Goal: Task Accomplishment & Management: Manage account settings

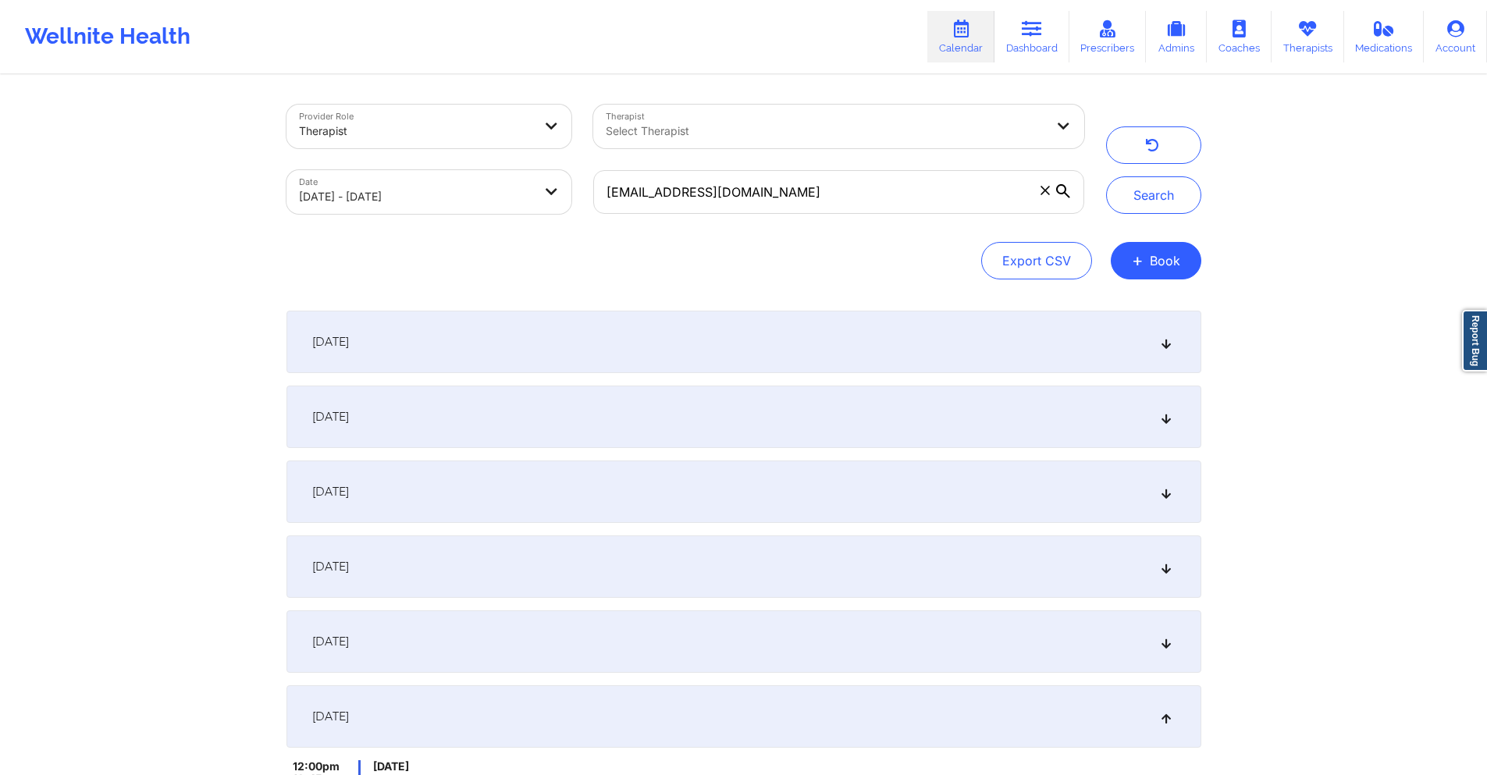
click at [769, 194] on input "[EMAIL_ADDRESS][DOMAIN_NAME]" at bounding box center [838, 192] width 490 height 44
click at [1173, 198] on button "Search" at bounding box center [1153, 194] width 95 height 37
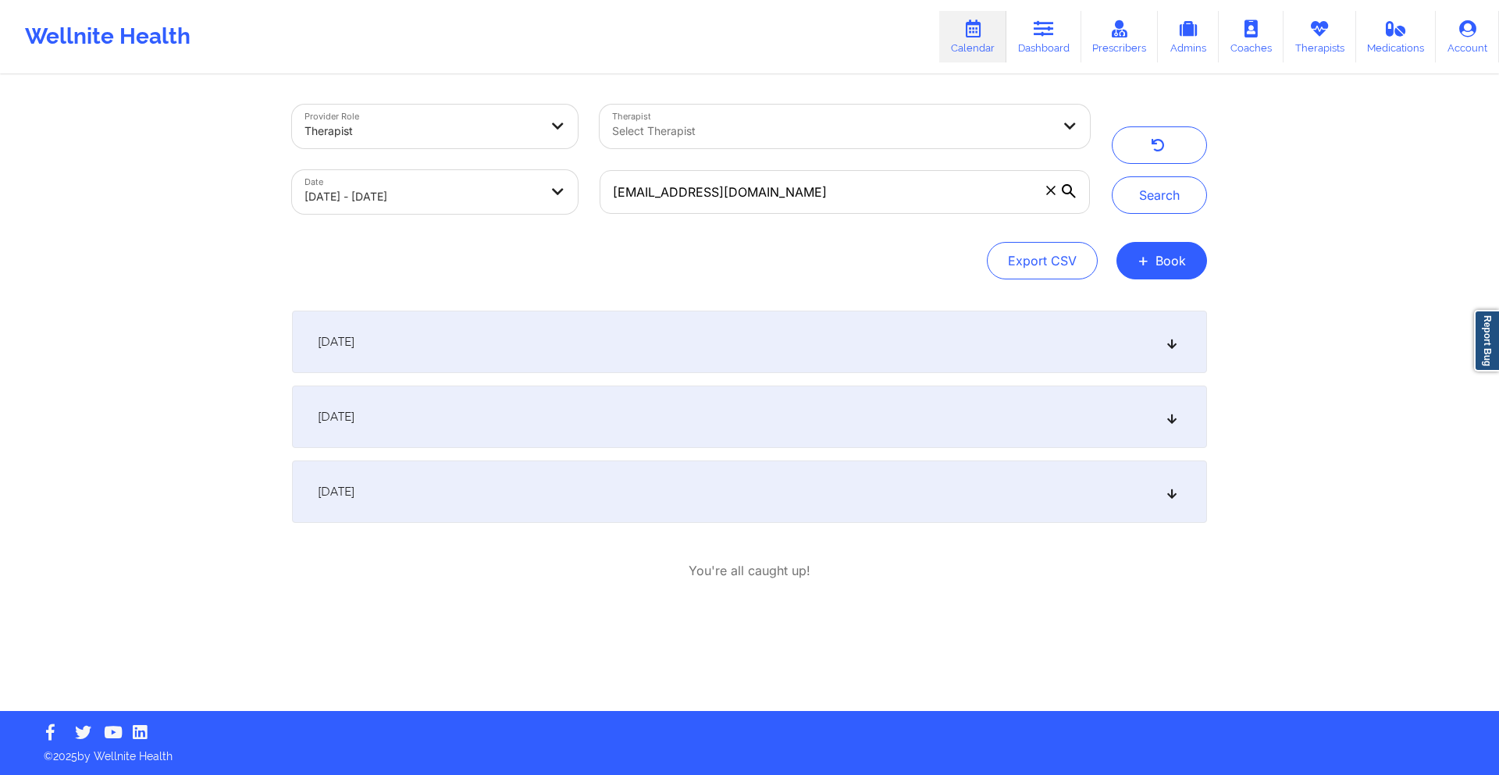
click at [630, 423] on div "[DATE]" at bounding box center [749, 417] width 915 height 62
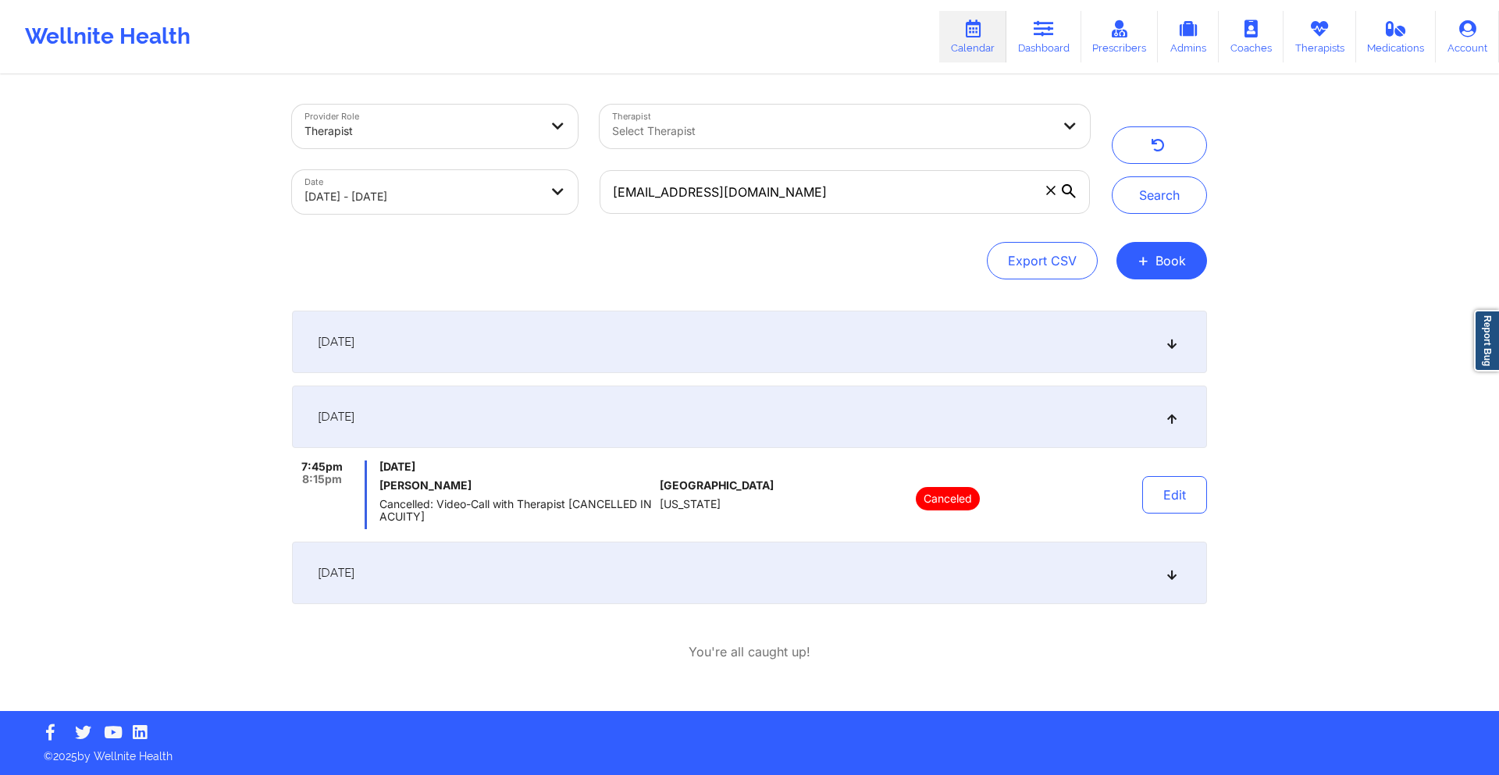
click at [641, 580] on div "[DATE]" at bounding box center [749, 573] width 915 height 62
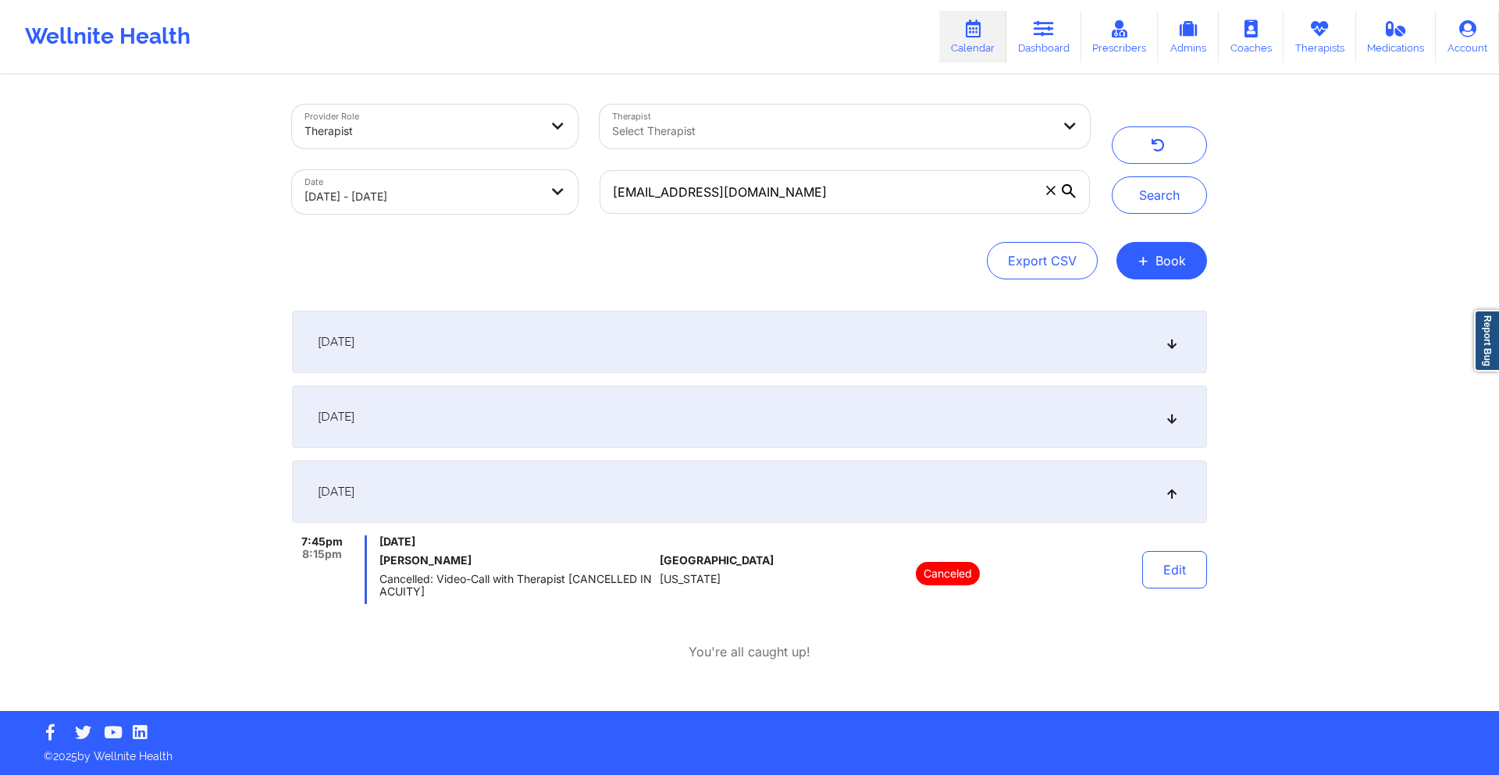
click at [643, 328] on div "[DATE]" at bounding box center [749, 342] width 915 height 62
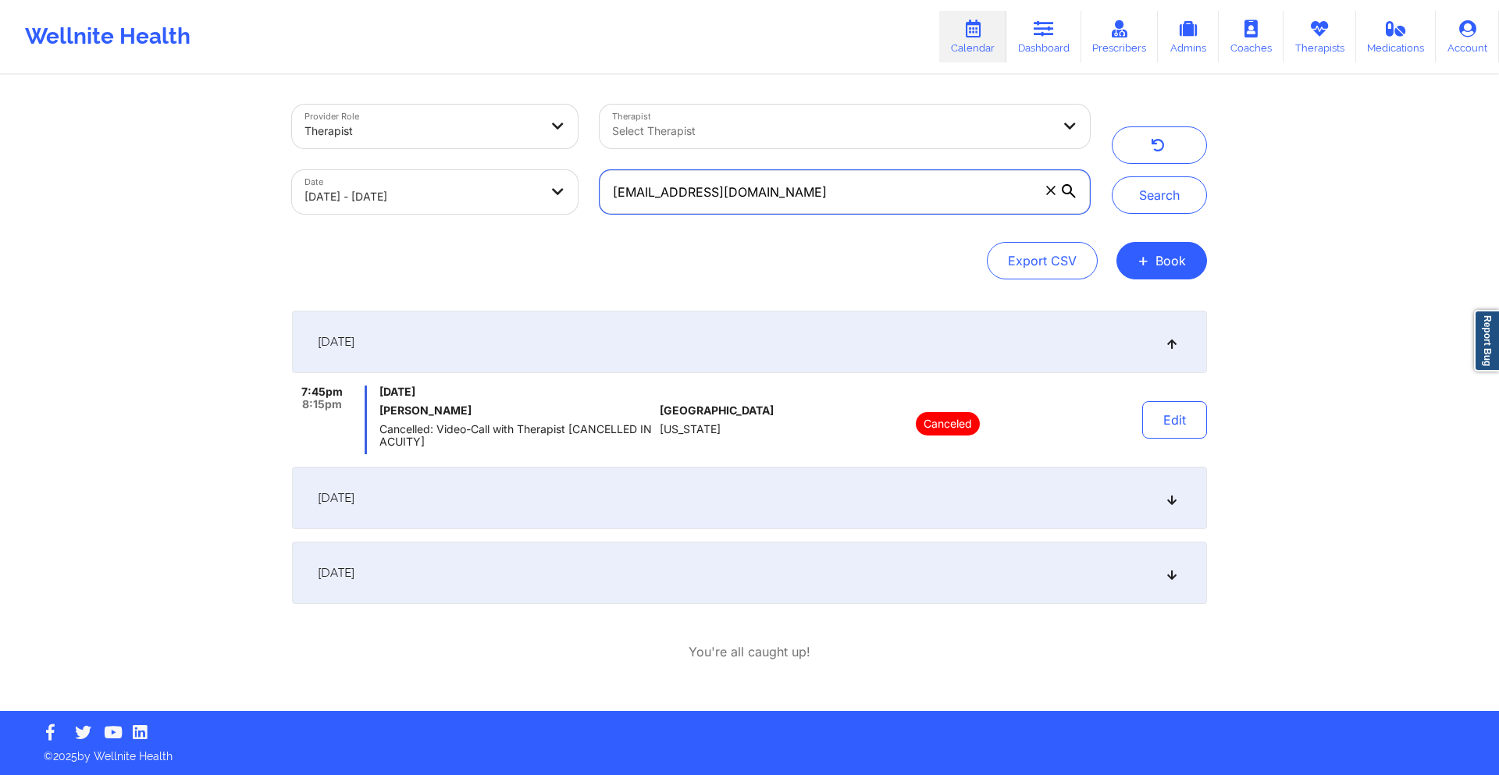
click at [725, 201] on input "[EMAIL_ADDRESS][DOMAIN_NAME]" at bounding box center [845, 192] width 490 height 44
paste input "[EMAIL_ADDRESS]"
click at [1168, 207] on button "Search" at bounding box center [1159, 194] width 95 height 37
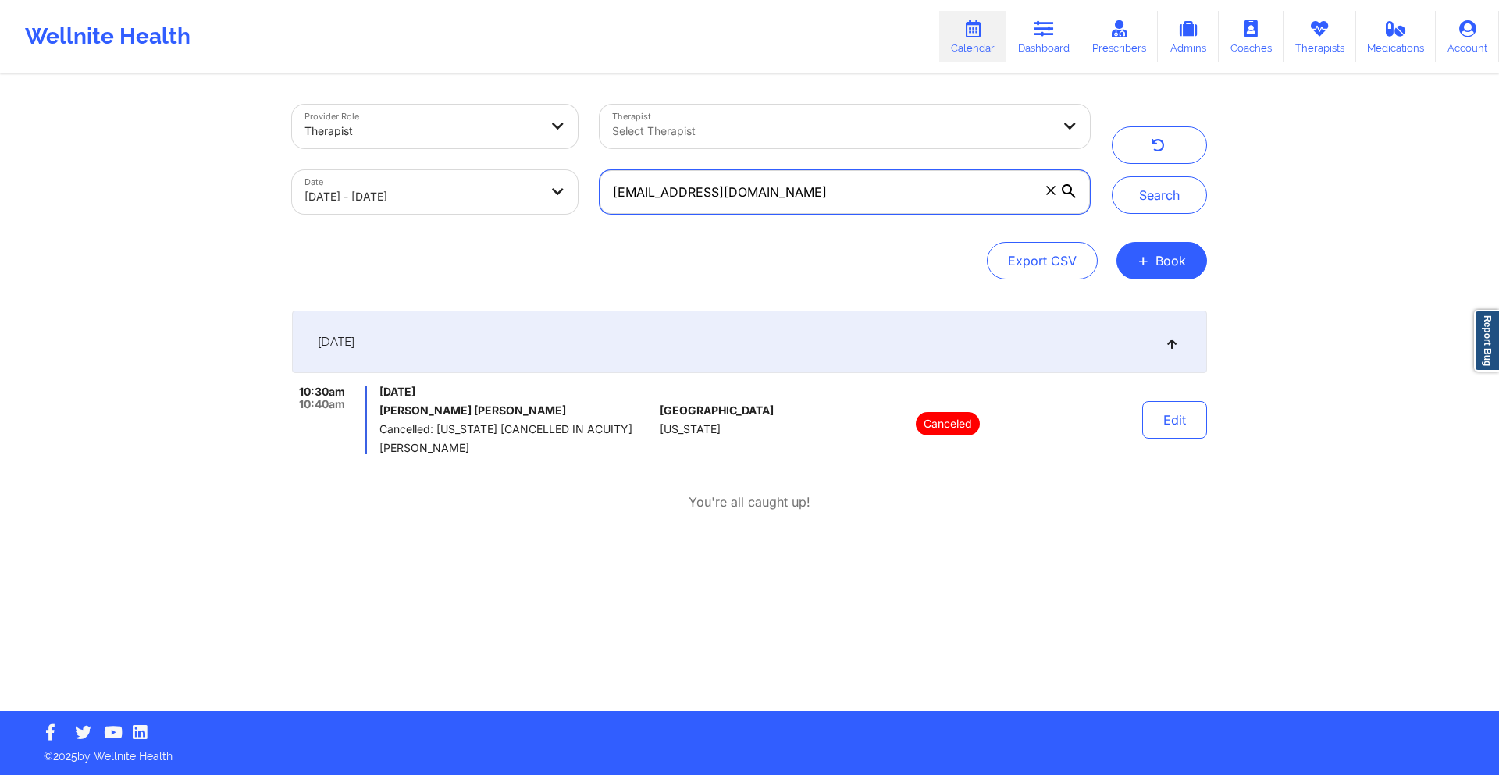
click at [819, 192] on input "[EMAIL_ADDRESS][DOMAIN_NAME]" at bounding box center [845, 192] width 490 height 44
paste input "[PERSON_NAME]"
click at [1166, 198] on button "Search" at bounding box center [1159, 194] width 95 height 37
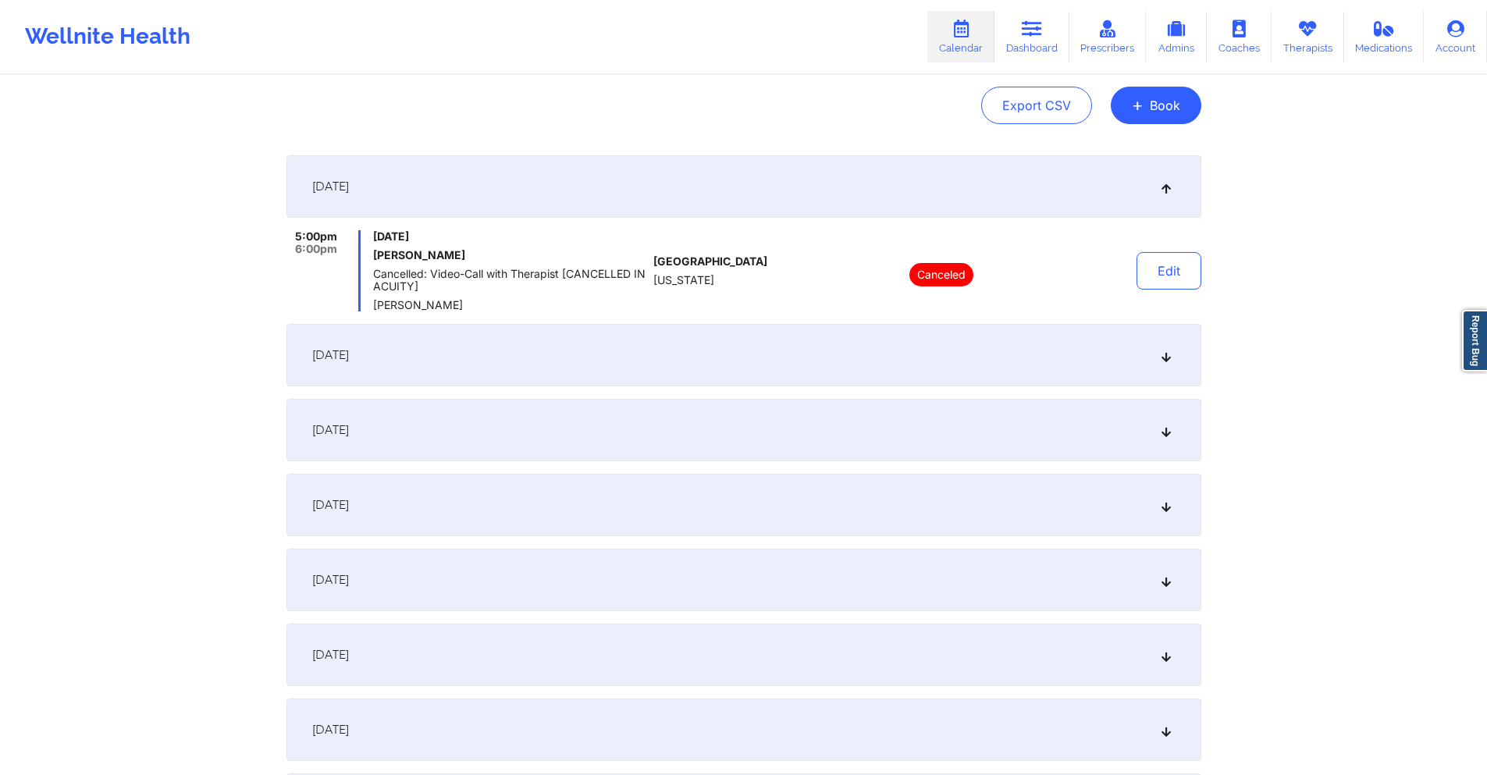
scroll to position [156, 0]
click at [618, 365] on div "[DATE]" at bounding box center [744, 354] width 915 height 62
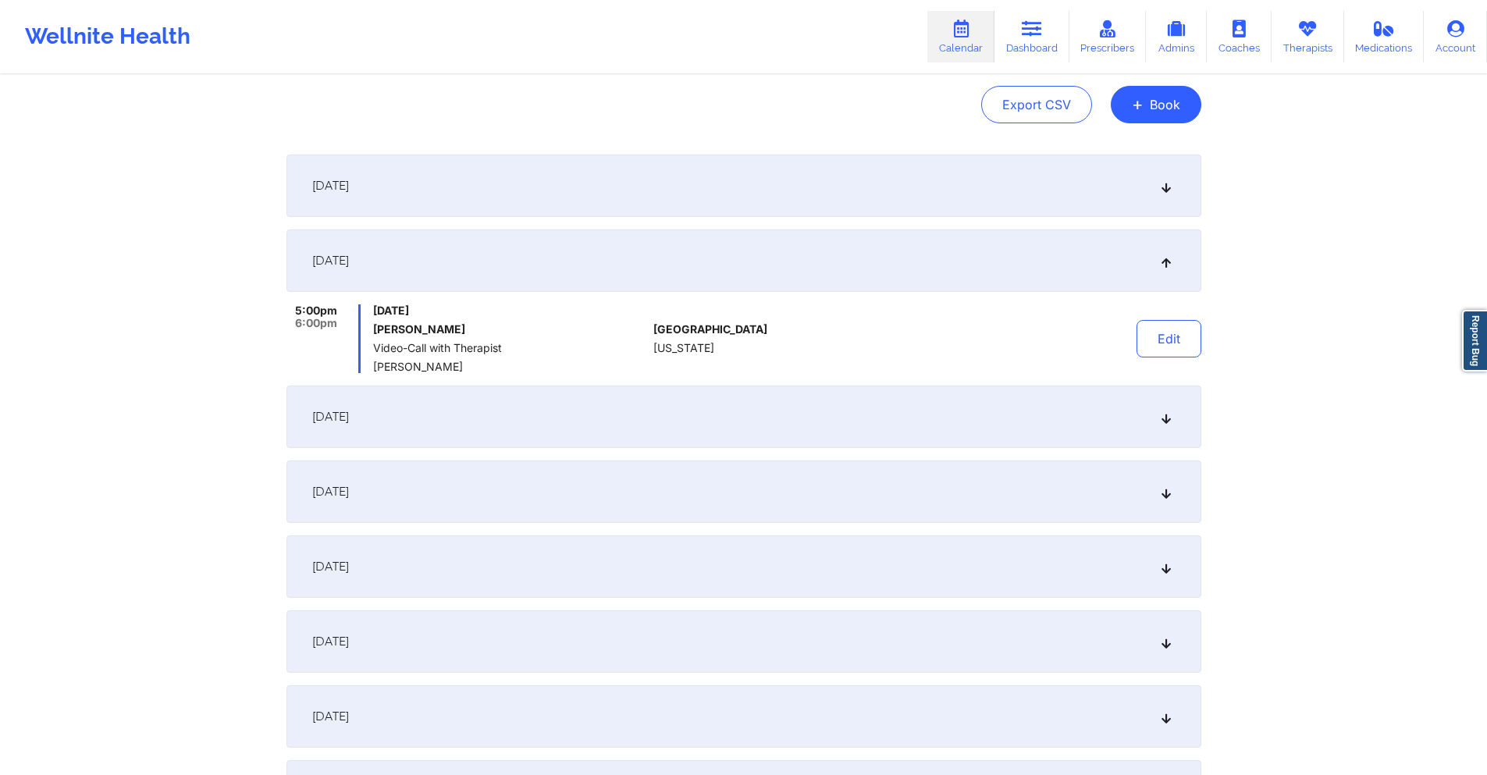
click at [608, 419] on div "[DATE]" at bounding box center [744, 417] width 915 height 62
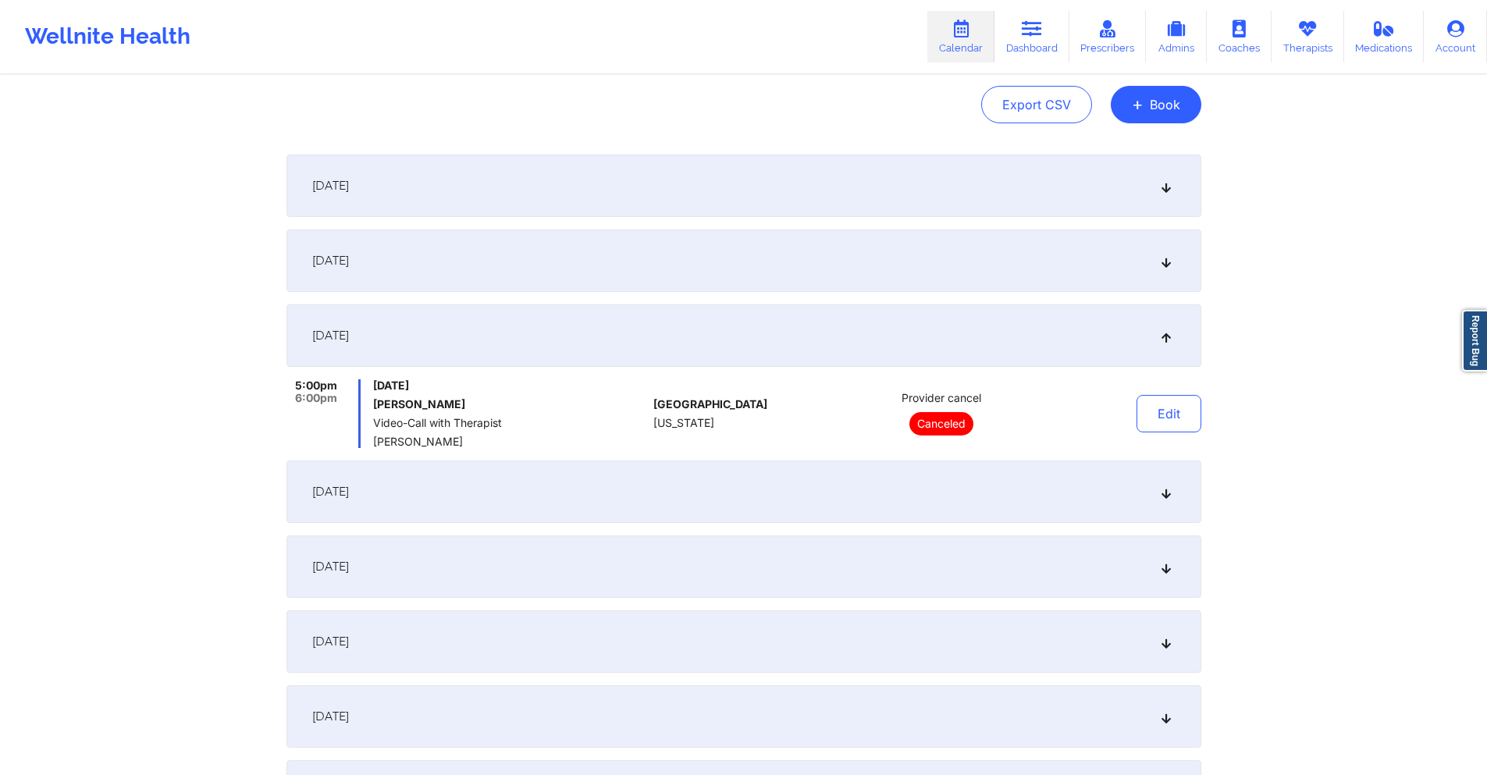
click at [595, 500] on div "[DATE]" at bounding box center [744, 492] width 915 height 62
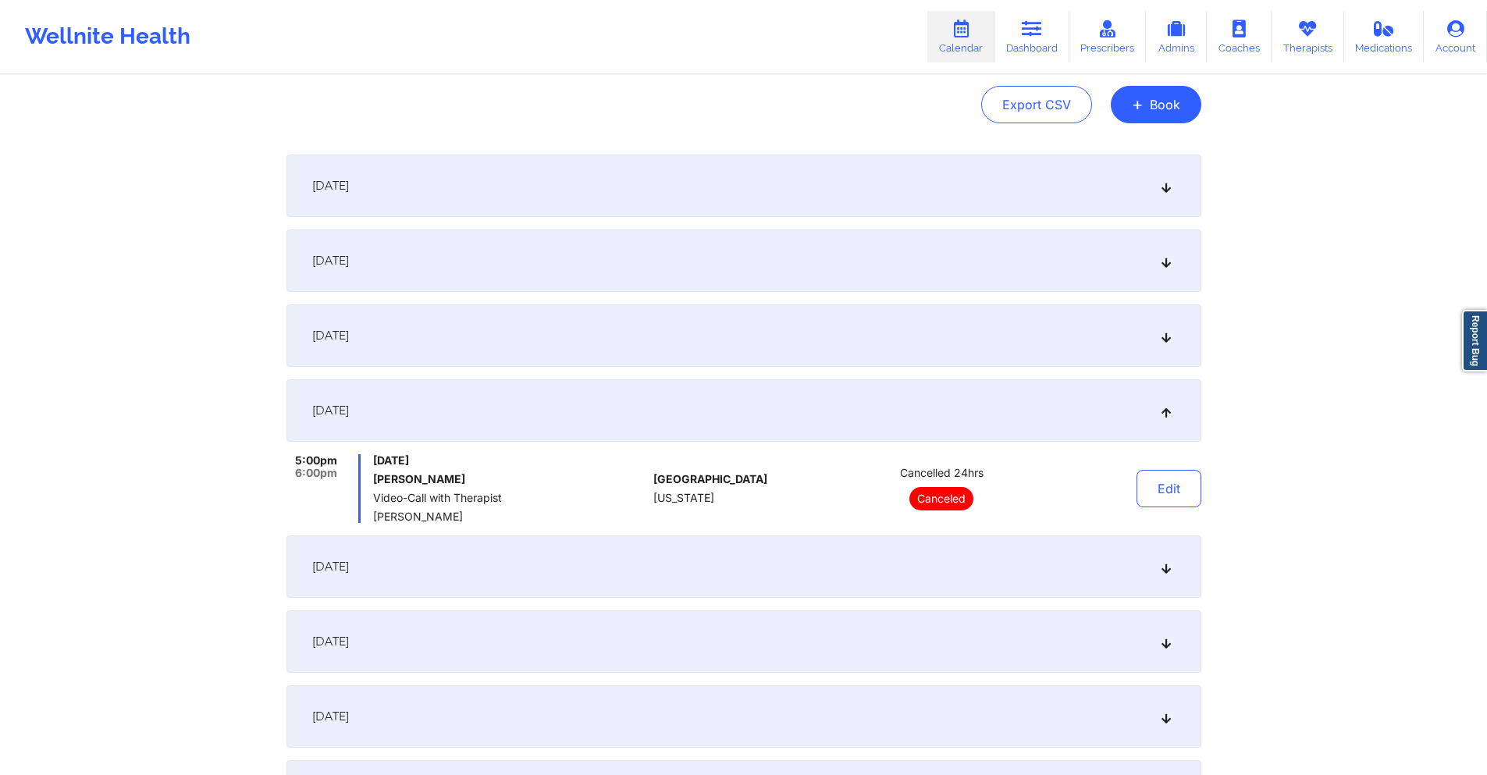
click at [591, 555] on div "[DATE]" at bounding box center [744, 567] width 915 height 62
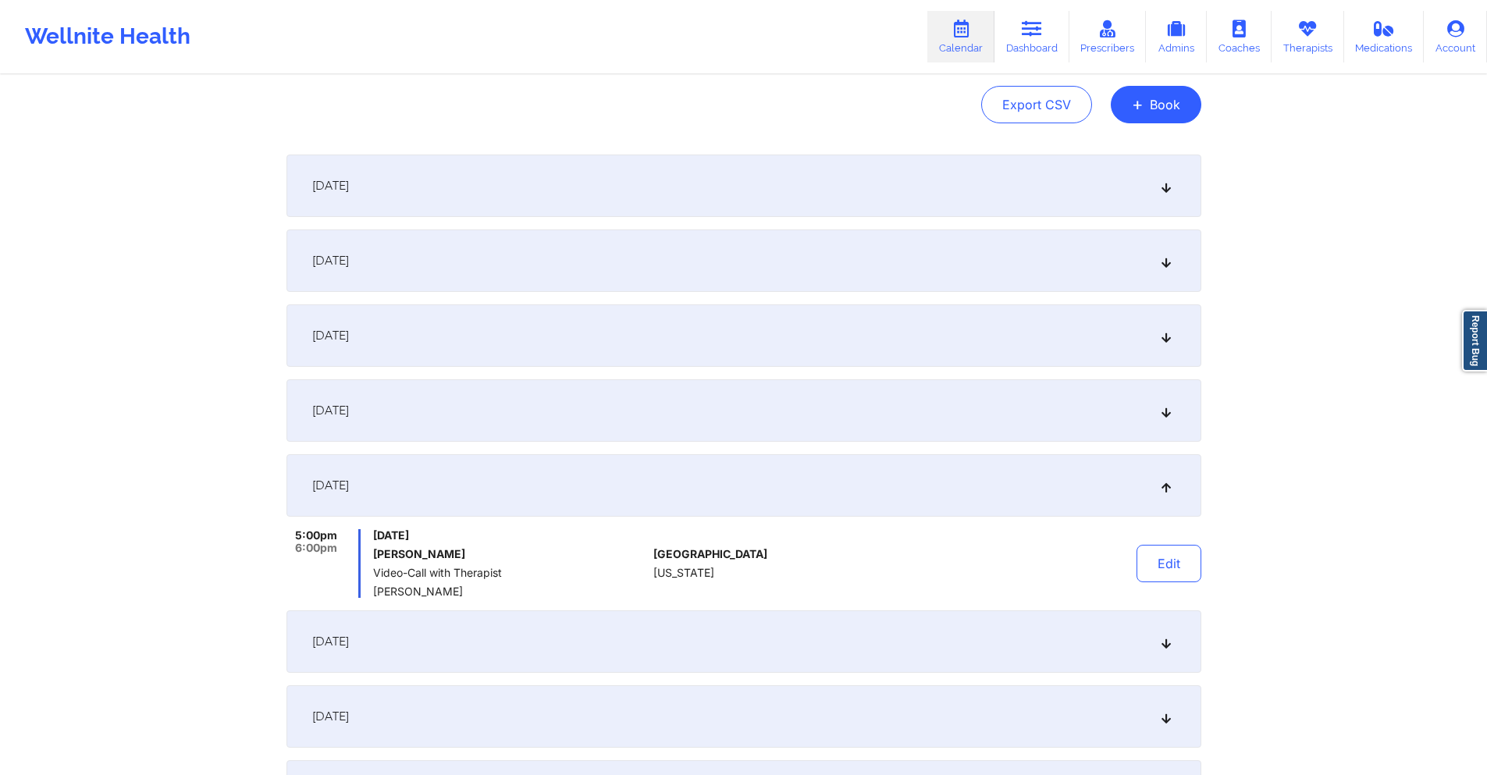
click at [494, 400] on div "[DATE]" at bounding box center [744, 410] width 915 height 62
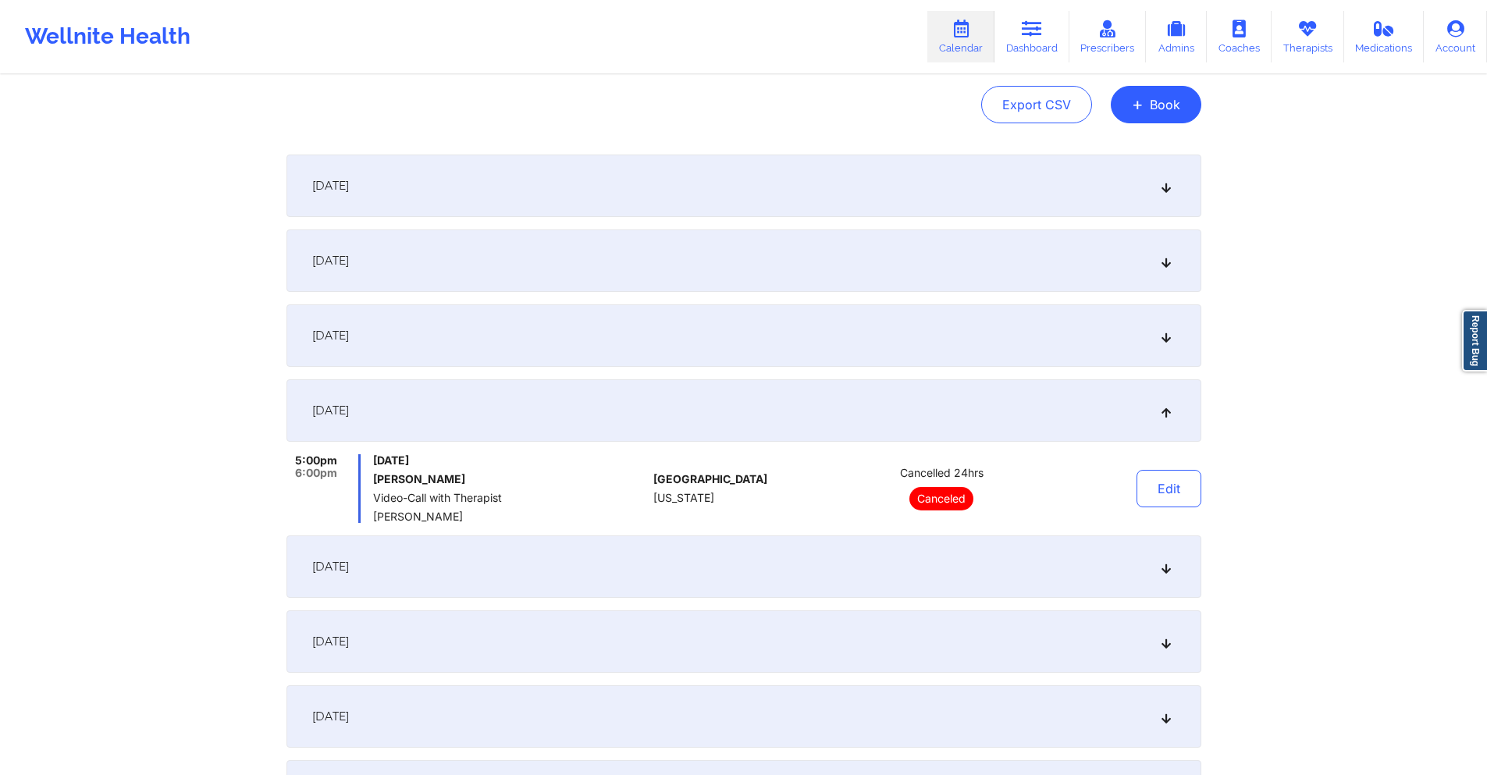
click at [589, 246] on div "[DATE]" at bounding box center [744, 261] width 915 height 62
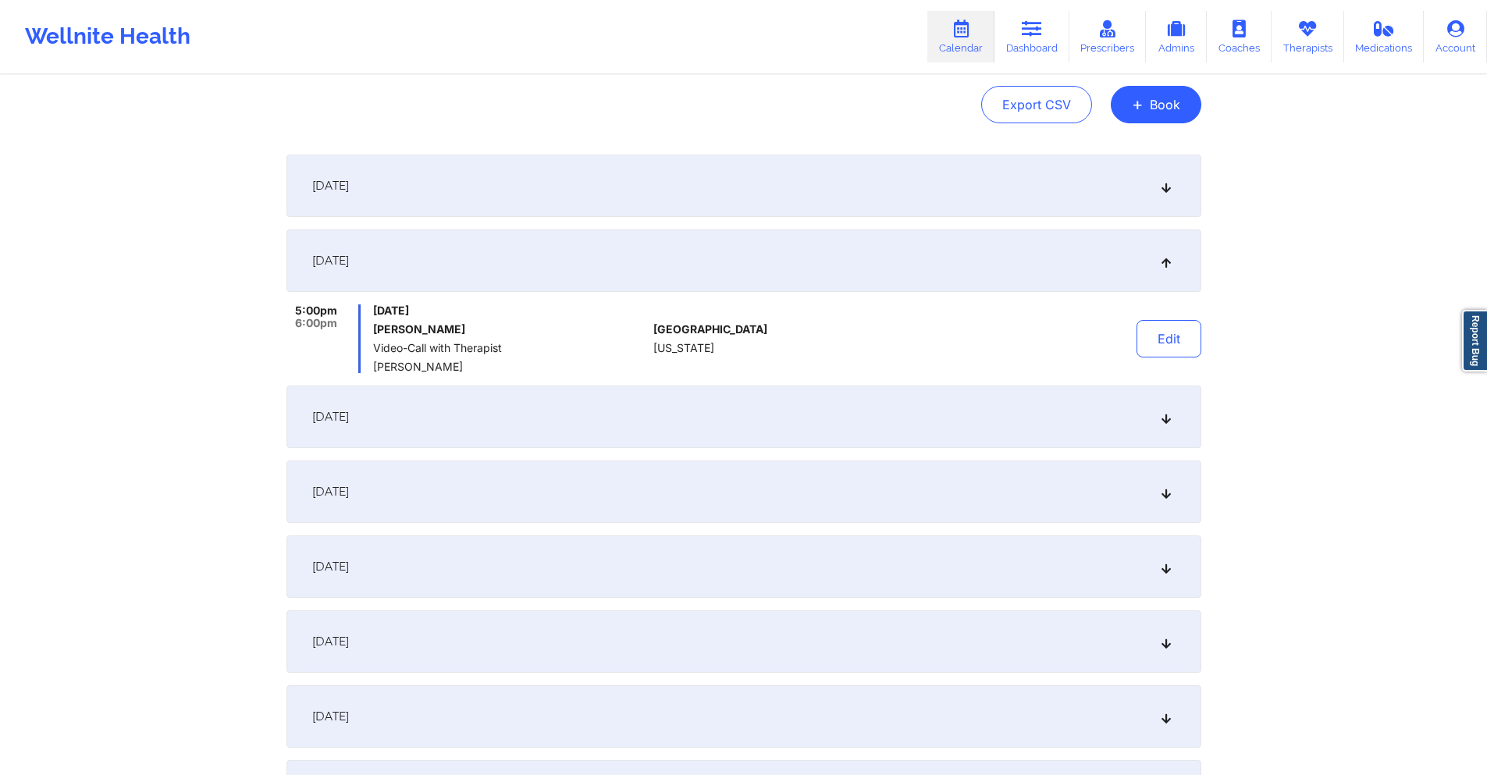
click at [525, 568] on div "[DATE]" at bounding box center [744, 567] width 915 height 62
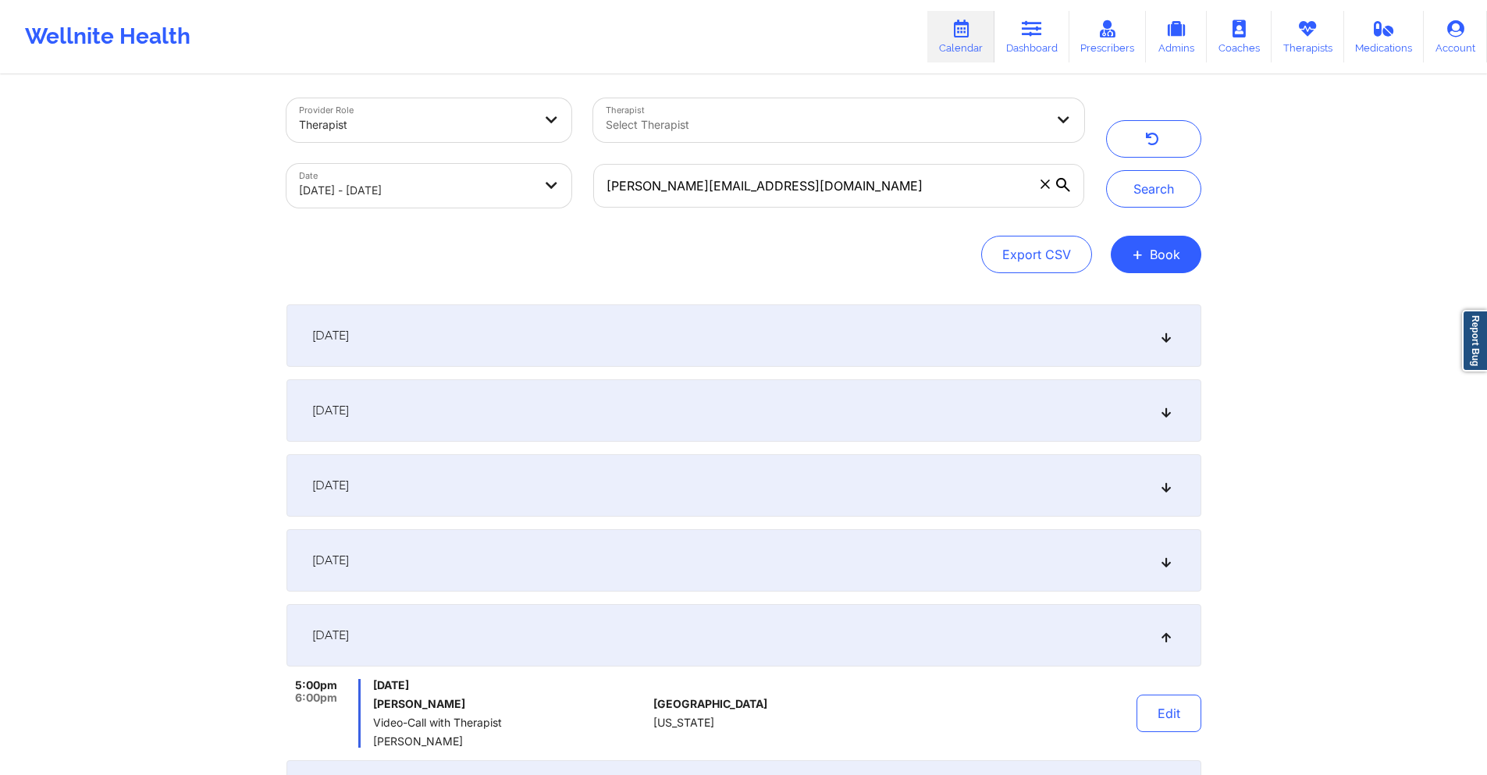
scroll to position [0, 0]
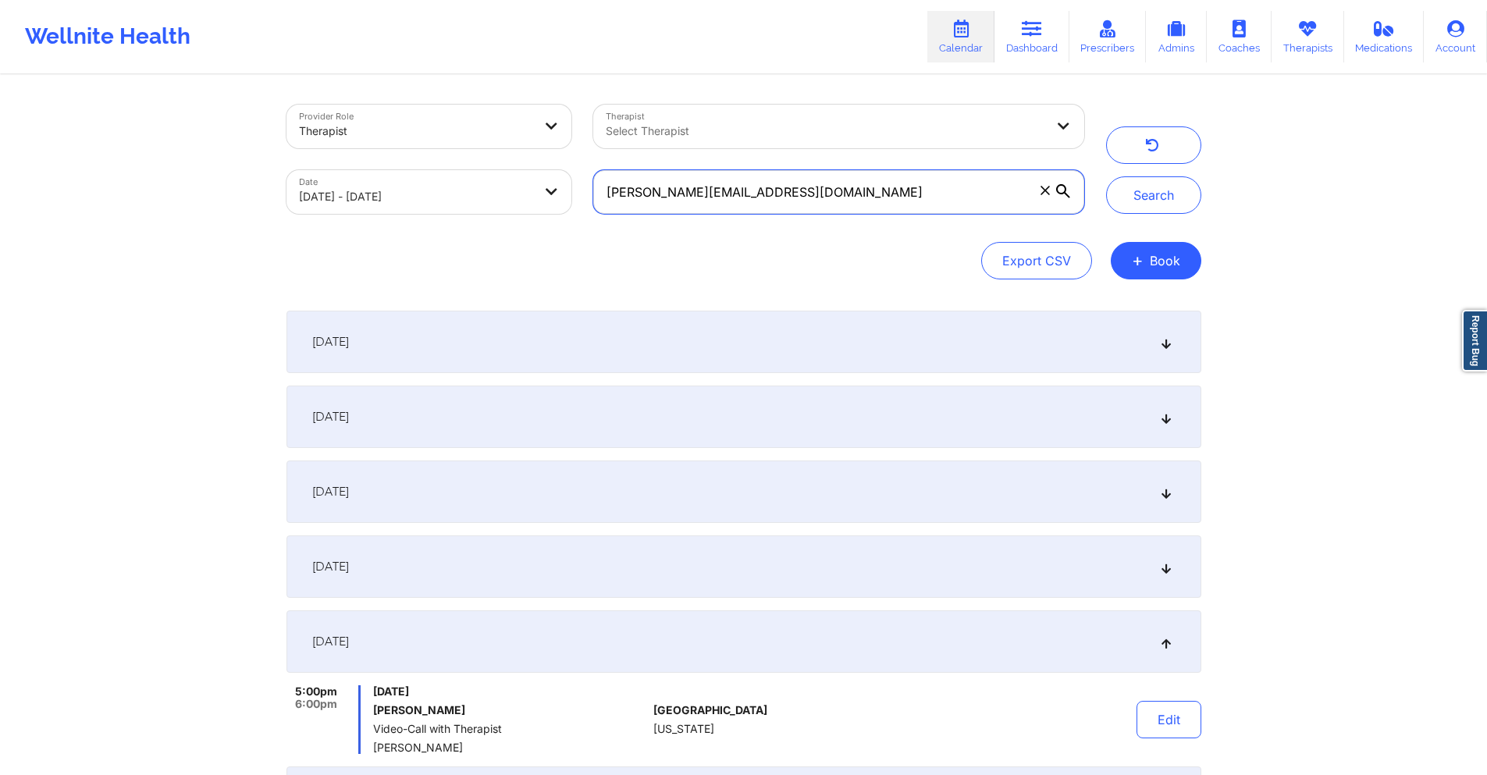
click at [838, 189] on input "[PERSON_NAME][EMAIL_ADDRESS][DOMAIN_NAME]" at bounding box center [838, 192] width 490 height 44
paste input "[EMAIL_ADDRESS]"
click at [1152, 183] on button "Search" at bounding box center [1153, 194] width 95 height 37
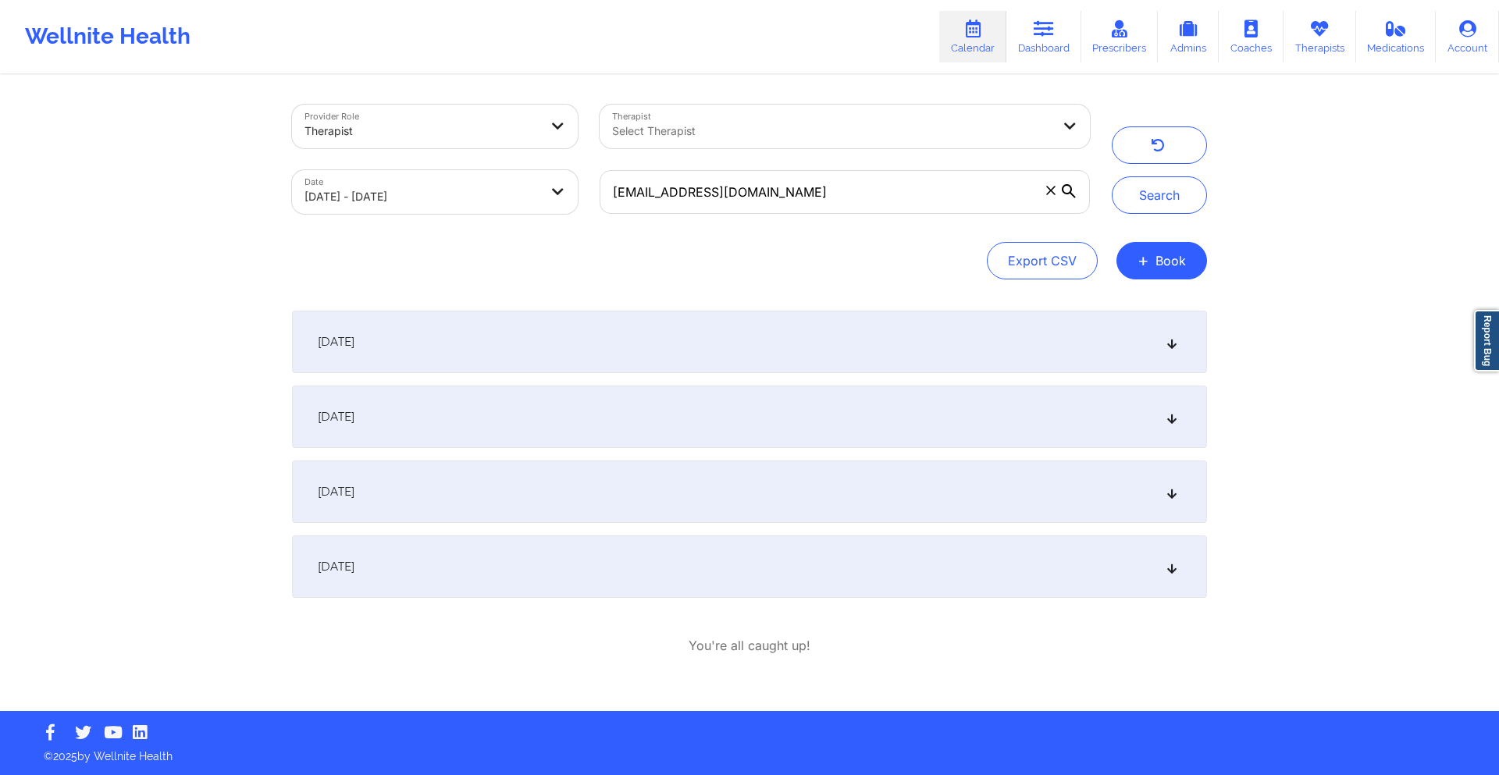
click at [497, 328] on div "[DATE]" at bounding box center [749, 342] width 915 height 62
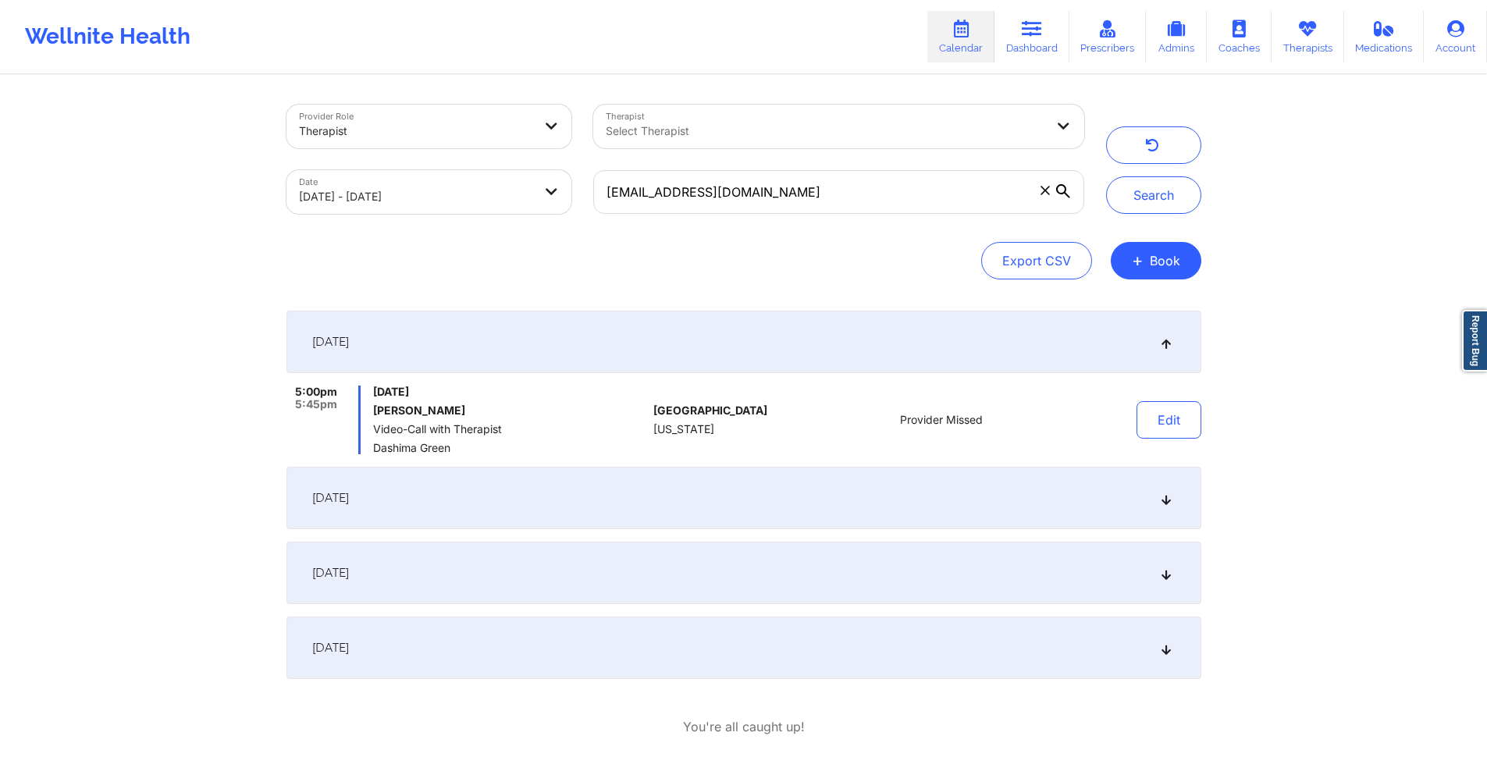
click at [531, 485] on div "[DATE]" at bounding box center [744, 498] width 915 height 62
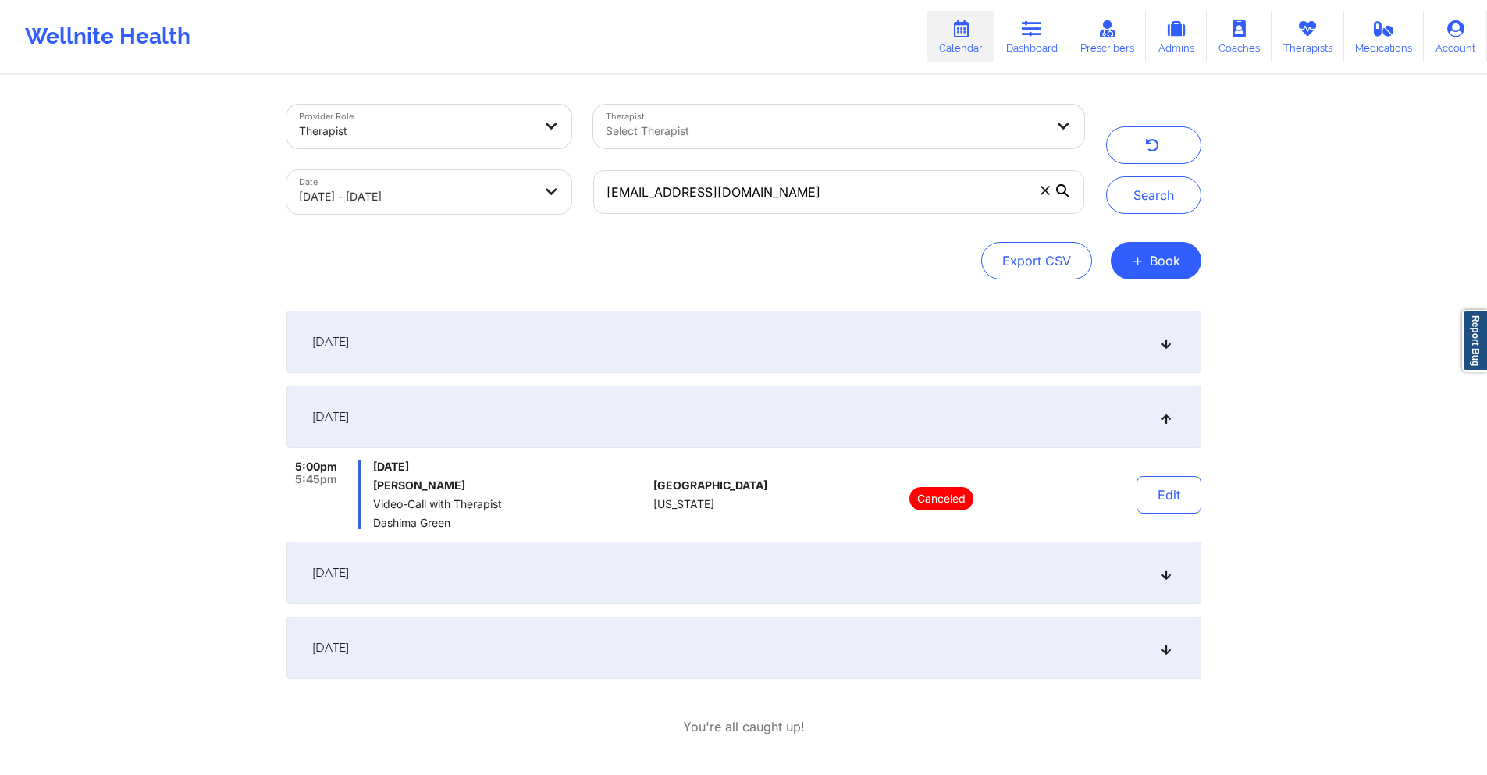
click at [517, 571] on div "[DATE]" at bounding box center [744, 573] width 915 height 62
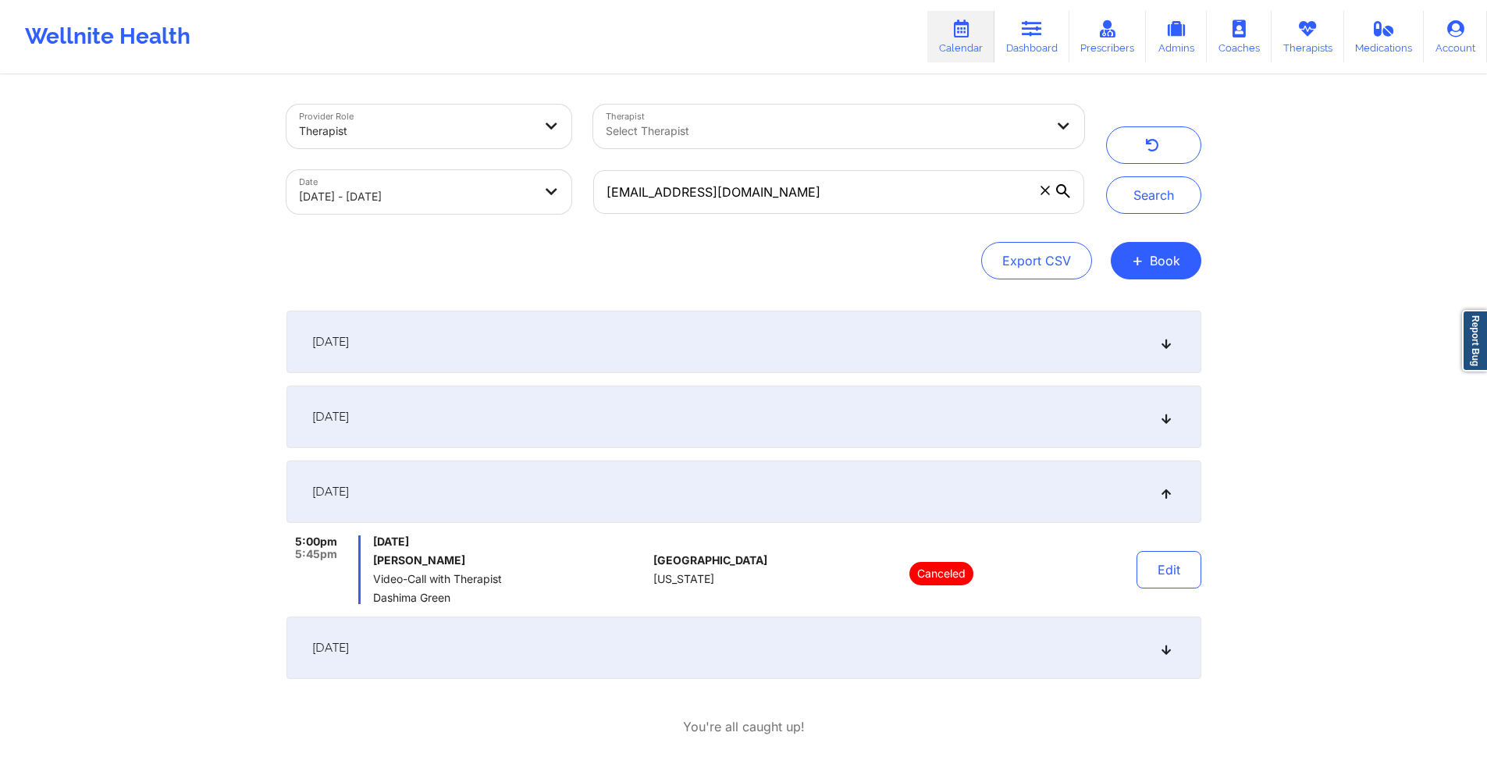
click at [530, 646] on div "[DATE]" at bounding box center [744, 648] width 915 height 62
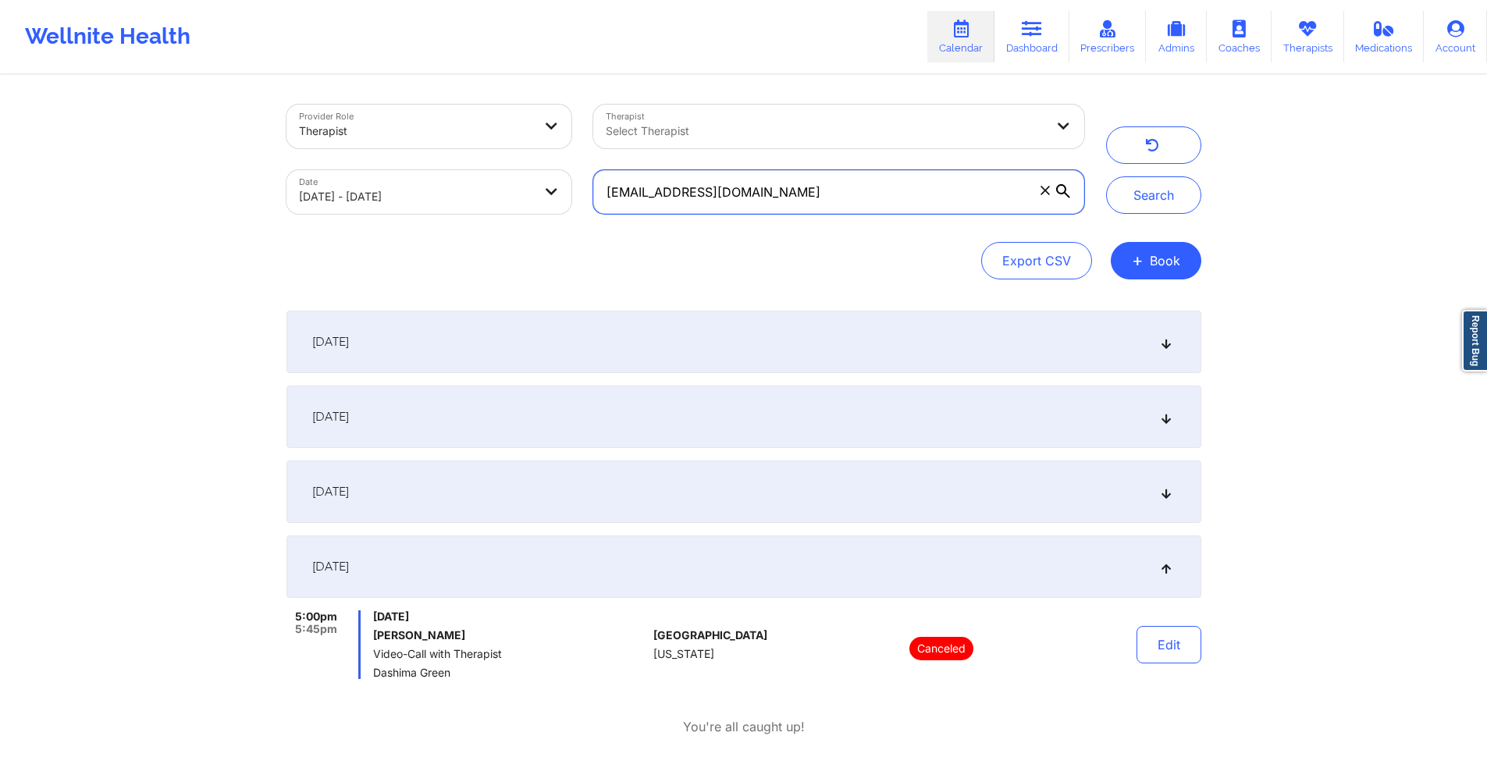
click at [778, 184] on input "[EMAIL_ADDRESS][DOMAIN_NAME]" at bounding box center [838, 192] width 490 height 44
paste input "kalebpivetz"
click at [1132, 199] on button "Search" at bounding box center [1153, 194] width 95 height 37
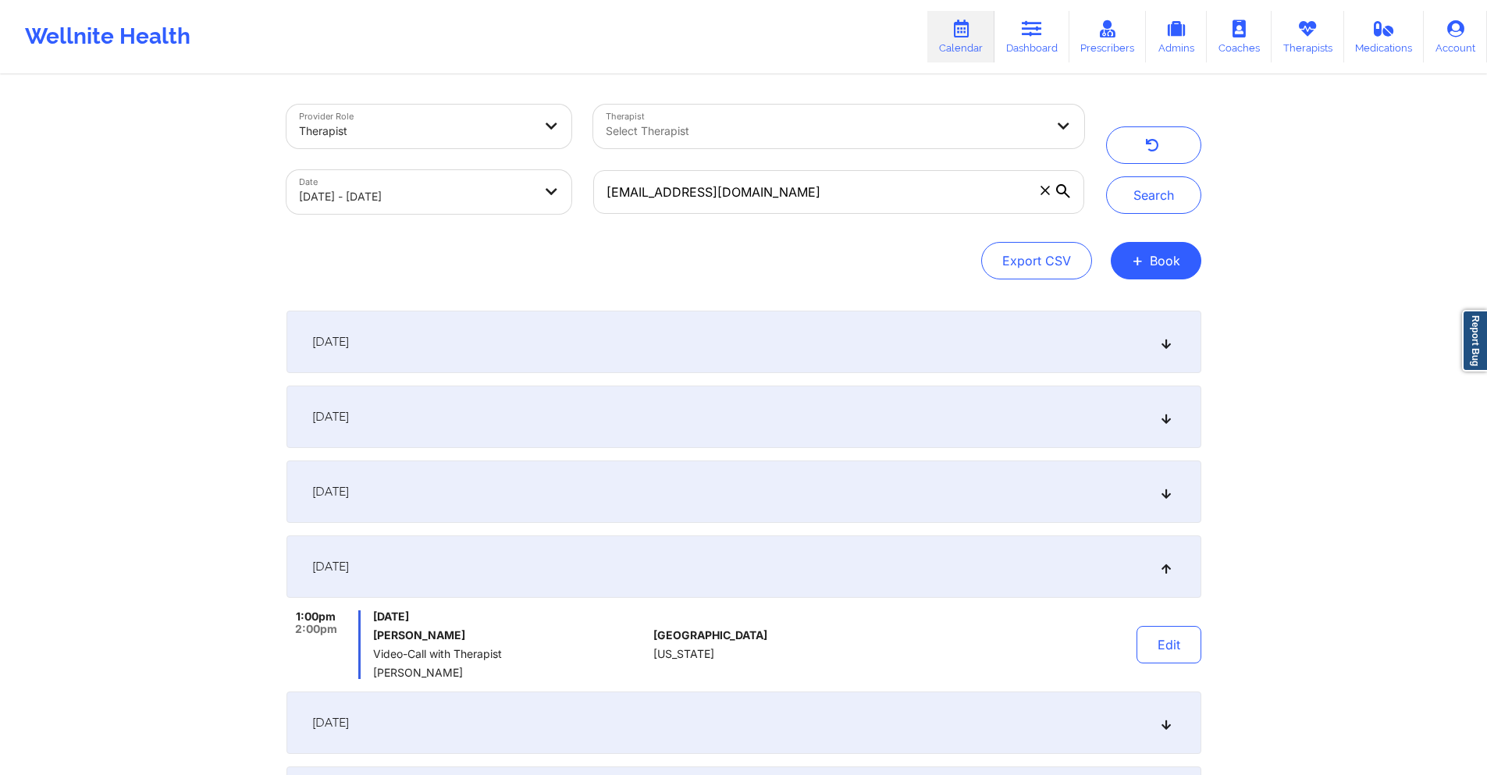
click at [775, 329] on div "[DATE]" at bounding box center [744, 342] width 915 height 62
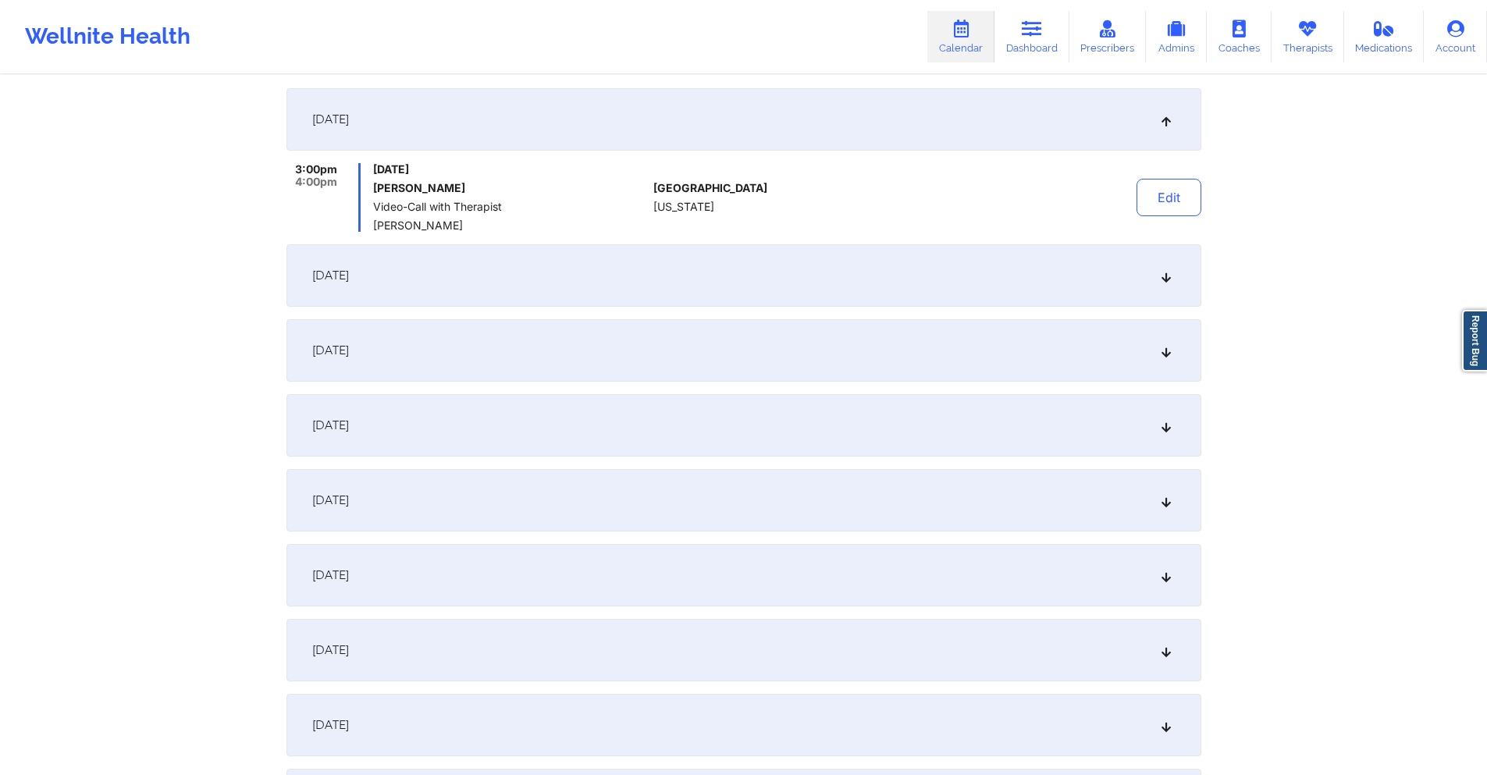
scroll to position [234, 0]
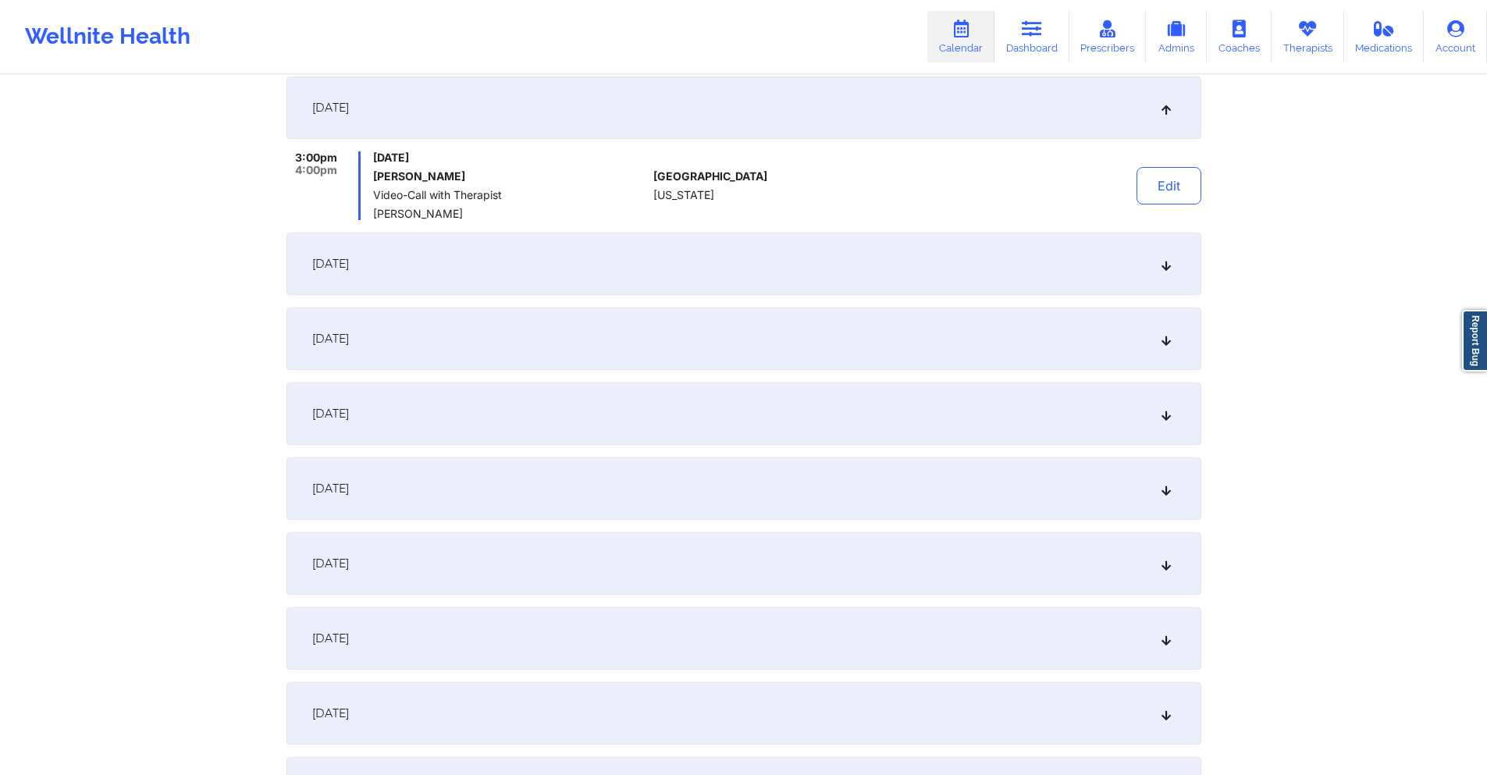
click at [726, 272] on div "[DATE]" at bounding box center [744, 264] width 915 height 62
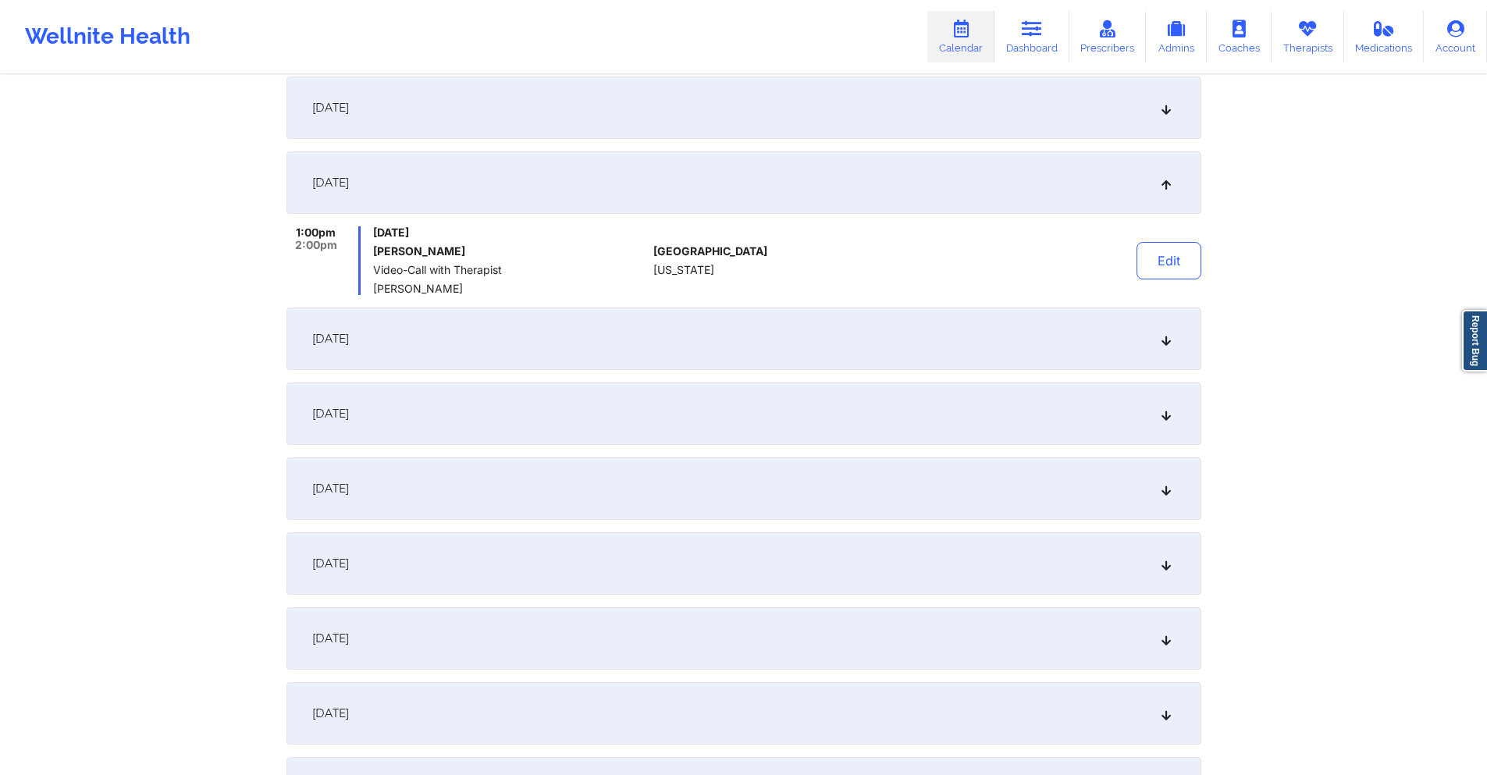
click at [578, 344] on div "[DATE]" at bounding box center [744, 339] width 915 height 62
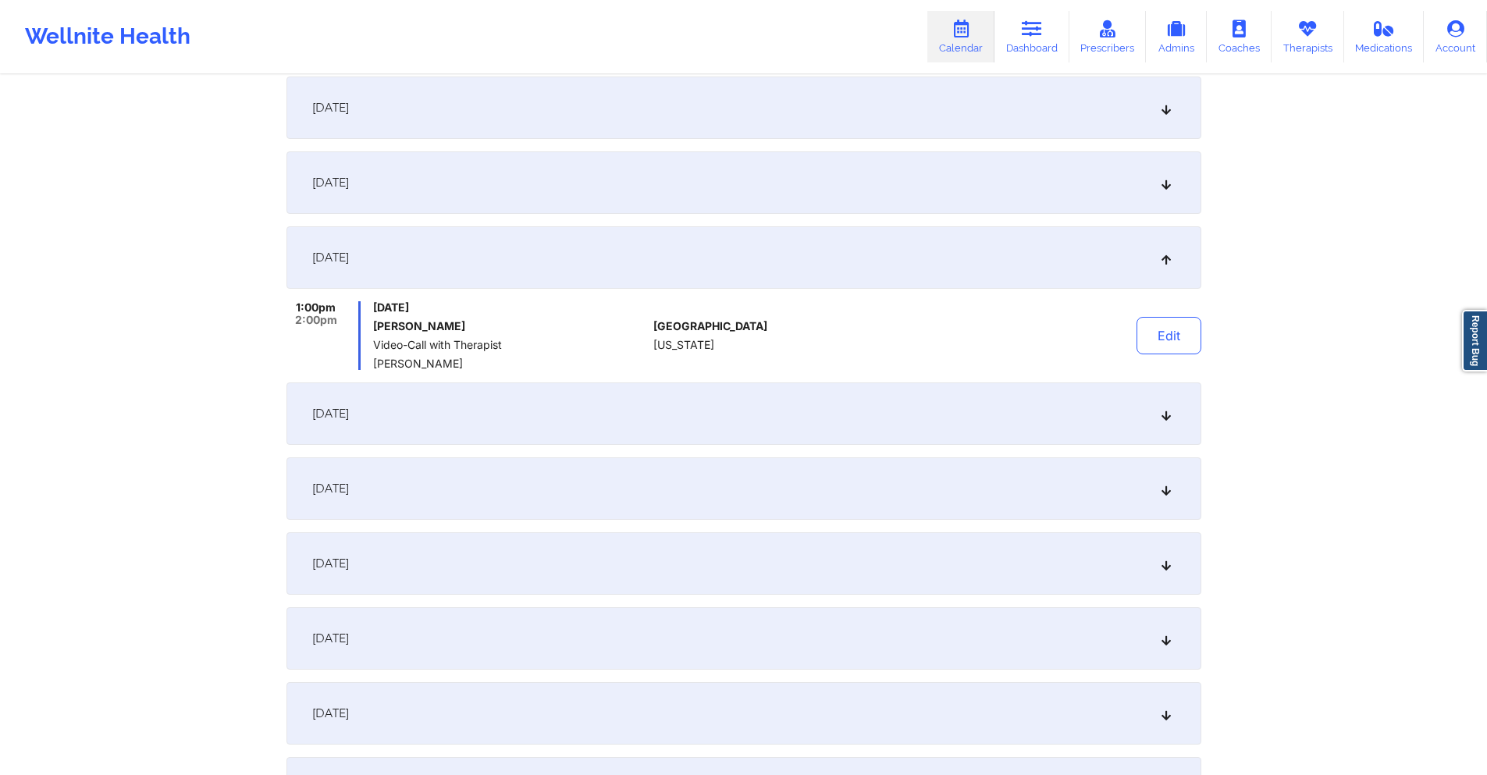
click at [592, 393] on div "[DATE]" at bounding box center [744, 414] width 915 height 62
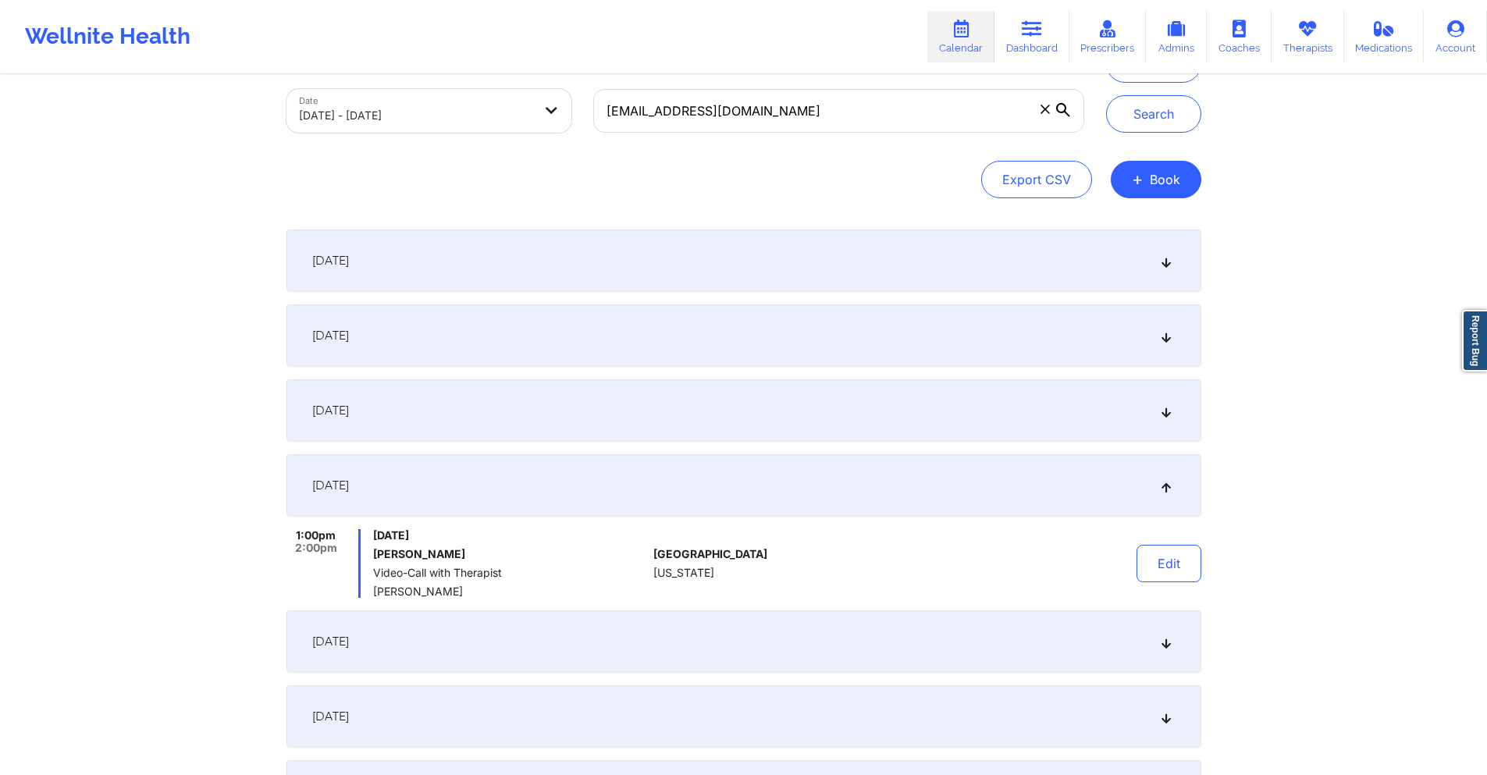
scroll to position [0, 0]
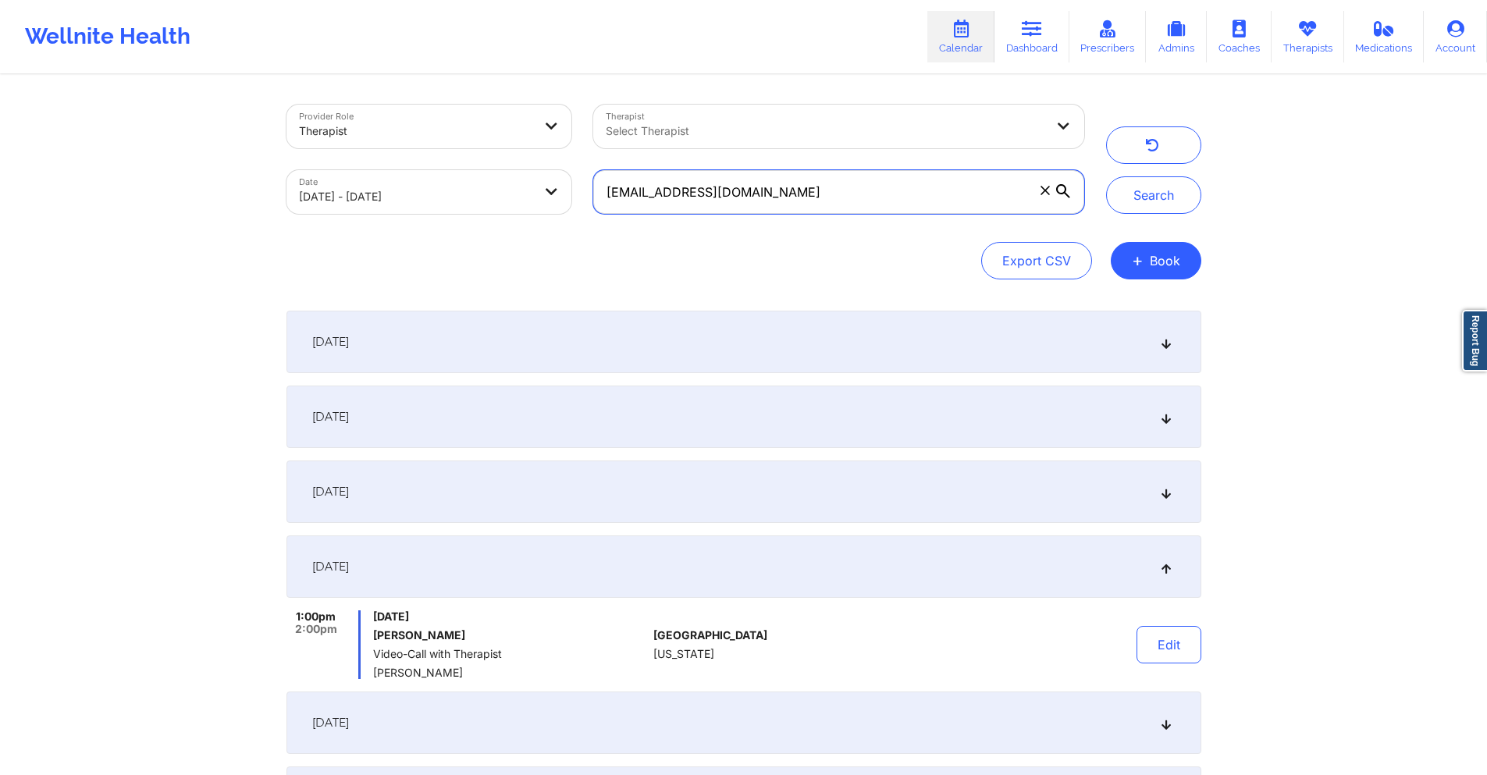
click at [775, 187] on input "[EMAIL_ADDRESS][DOMAIN_NAME]" at bounding box center [838, 192] width 490 height 44
paste input "alyssamaek01"
click at [1130, 194] on button "Search" at bounding box center [1153, 194] width 95 height 37
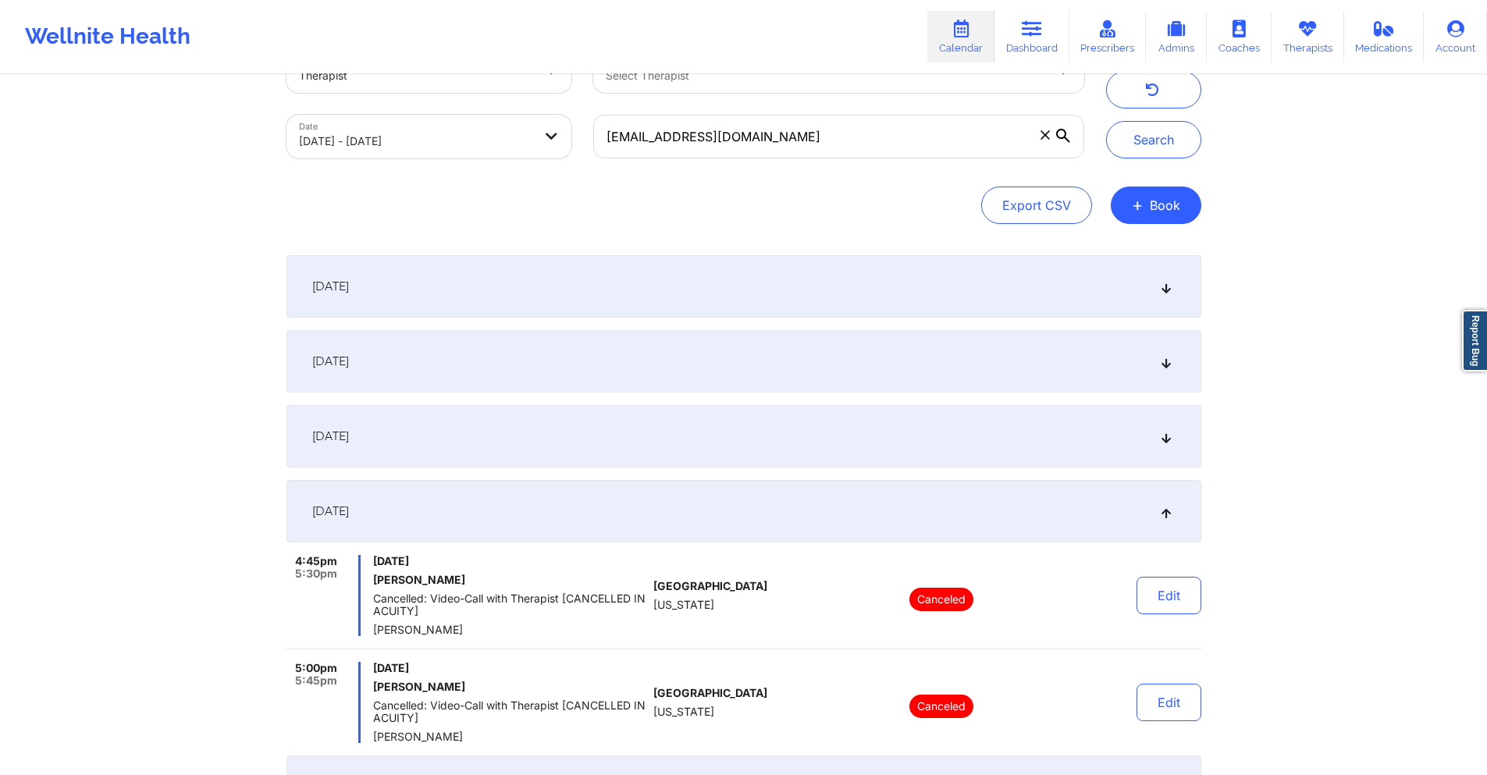
scroll to position [156, 0]
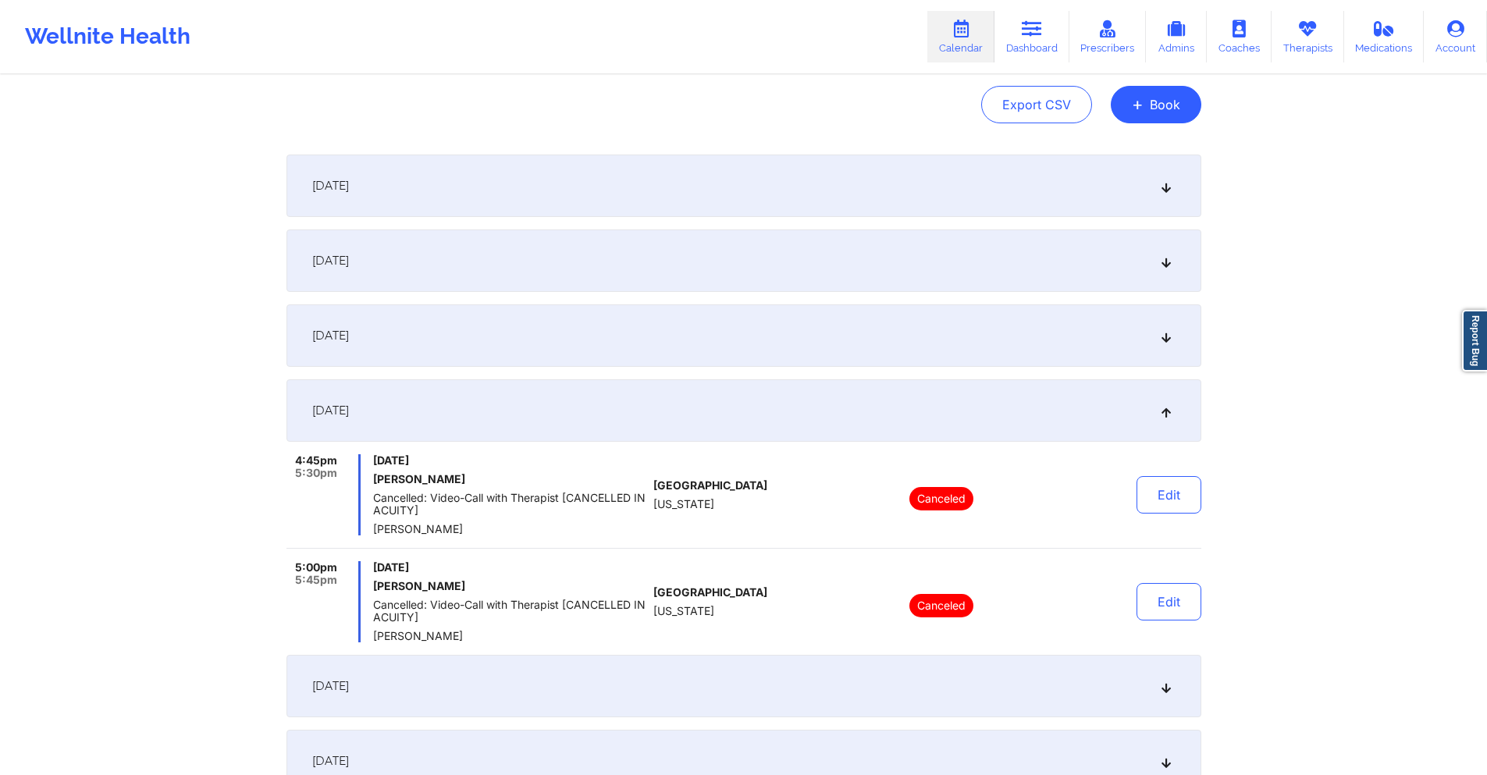
click at [838, 249] on div "[DATE]" at bounding box center [744, 261] width 915 height 62
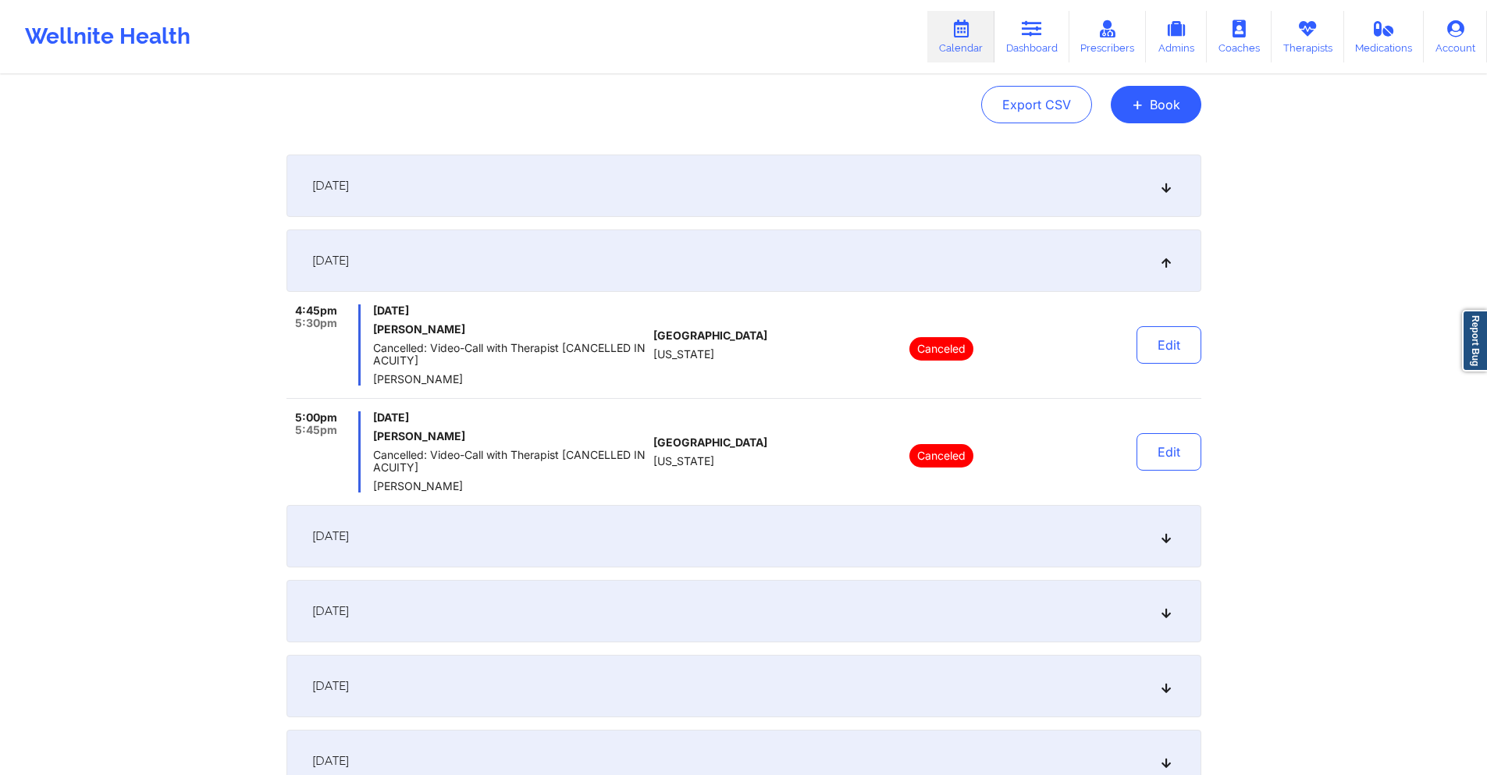
click at [838, 179] on div "[DATE]" at bounding box center [744, 186] width 915 height 62
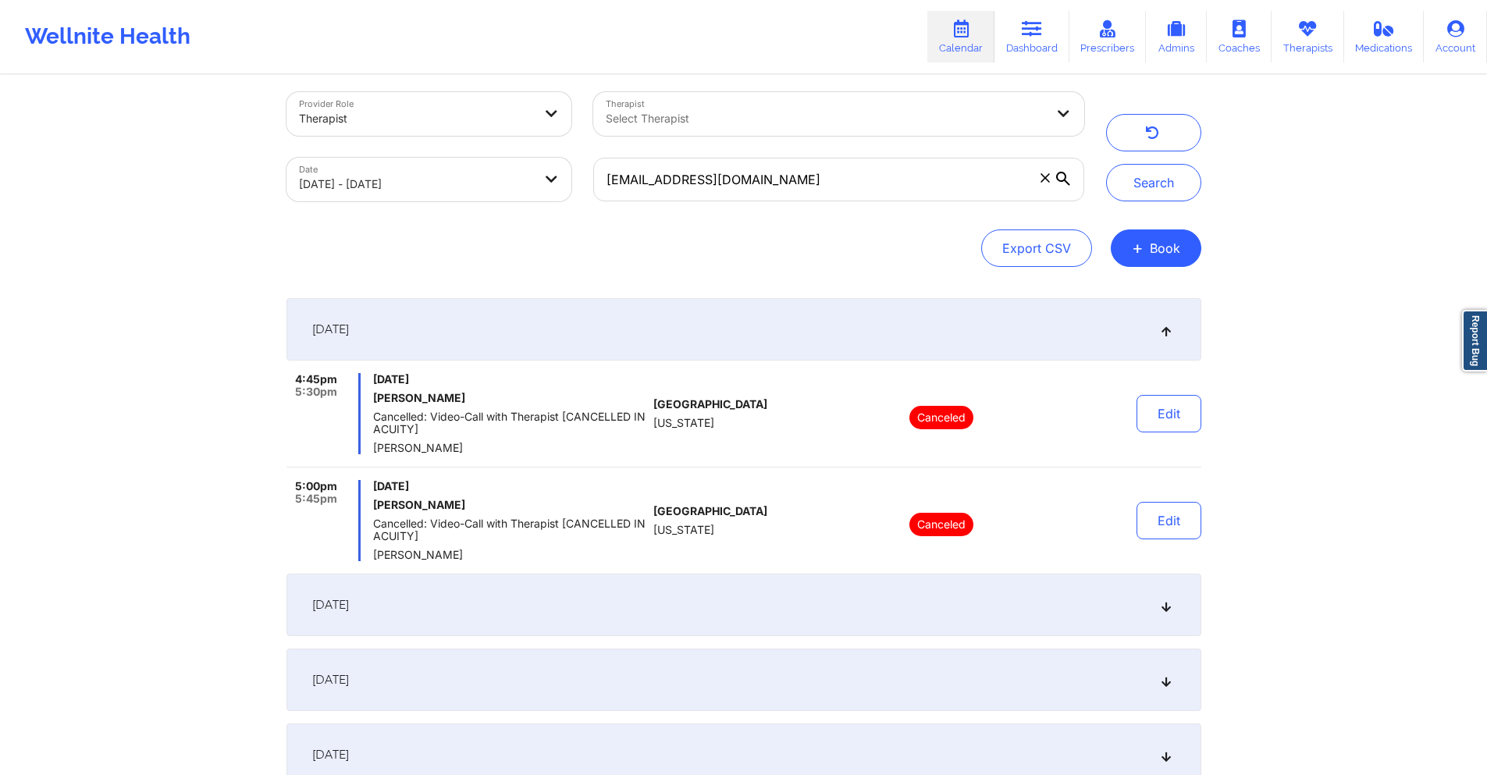
scroll to position [0, 0]
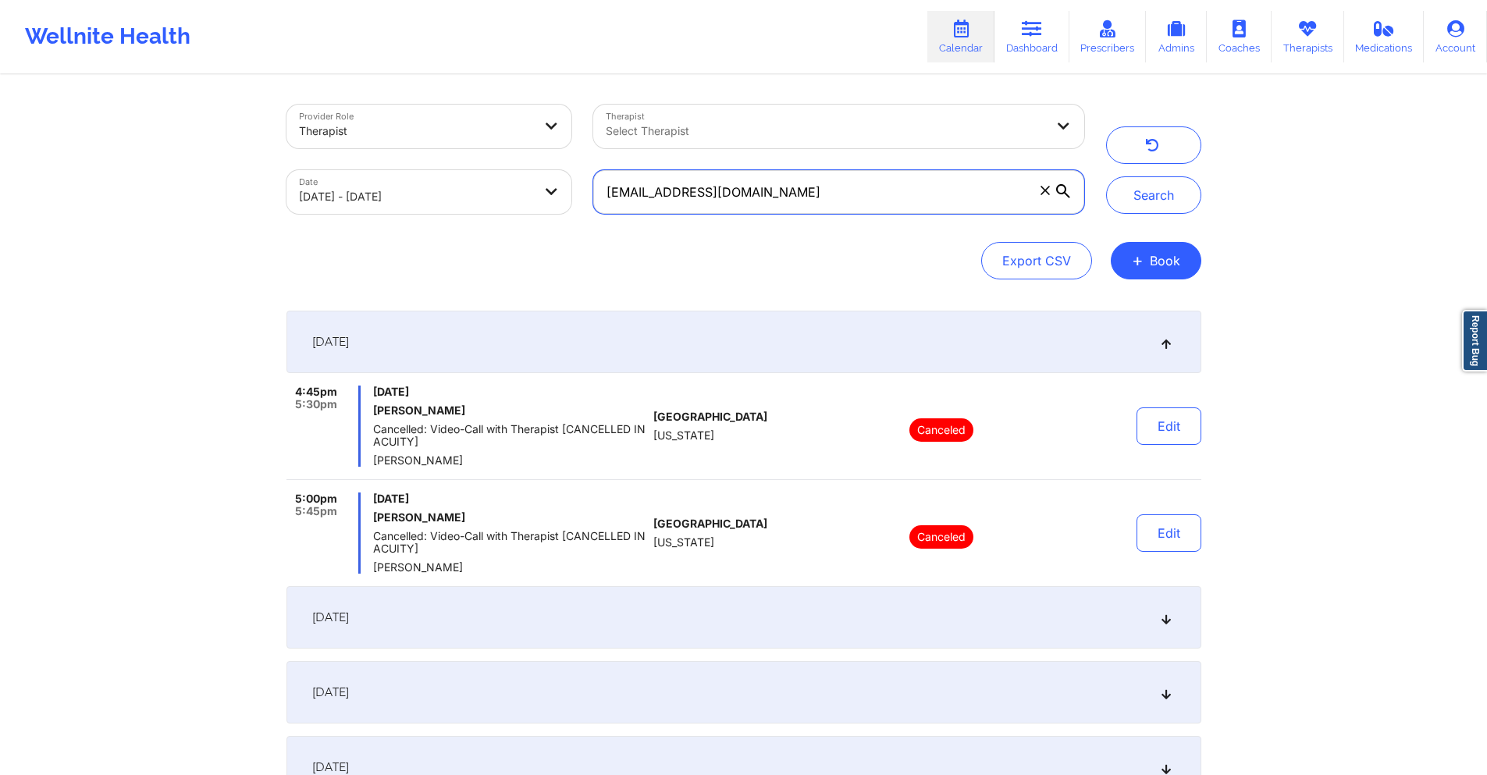
click at [835, 183] on input "[EMAIL_ADDRESS][DOMAIN_NAME]" at bounding box center [838, 192] width 490 height 44
paste input "[EMAIL_ADDRESS]"
click at [1169, 190] on button "Search" at bounding box center [1153, 194] width 95 height 37
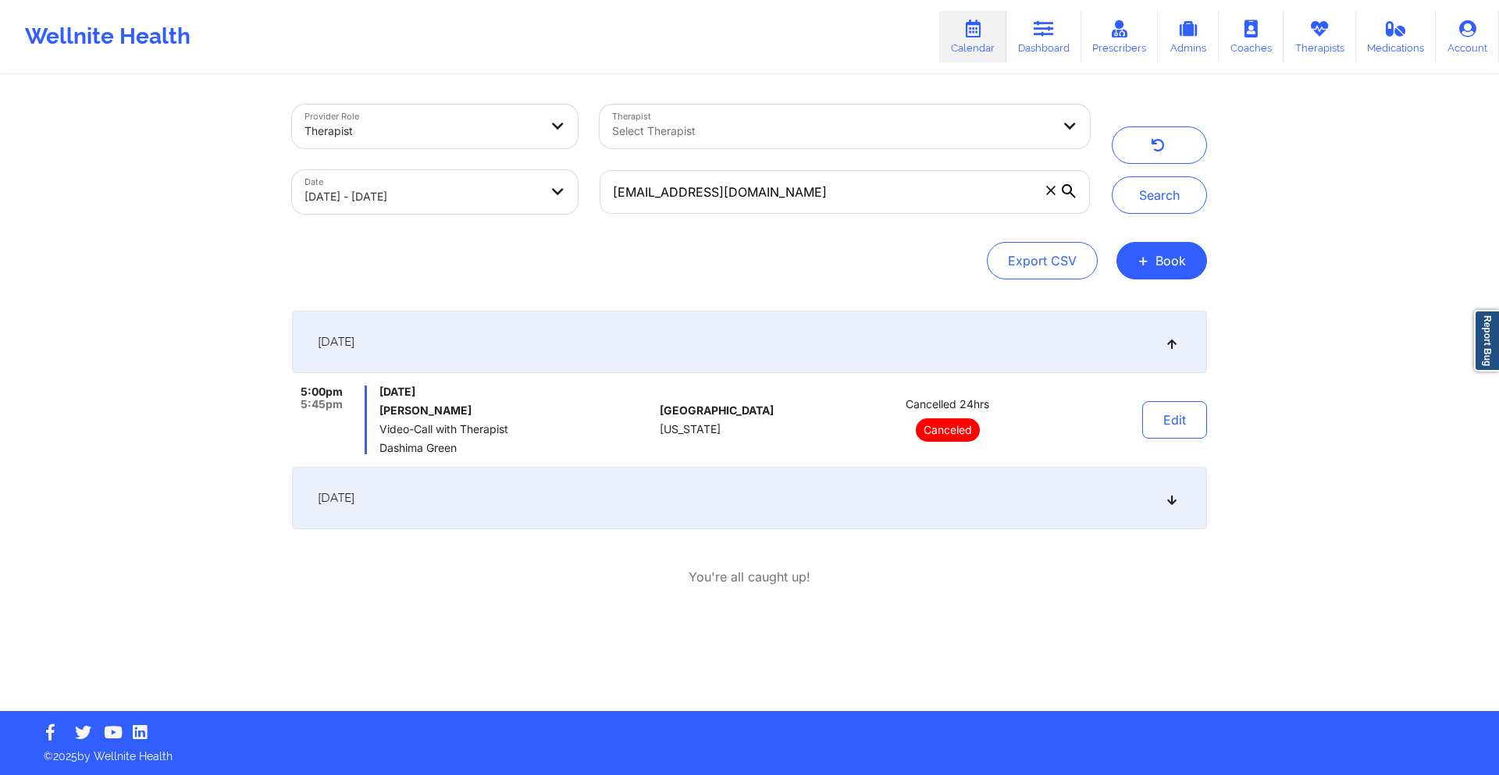
click at [721, 517] on div "[DATE]" at bounding box center [749, 498] width 915 height 62
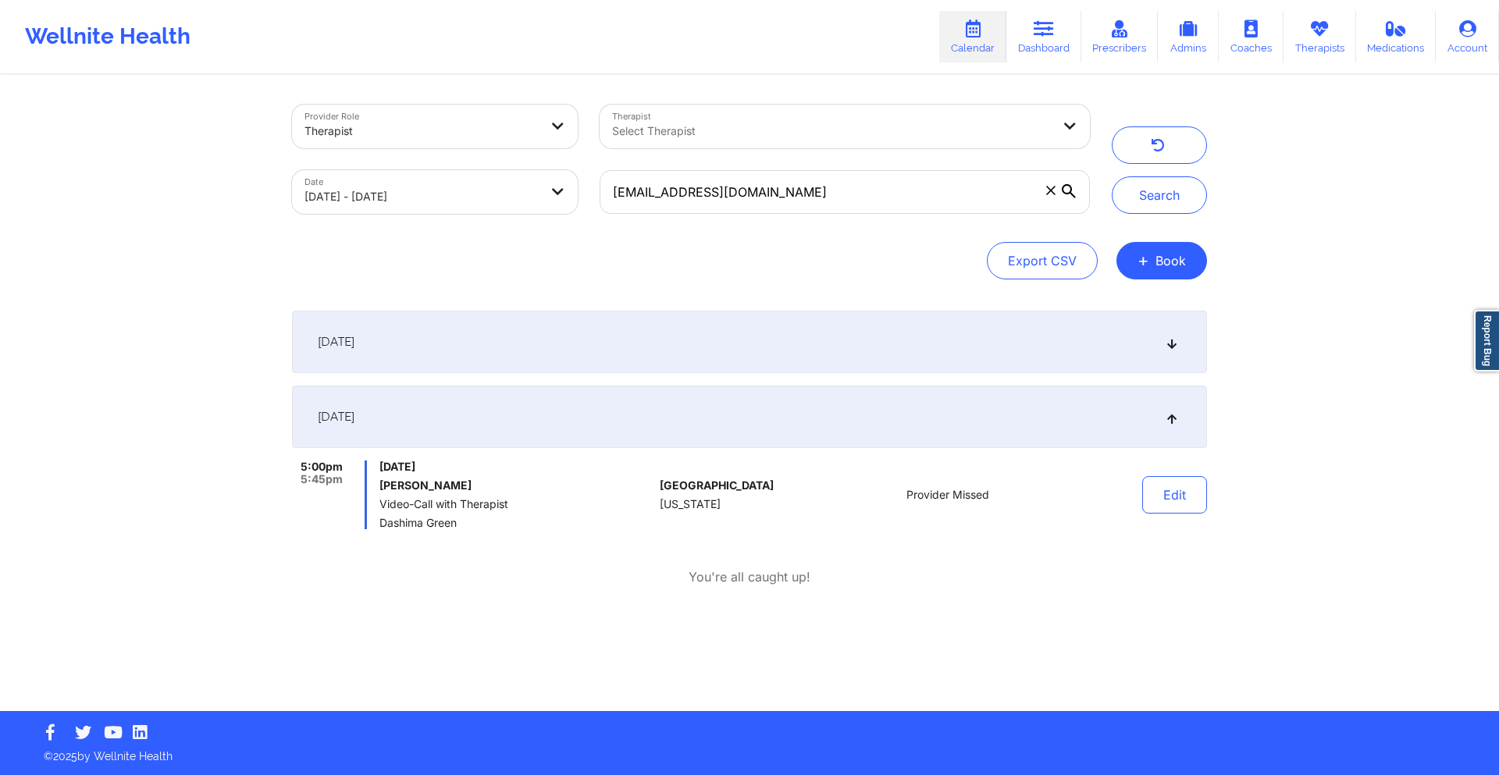
click at [715, 337] on div "[DATE]" at bounding box center [749, 342] width 915 height 62
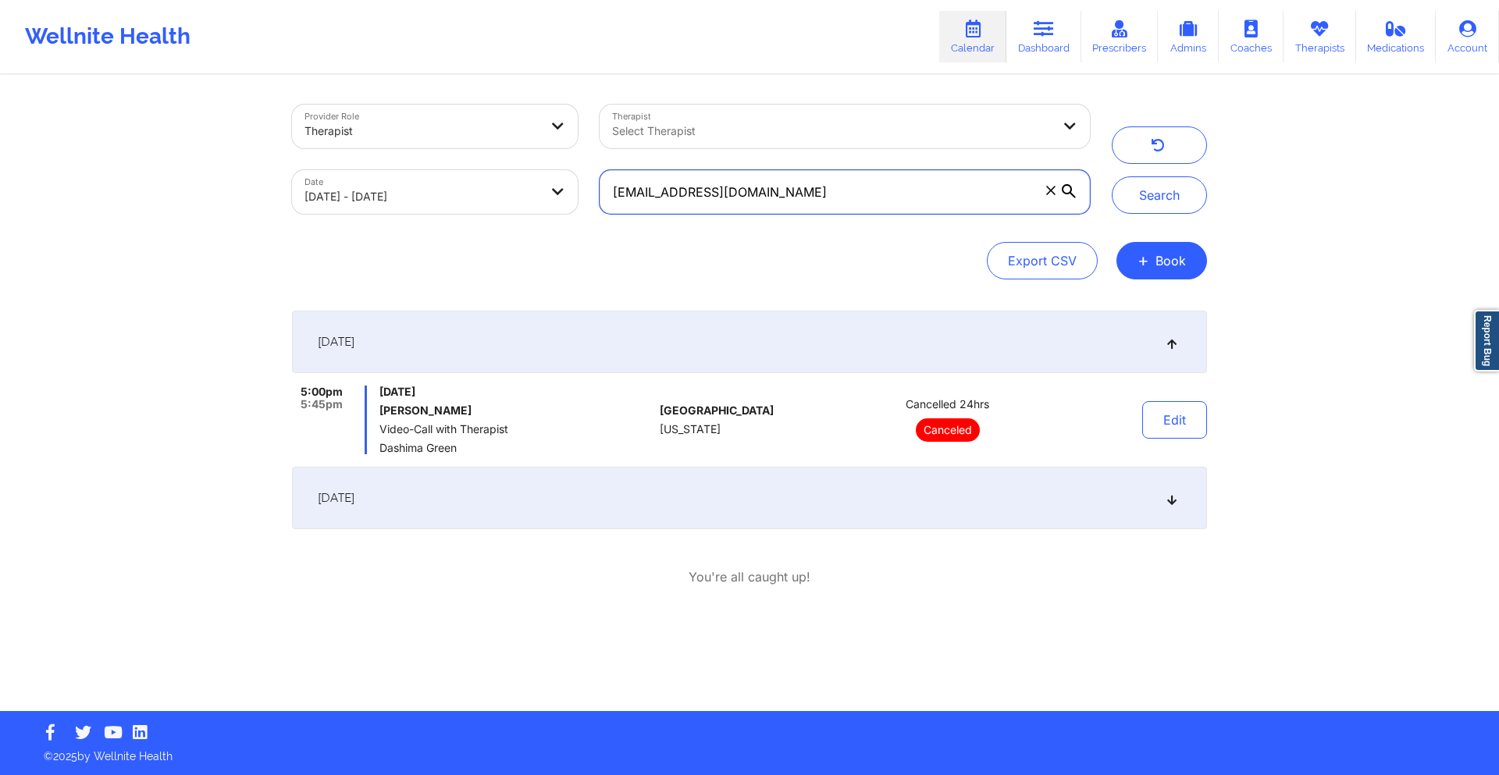
click at [778, 196] on input "[EMAIL_ADDRESS][DOMAIN_NAME]" at bounding box center [845, 192] width 490 height 44
paste input "[EMAIL_ADDRESS]"
click at [1151, 194] on button "Search" at bounding box center [1159, 194] width 95 height 37
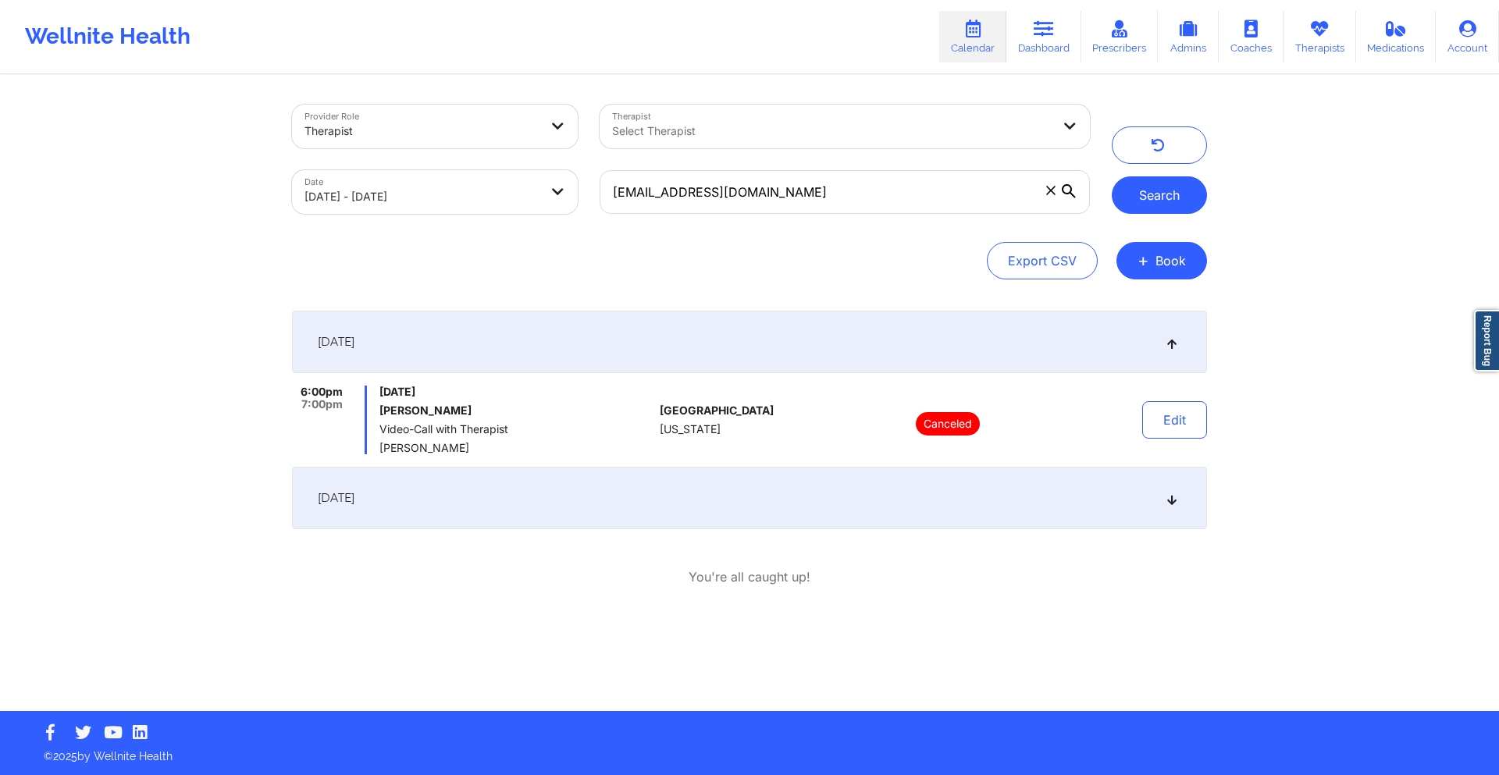
click at [1127, 195] on button "Search" at bounding box center [1159, 194] width 95 height 37
click at [780, 475] on div "[DATE]" at bounding box center [749, 498] width 915 height 62
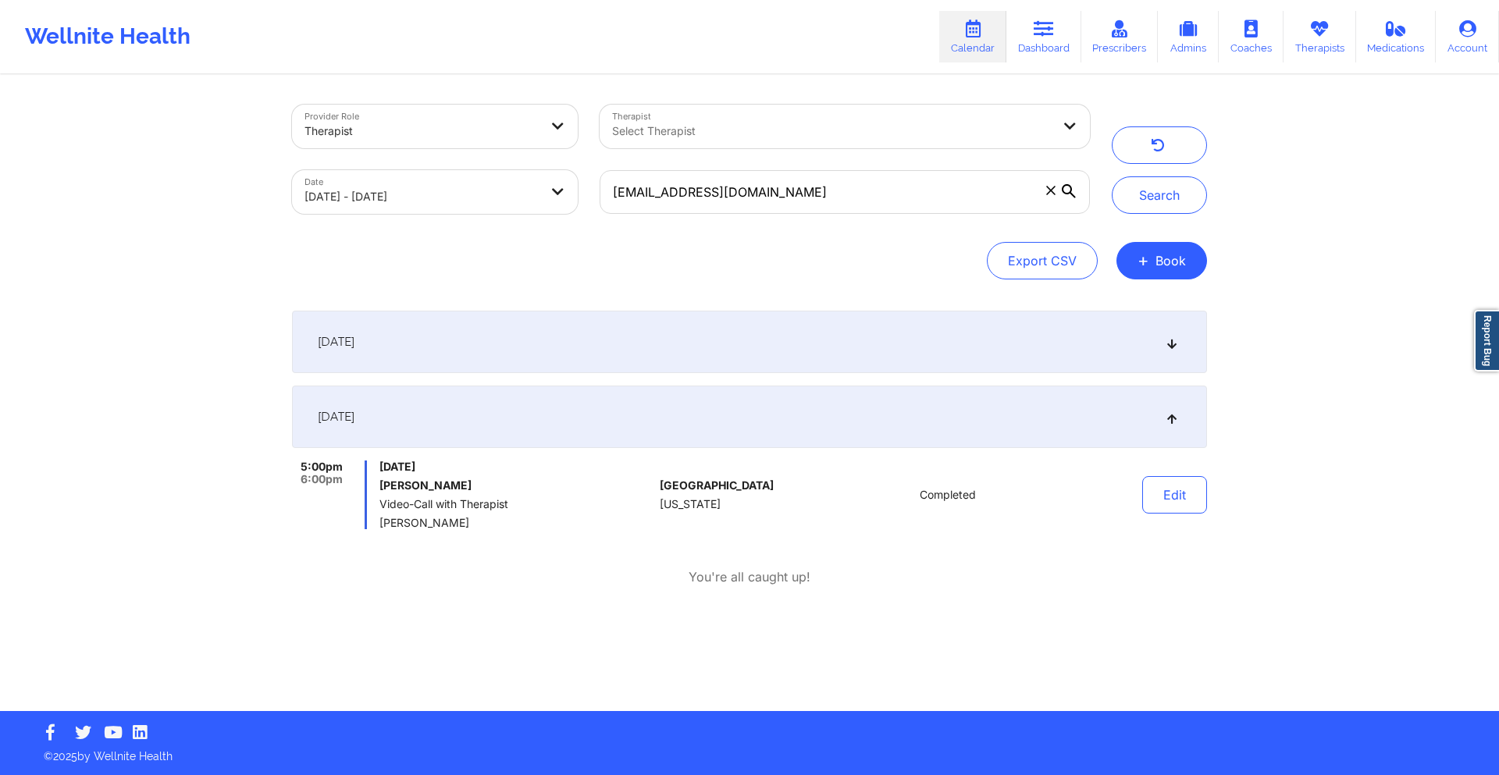
click at [540, 316] on div "[DATE]" at bounding box center [749, 342] width 915 height 62
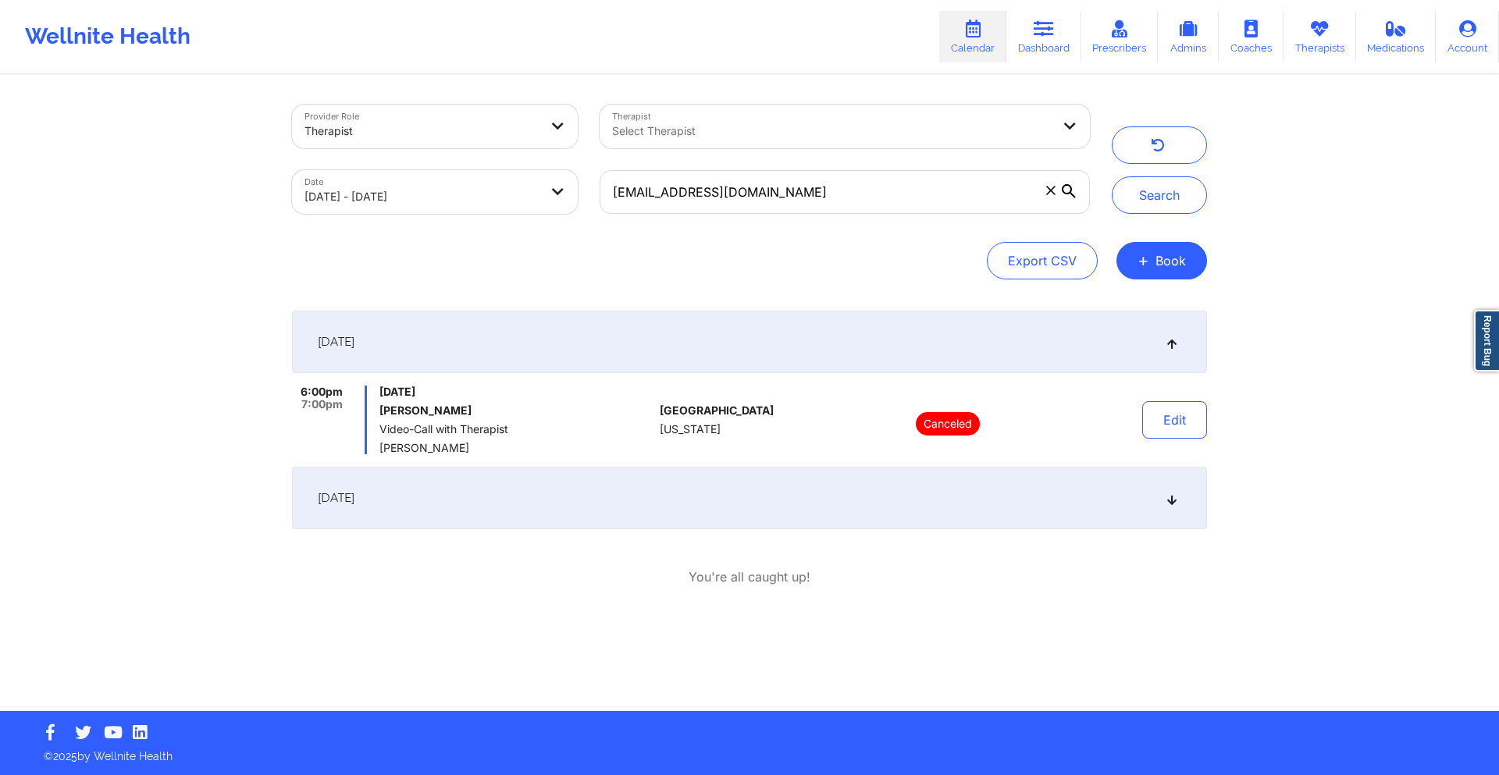
click at [600, 528] on div "[DATE]" at bounding box center [749, 498] width 915 height 62
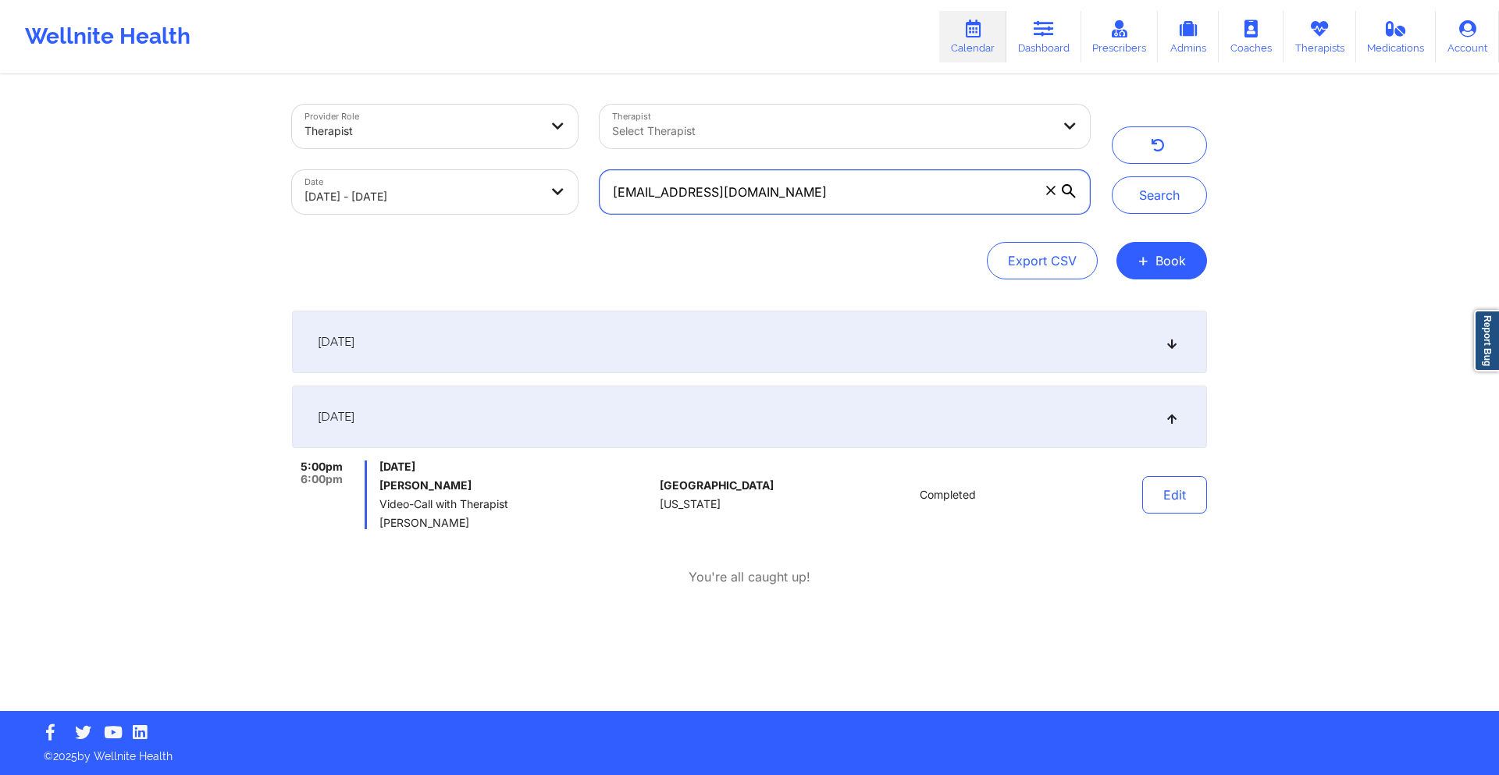
click at [895, 183] on input "[EMAIL_ADDRESS][DOMAIN_NAME]" at bounding box center [845, 192] width 490 height 44
click at [895, 185] on input "[EMAIL_ADDRESS][DOMAIN_NAME]" at bounding box center [845, 192] width 490 height 44
paste input "kyla2615"
click at [1152, 194] on button "Search" at bounding box center [1159, 194] width 95 height 37
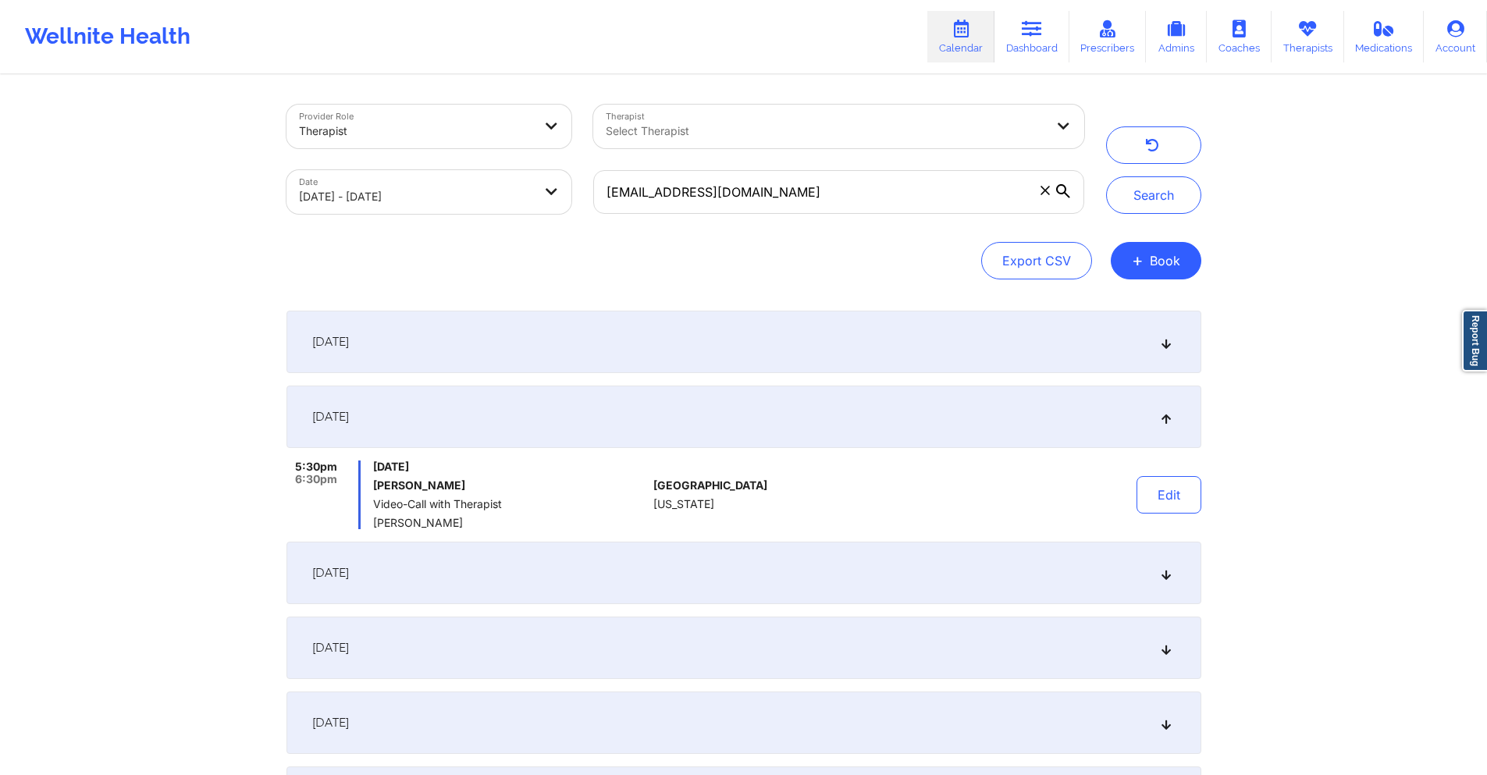
click at [678, 349] on div "[DATE]" at bounding box center [744, 342] width 915 height 62
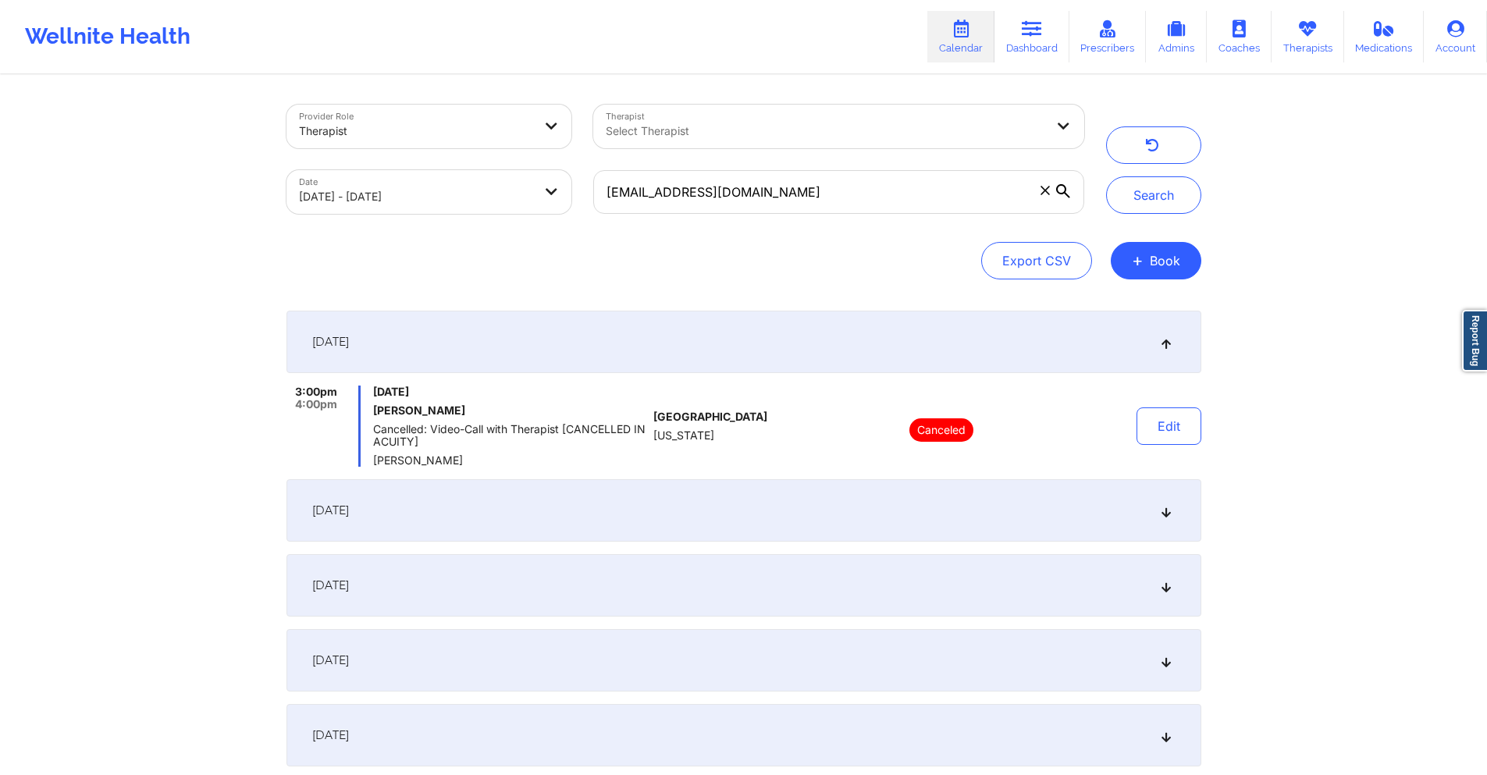
click at [638, 499] on div "[DATE]" at bounding box center [744, 510] width 915 height 62
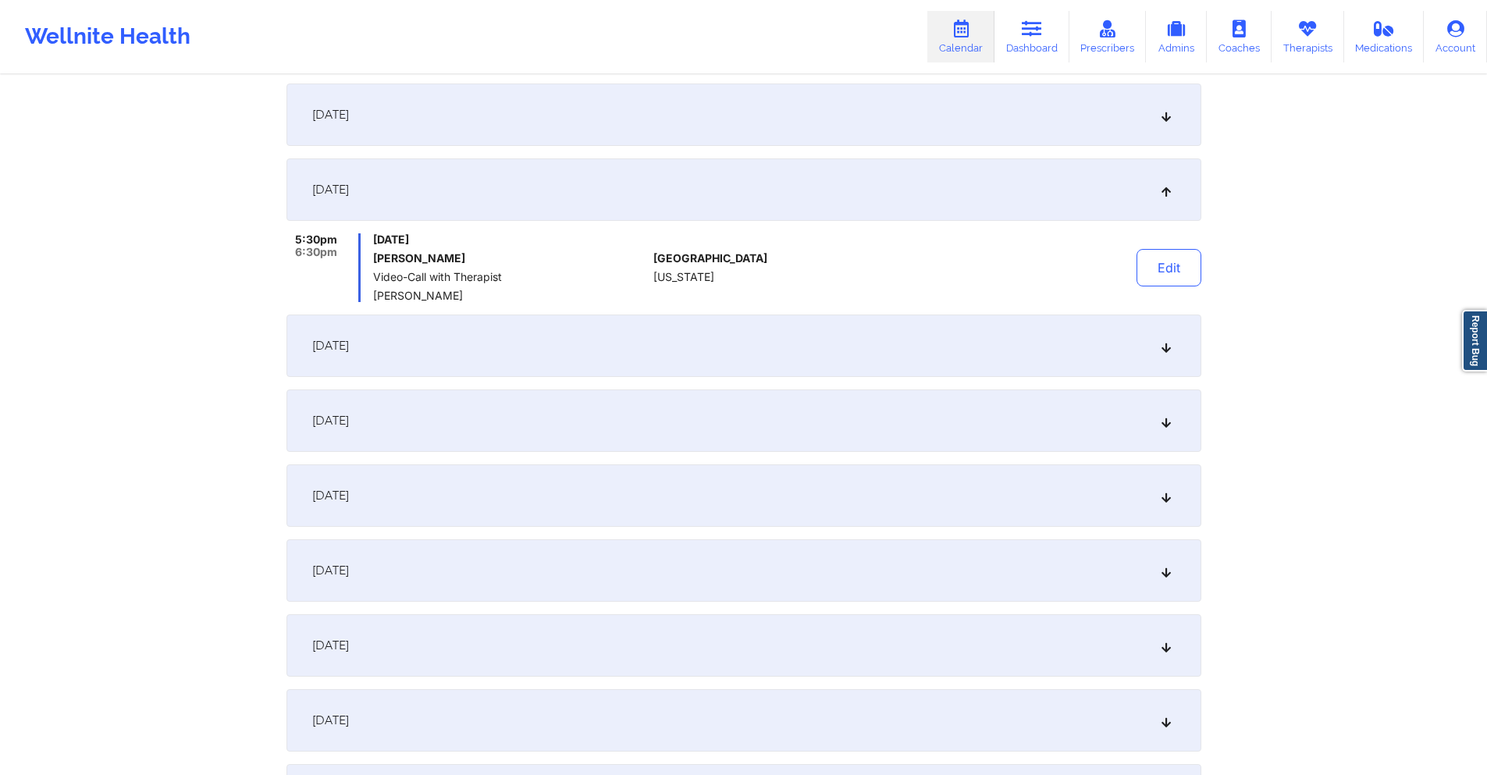
scroll to position [234, 0]
click at [701, 339] on div "[DATE]" at bounding box center [744, 339] width 915 height 62
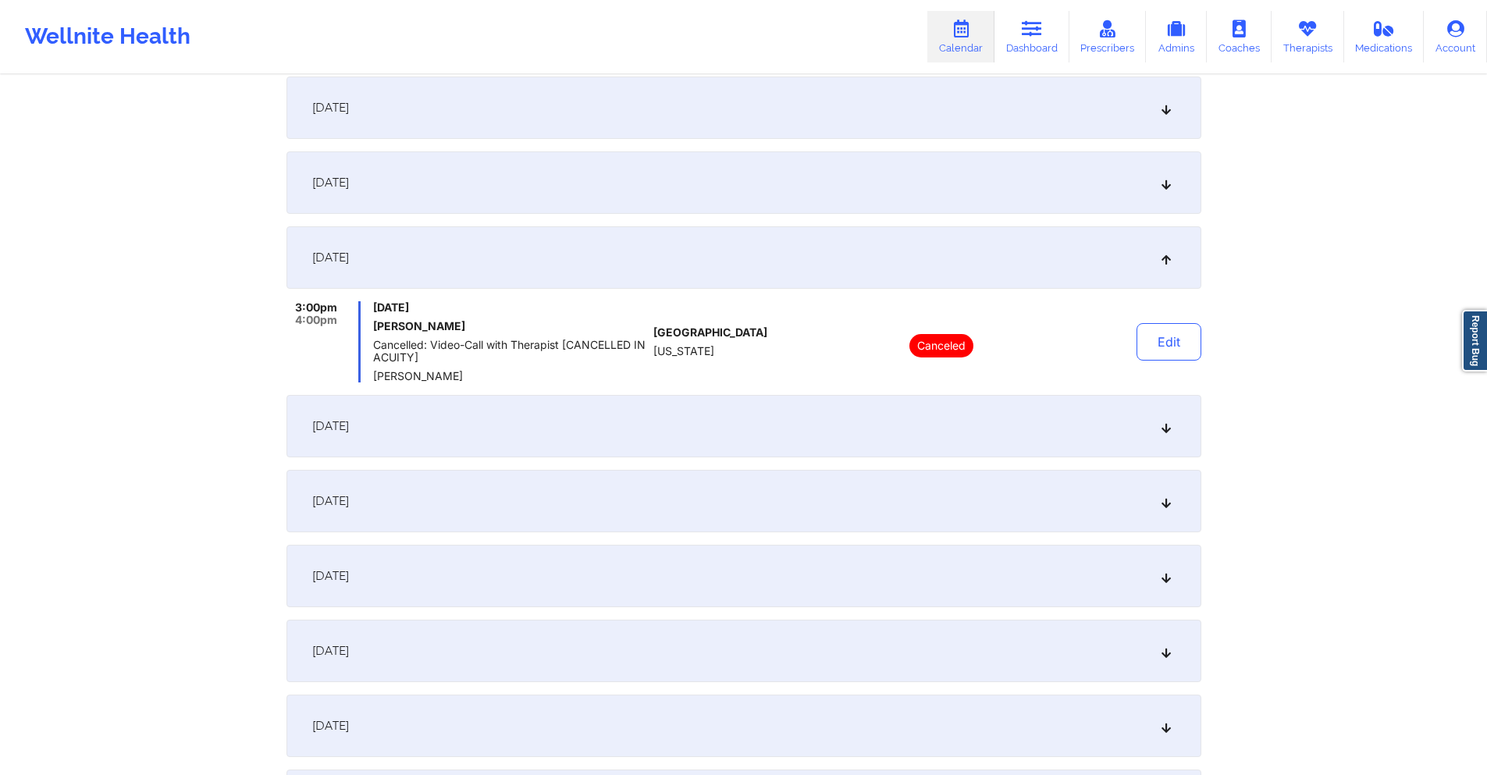
click at [711, 415] on div "[DATE]" at bounding box center [744, 426] width 915 height 62
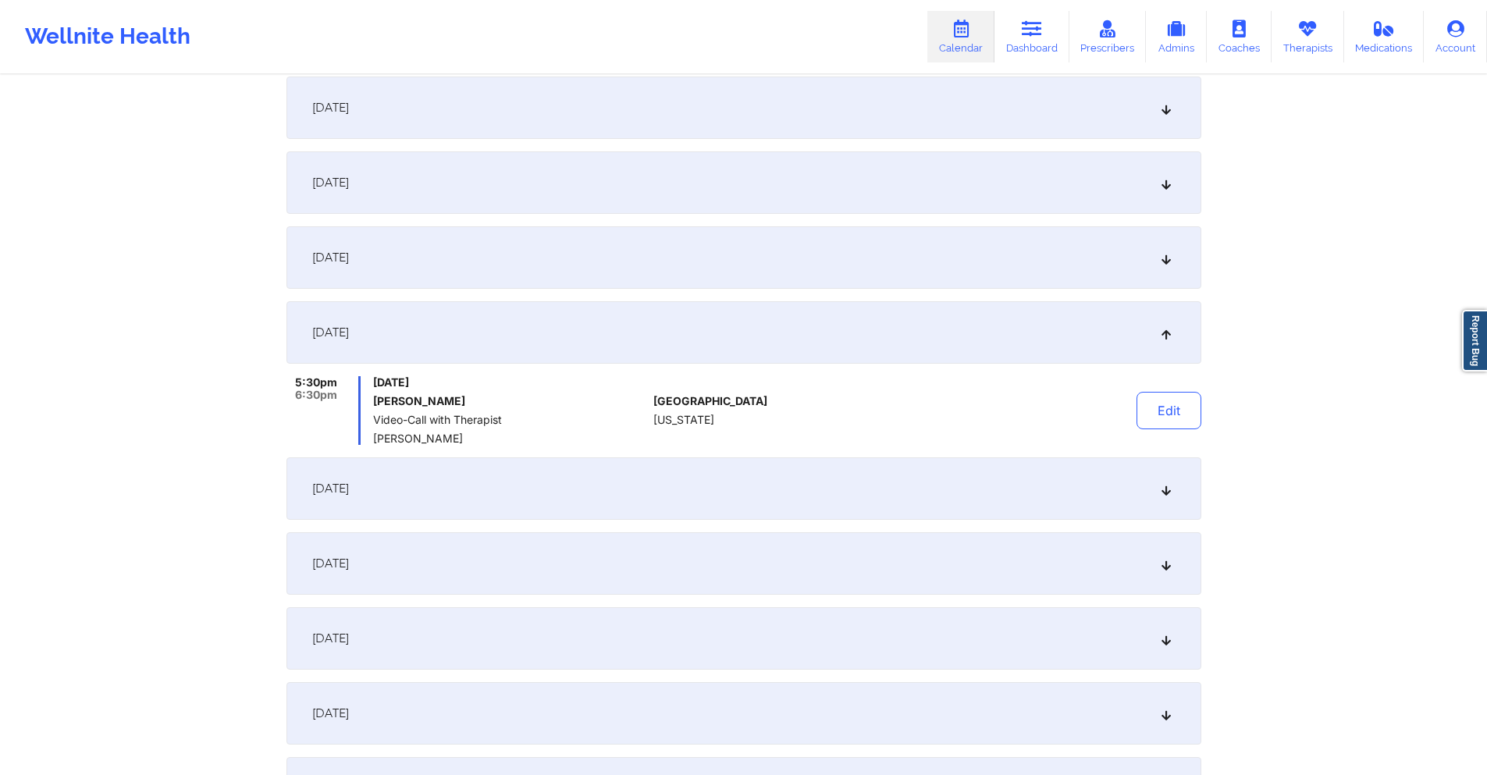
click at [703, 475] on div "[DATE]" at bounding box center [744, 488] width 915 height 62
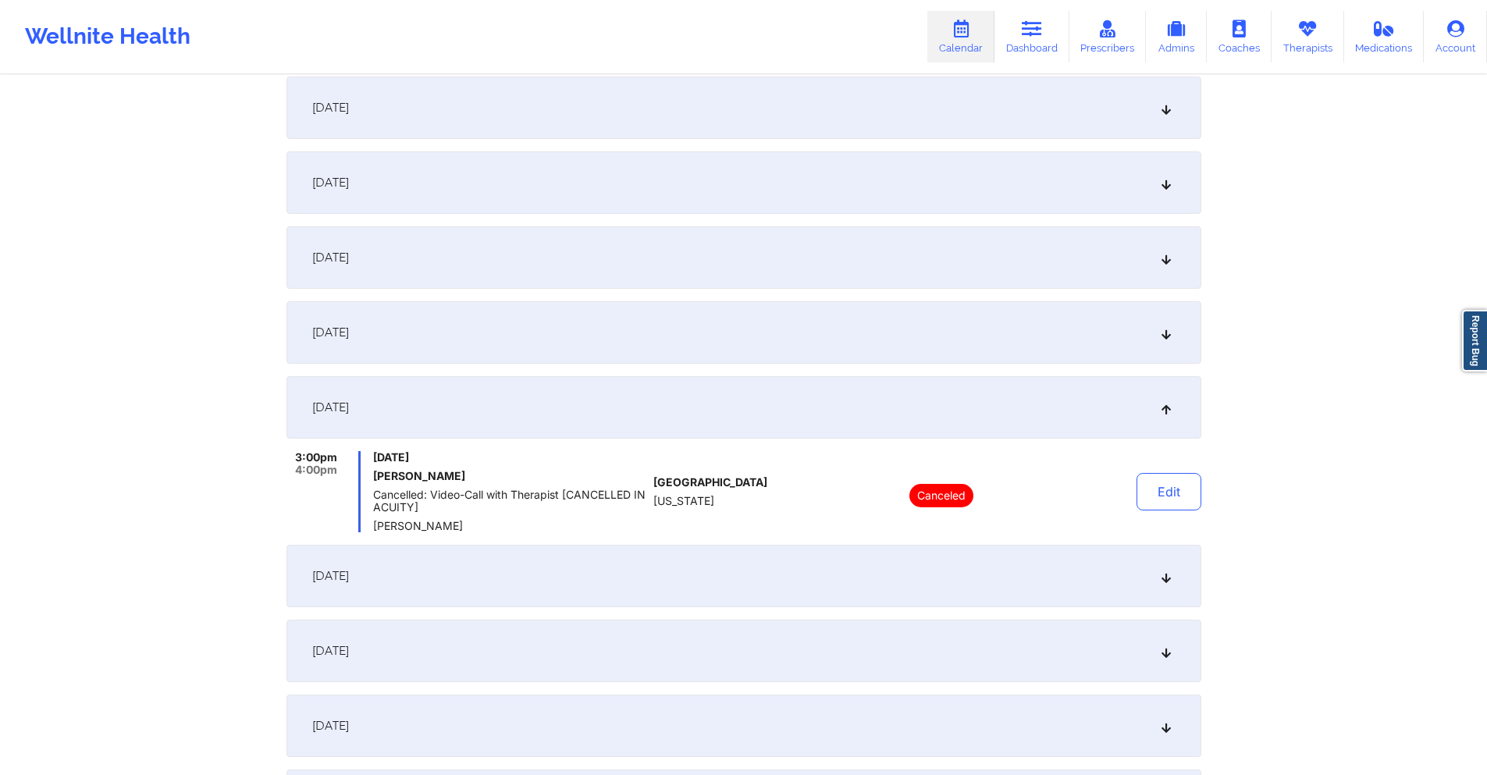
click at [699, 586] on div "[DATE]" at bounding box center [744, 576] width 915 height 62
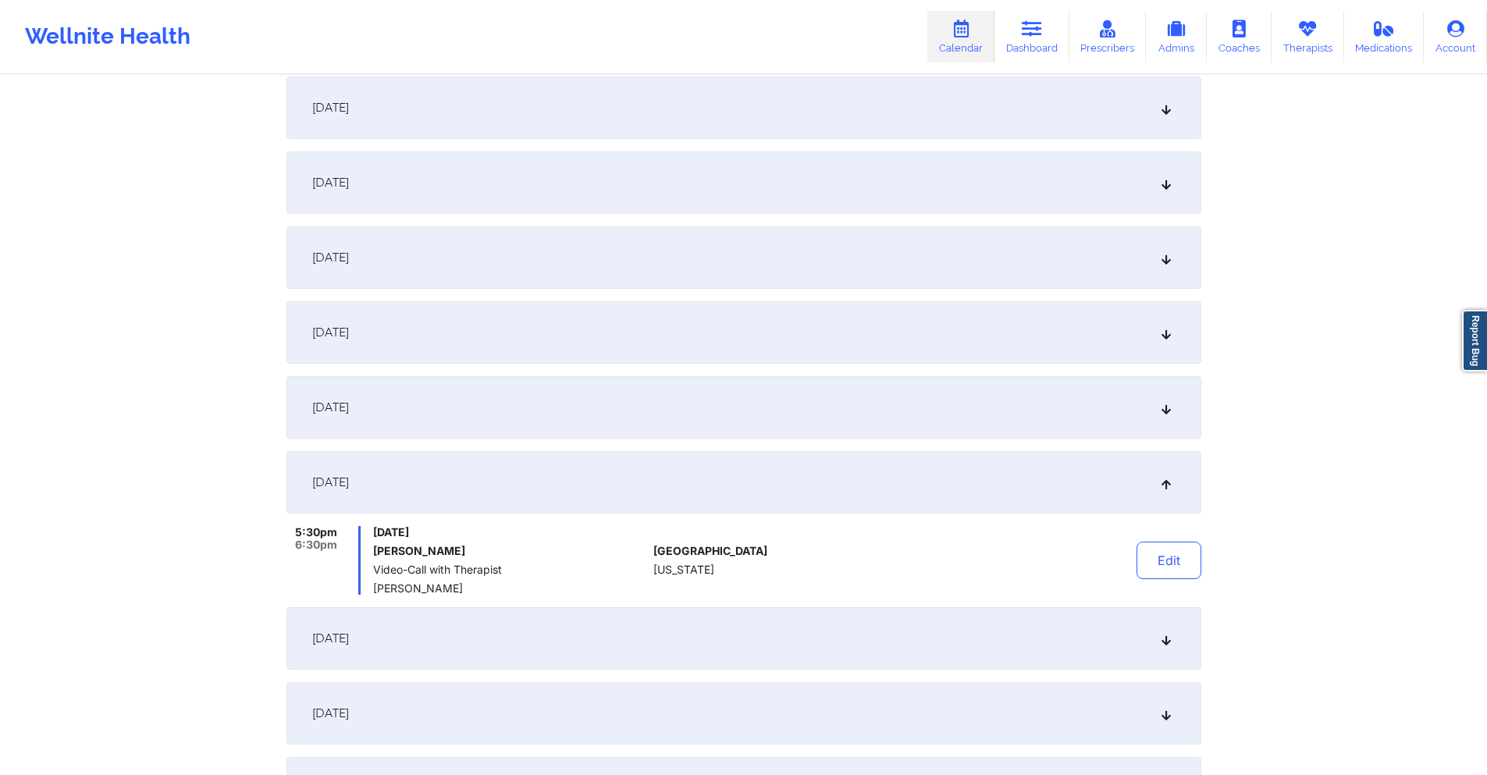
click at [480, 408] on div "[DATE]" at bounding box center [744, 407] width 915 height 62
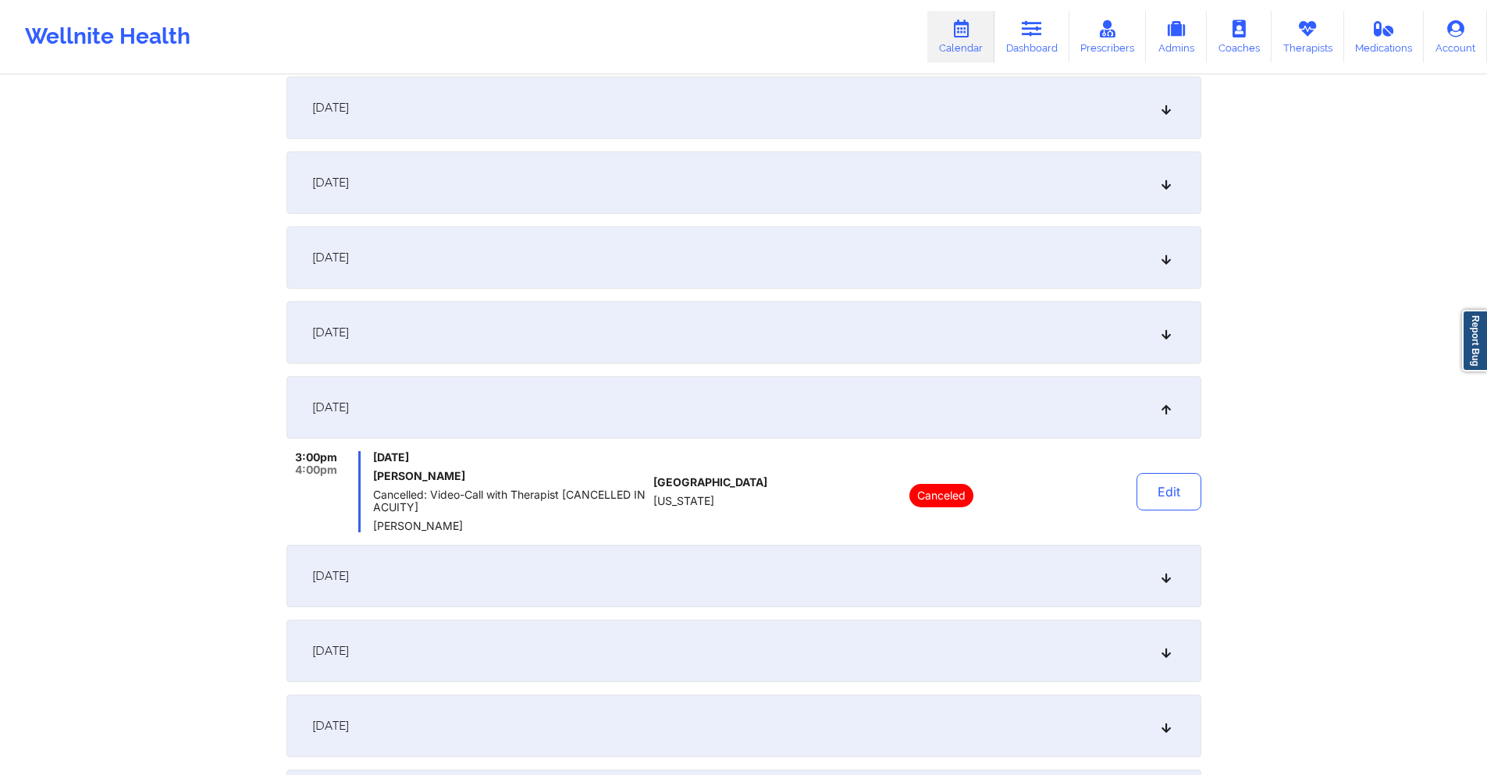
click at [500, 554] on div "[DATE]" at bounding box center [744, 576] width 915 height 62
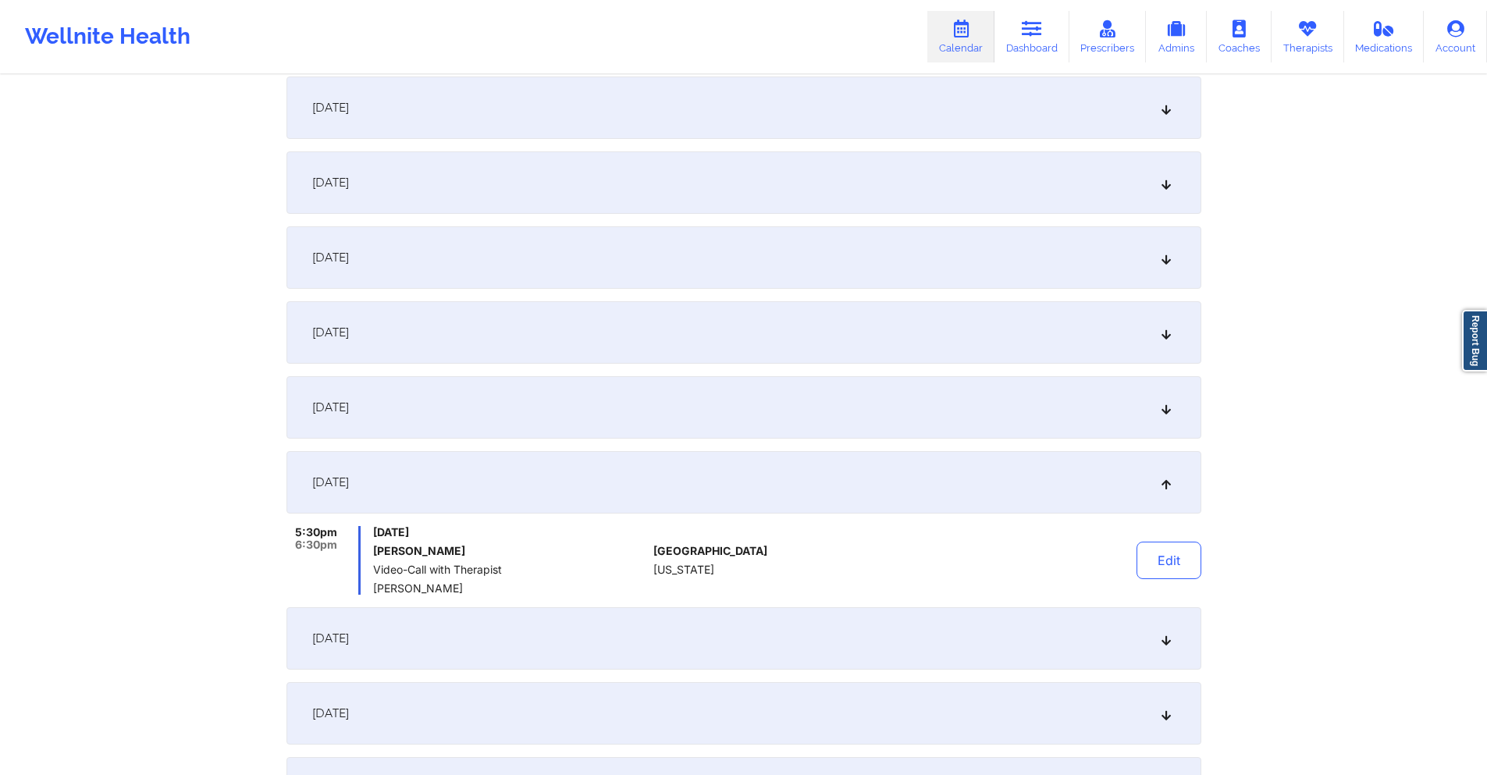
click at [482, 339] on div "[DATE]" at bounding box center [744, 332] width 915 height 62
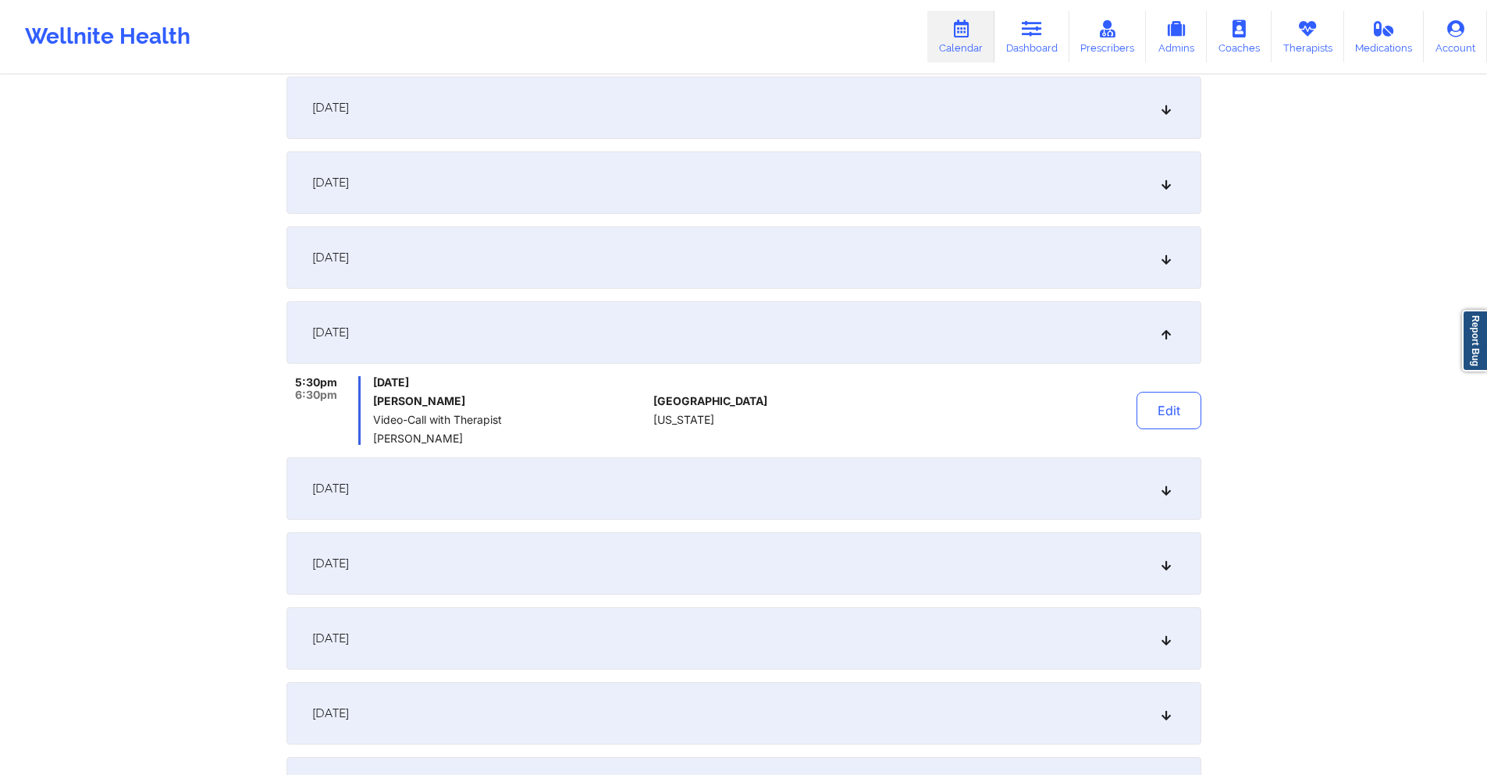
click at [723, 468] on div "[DATE]" at bounding box center [744, 488] width 915 height 62
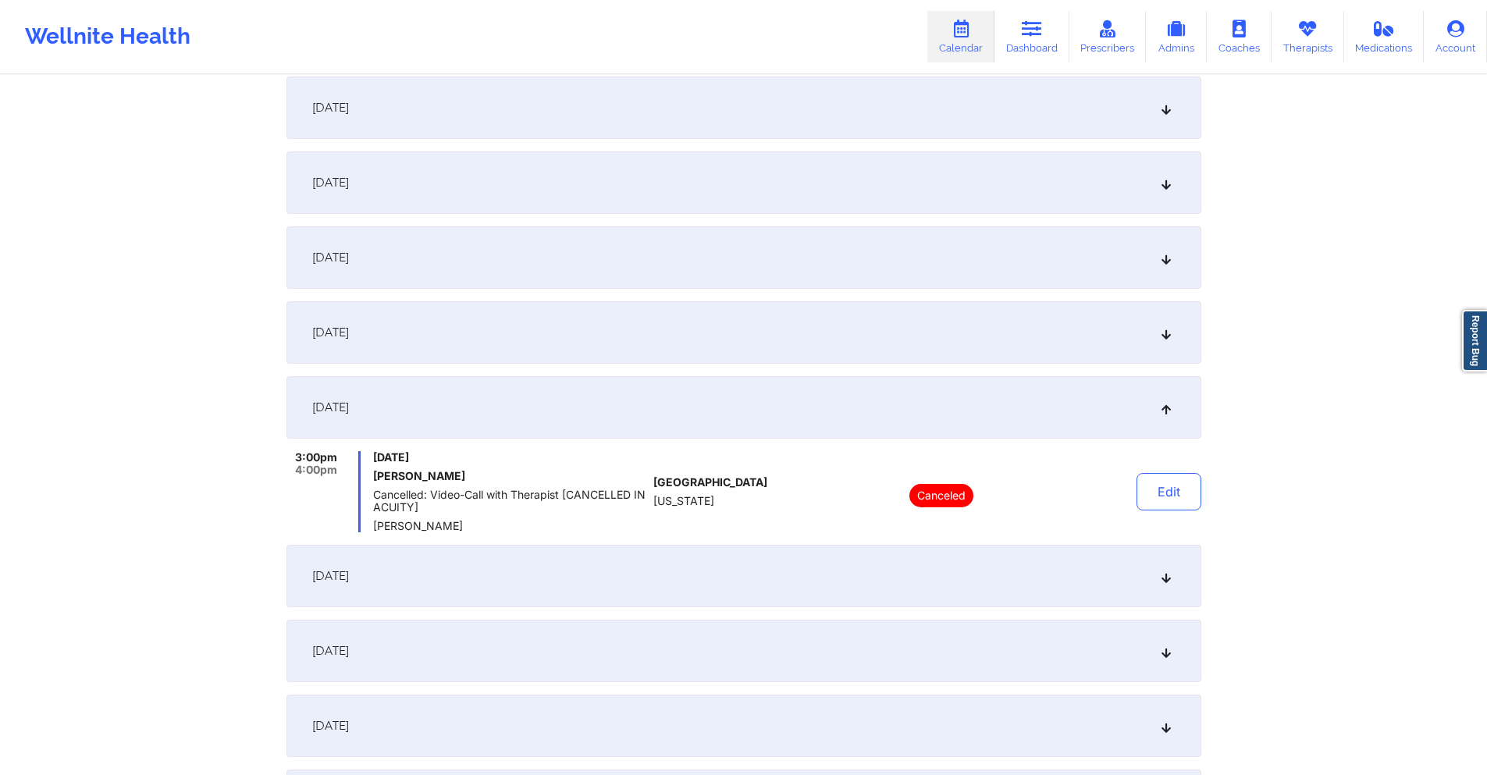
click at [700, 555] on div "[DATE]" at bounding box center [744, 576] width 915 height 62
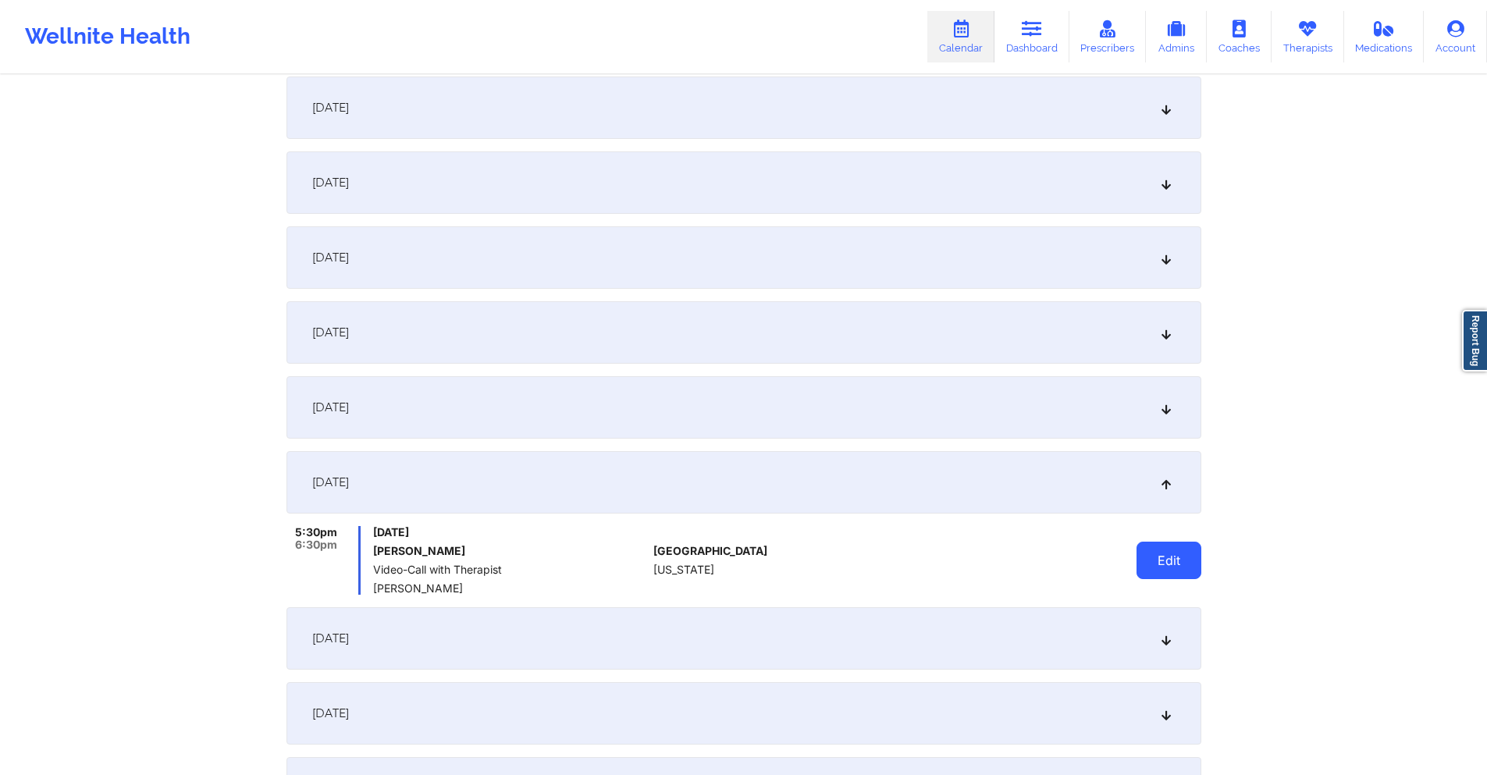
click at [1190, 564] on button "Edit" at bounding box center [1169, 560] width 65 height 37
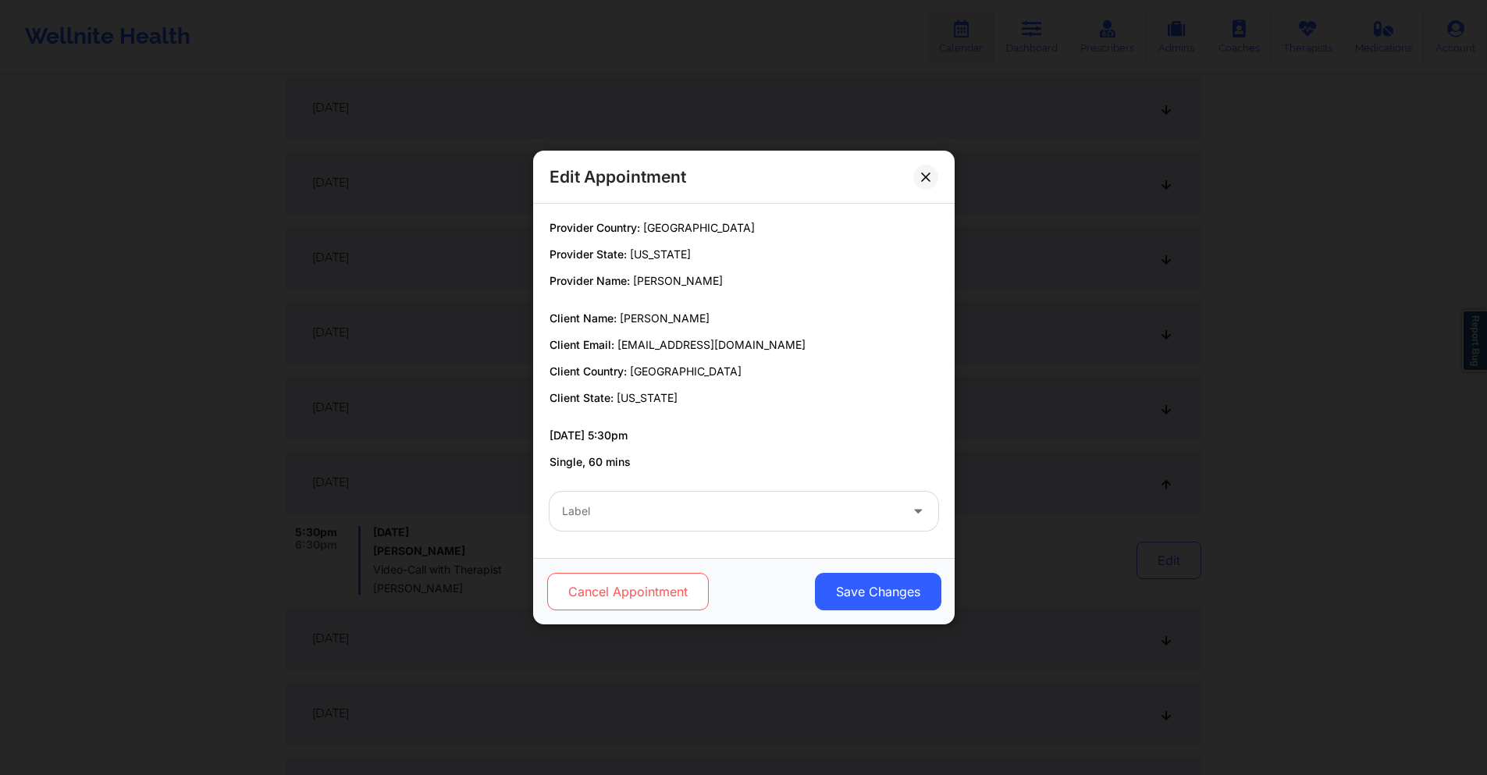
click at [679, 603] on button "Cancel Appointment" at bounding box center [628, 591] width 162 height 37
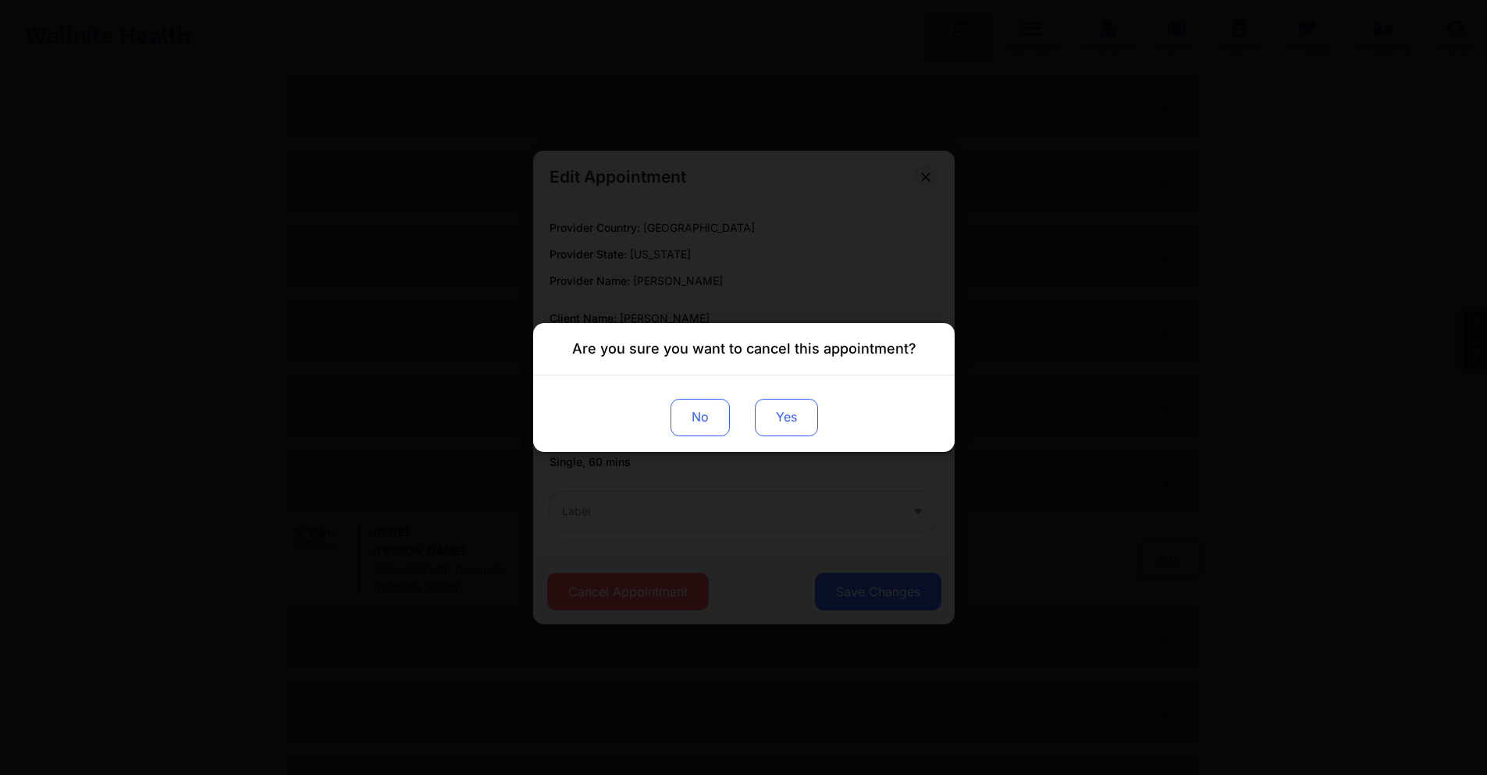
click at [779, 406] on button "Yes" at bounding box center [785, 417] width 63 height 37
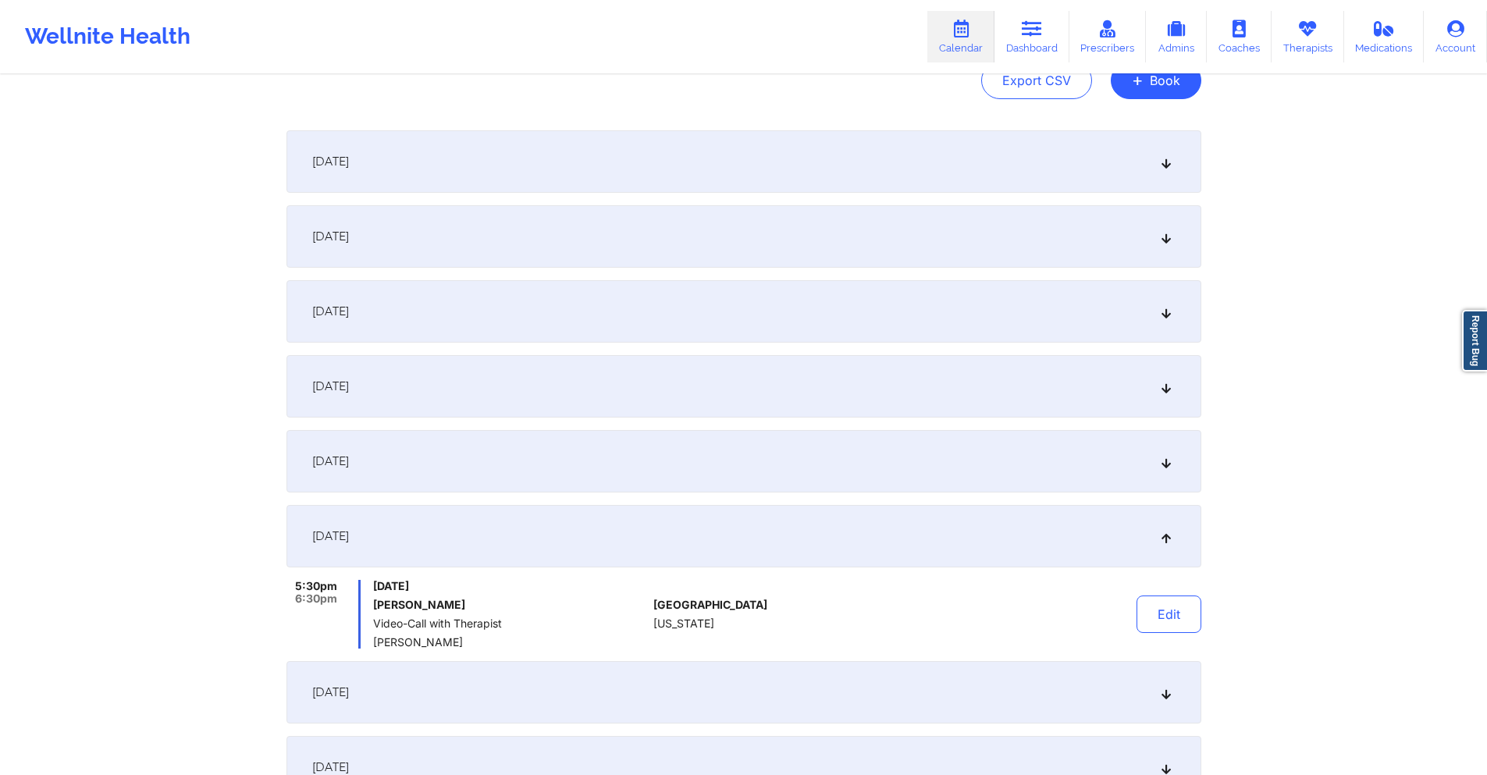
scroll to position [0, 0]
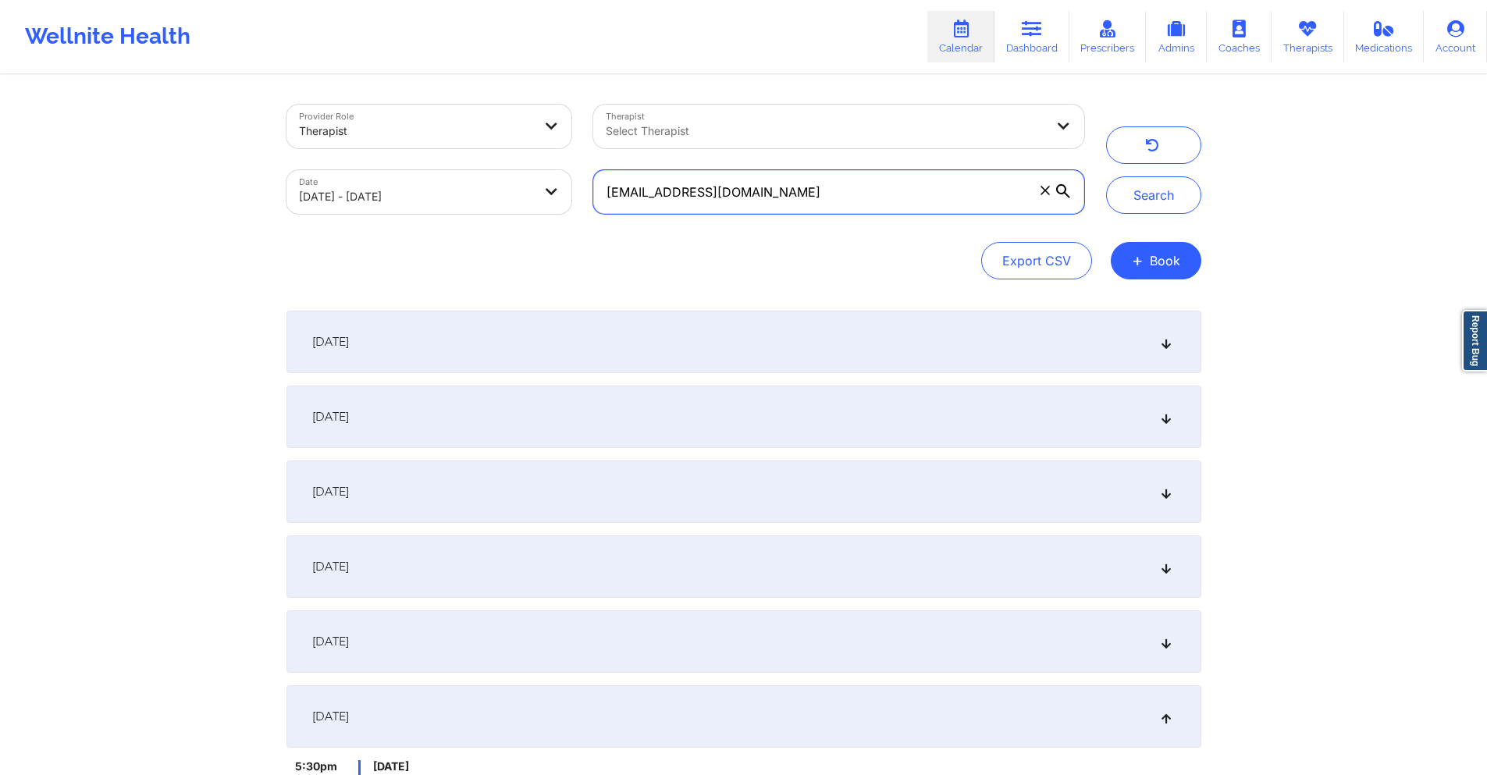
click at [763, 191] on input "[EMAIL_ADDRESS][DOMAIN_NAME]" at bounding box center [838, 192] width 490 height 44
paste input "ibejahc"
click at [1169, 194] on button "Search" at bounding box center [1153, 194] width 95 height 37
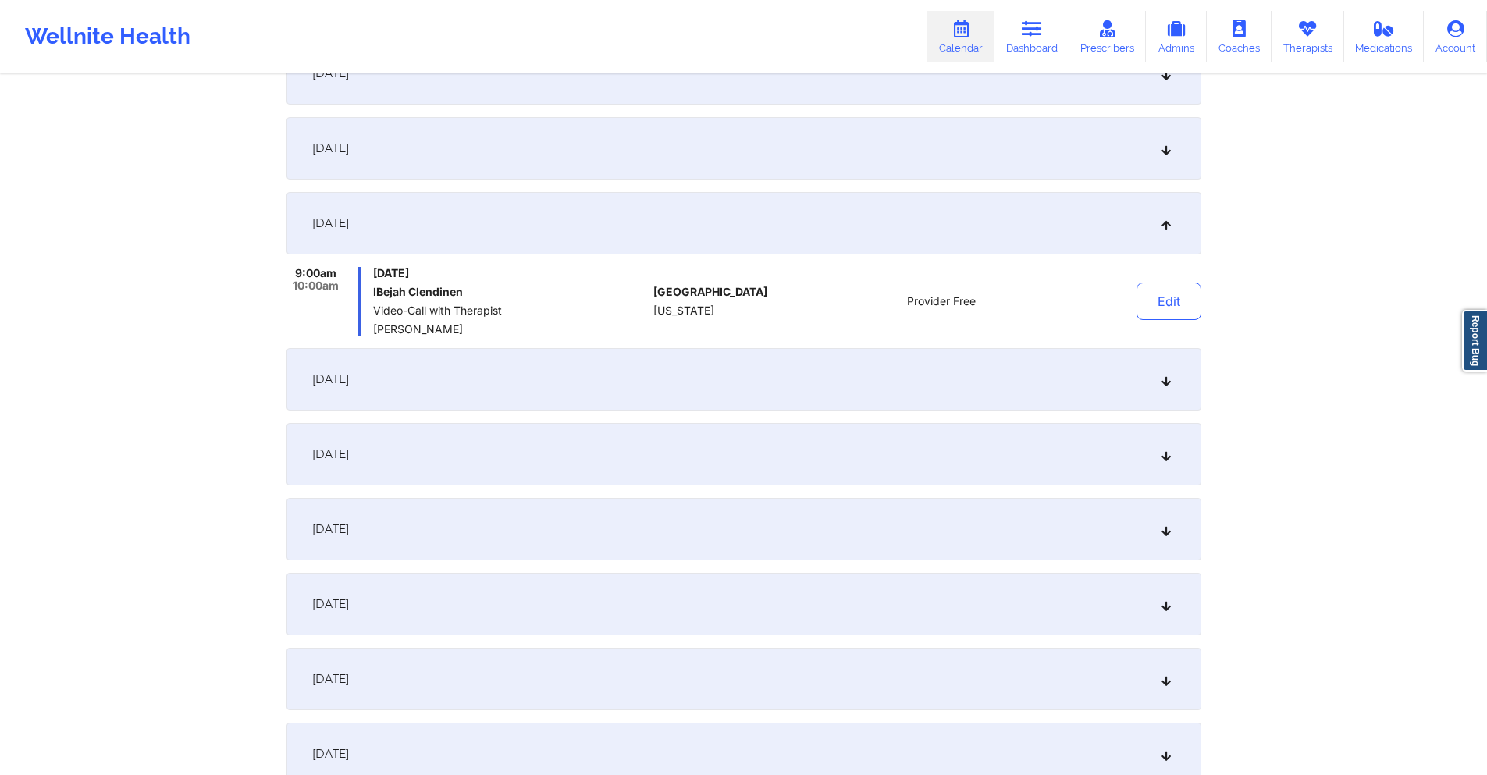
scroll to position [547, 0]
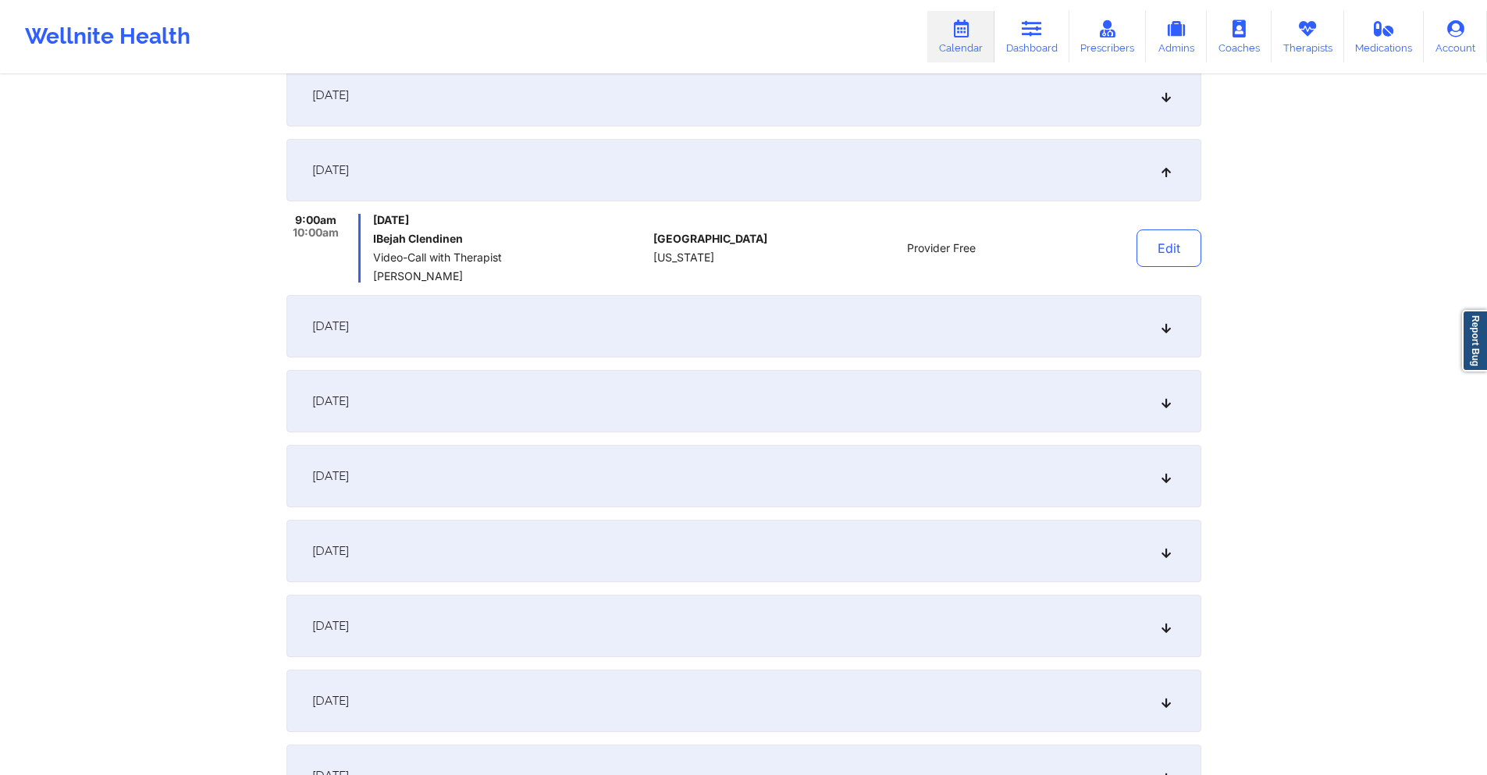
click at [681, 404] on div "[DATE]" at bounding box center [744, 401] width 915 height 62
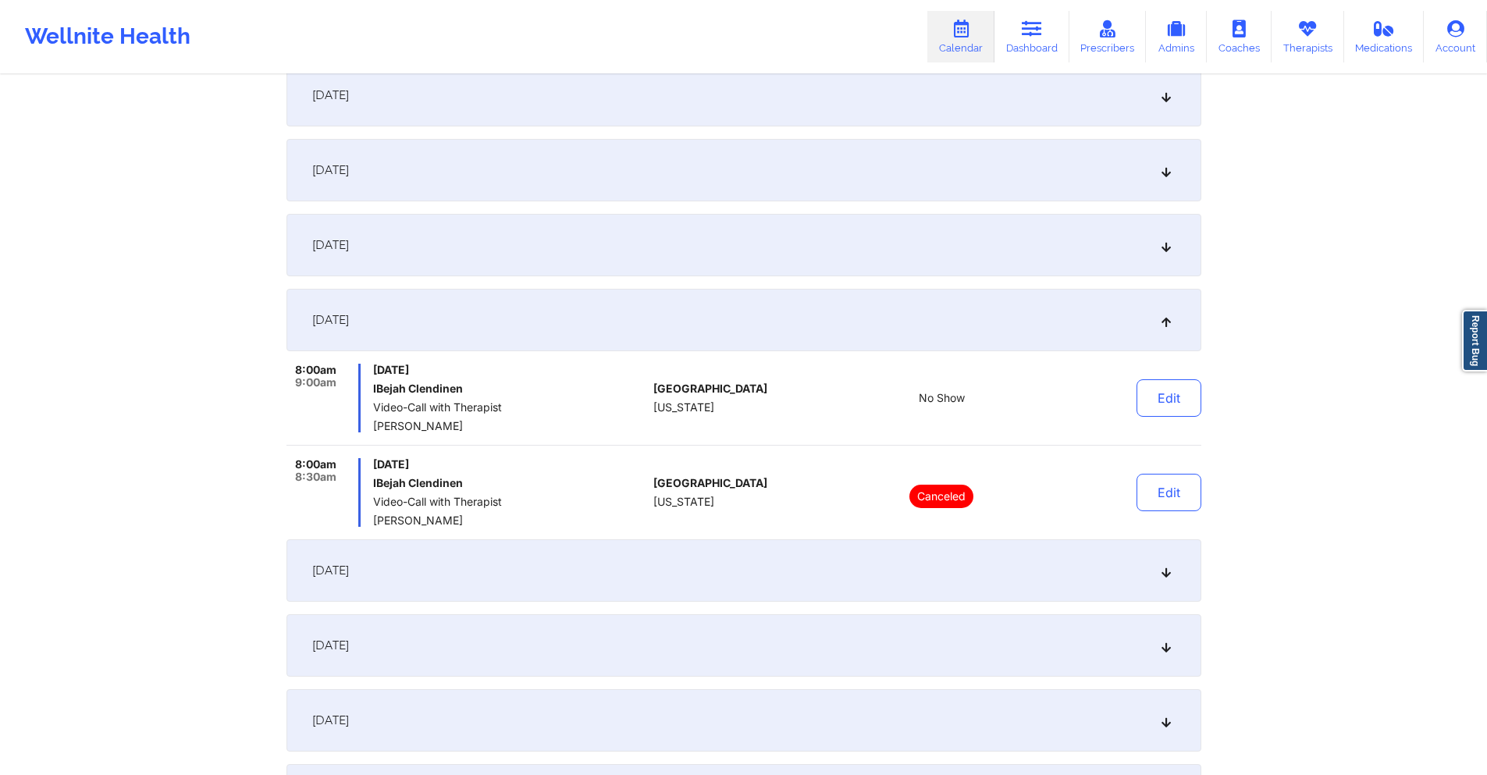
click at [596, 562] on div "[DATE]" at bounding box center [744, 570] width 915 height 62
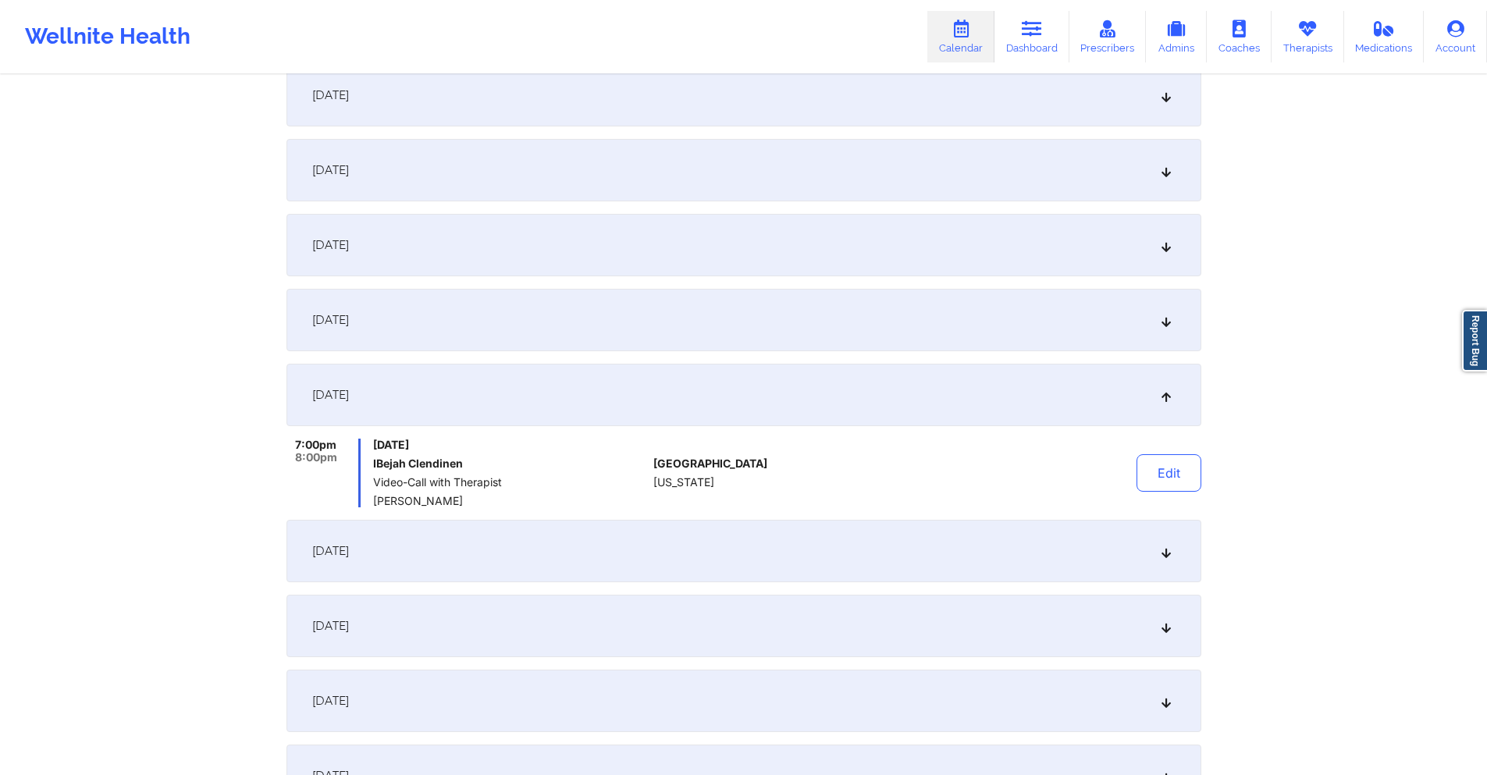
click at [536, 318] on div "[DATE]" at bounding box center [744, 320] width 915 height 62
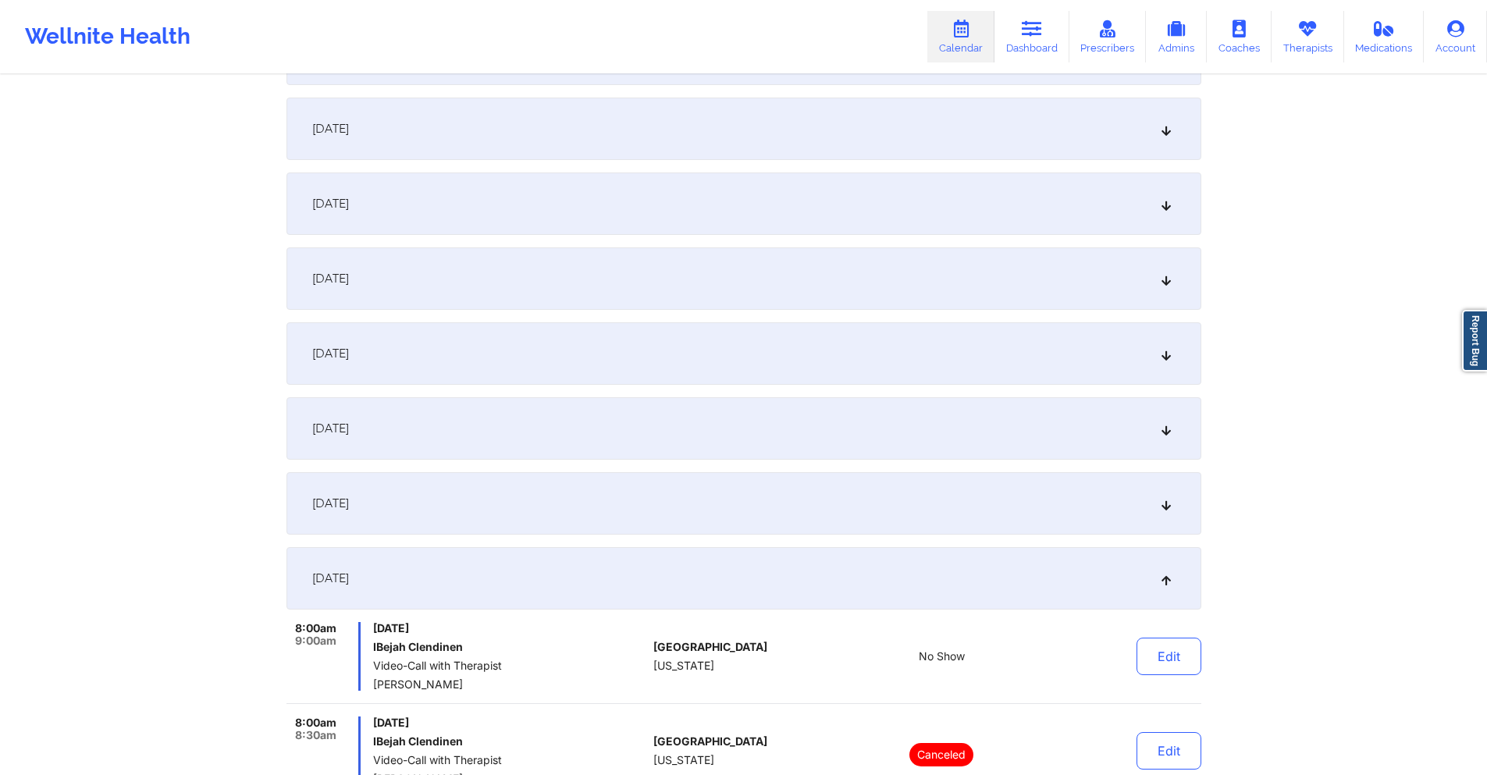
scroll to position [78, 0]
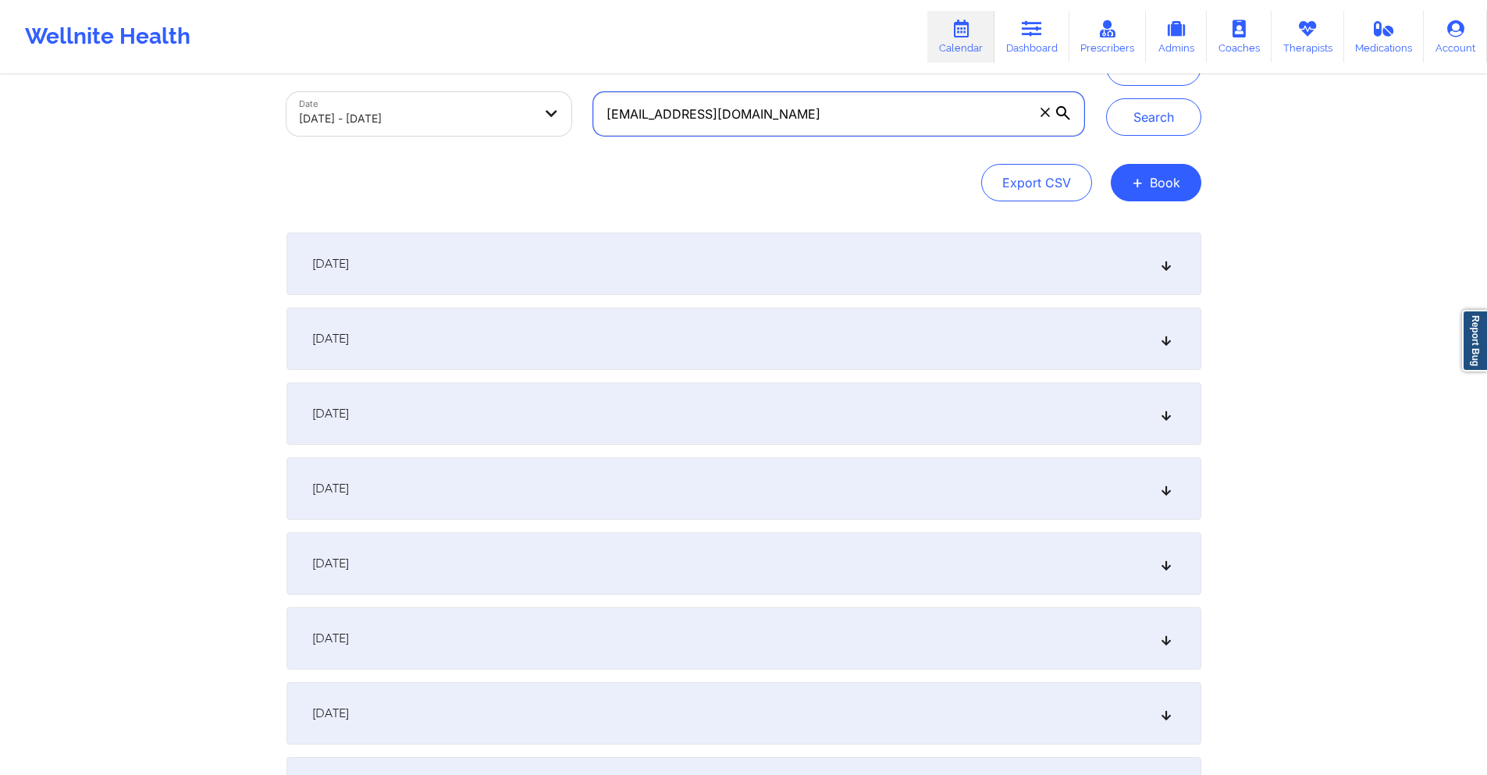
click at [823, 115] on input "[EMAIL_ADDRESS][DOMAIN_NAME]" at bounding box center [838, 114] width 490 height 44
click at [823, 116] on input "[EMAIL_ADDRESS][DOMAIN_NAME]" at bounding box center [838, 114] width 490 height 44
paste input "dbrandon212"
click at [1137, 119] on button "Search" at bounding box center [1153, 116] width 95 height 37
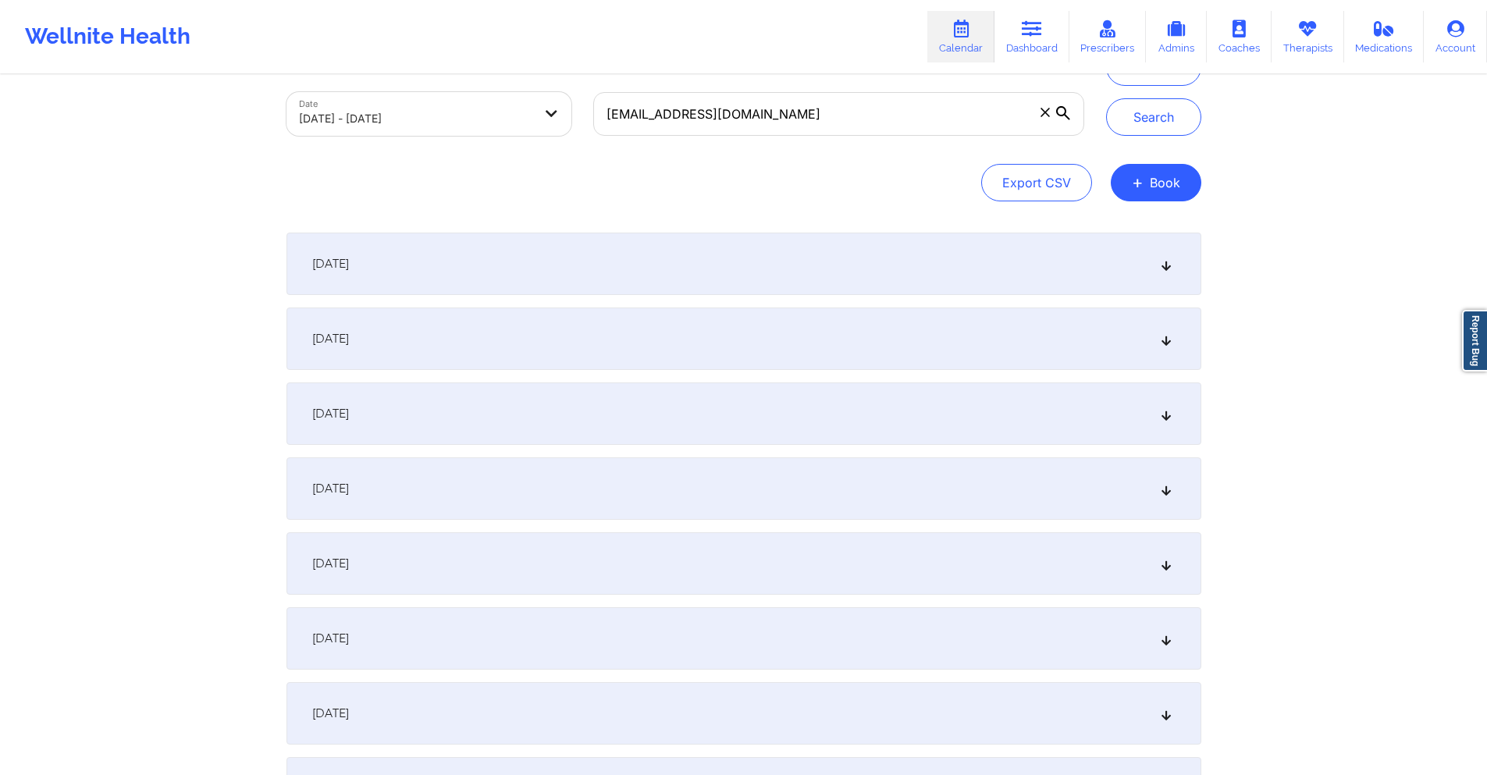
click at [605, 493] on div "[DATE]" at bounding box center [744, 488] width 915 height 62
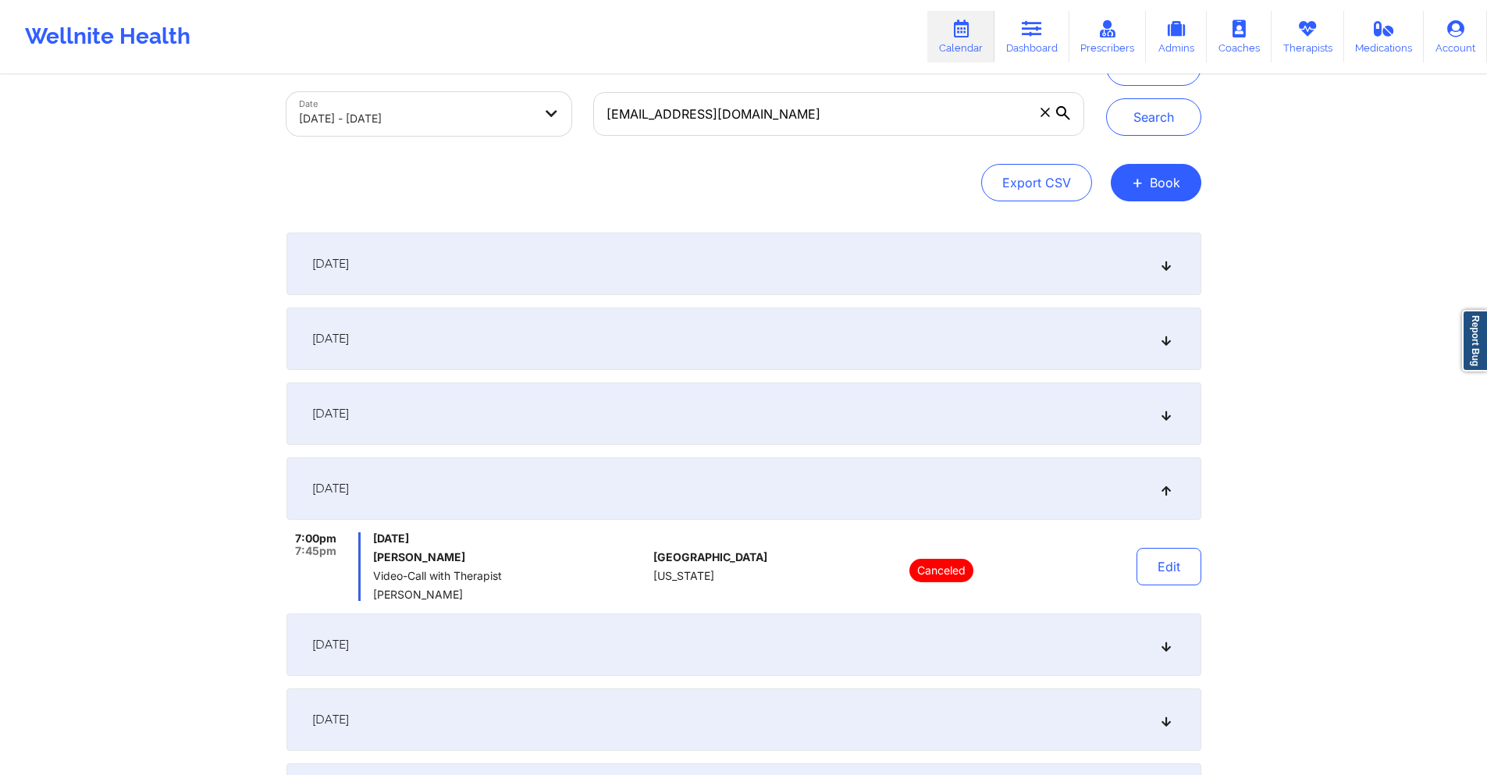
click at [621, 635] on div "[DATE]" at bounding box center [744, 645] width 915 height 62
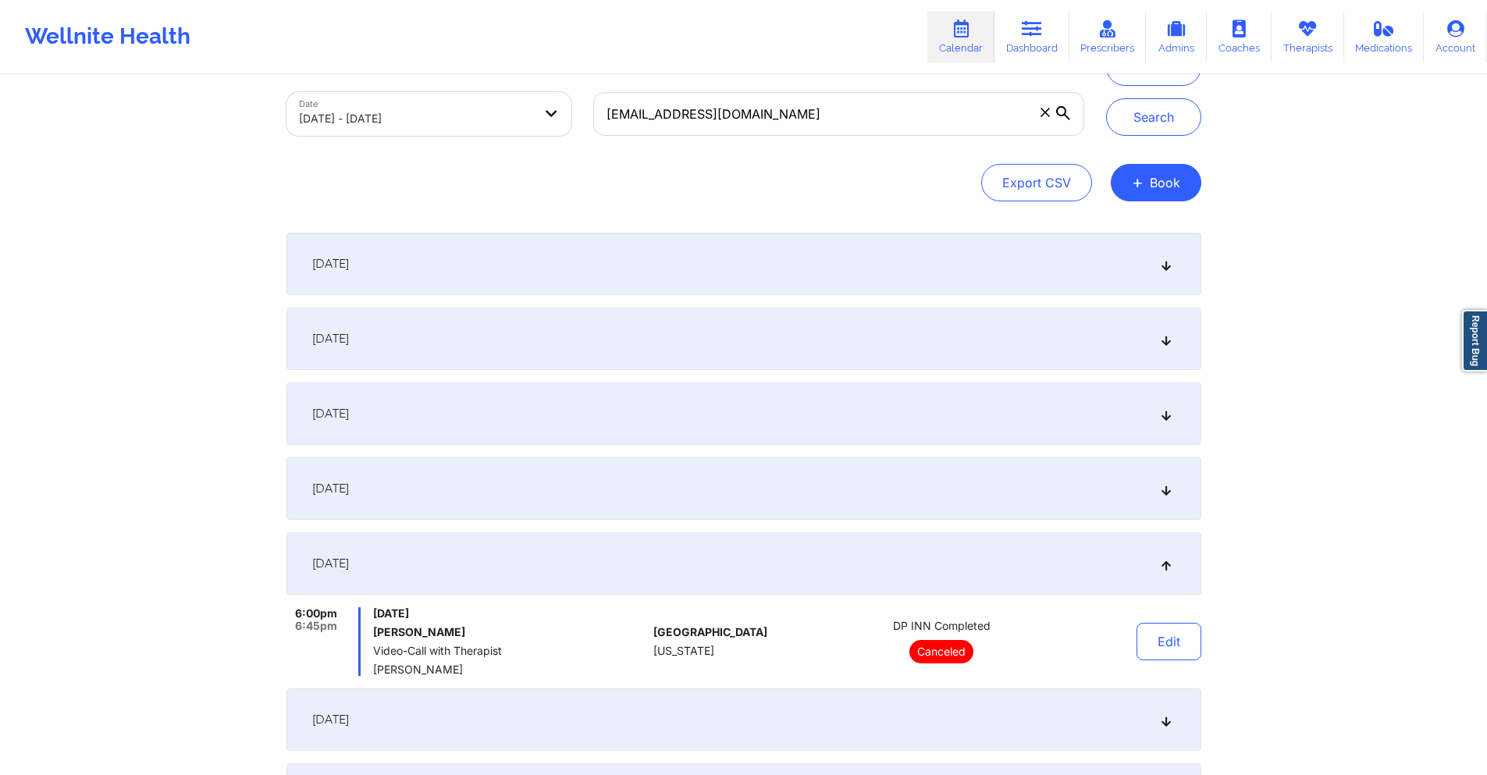
click at [621, 695] on div "[DATE]" at bounding box center [744, 720] width 915 height 62
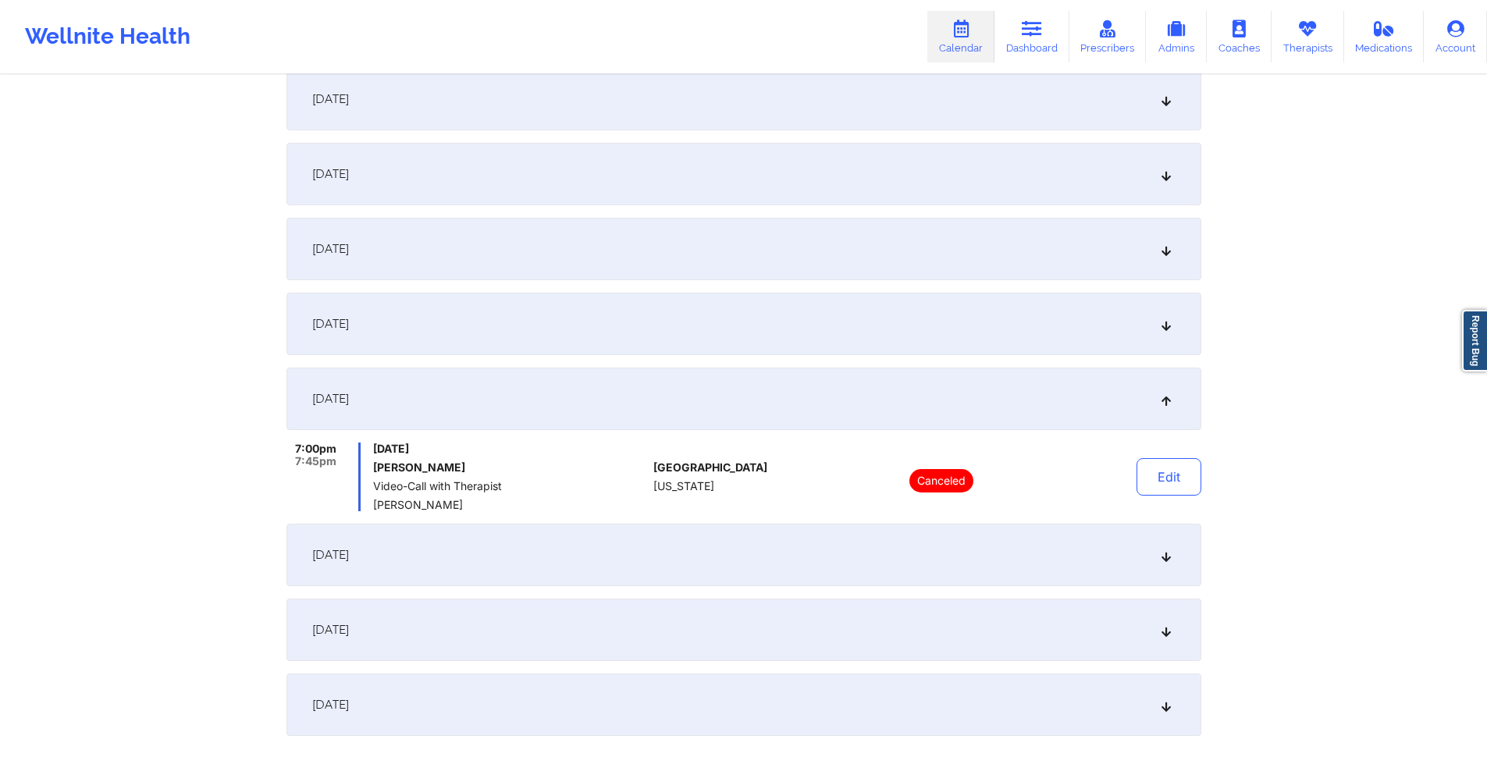
scroll to position [390, 0]
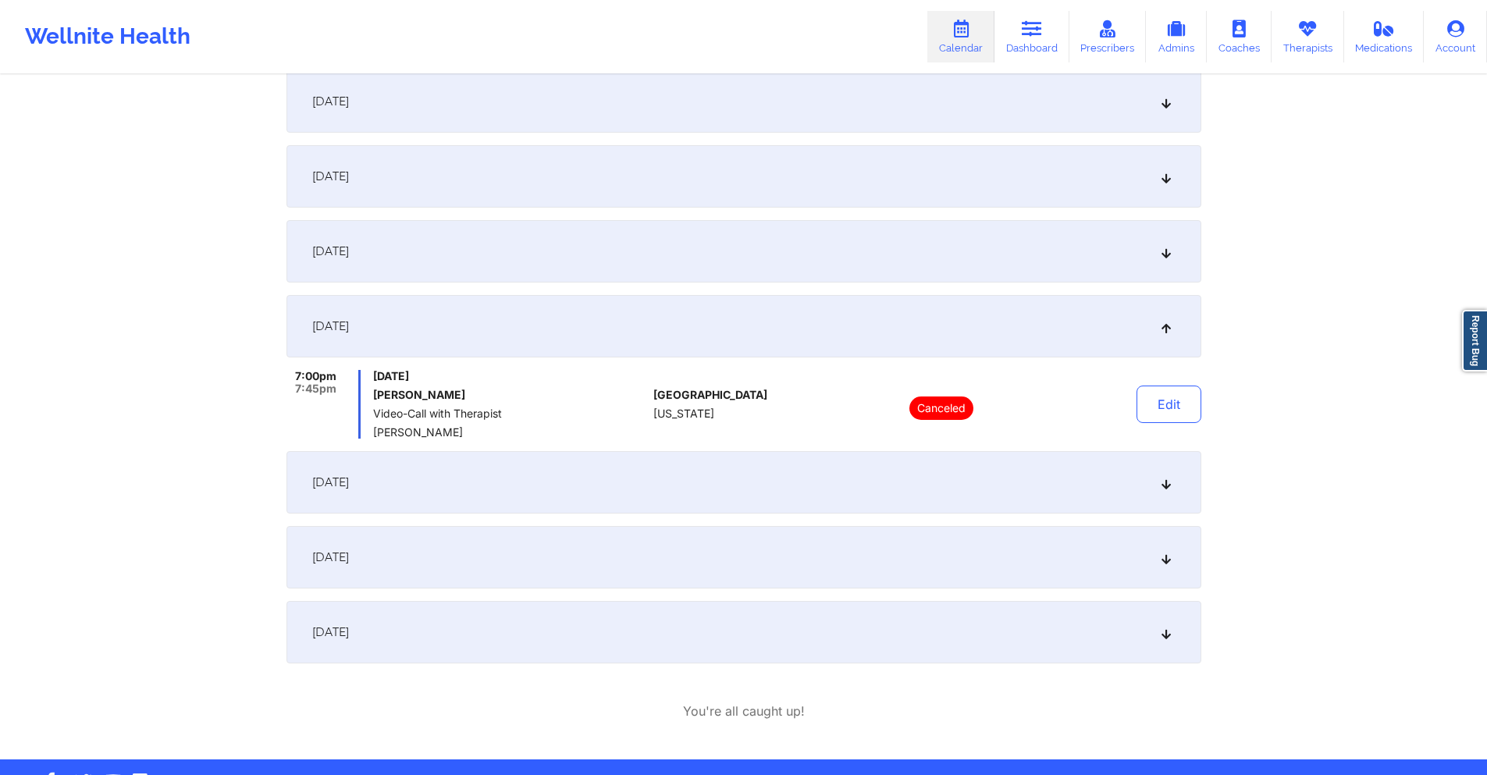
click at [689, 256] on div "[DATE]" at bounding box center [744, 251] width 915 height 62
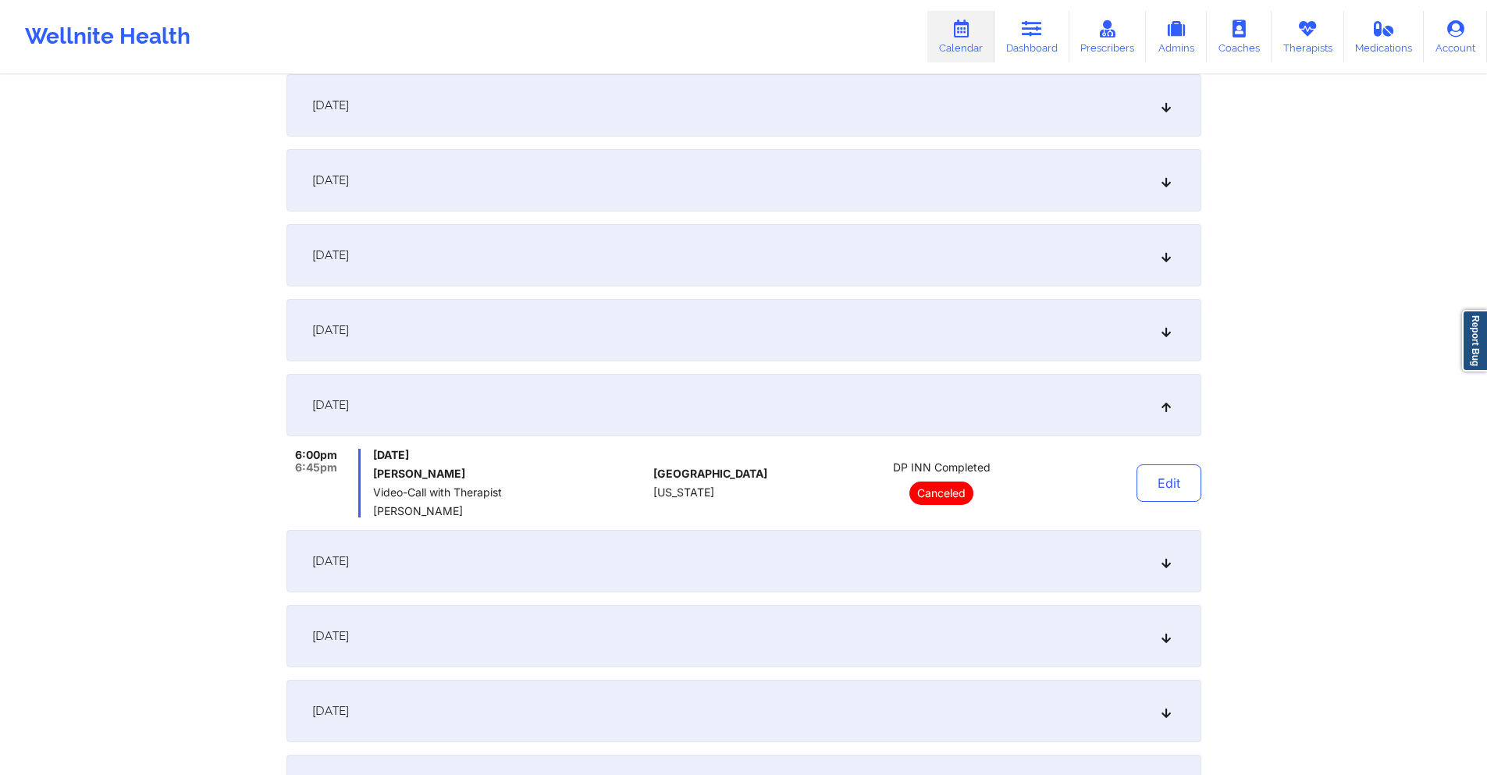
scroll to position [234, 0]
click at [561, 258] on div "[DATE]" at bounding box center [744, 257] width 915 height 62
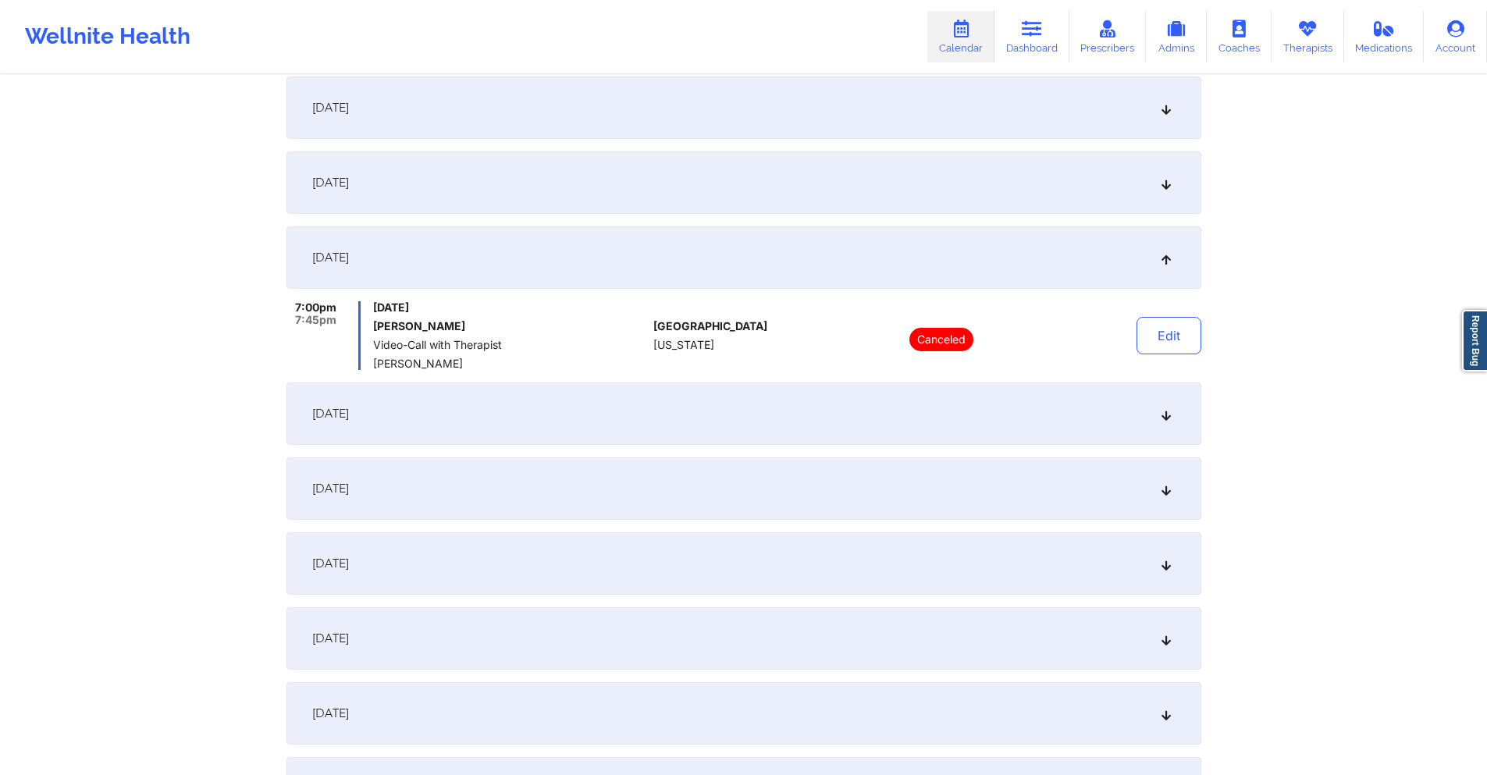
click at [566, 200] on div "[DATE]" at bounding box center [744, 182] width 915 height 62
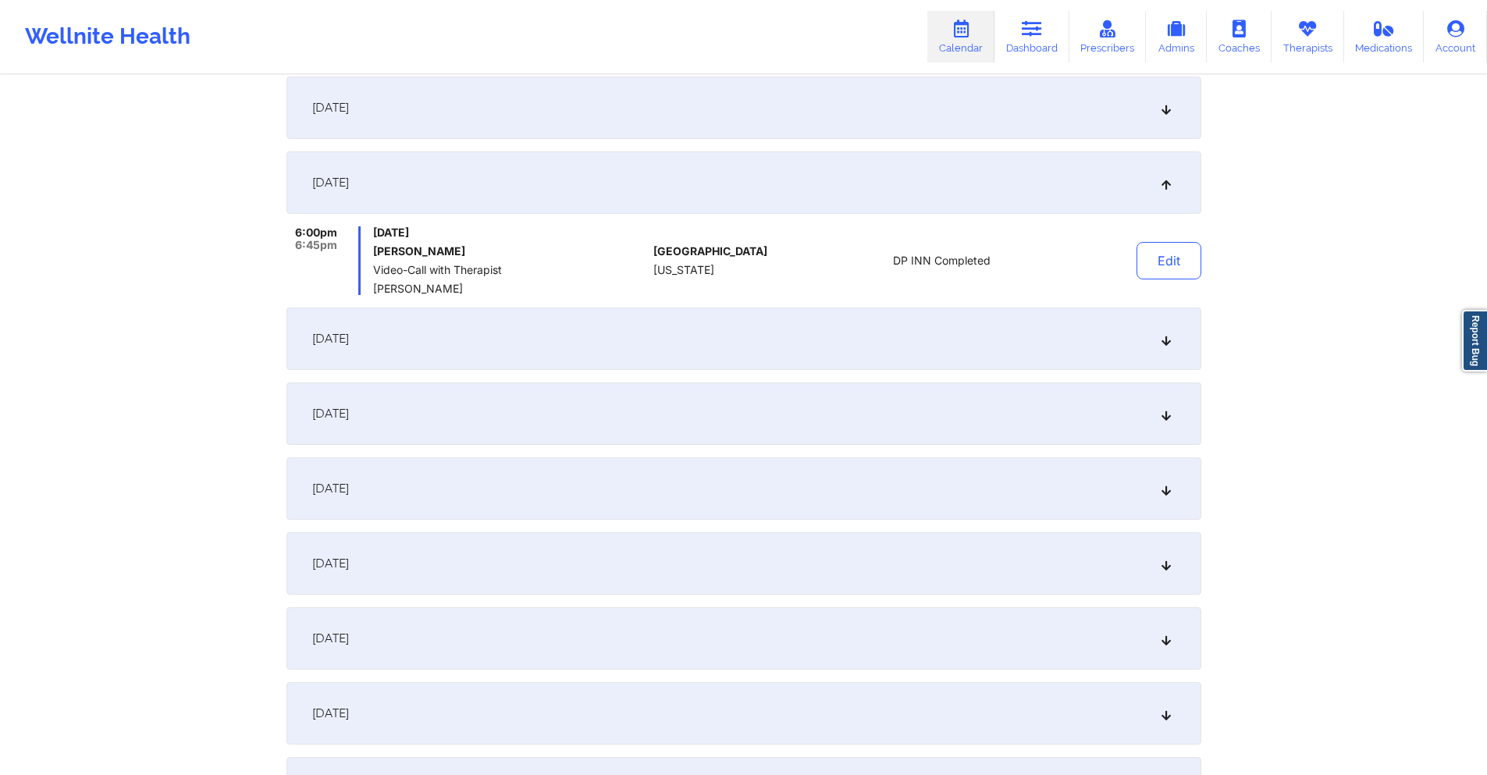
click at [557, 325] on div "[DATE]" at bounding box center [744, 339] width 915 height 62
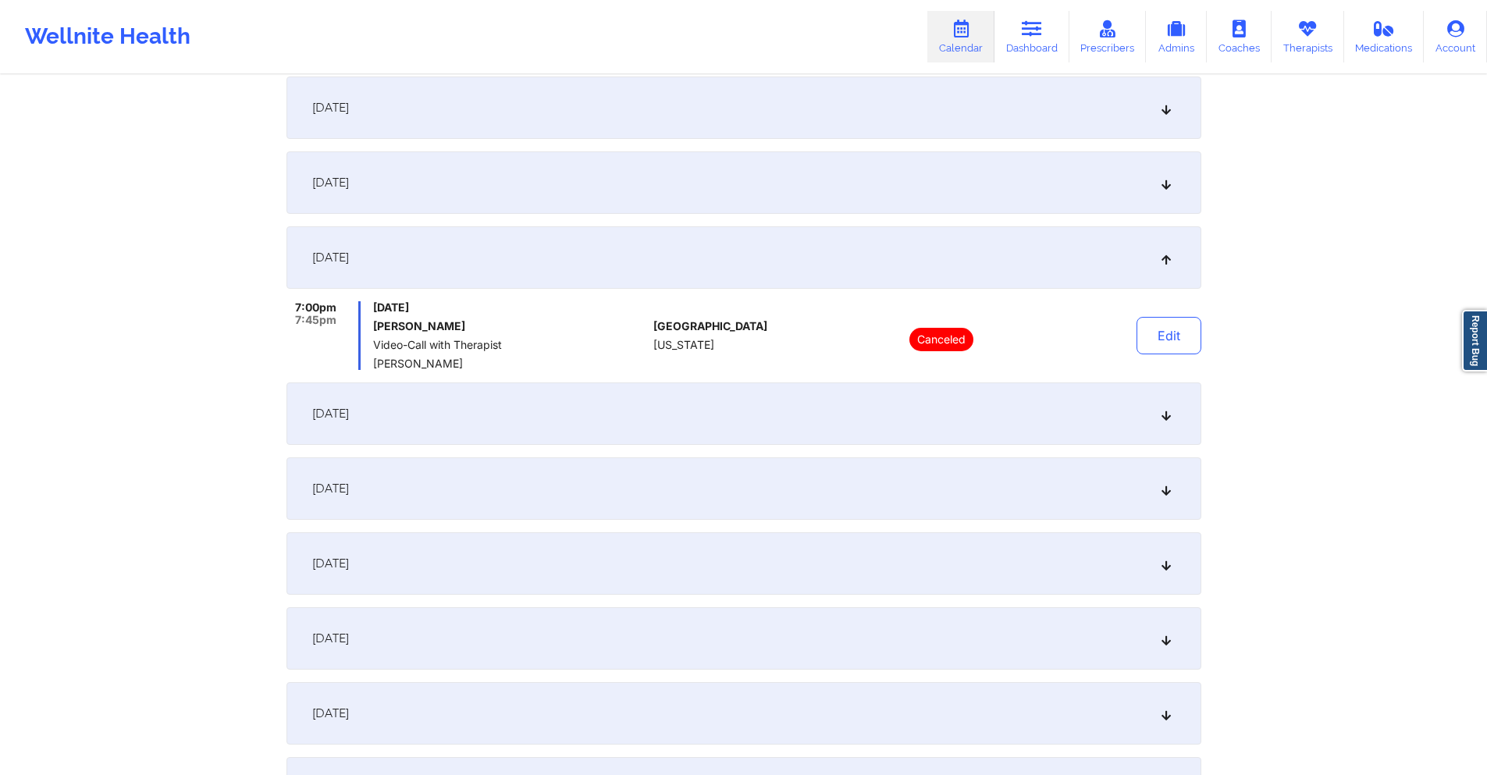
click at [568, 416] on div "[DATE]" at bounding box center [744, 414] width 915 height 62
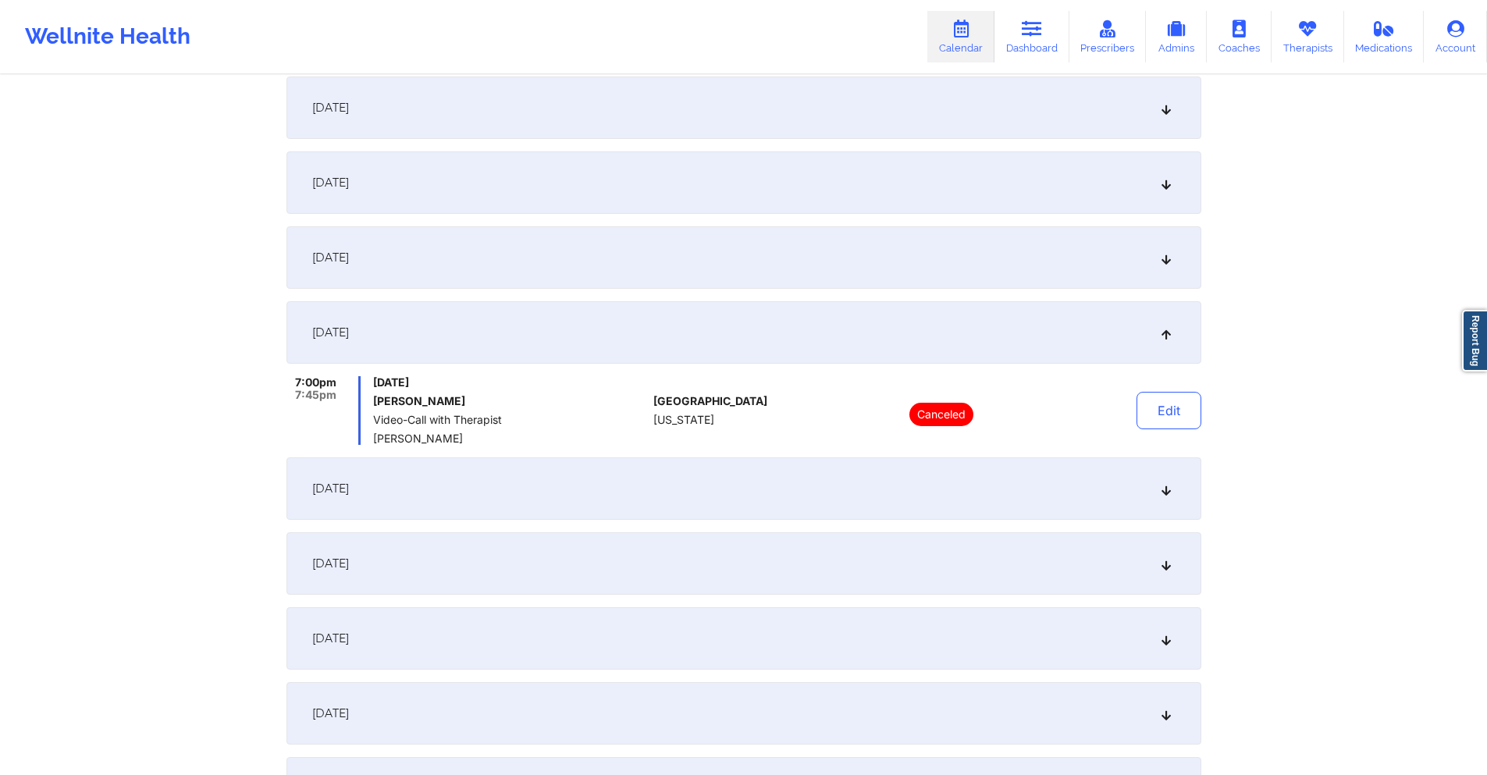
click at [565, 486] on div "[DATE]" at bounding box center [744, 488] width 915 height 62
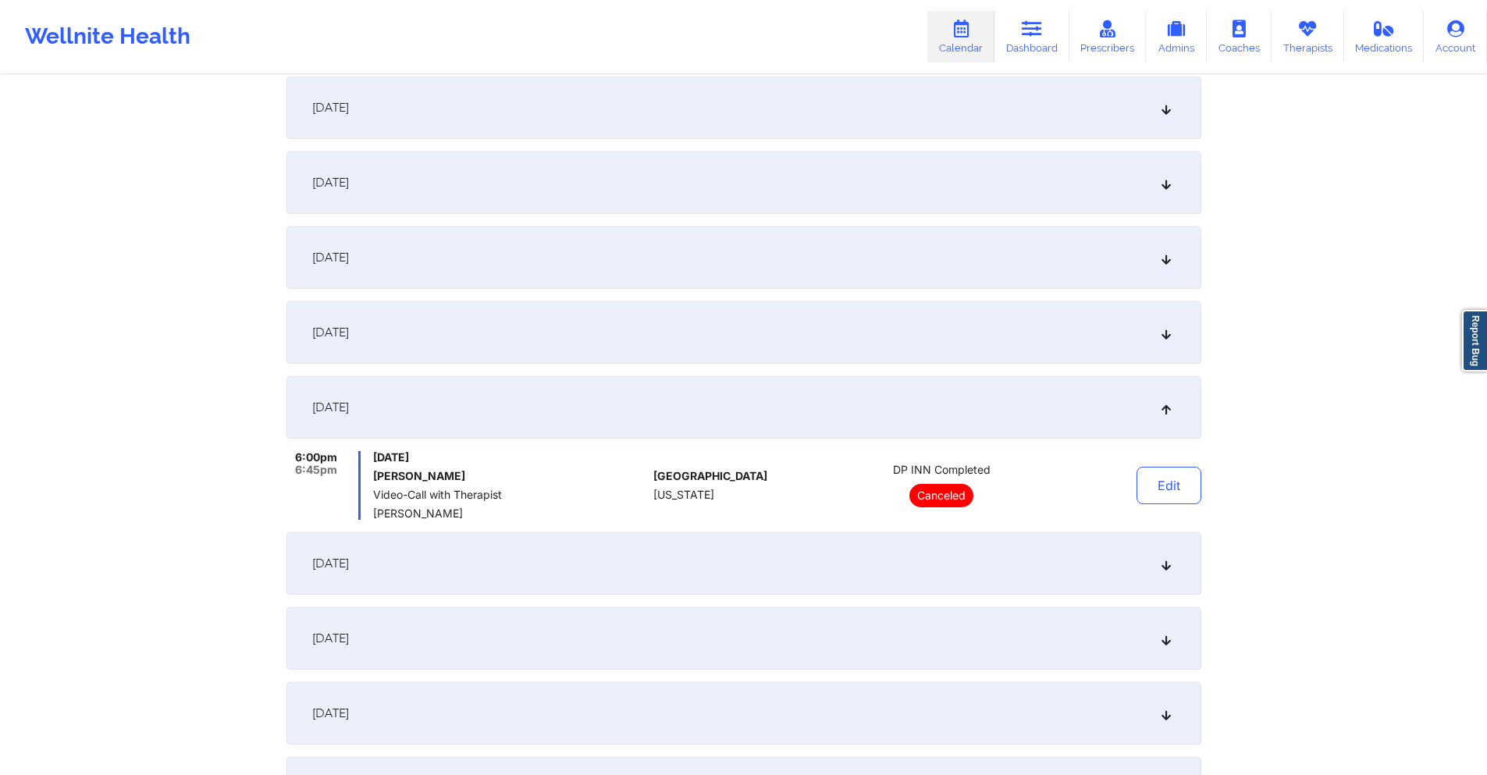
click at [579, 554] on div "[DATE]" at bounding box center [744, 563] width 915 height 62
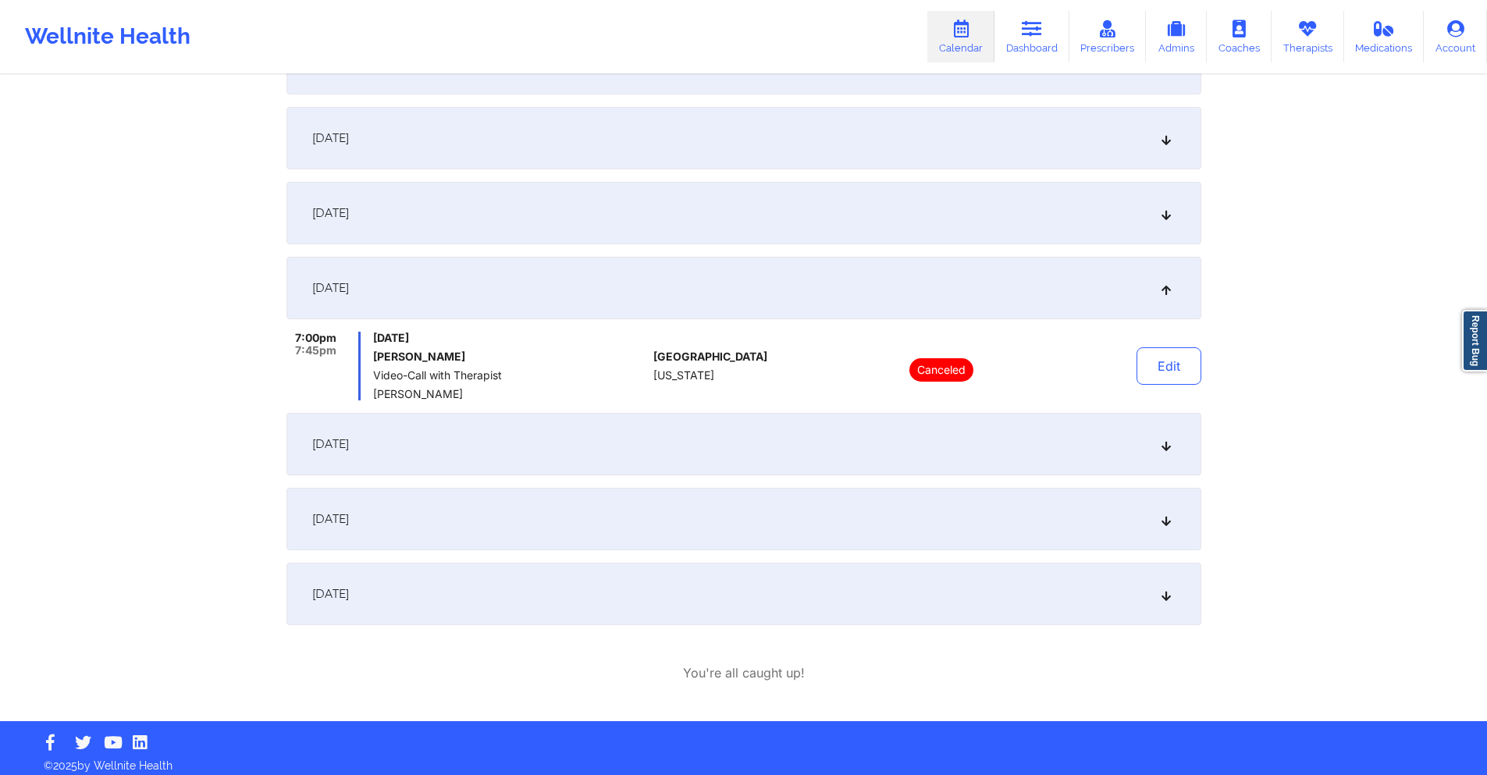
scroll to position [438, 0]
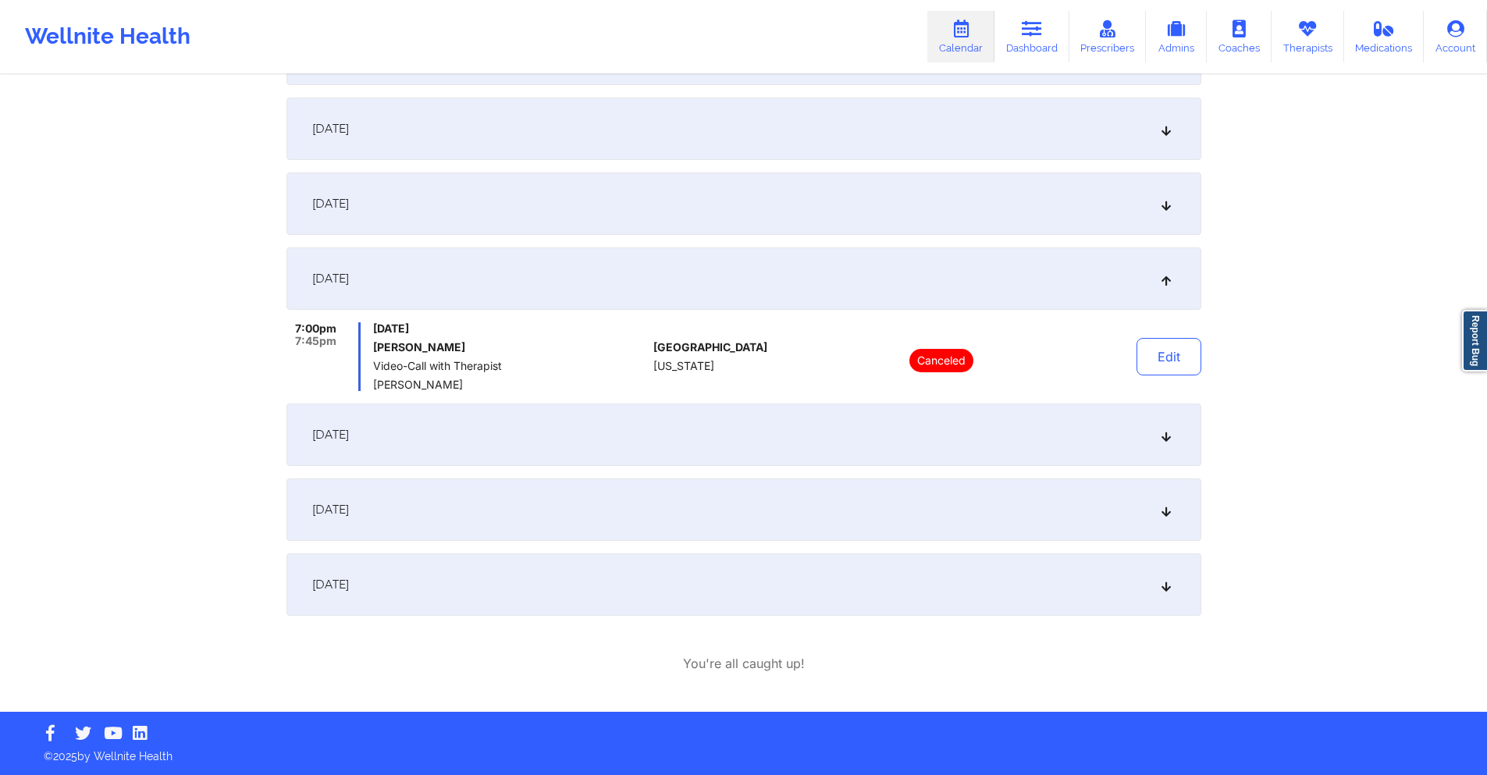
click at [603, 433] on div "[DATE]" at bounding box center [744, 435] width 915 height 62
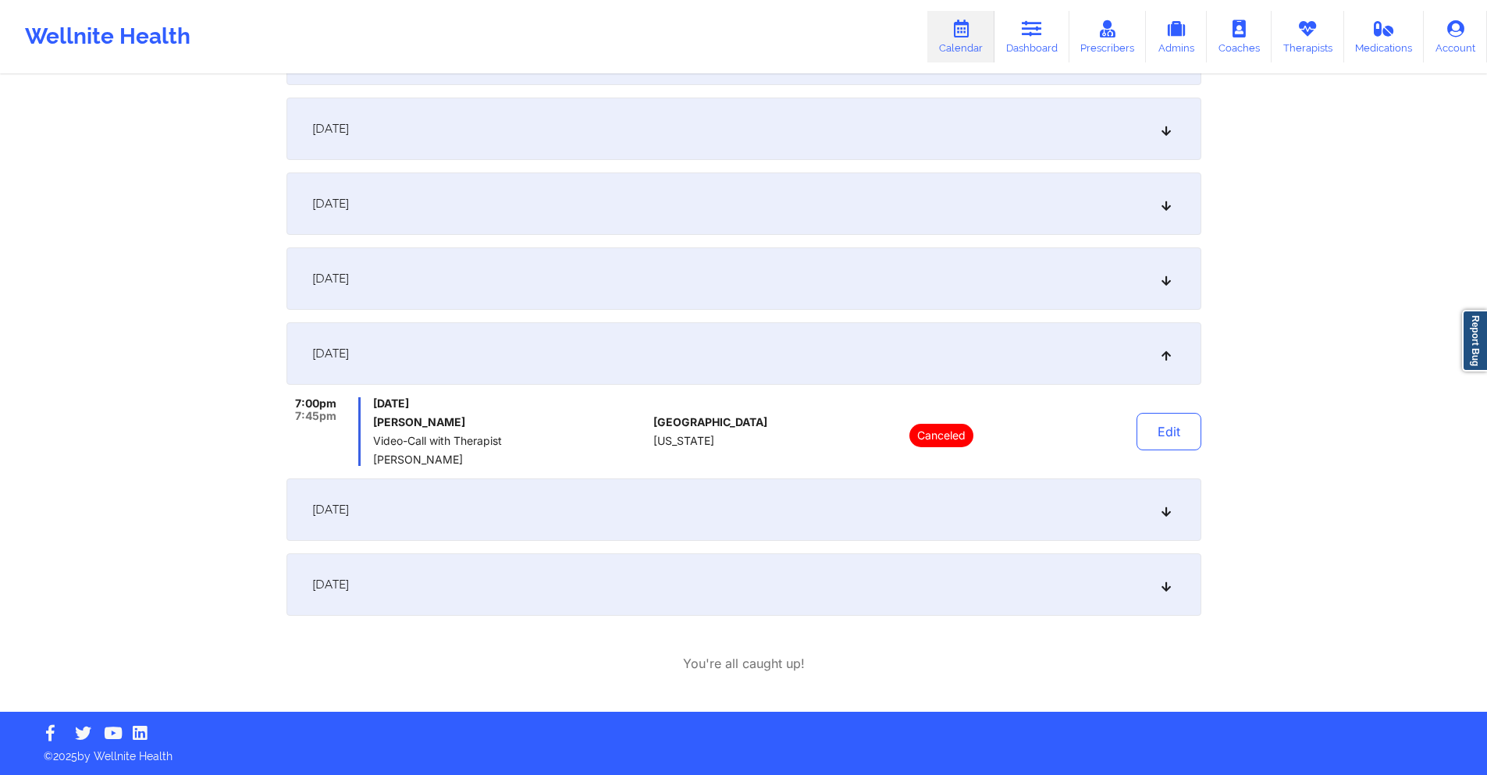
click at [588, 517] on div "[DATE]" at bounding box center [744, 510] width 915 height 62
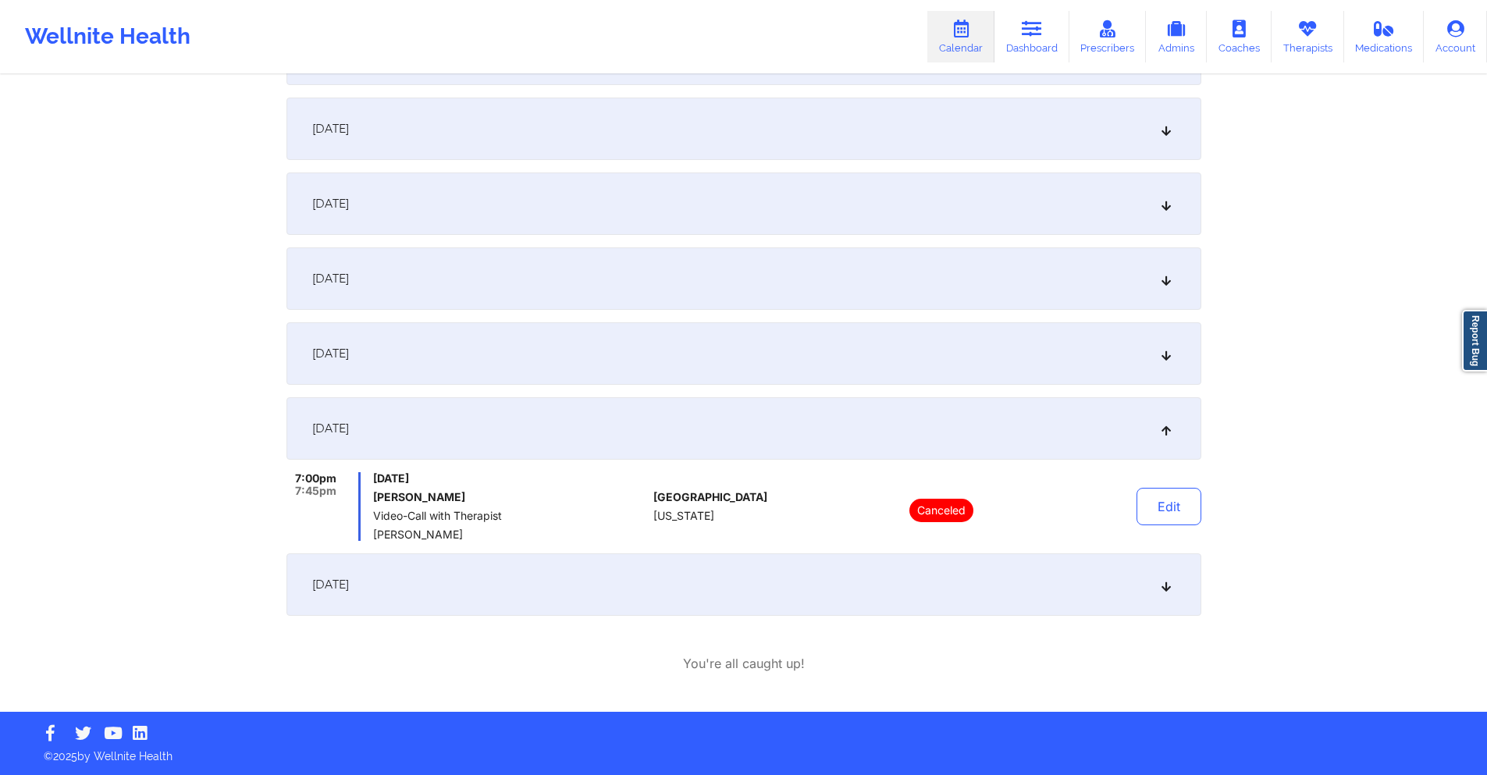
click at [587, 568] on div "[DATE]" at bounding box center [744, 585] width 915 height 62
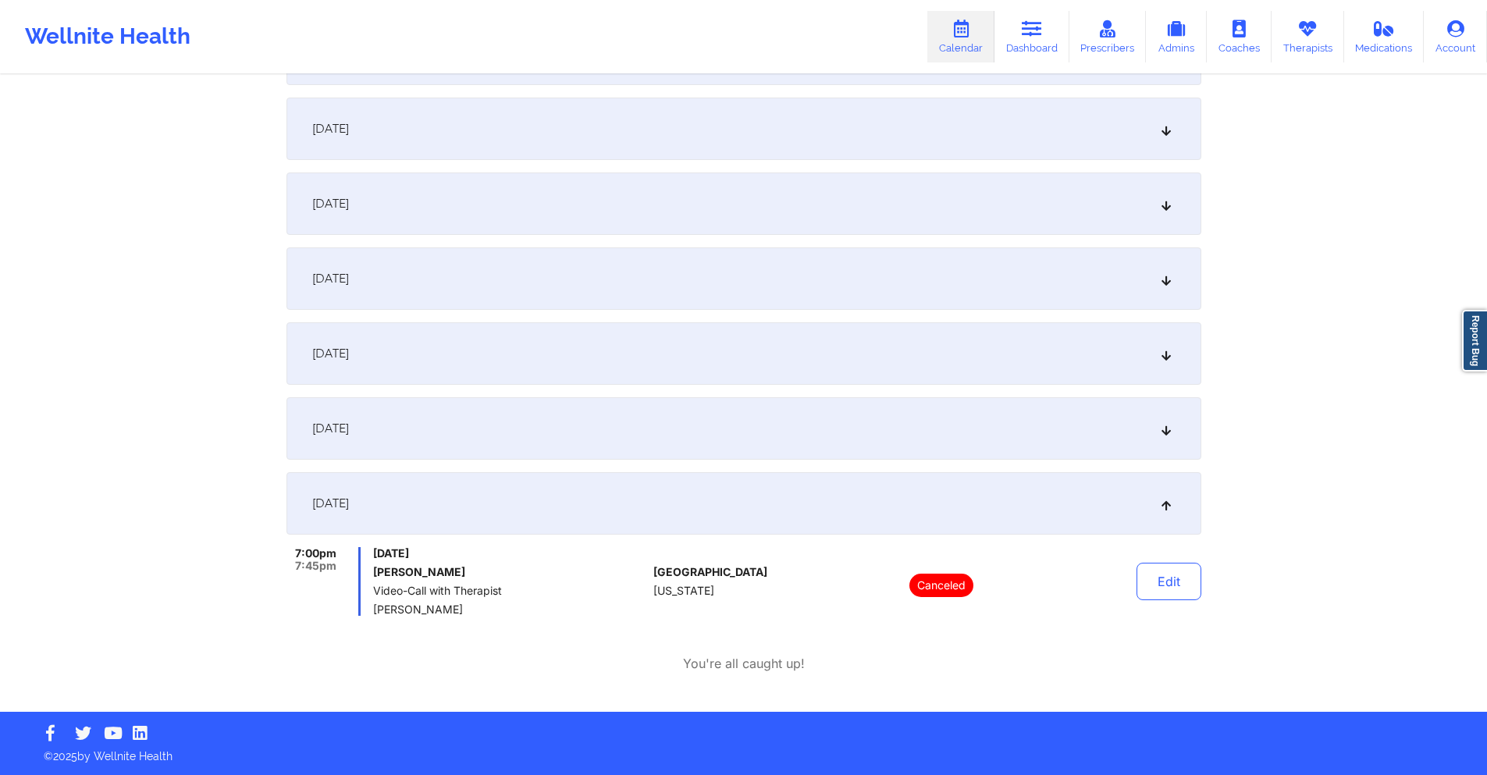
click at [632, 189] on div "[DATE]" at bounding box center [744, 204] width 915 height 62
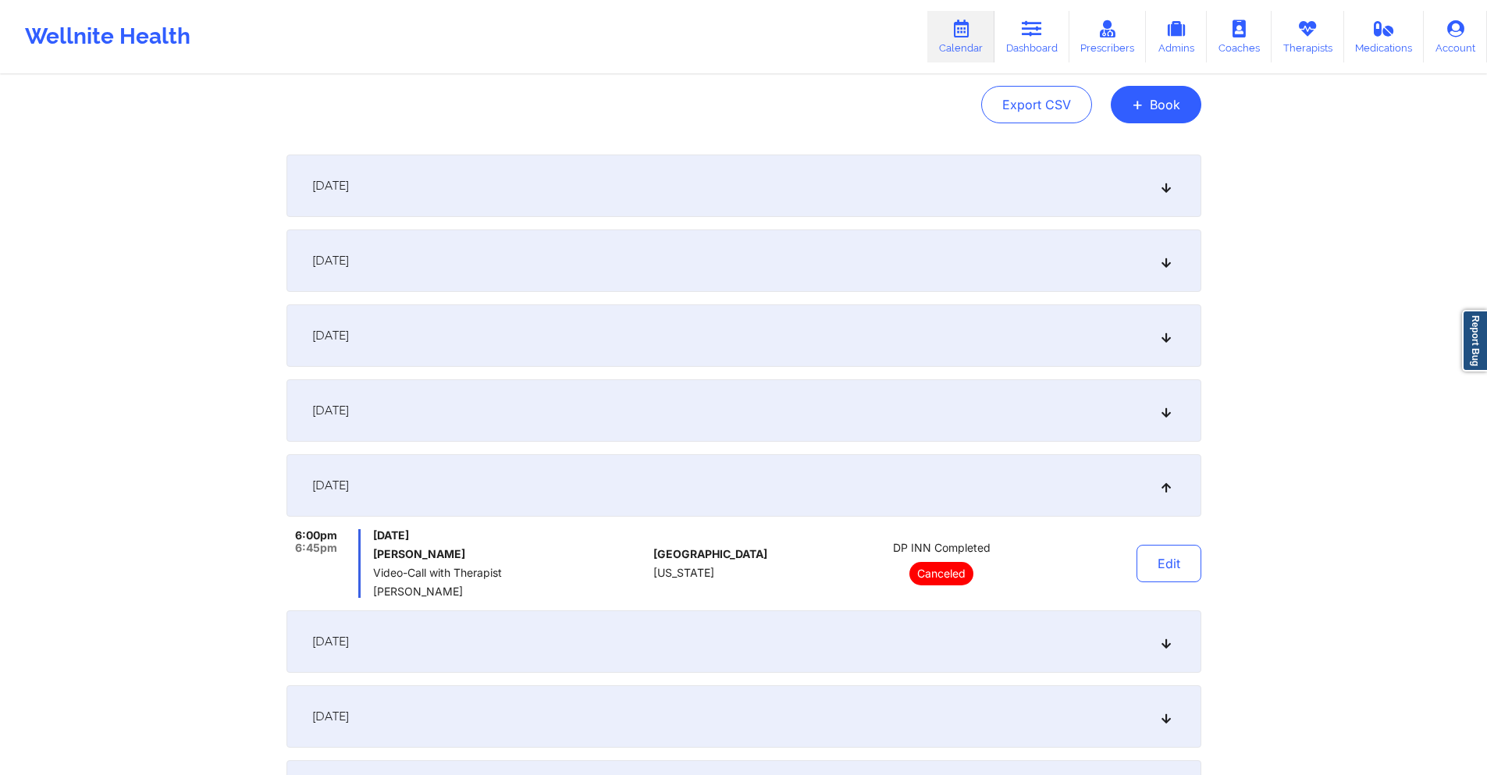
scroll to position [0, 0]
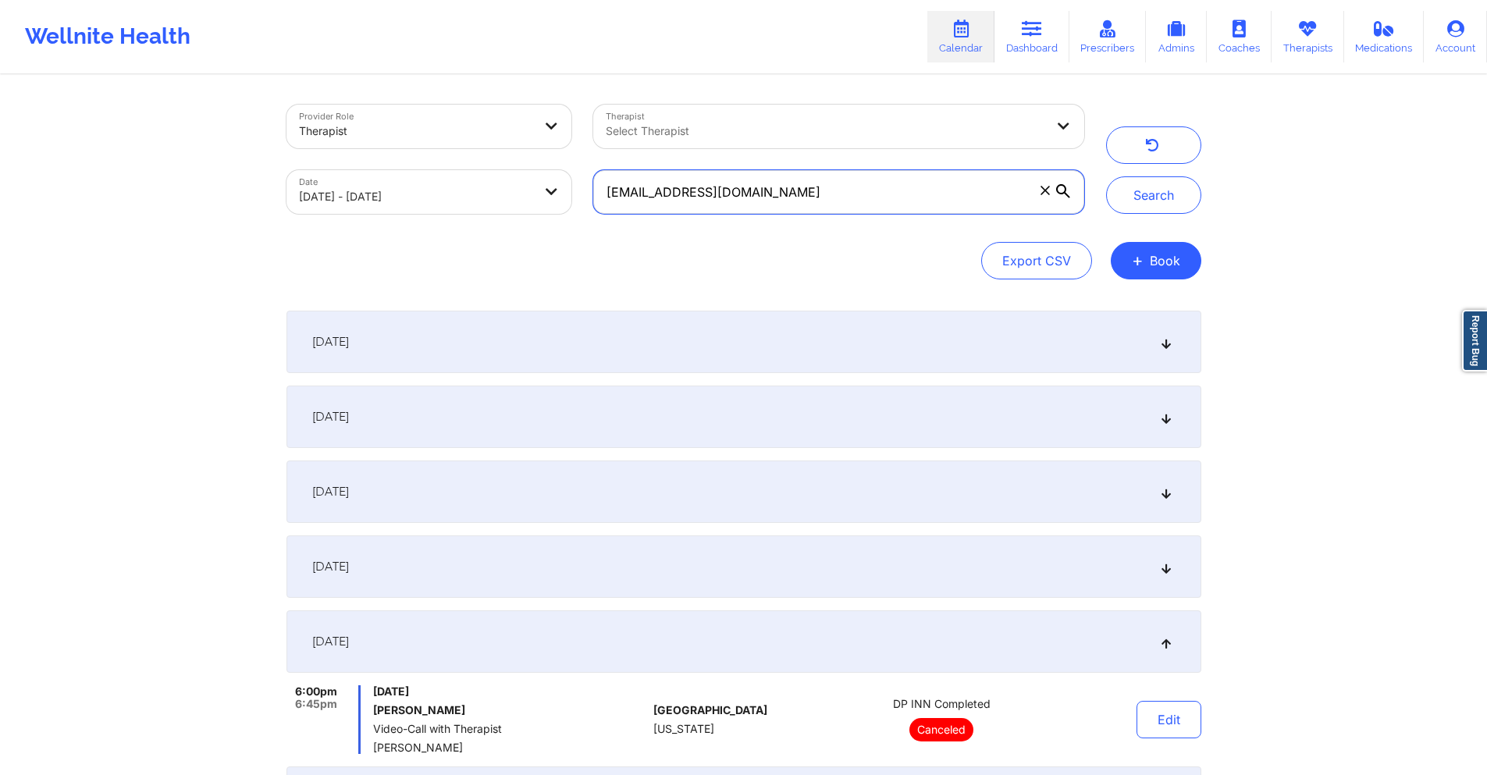
click at [913, 194] on input "[EMAIL_ADDRESS][DOMAIN_NAME]" at bounding box center [838, 192] width 490 height 44
paste input "klene10"
click at [1138, 186] on button "Search" at bounding box center [1153, 194] width 95 height 37
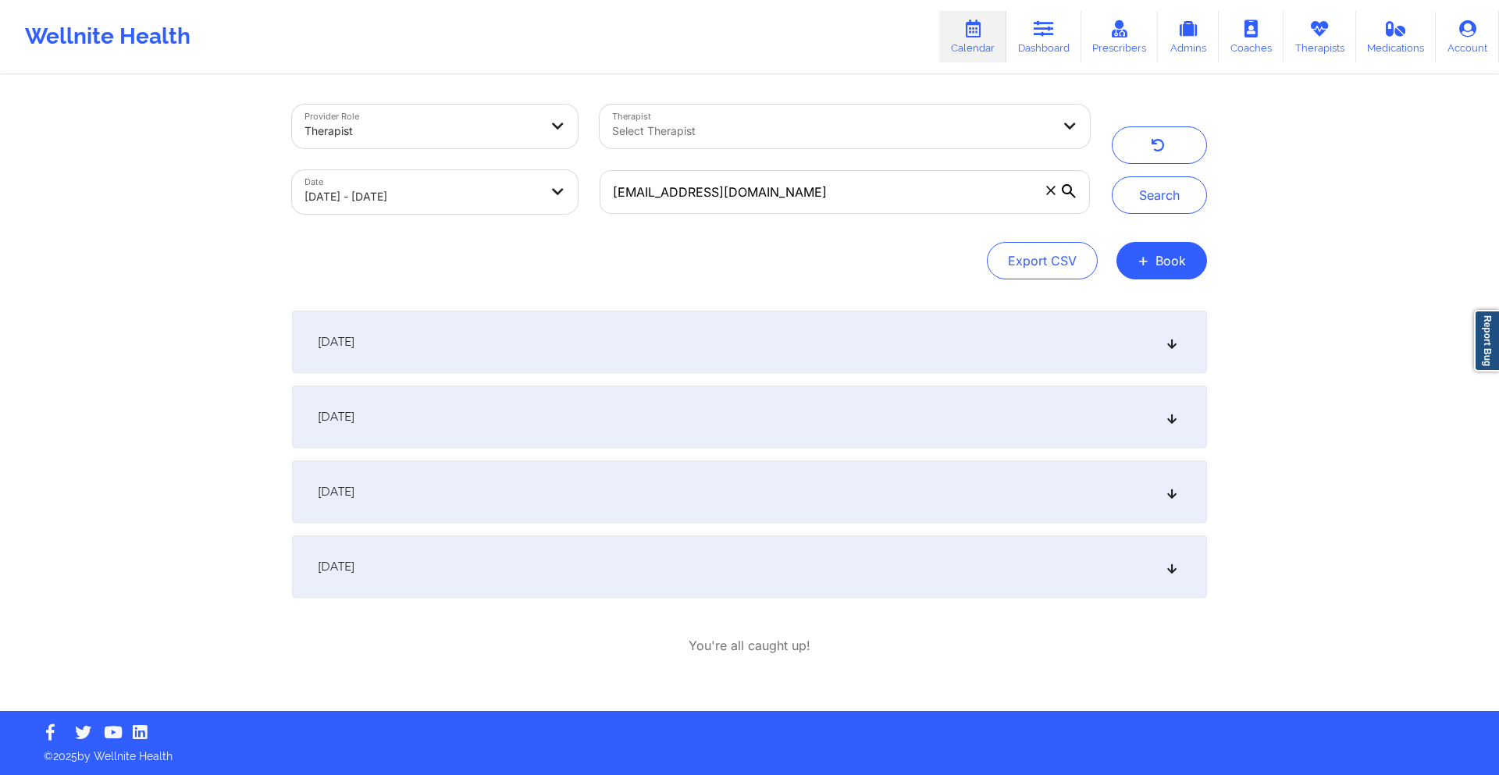
click at [609, 490] on div "[DATE]" at bounding box center [749, 492] width 915 height 62
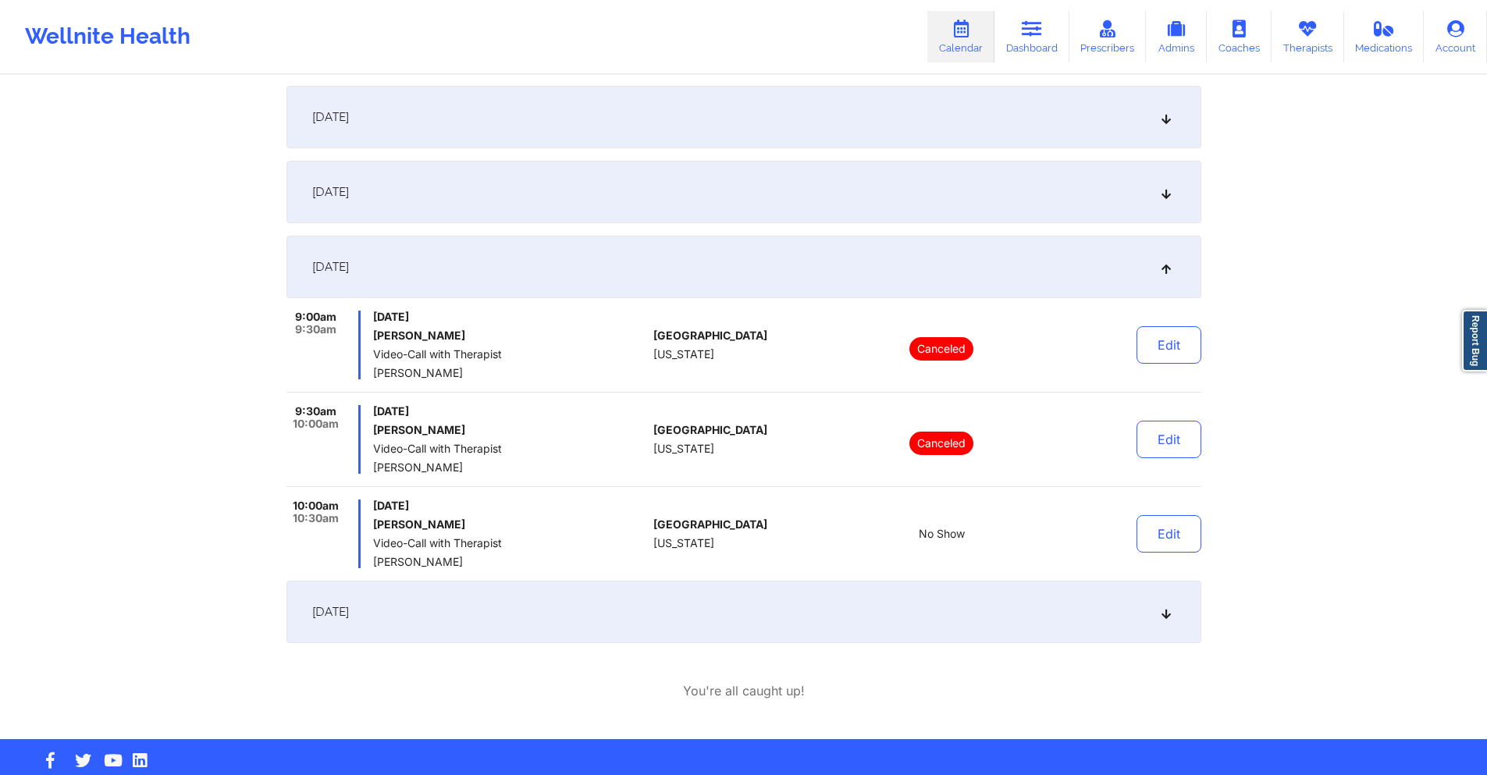
scroll to position [234, 0]
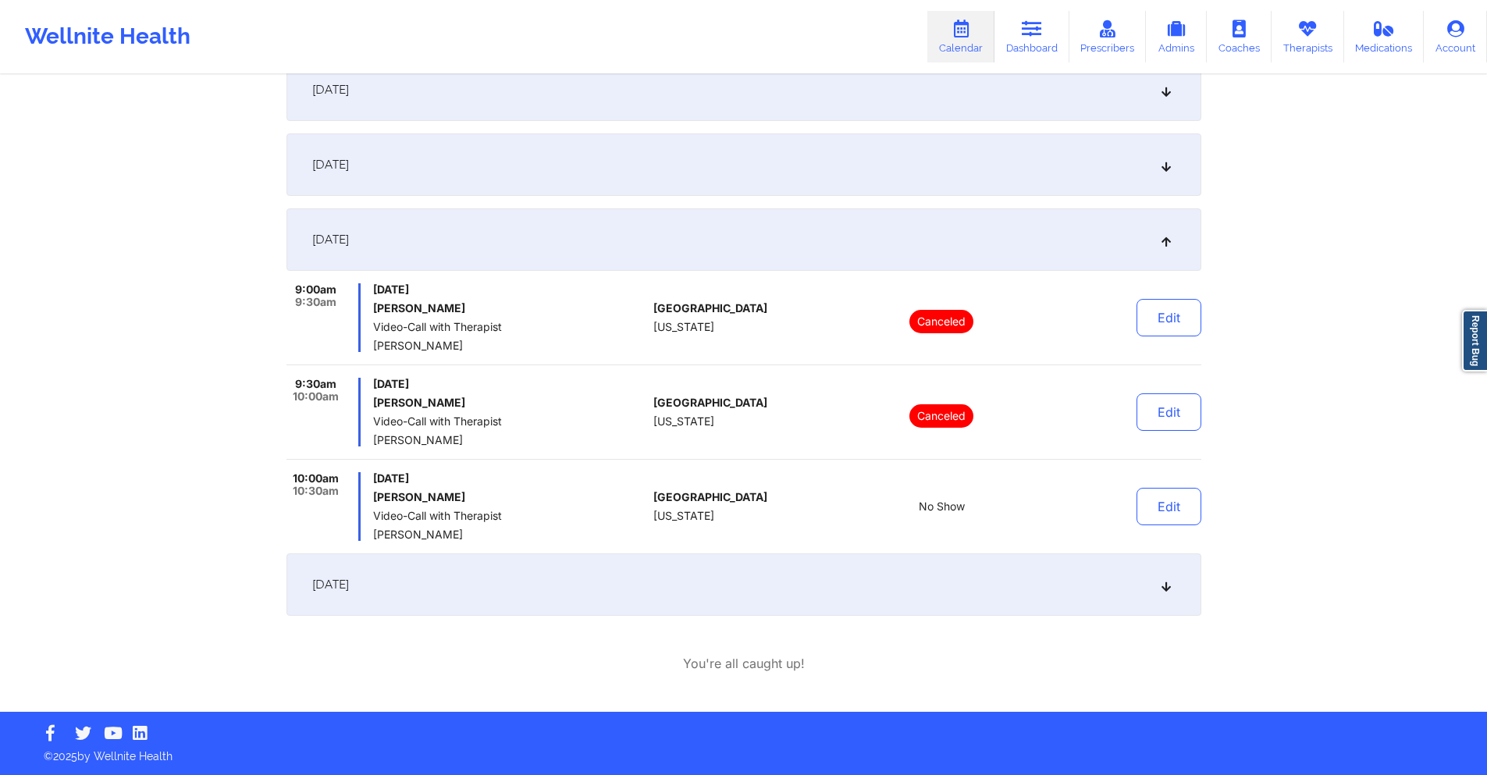
click at [579, 589] on div "[DATE]" at bounding box center [744, 585] width 915 height 62
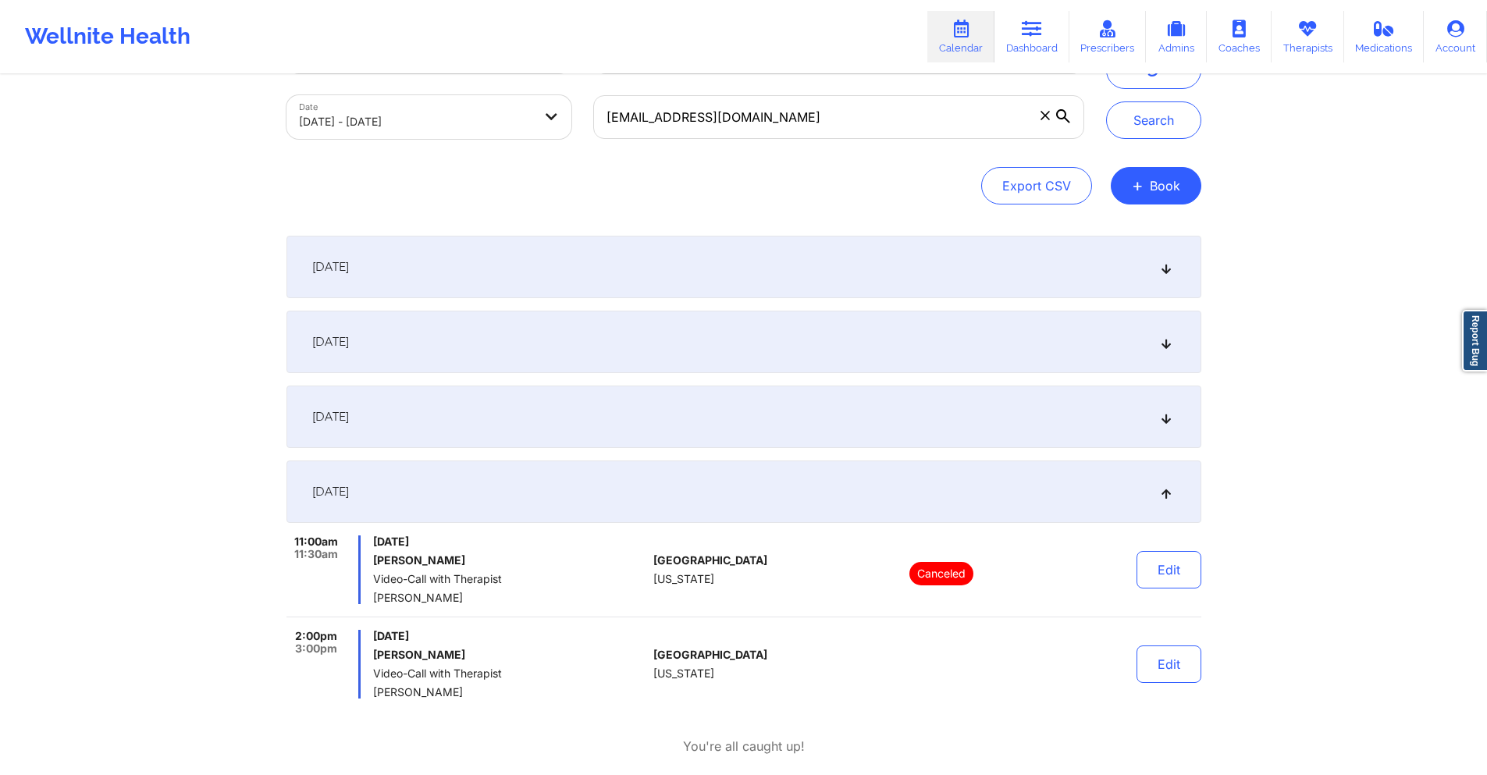
scroll to position [0, 0]
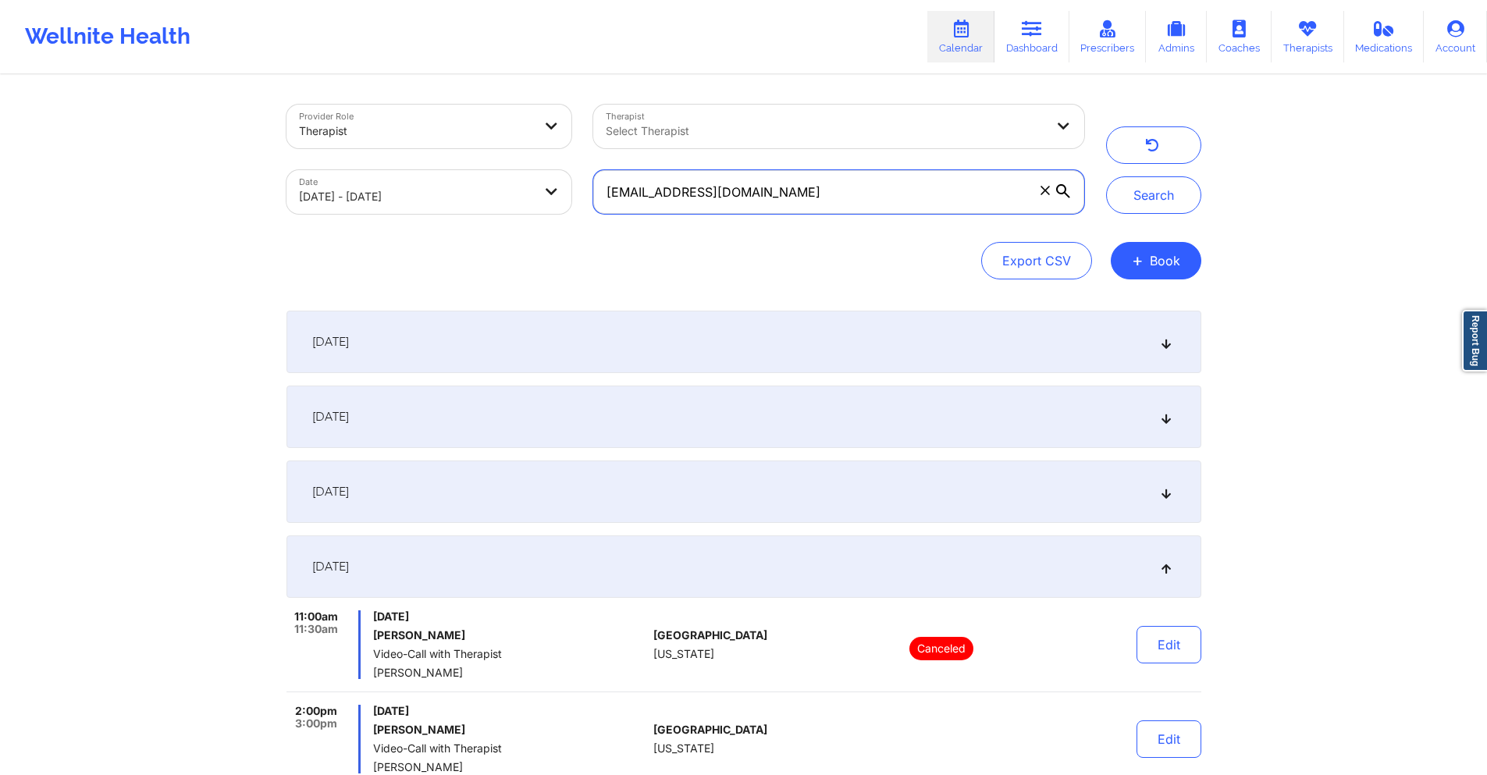
click at [791, 189] on input "[EMAIL_ADDRESS][DOMAIN_NAME]" at bounding box center [838, 192] width 490 height 44
paste input "yla2615"
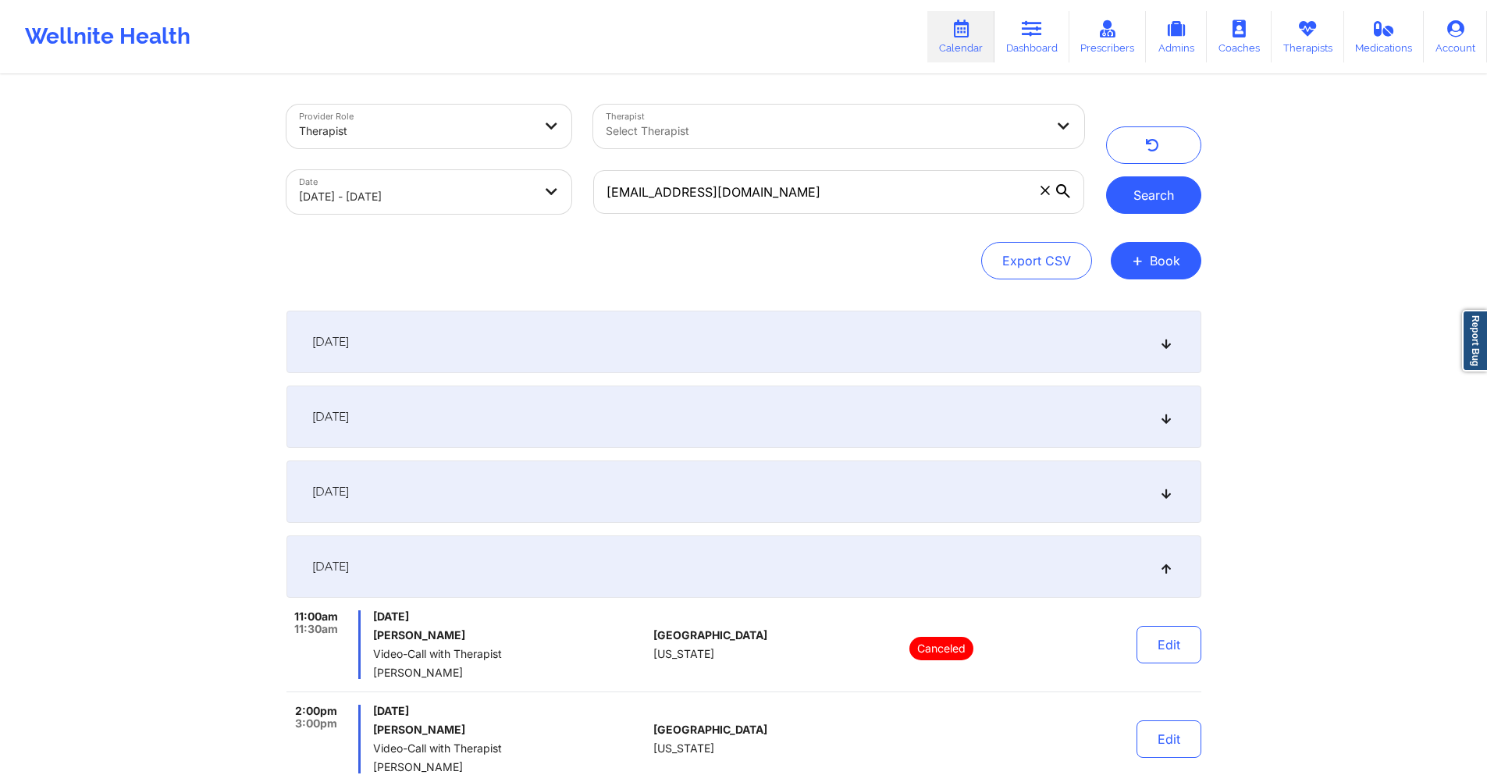
click at [1130, 193] on button "Search" at bounding box center [1153, 194] width 95 height 37
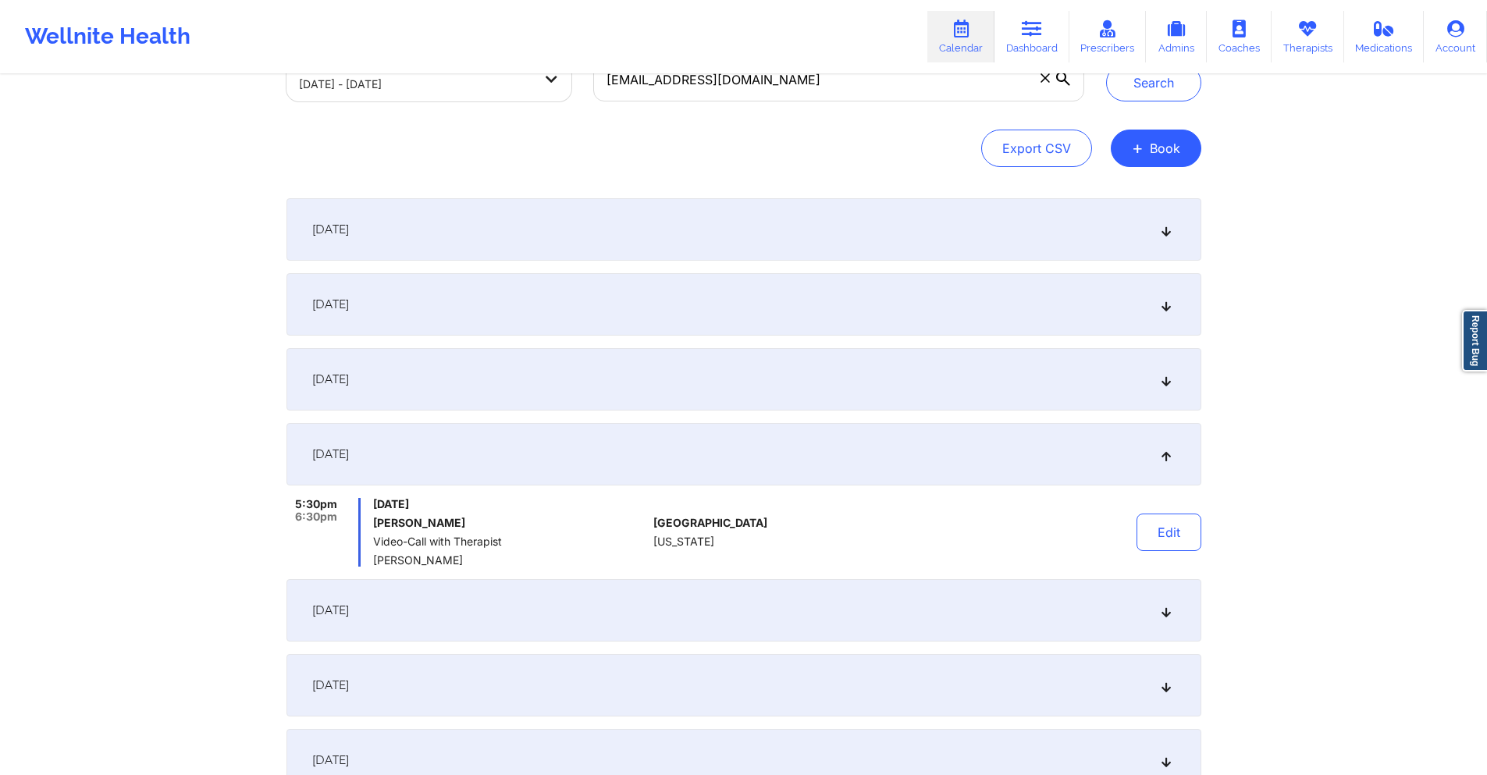
scroll to position [78, 0]
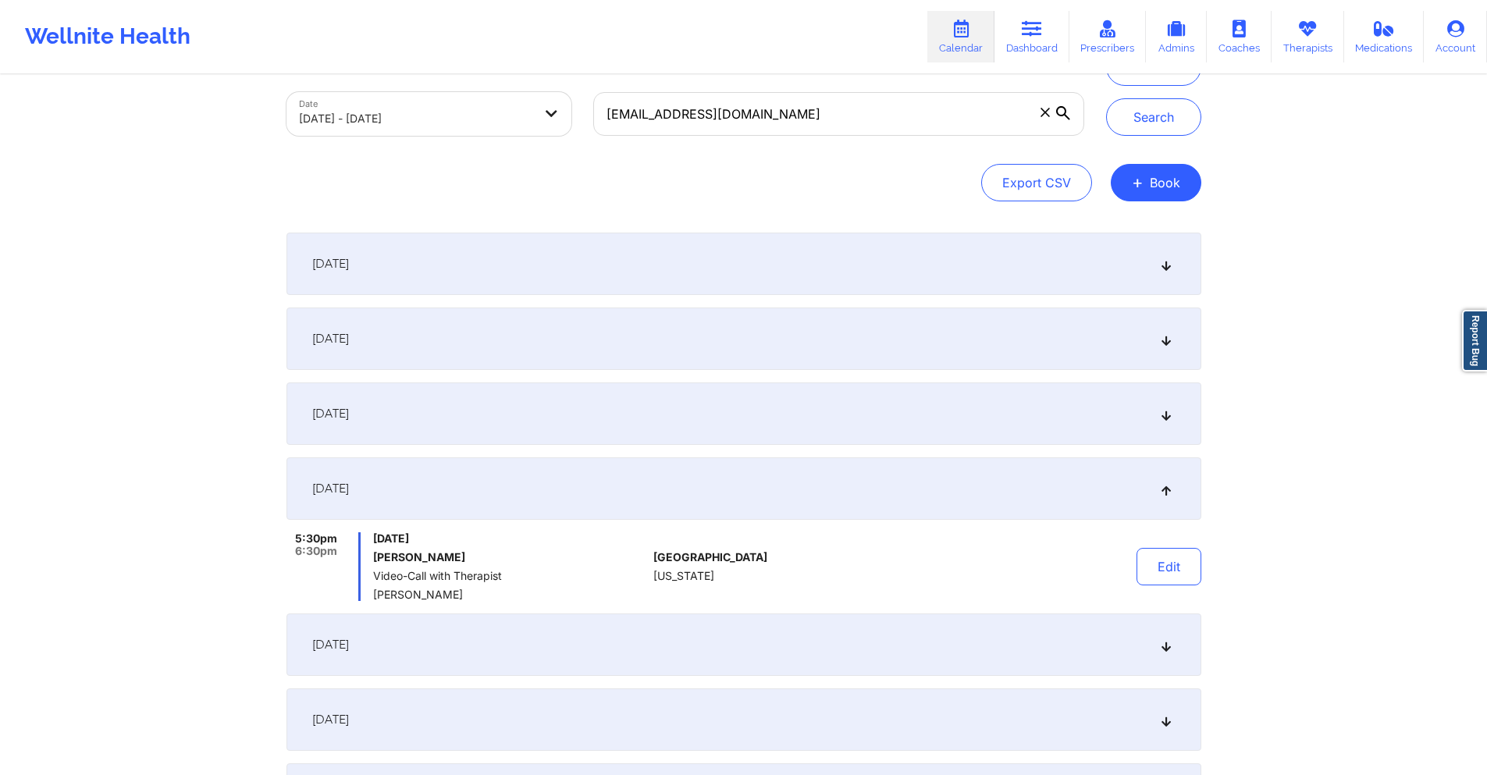
click at [617, 351] on div "[DATE]" at bounding box center [744, 339] width 915 height 62
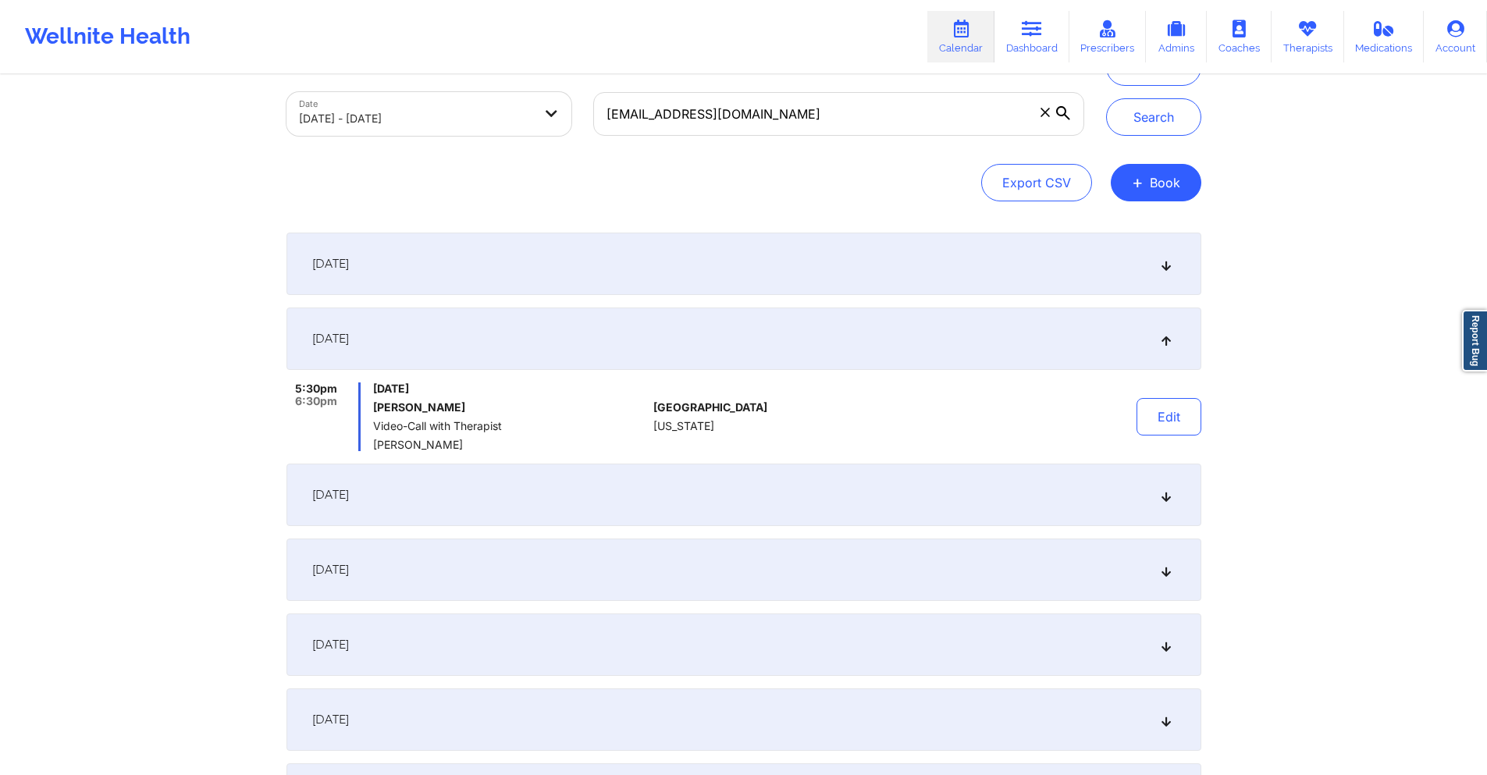
click at [512, 513] on div "[DATE]" at bounding box center [744, 495] width 915 height 62
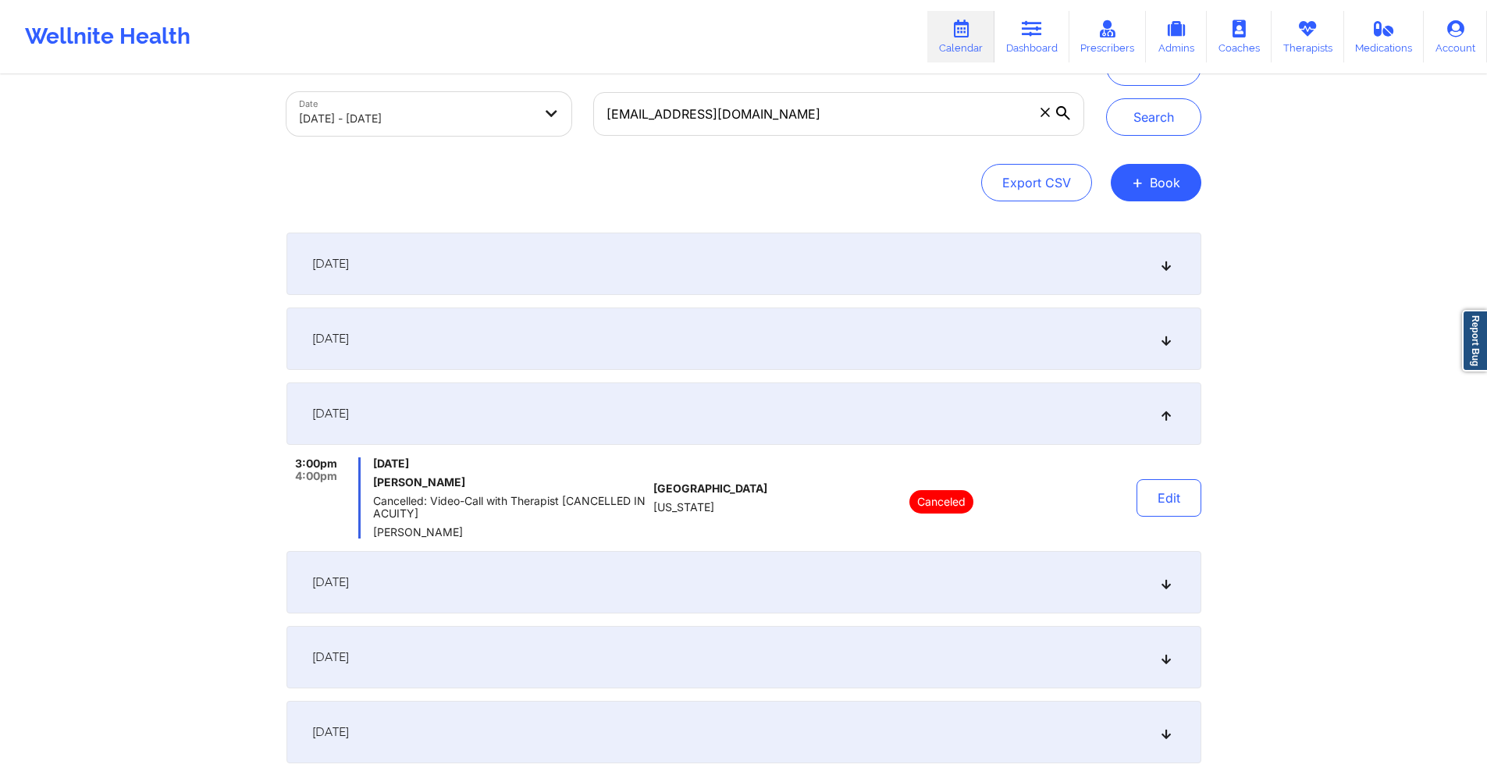
click at [515, 563] on div "[DATE]" at bounding box center [744, 582] width 915 height 62
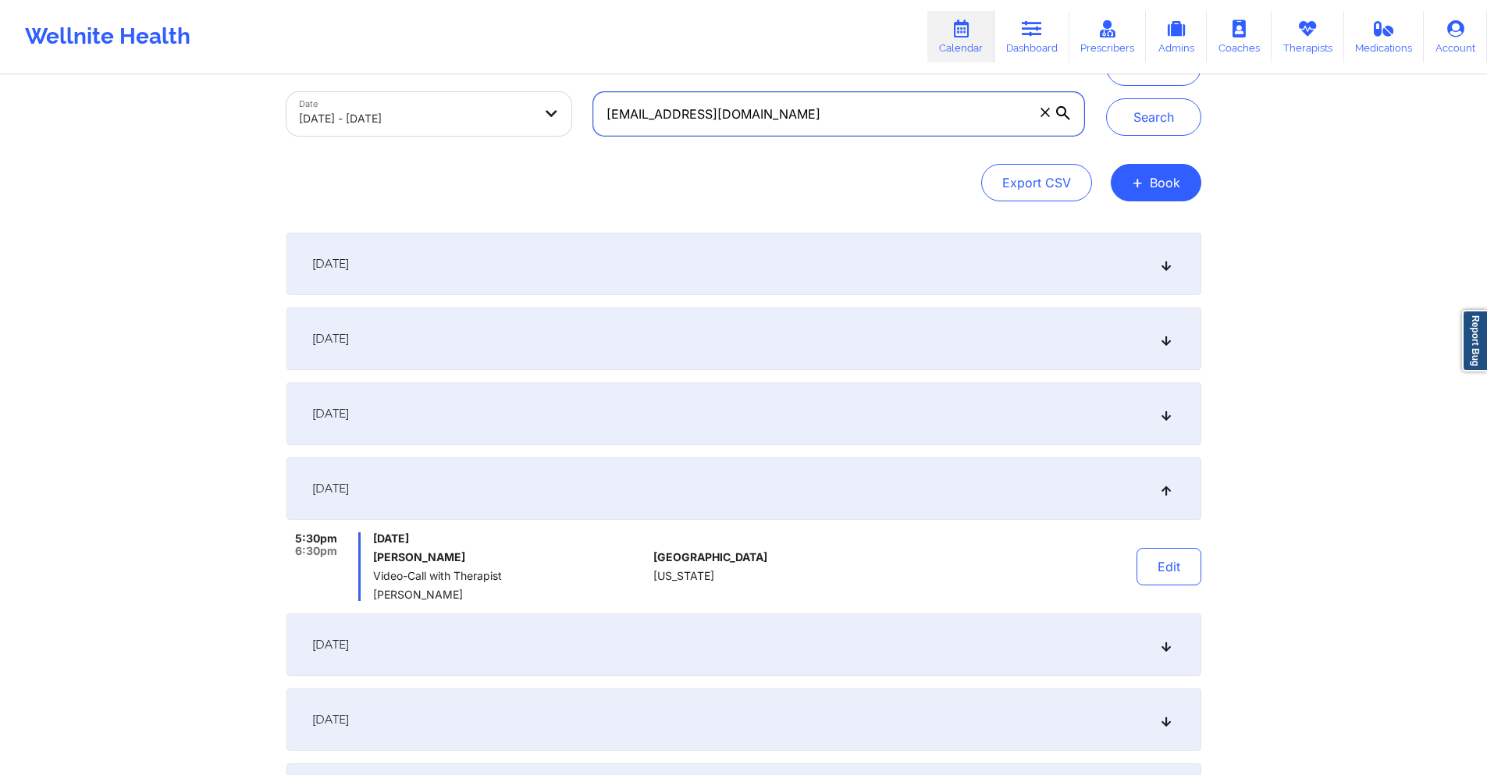
click at [750, 115] on input "[EMAIL_ADDRESS][DOMAIN_NAME]" at bounding box center [838, 114] width 490 height 44
paste input "aleyahwbrown"
click at [1136, 123] on button "Search" at bounding box center [1153, 116] width 95 height 37
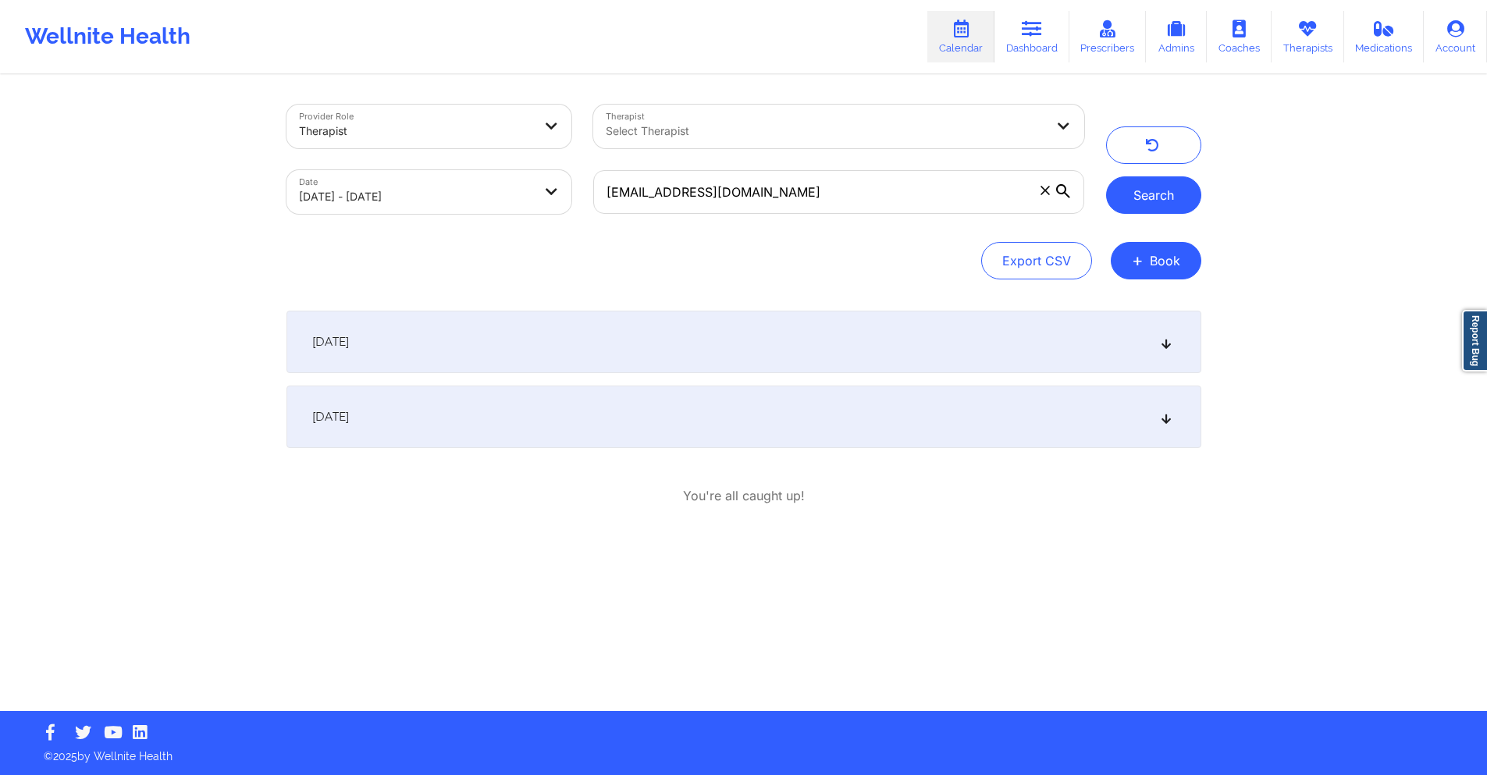
scroll to position [0, 0]
click at [660, 415] on div "[DATE]" at bounding box center [749, 417] width 915 height 62
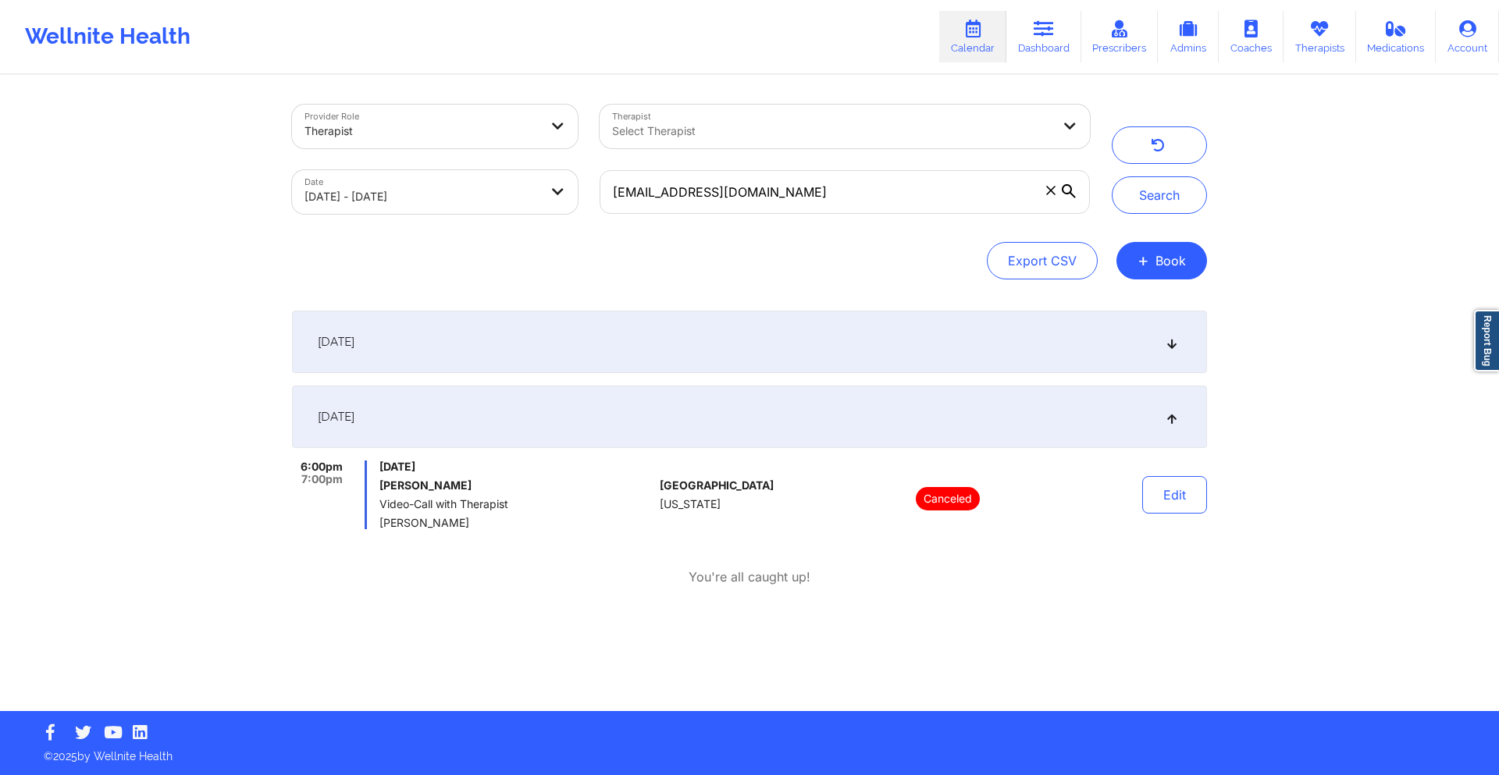
click at [692, 332] on div "[DATE]" at bounding box center [749, 342] width 915 height 62
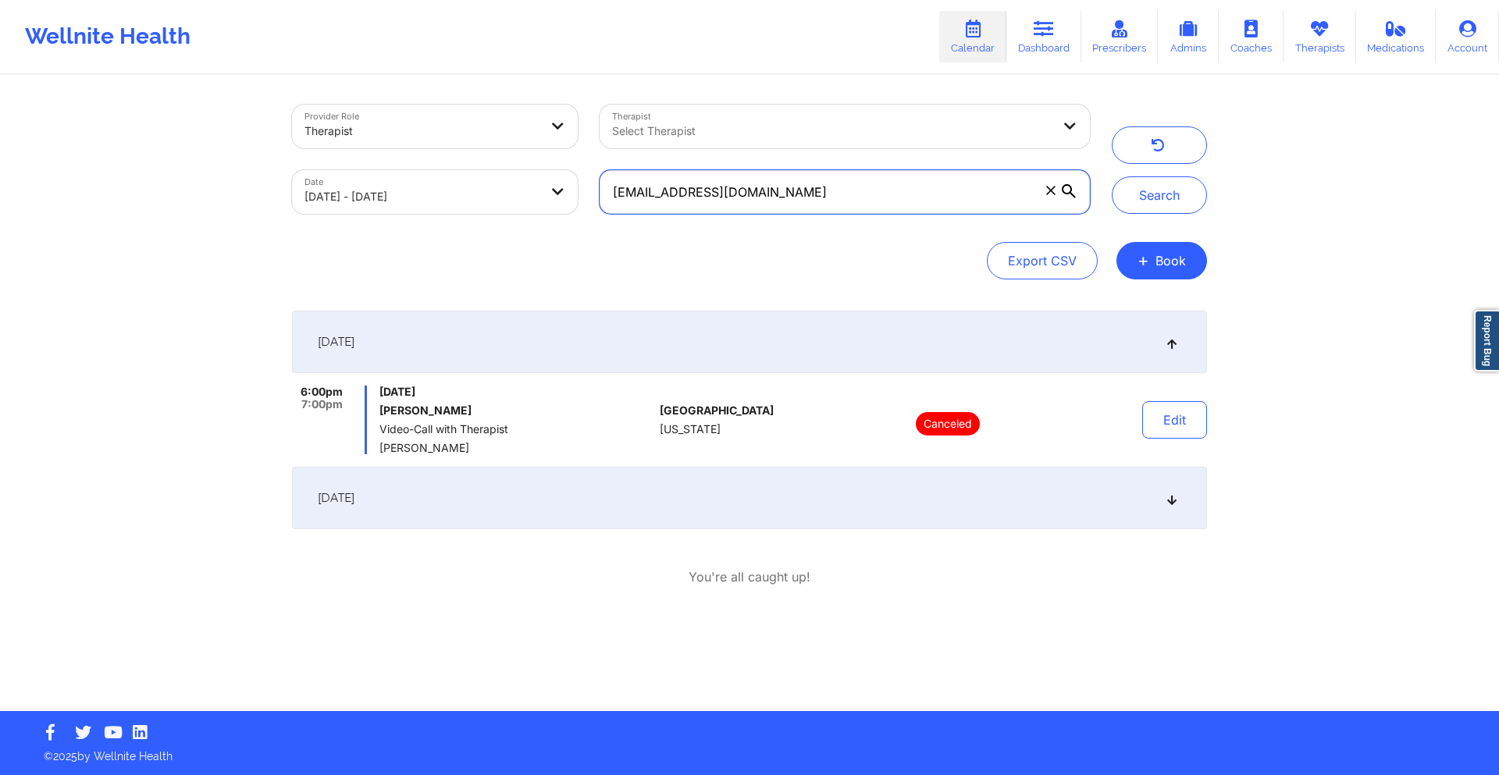
click at [799, 191] on input "[EMAIL_ADDRESS][DOMAIN_NAME]" at bounding box center [845, 192] width 490 height 44
click at [799, 192] on input "[EMAIL_ADDRESS][DOMAIN_NAME]" at bounding box center [845, 192] width 490 height 44
paste input "wallacec322"
click at [1145, 199] on button "Search" at bounding box center [1159, 194] width 95 height 37
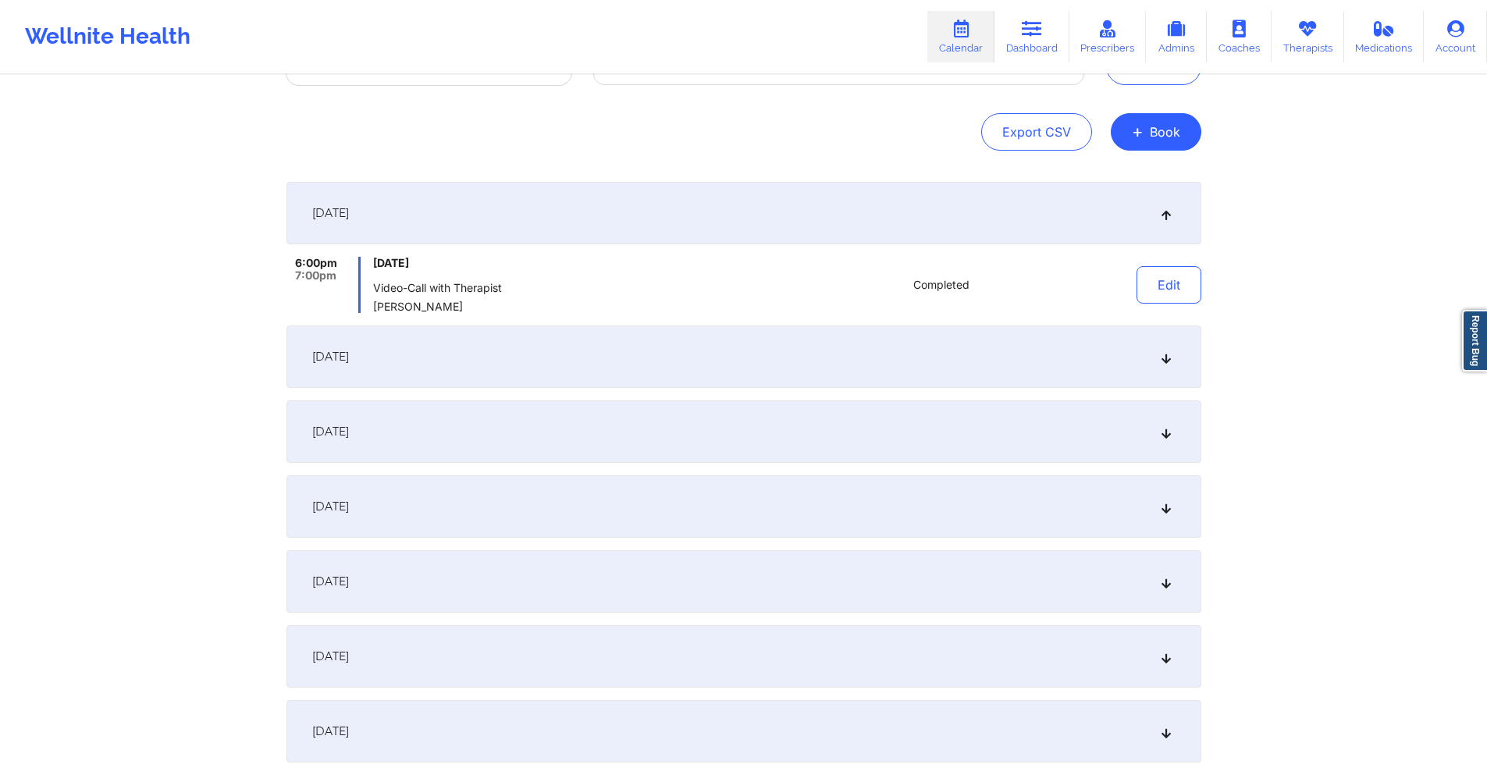
scroll to position [156, 0]
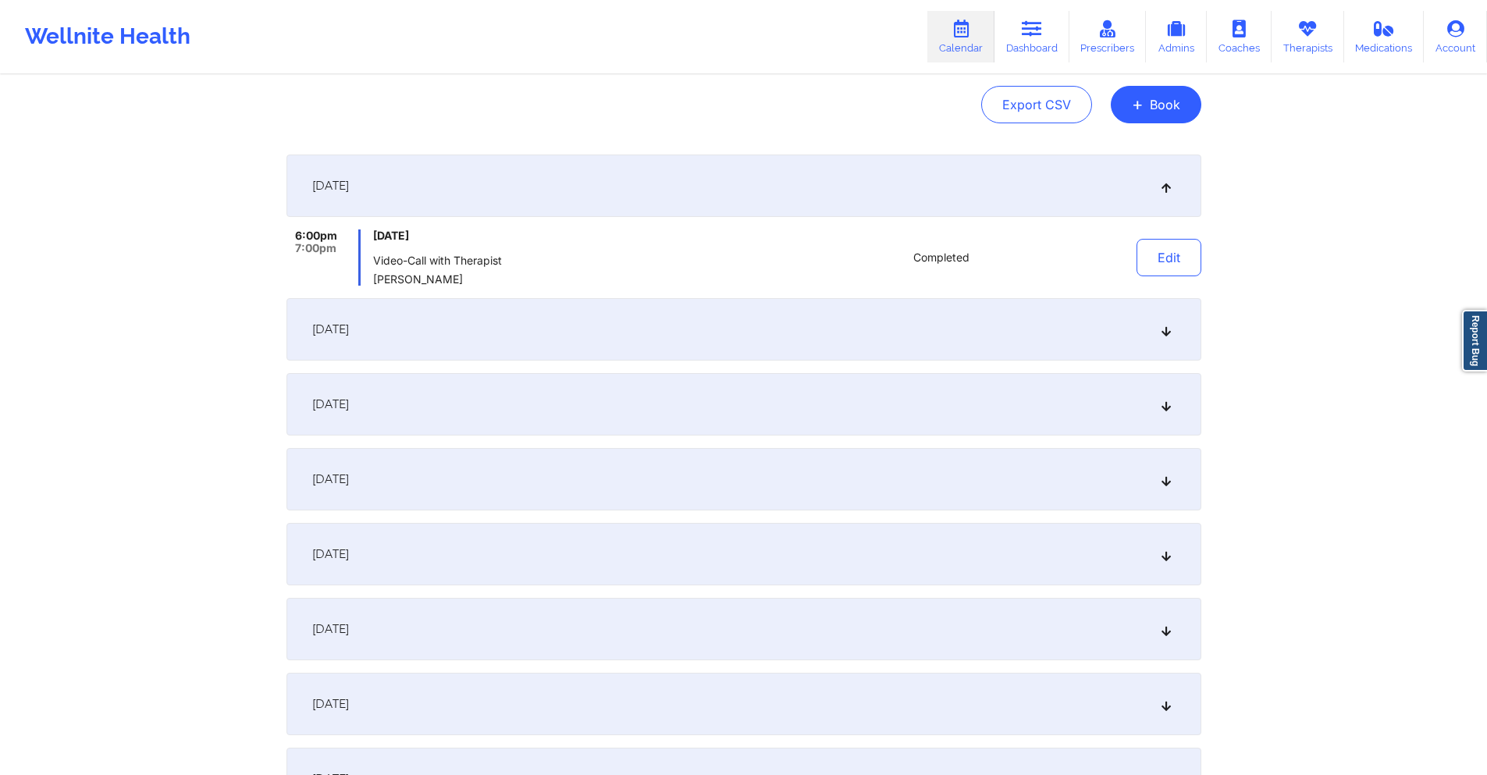
click at [657, 328] on div "[DATE]" at bounding box center [744, 329] width 915 height 62
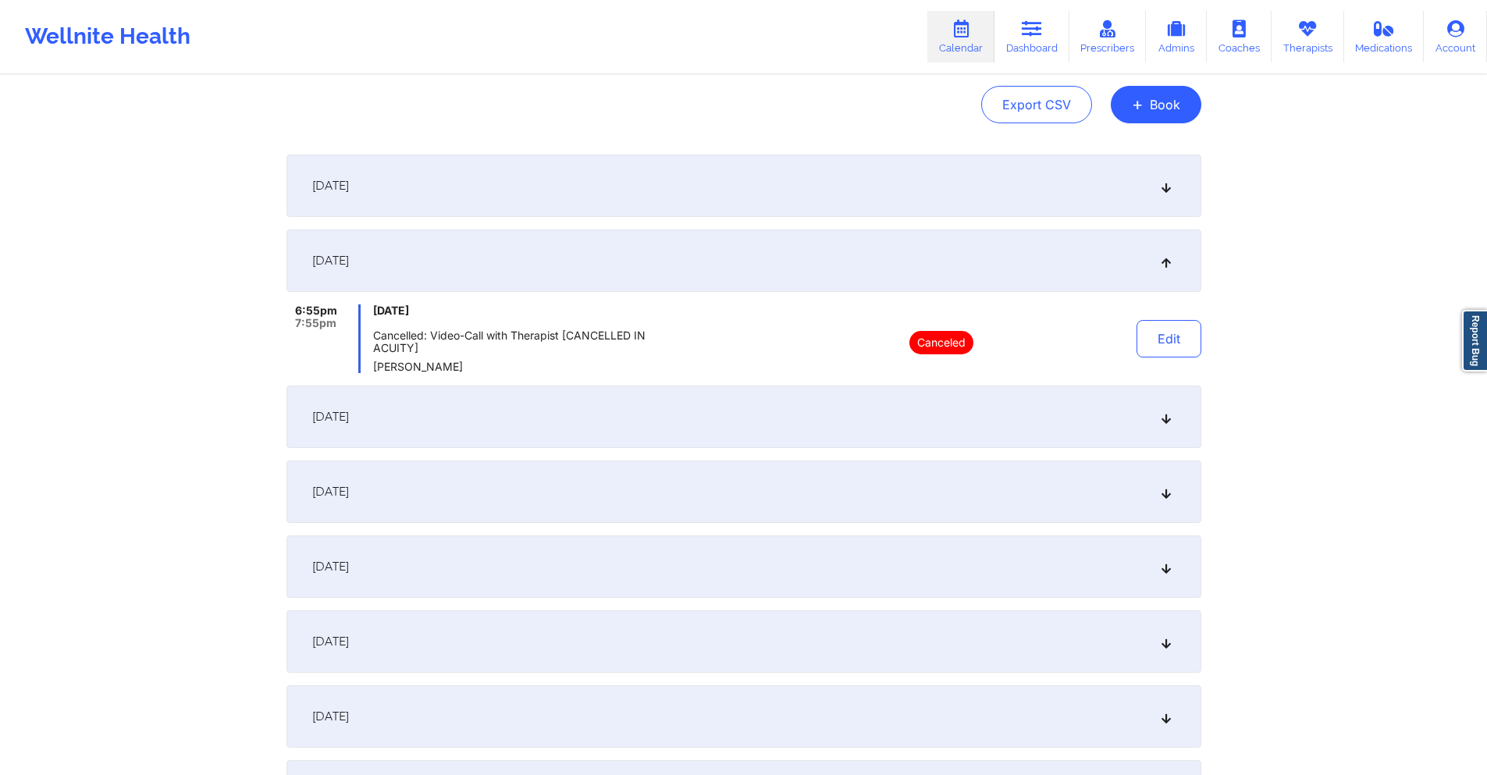
click at [613, 411] on div "[DATE]" at bounding box center [744, 417] width 915 height 62
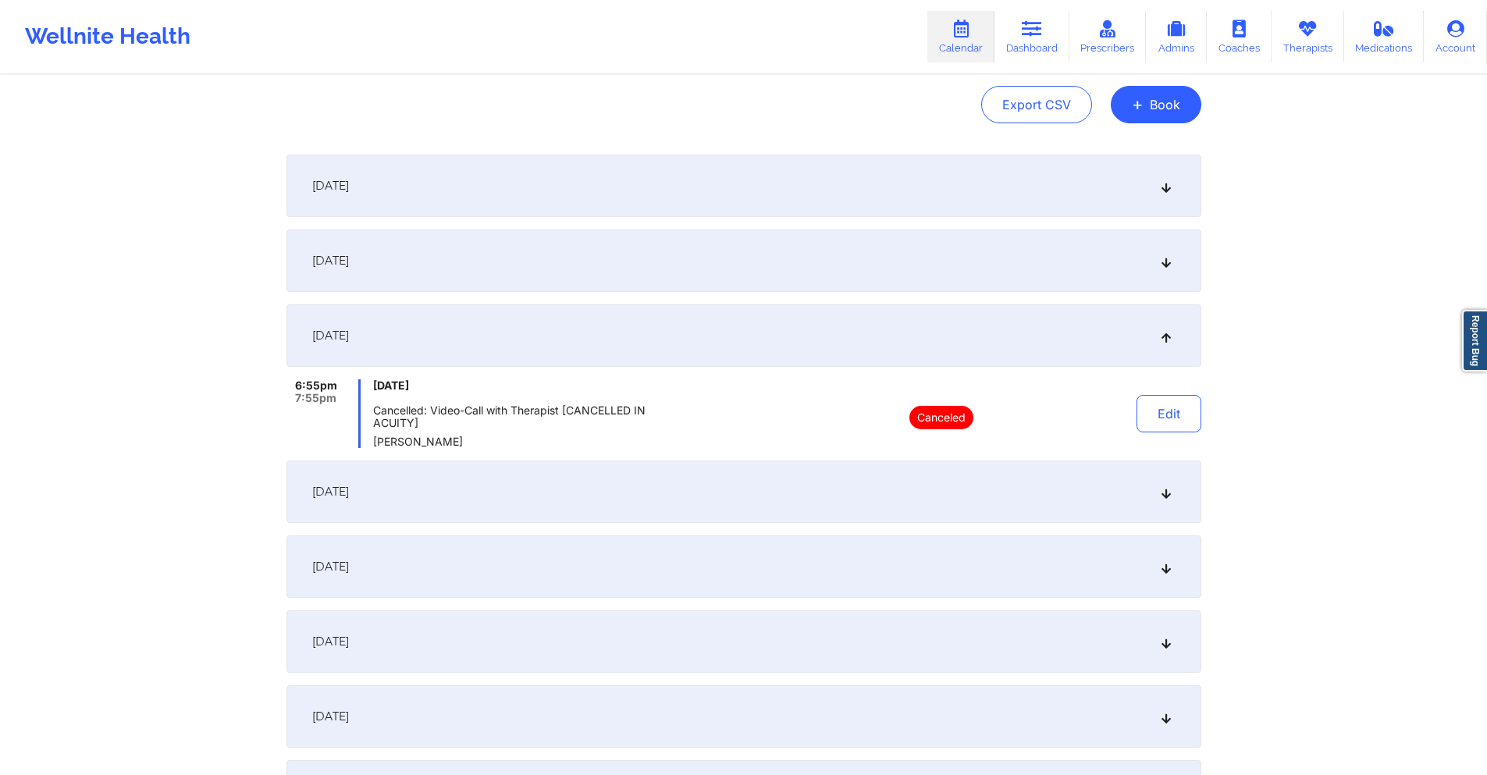
drag, startPoint x: 633, startPoint y: 475, endPoint x: 634, endPoint y: 484, distance: 8.6
click at [633, 476] on div "[DATE]" at bounding box center [744, 492] width 915 height 62
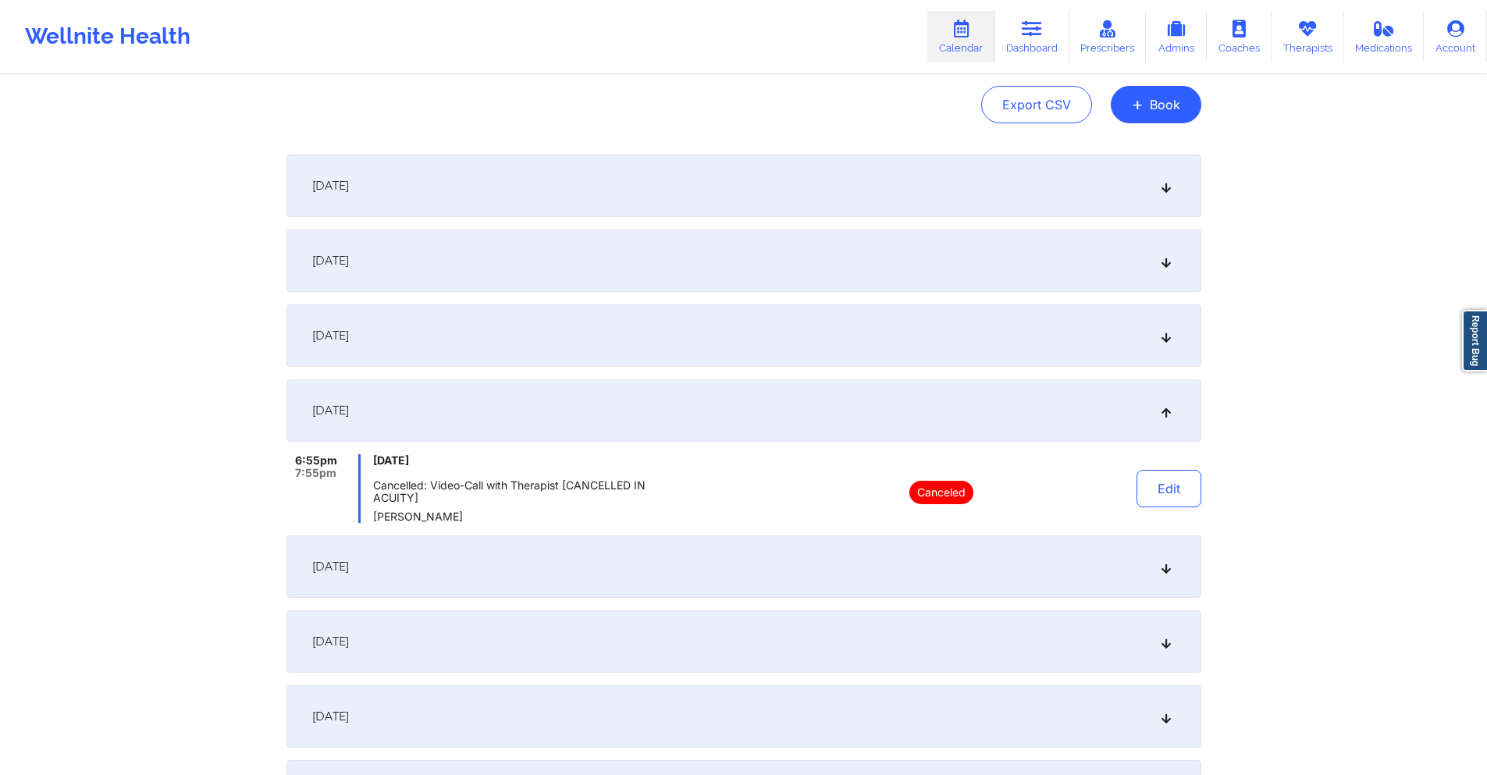
click at [645, 562] on div "[DATE]" at bounding box center [744, 567] width 915 height 62
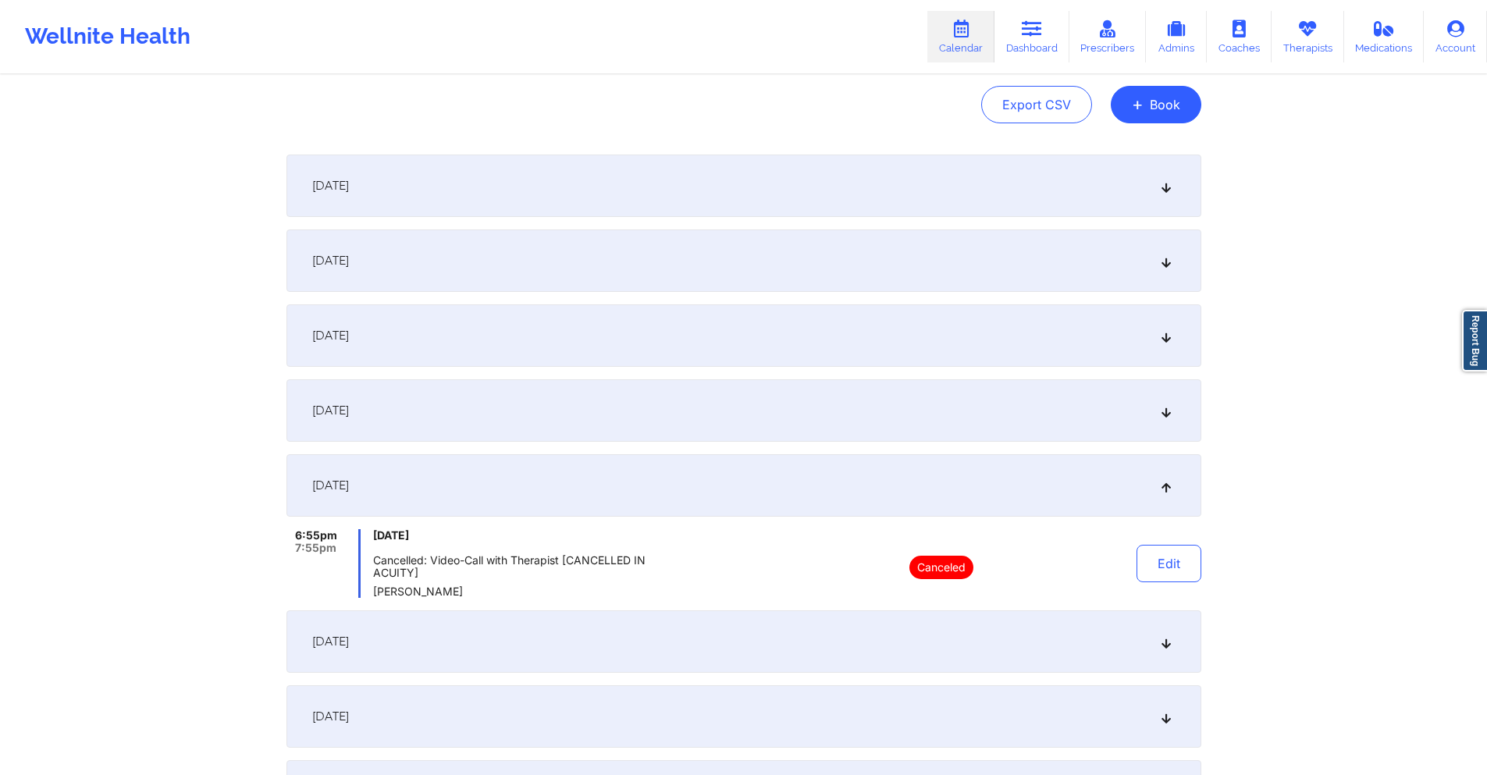
click at [619, 632] on div "[DATE]" at bounding box center [744, 642] width 915 height 62
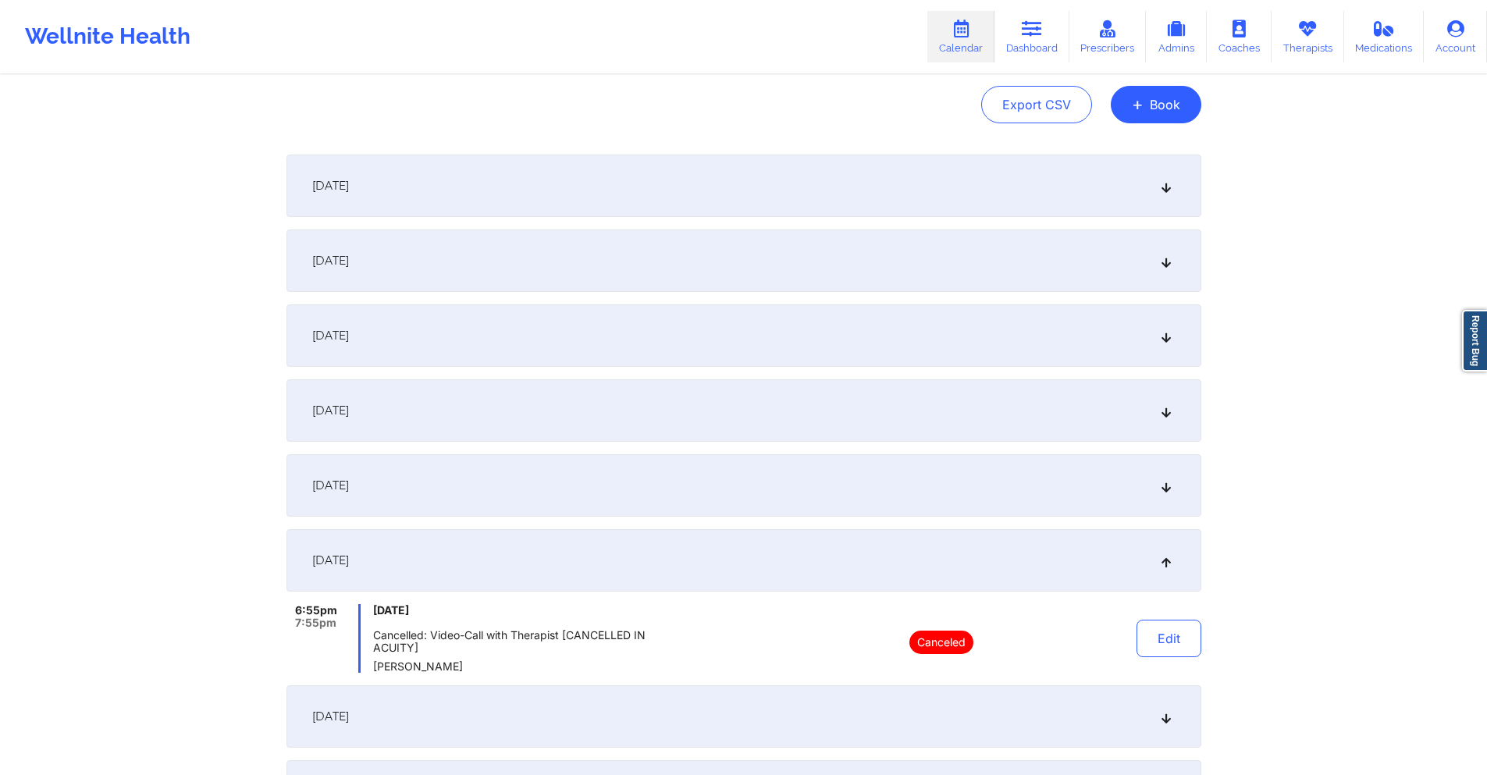
click at [620, 714] on div "[DATE]" at bounding box center [744, 716] width 915 height 62
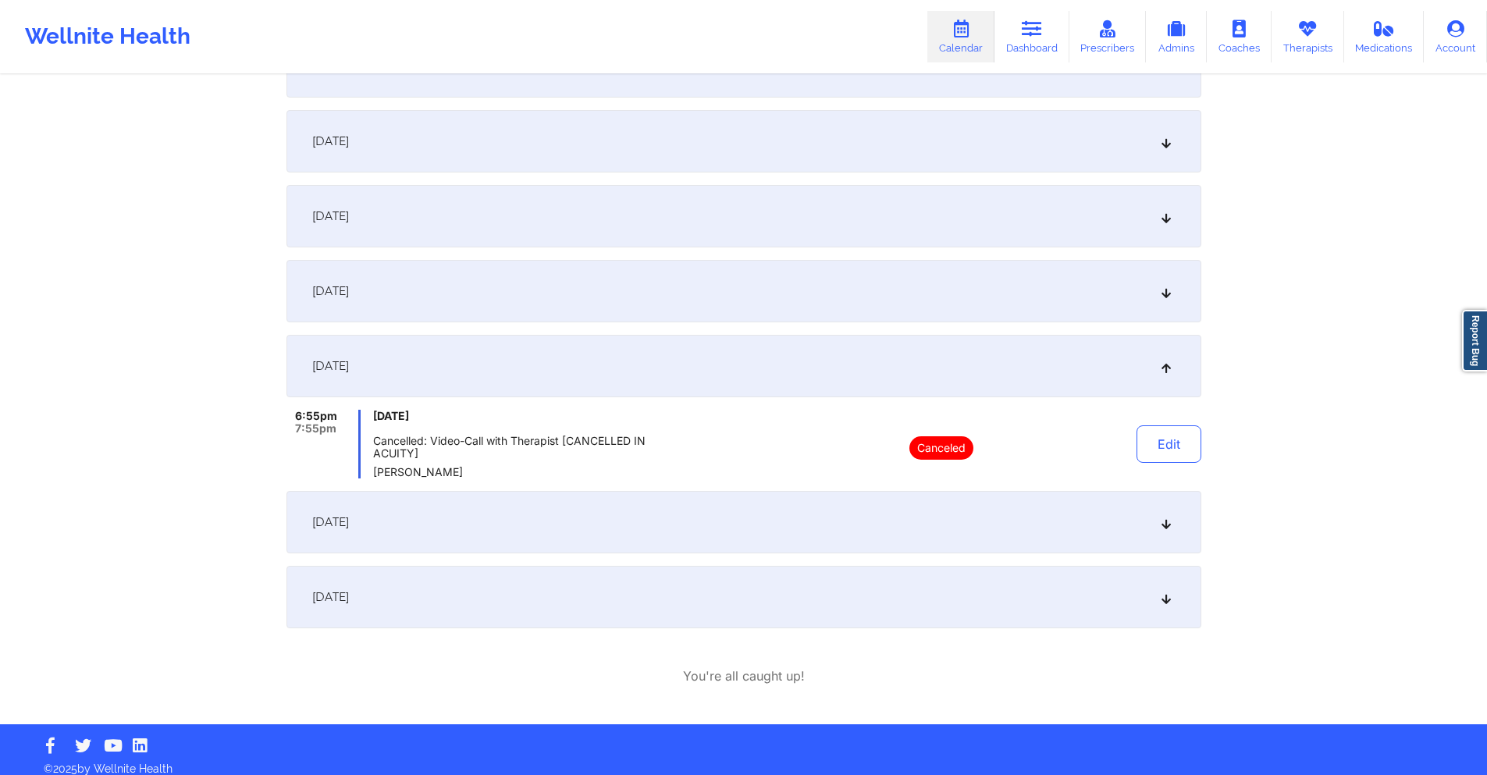
scroll to position [438, 0]
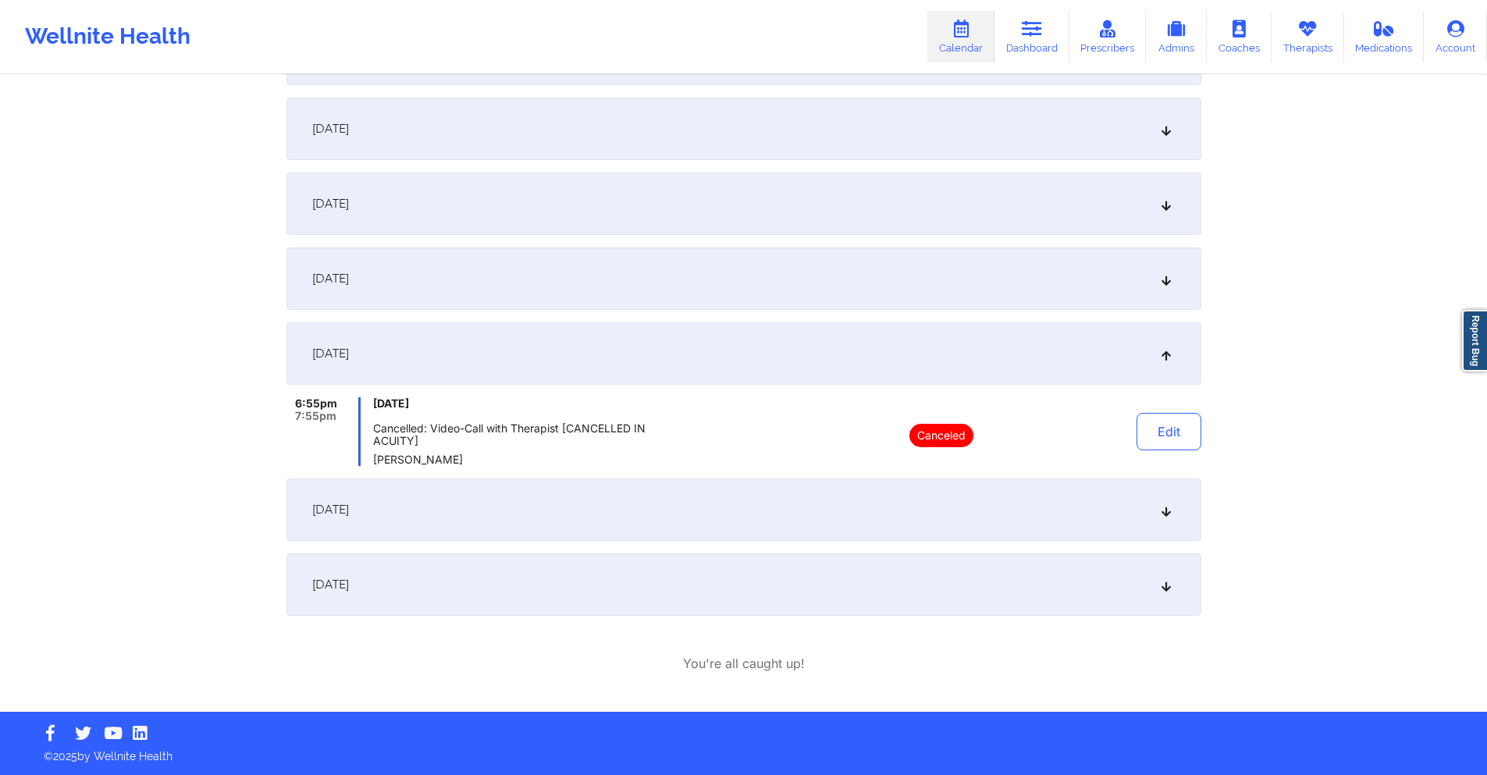
click at [541, 512] on div "[DATE]" at bounding box center [744, 510] width 915 height 62
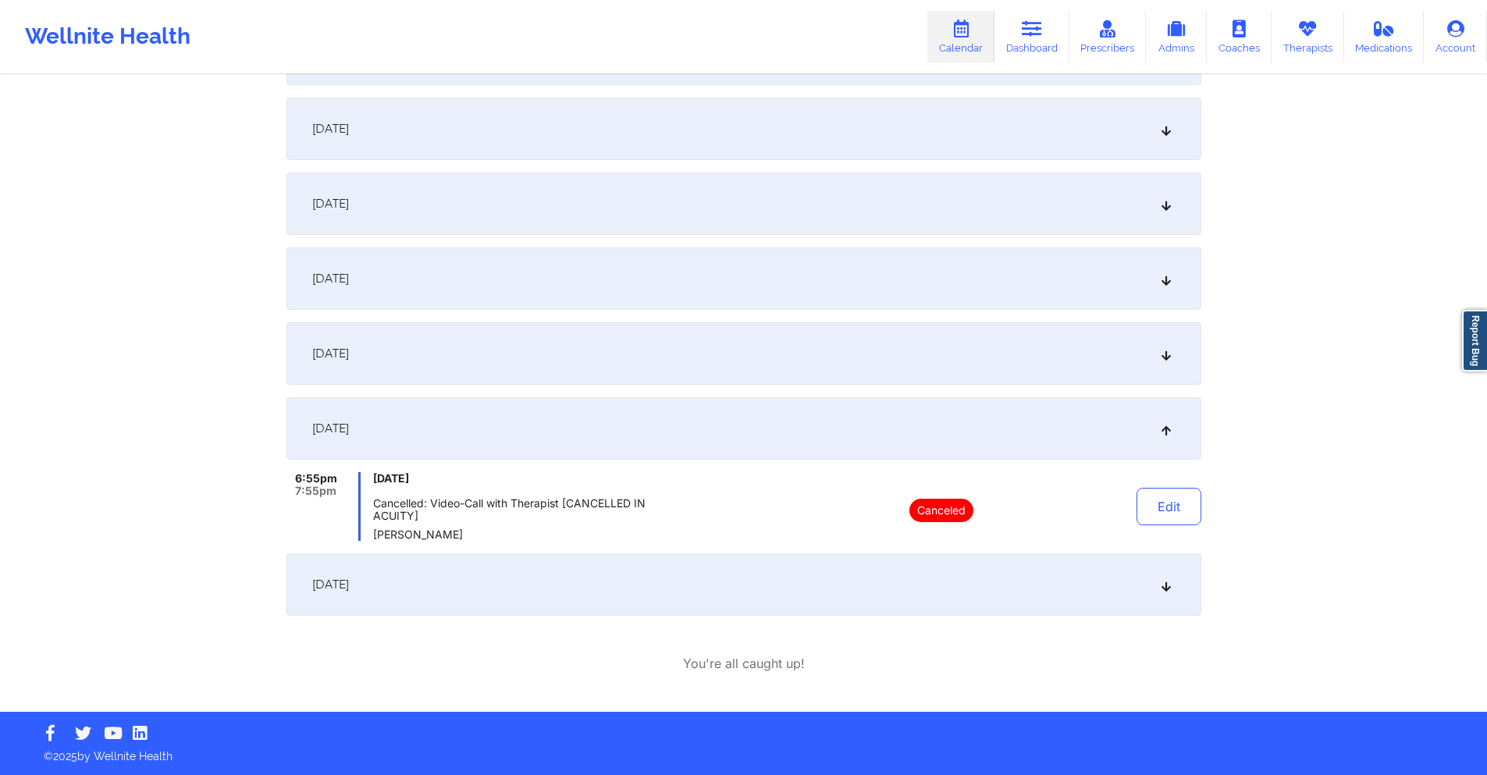
click at [580, 594] on div "[DATE]" at bounding box center [744, 585] width 915 height 62
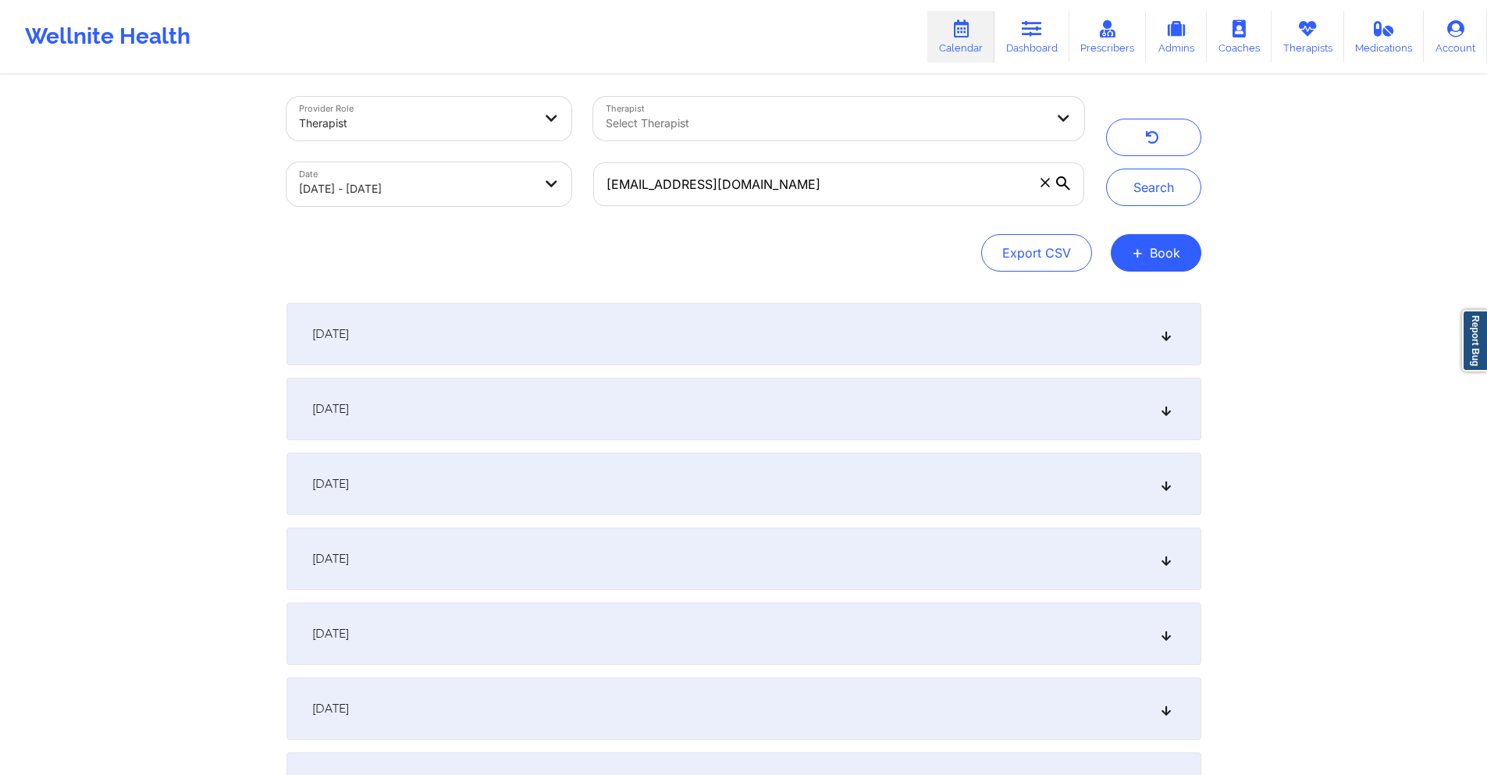
scroll to position [0, 0]
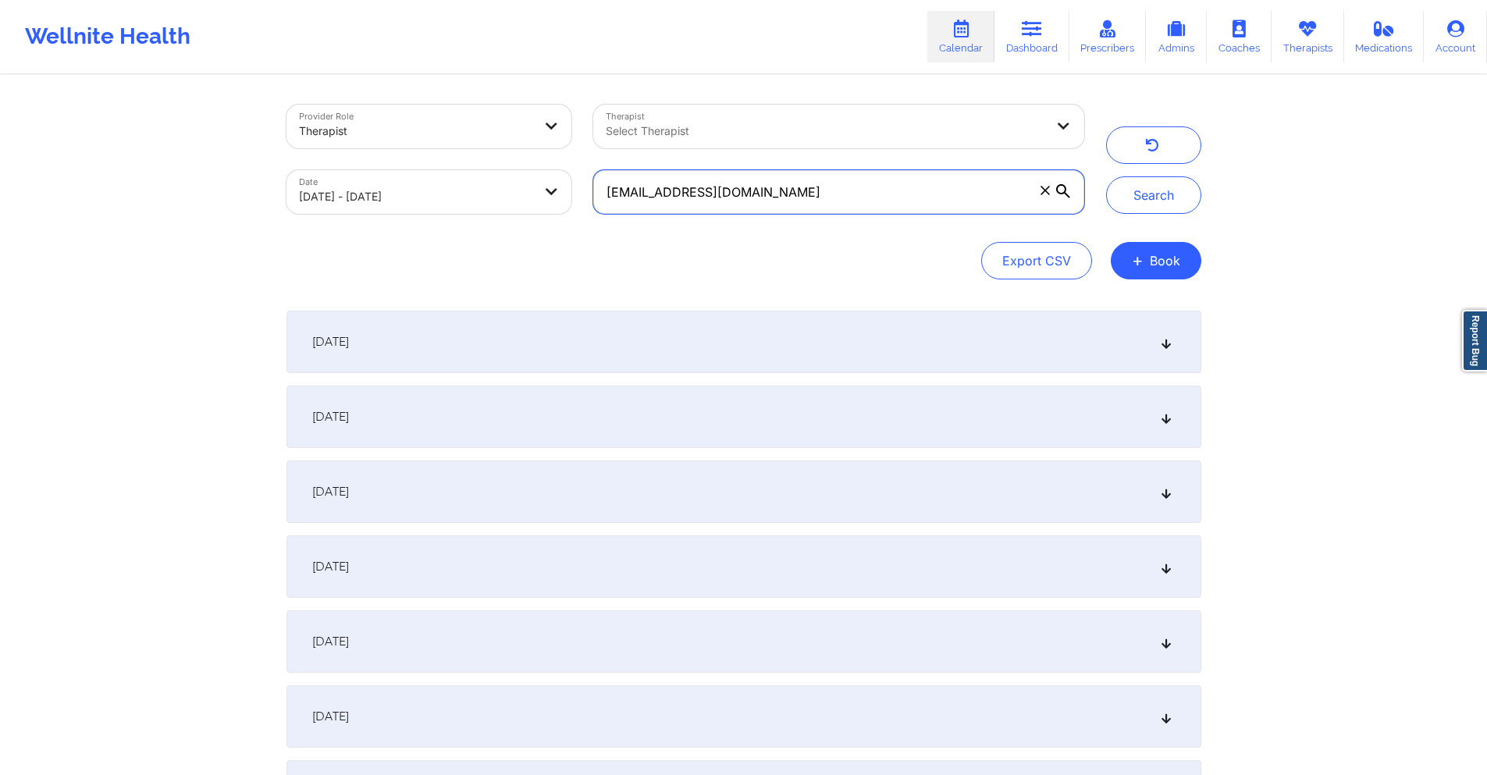
click at [901, 191] on input "[EMAIL_ADDRESS][DOMAIN_NAME]" at bounding box center [838, 192] width 490 height 44
paste input "[PERSON_NAME]"
click at [1145, 199] on button "Search" at bounding box center [1153, 194] width 95 height 37
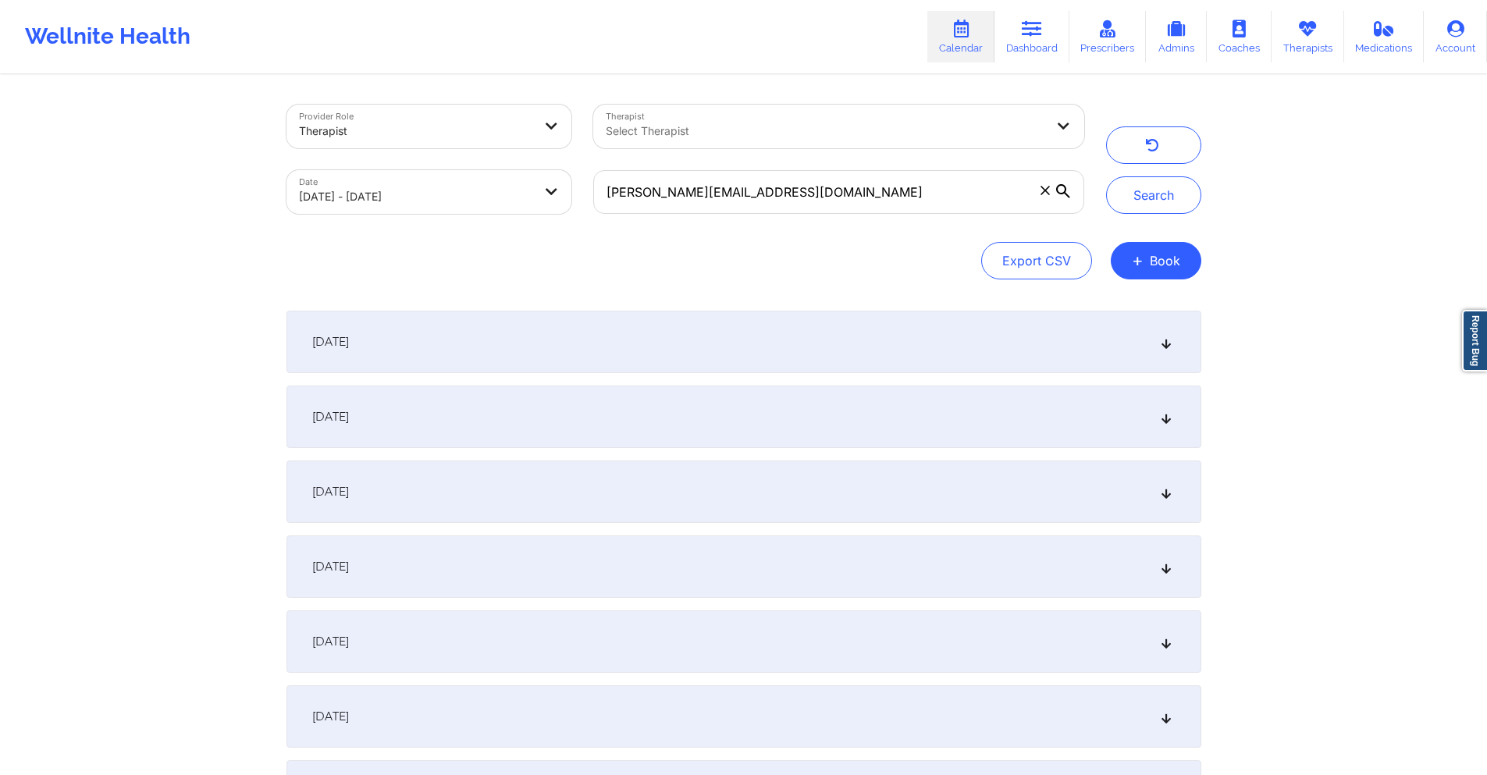
click at [750, 340] on div "[DATE]" at bounding box center [744, 342] width 915 height 62
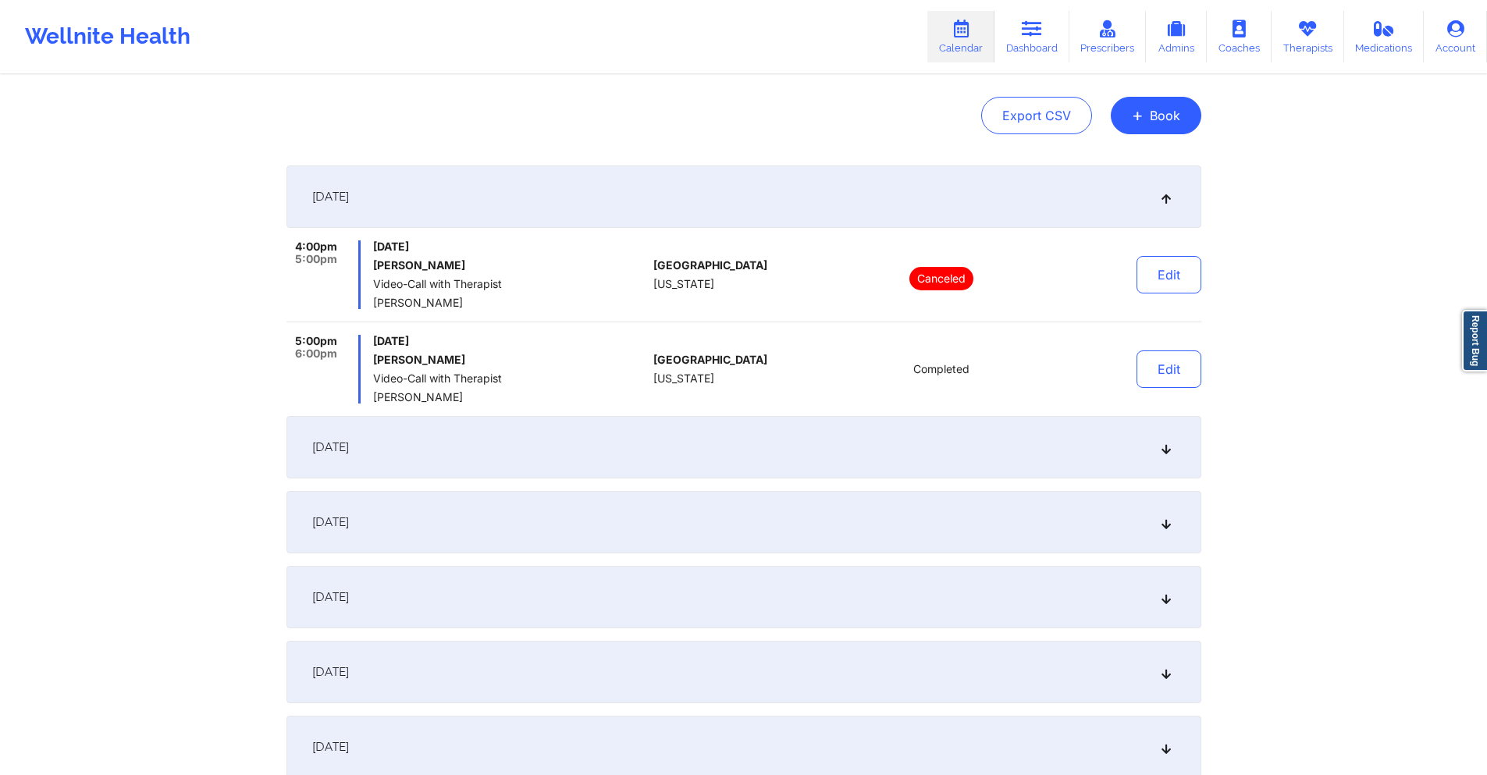
scroll to position [156, 0]
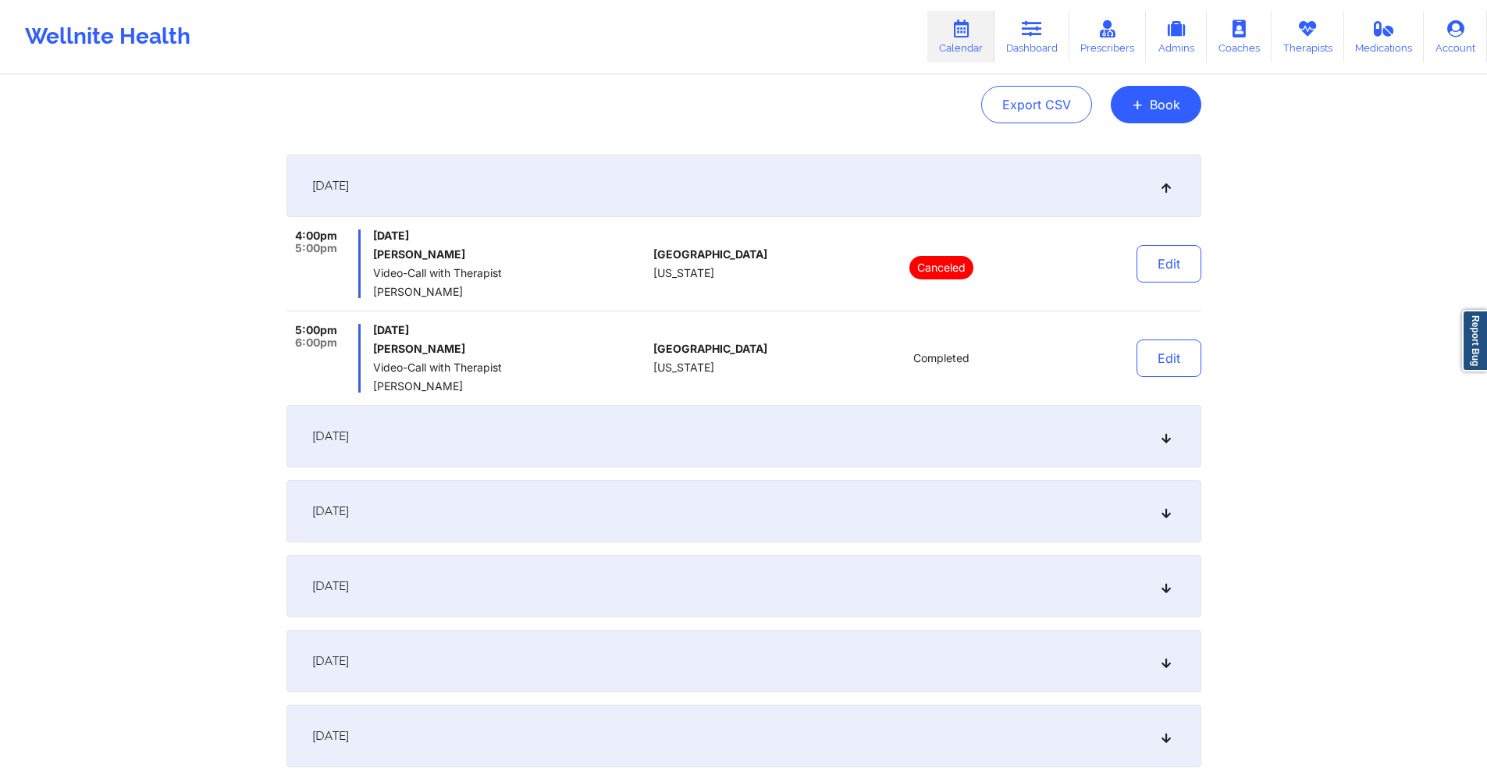
click at [685, 443] on div "[DATE]" at bounding box center [744, 436] width 915 height 62
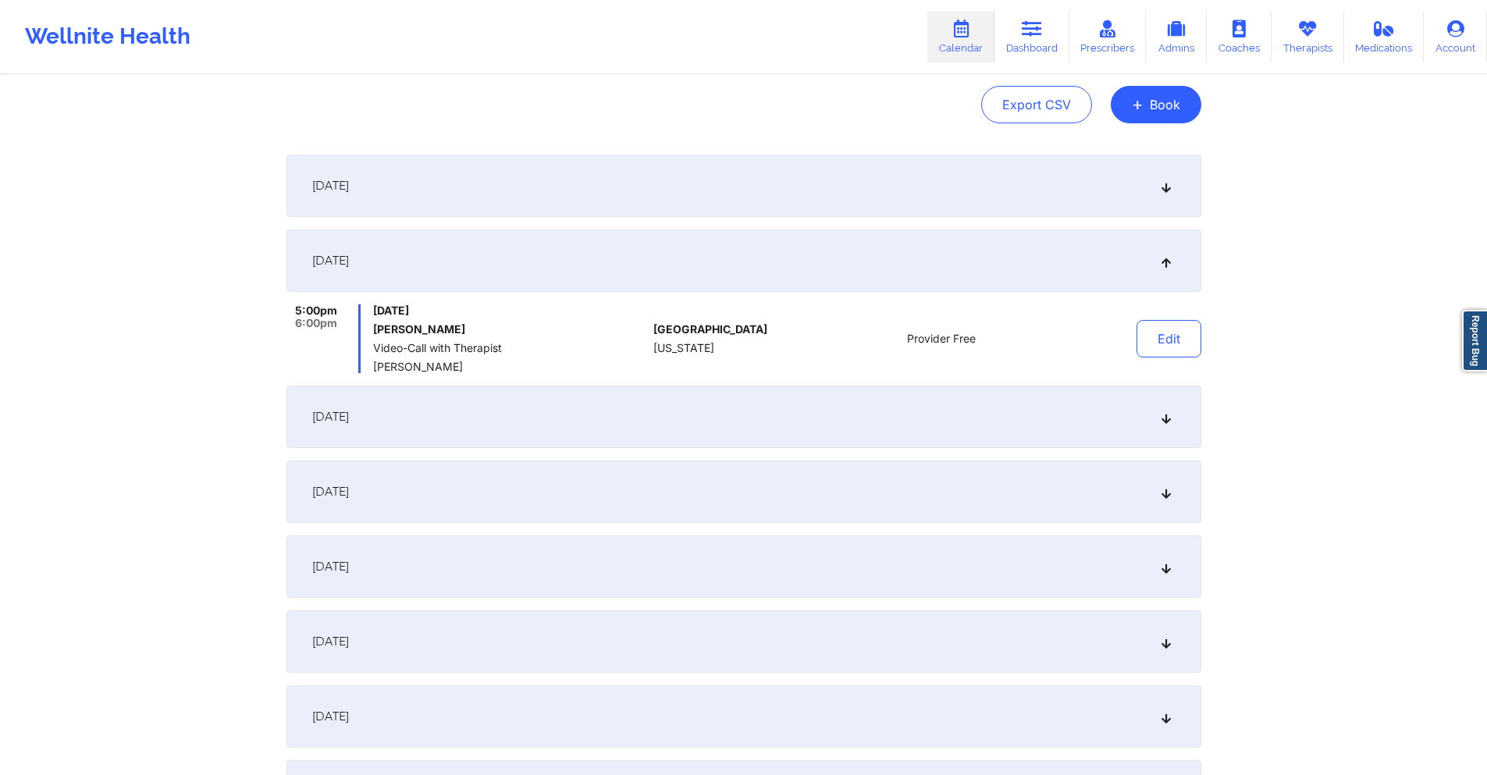
click at [529, 434] on div "[DATE]" at bounding box center [744, 417] width 915 height 62
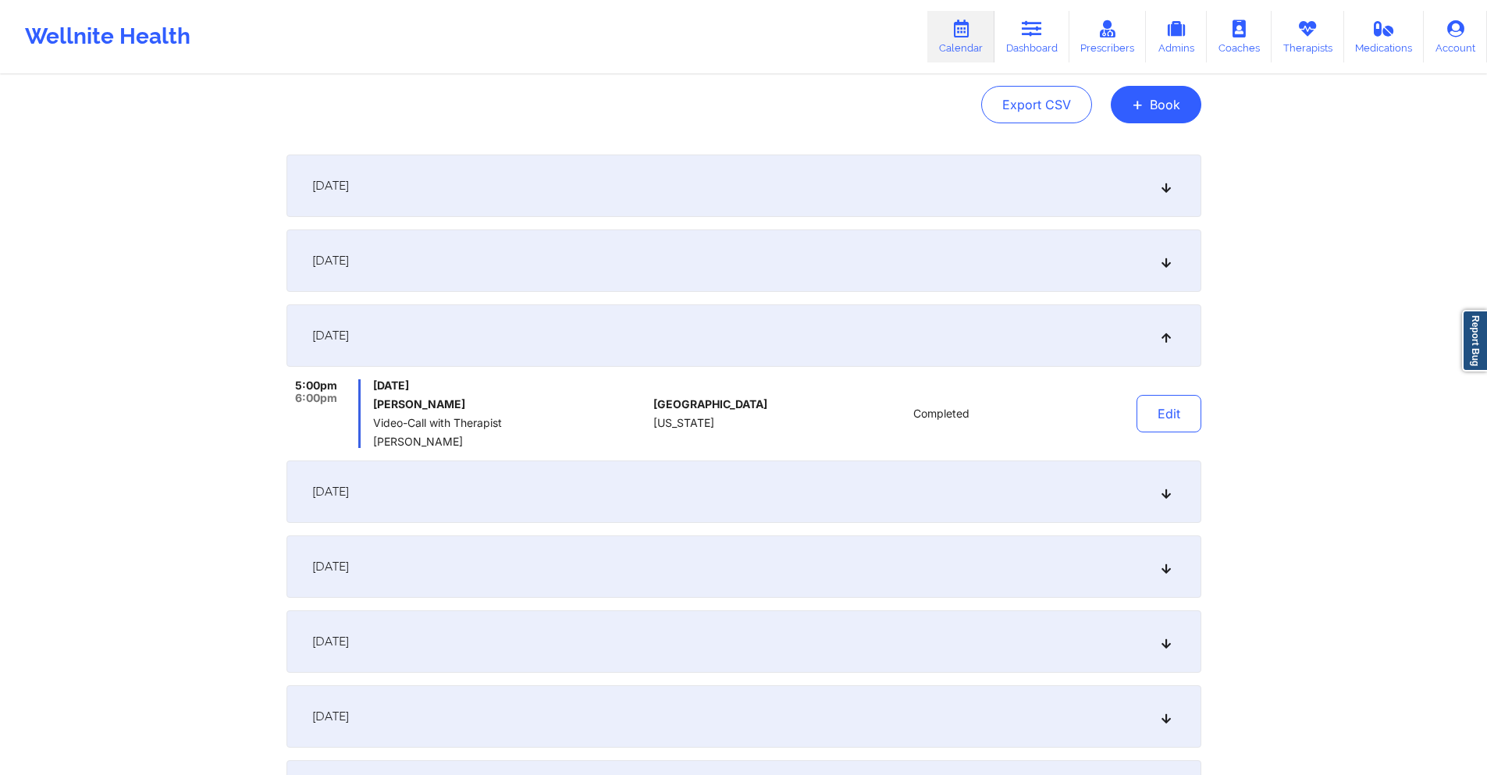
click at [509, 489] on div "[DATE]" at bounding box center [744, 492] width 915 height 62
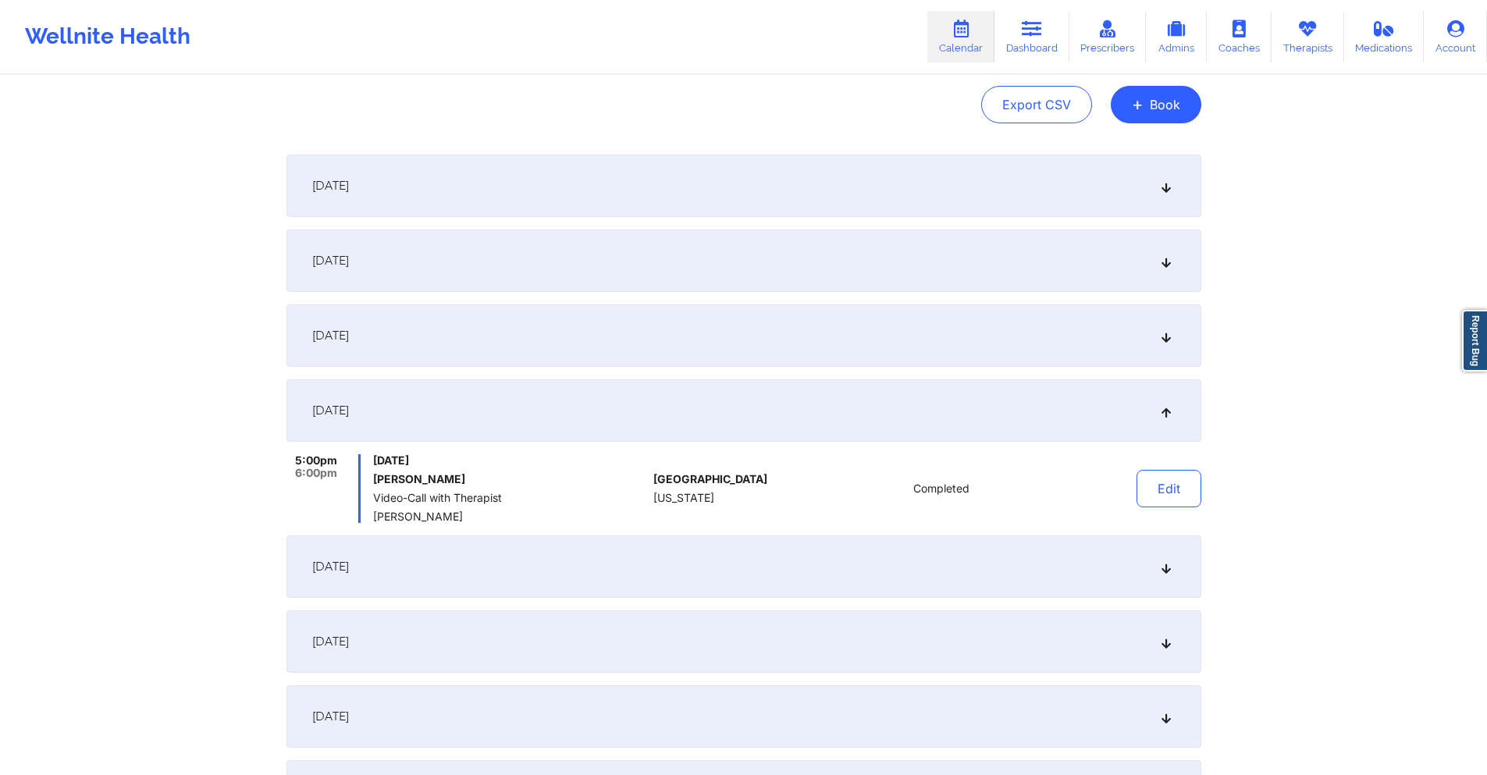
click at [539, 554] on div "[DATE]" at bounding box center [744, 567] width 915 height 62
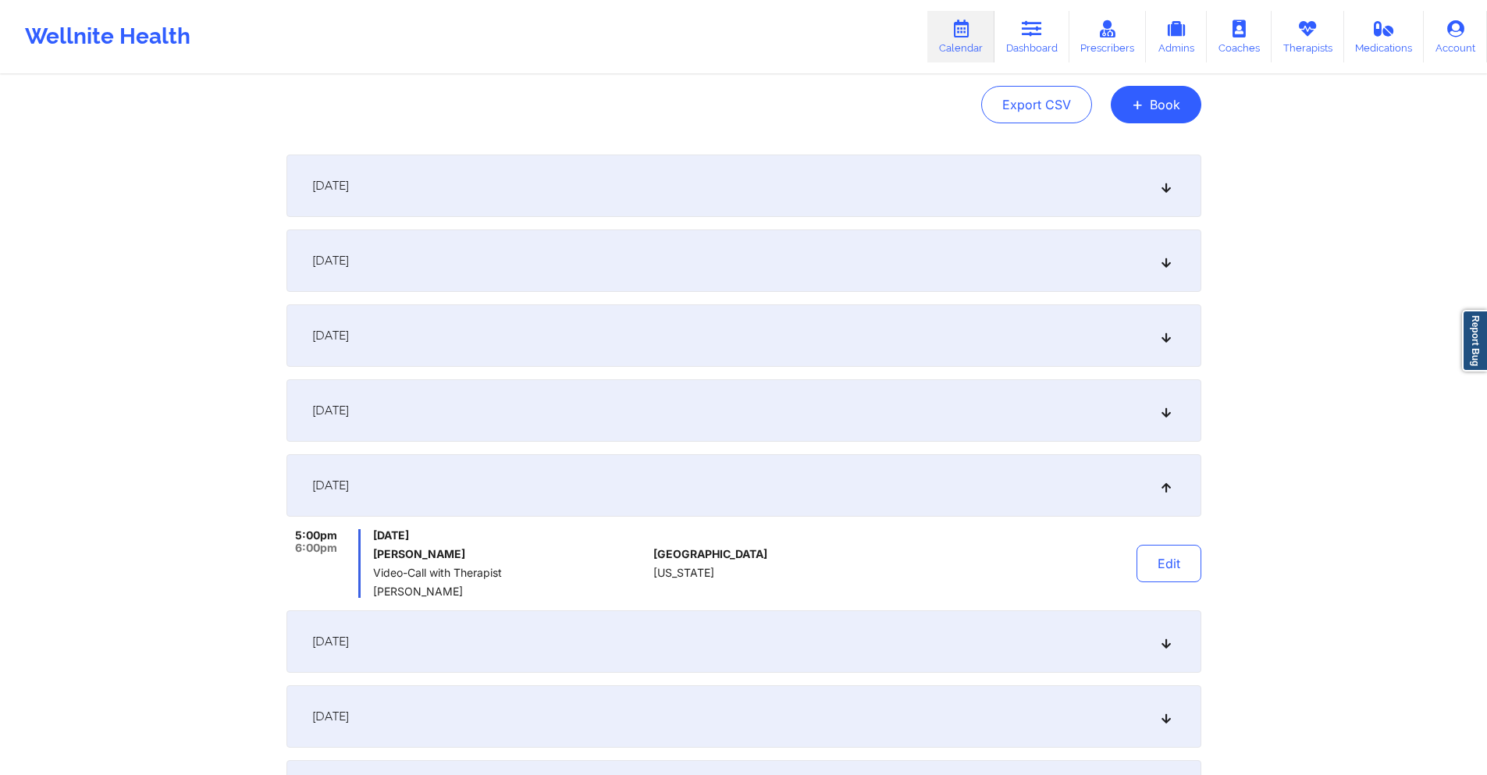
scroll to position [0, 0]
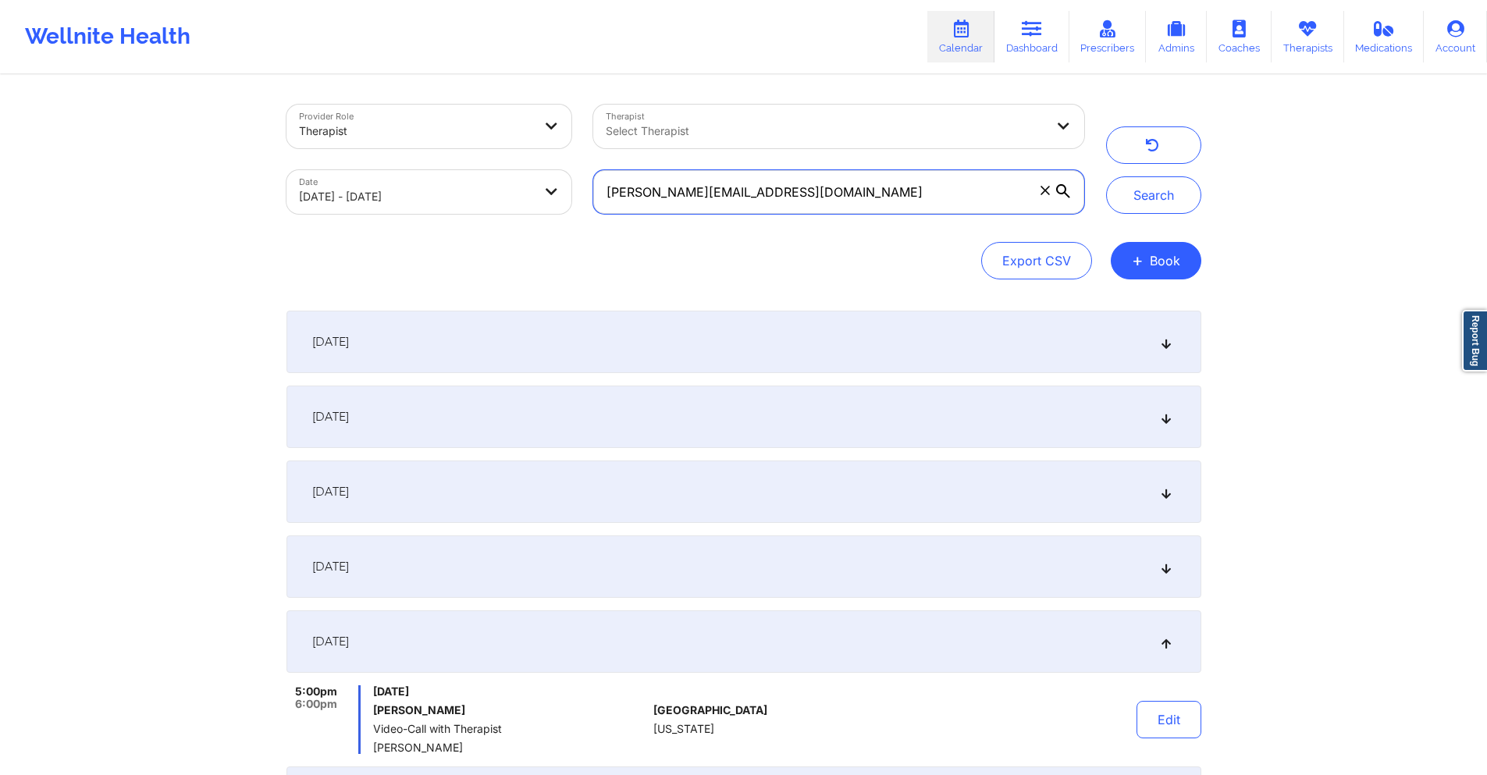
click at [866, 199] on input "[PERSON_NAME][EMAIL_ADDRESS][DOMAIN_NAME]" at bounding box center [838, 192] width 490 height 44
paste input "[EMAIL_ADDRESS]"
click at [1173, 192] on button "Search" at bounding box center [1153, 194] width 95 height 37
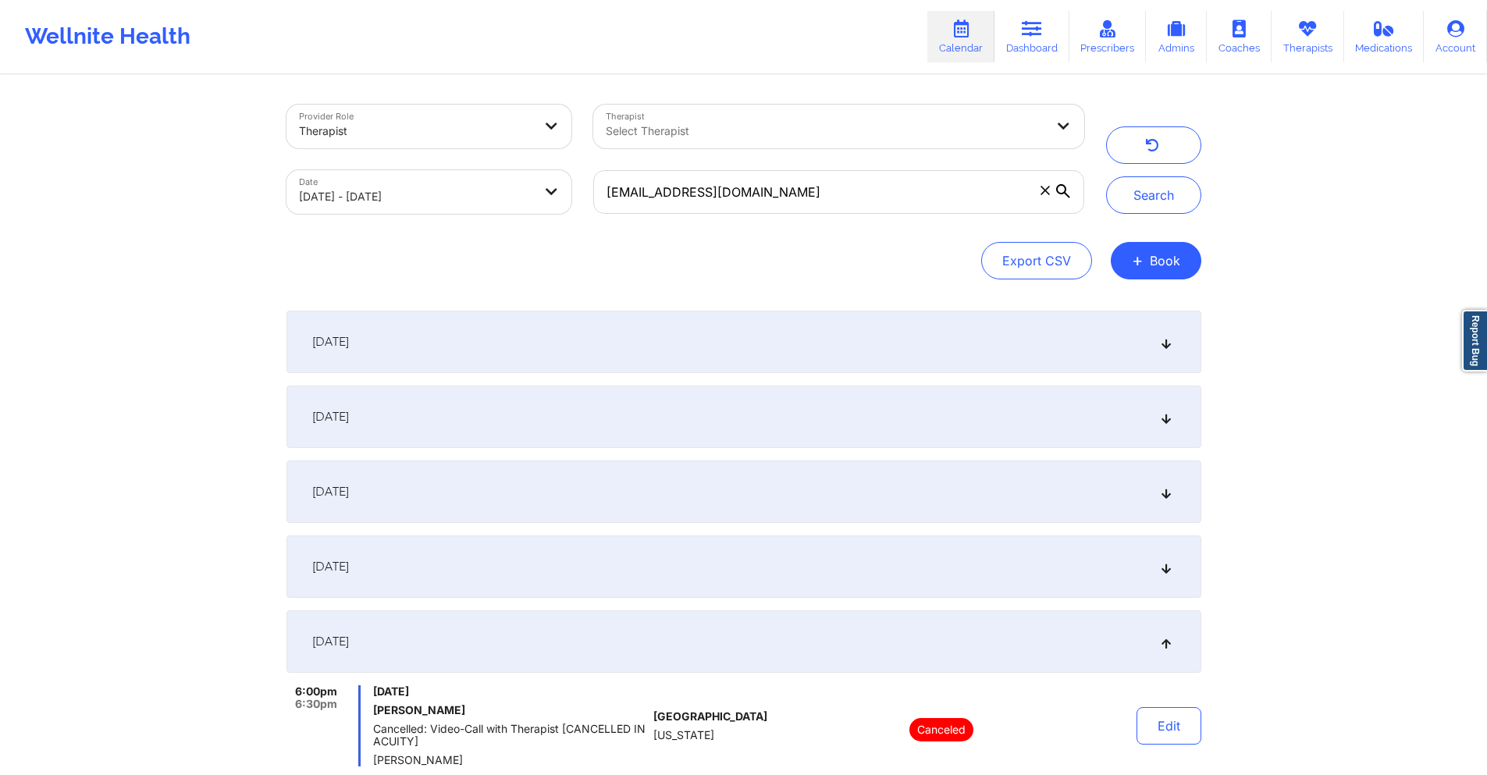
click at [797, 342] on div "[DATE]" at bounding box center [744, 342] width 915 height 62
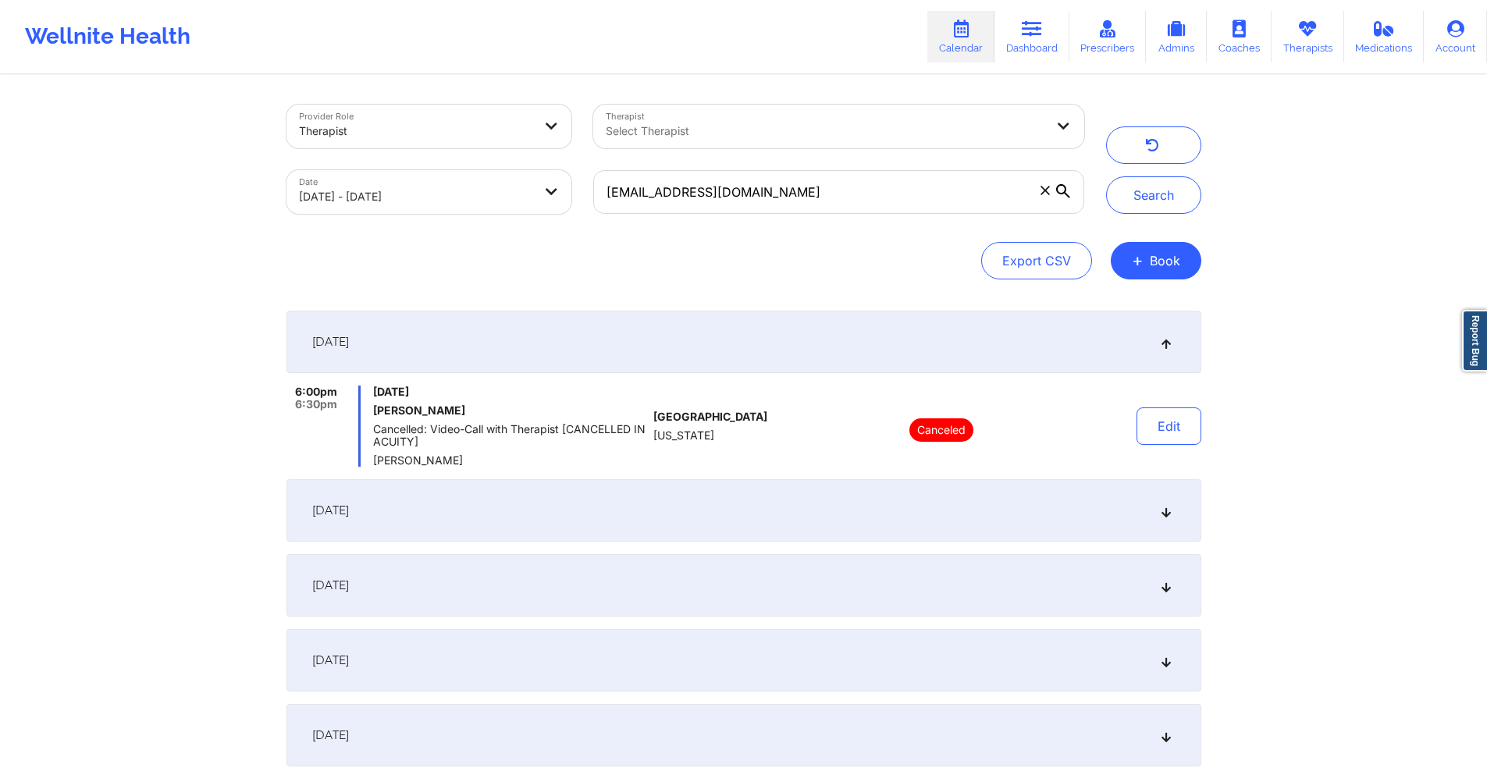
click at [696, 515] on div "[DATE]" at bounding box center [744, 510] width 915 height 62
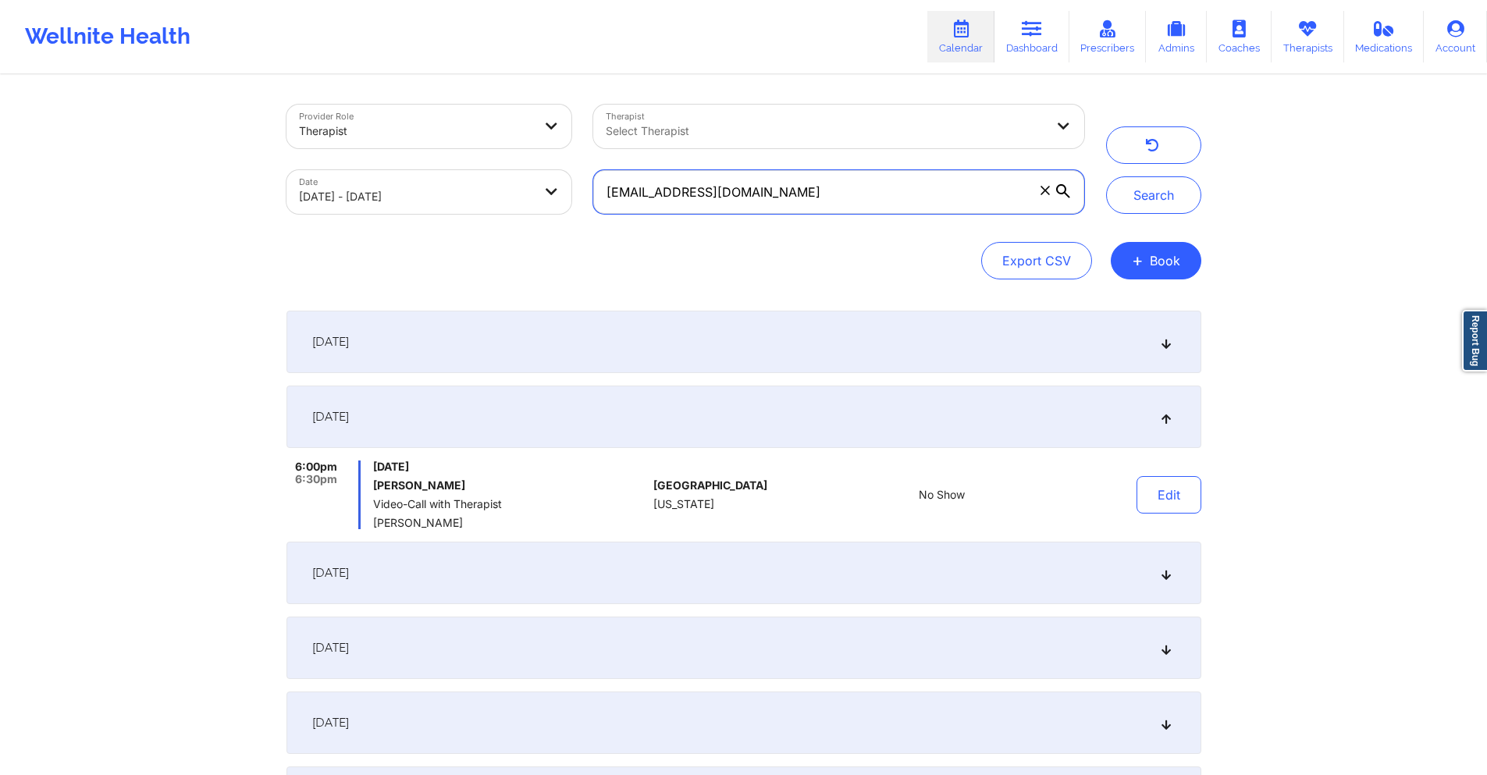
click at [814, 189] on input "[EMAIL_ADDRESS][DOMAIN_NAME]" at bounding box center [838, 192] width 490 height 44
paste input "adwaller84"
click at [1154, 214] on div "Provider Role Therapist Therapist Select Therapist Date [DATE] - [DATE] [EMAIL_…" at bounding box center [744, 159] width 937 height 131
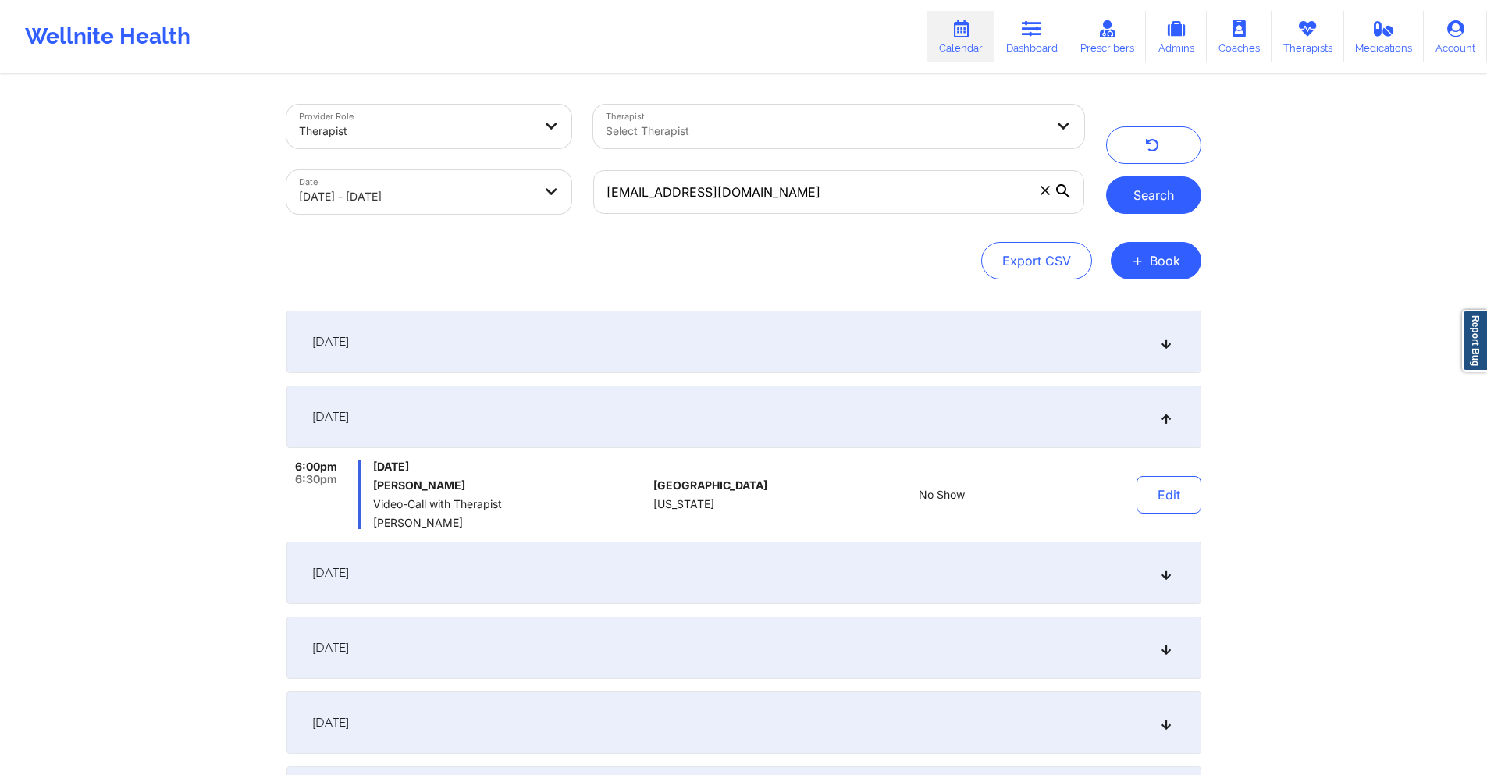
click at [1150, 197] on button "Search" at bounding box center [1153, 194] width 95 height 37
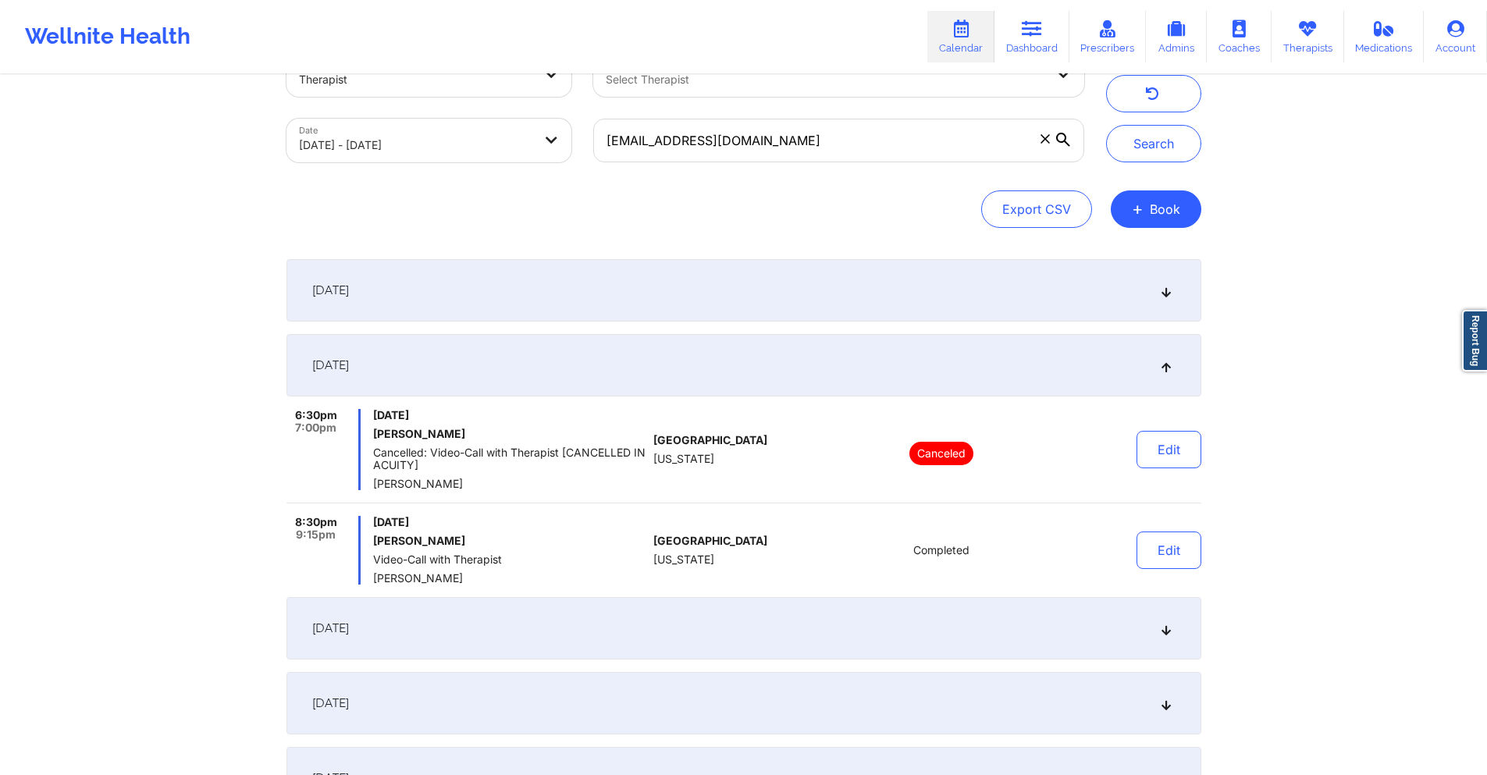
scroll to position [78, 0]
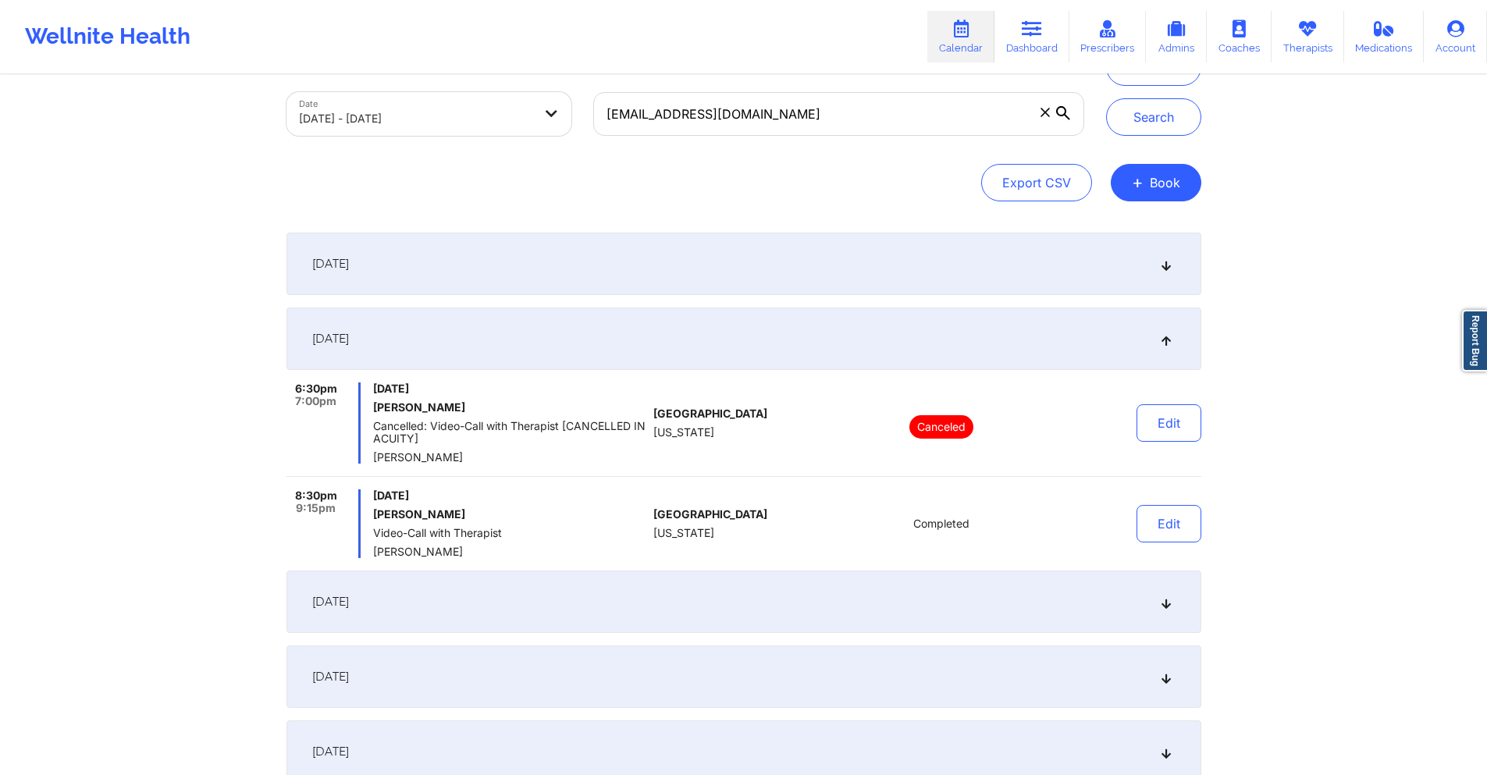
click at [457, 597] on div "[DATE]" at bounding box center [744, 602] width 915 height 62
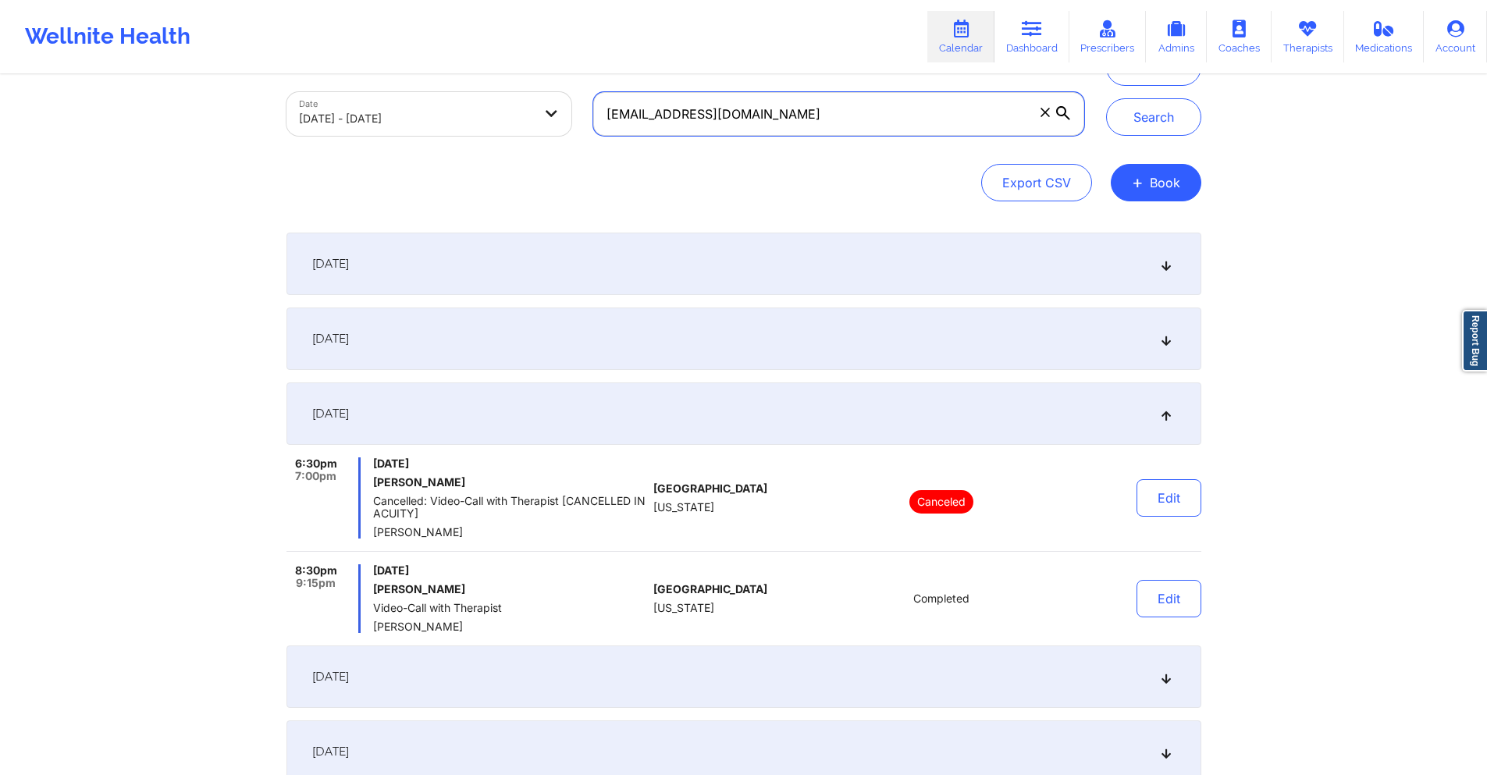
click at [777, 126] on input "[EMAIL_ADDRESS][DOMAIN_NAME]" at bounding box center [838, 114] width 490 height 44
paste input "syrtaylor22"
click at [1130, 112] on button "Search" at bounding box center [1153, 116] width 95 height 37
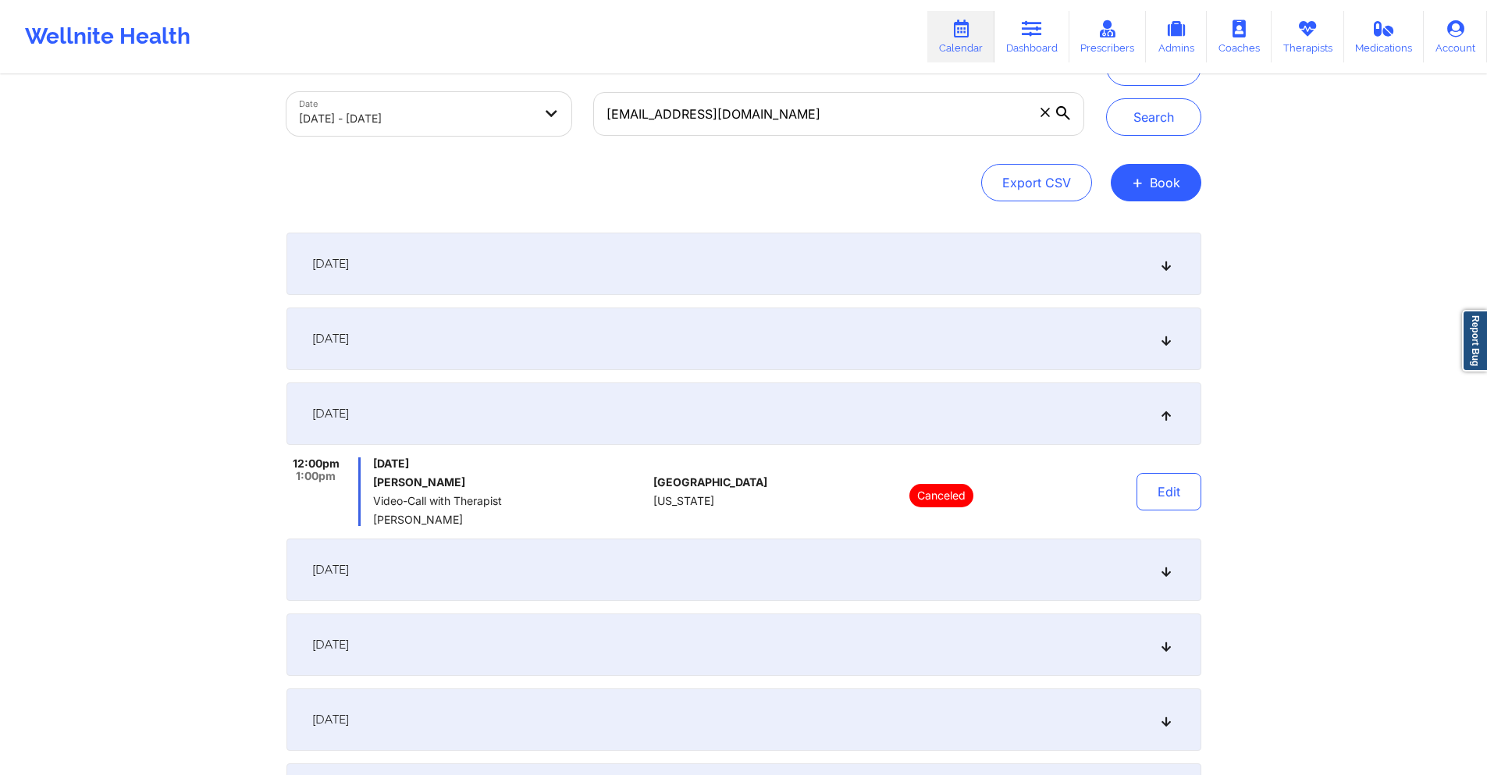
click at [671, 355] on div "[DATE]" at bounding box center [744, 339] width 915 height 62
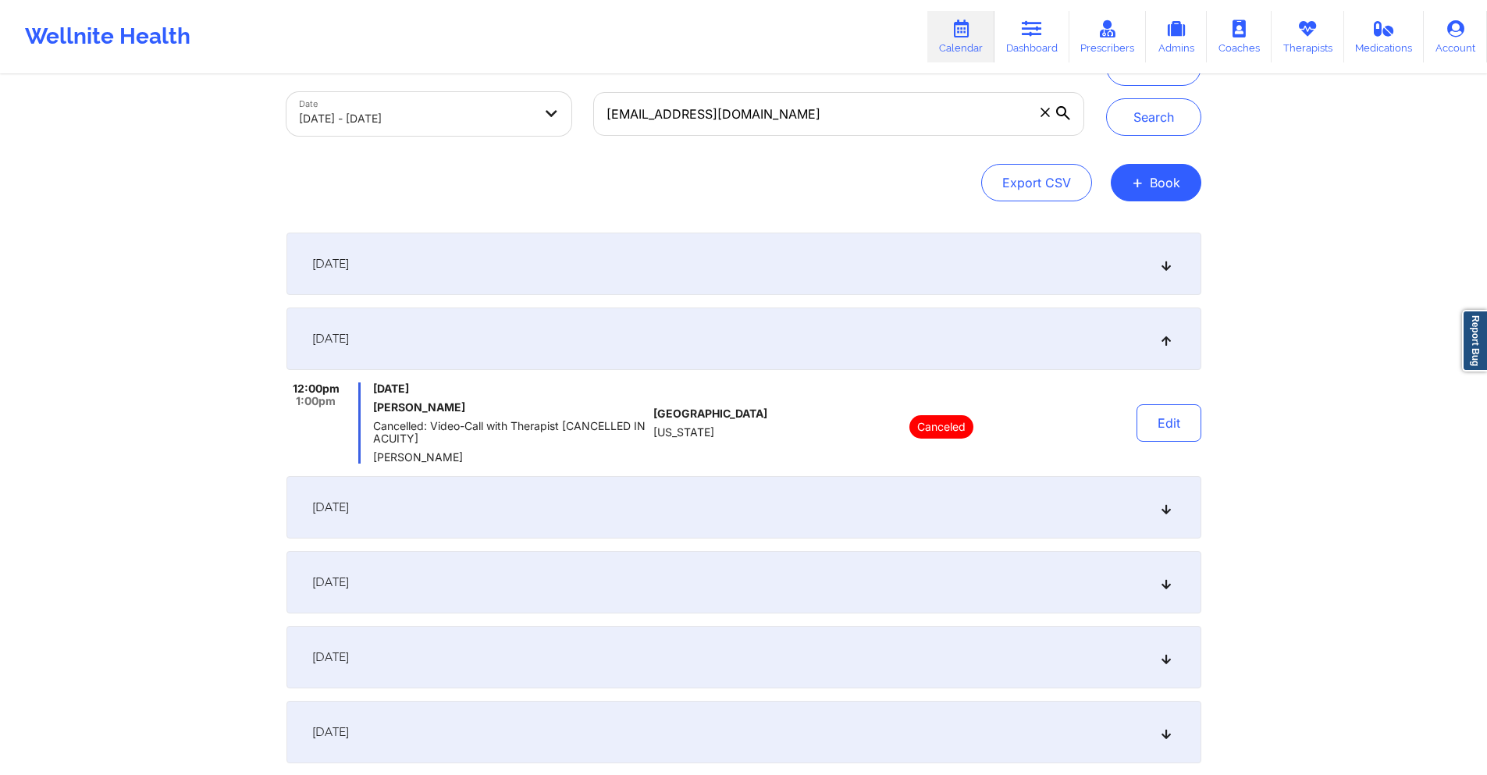
click at [655, 271] on div "[DATE]" at bounding box center [744, 264] width 915 height 62
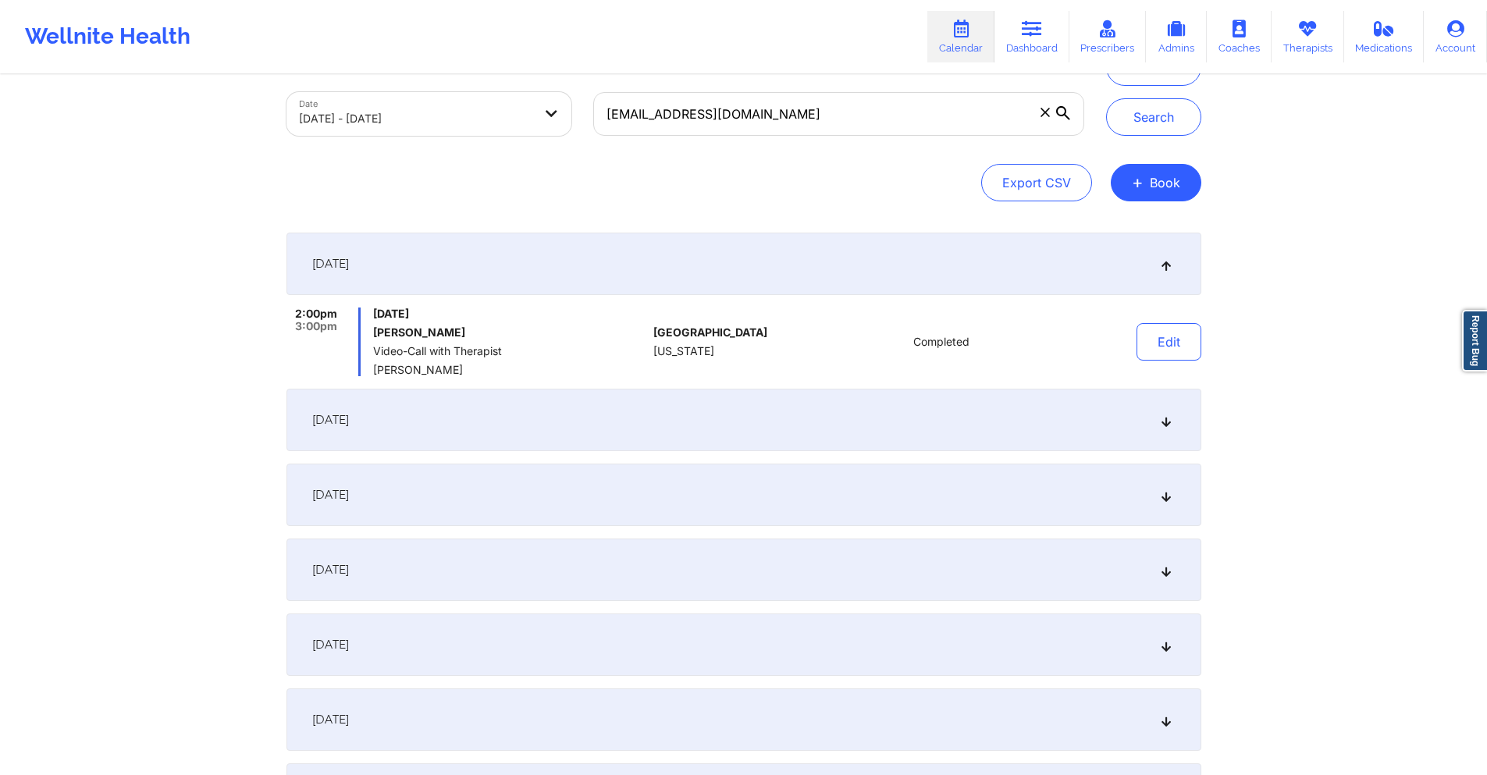
click at [672, 430] on div "[DATE]" at bounding box center [744, 420] width 915 height 62
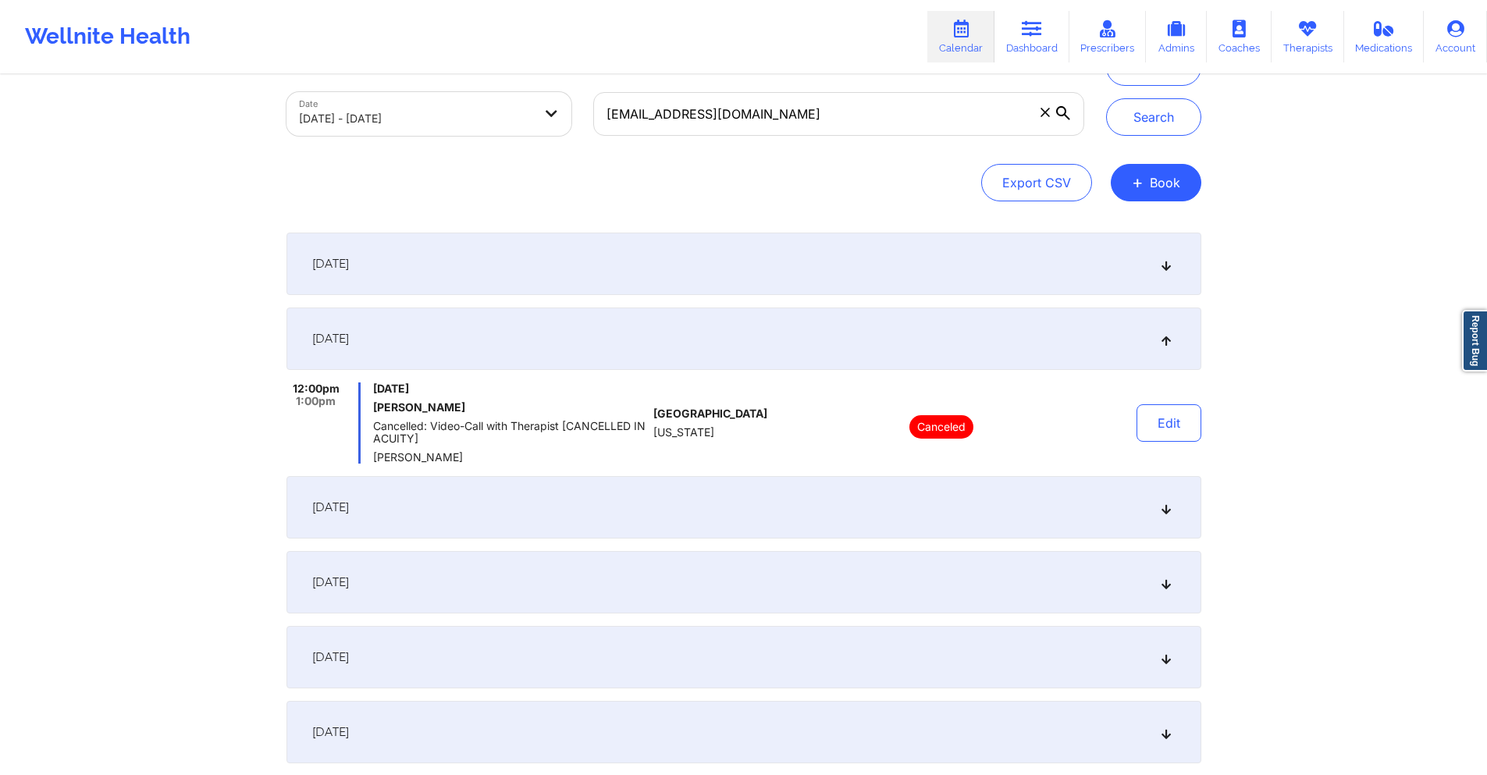
click at [657, 575] on div "[DATE]" at bounding box center [744, 582] width 915 height 62
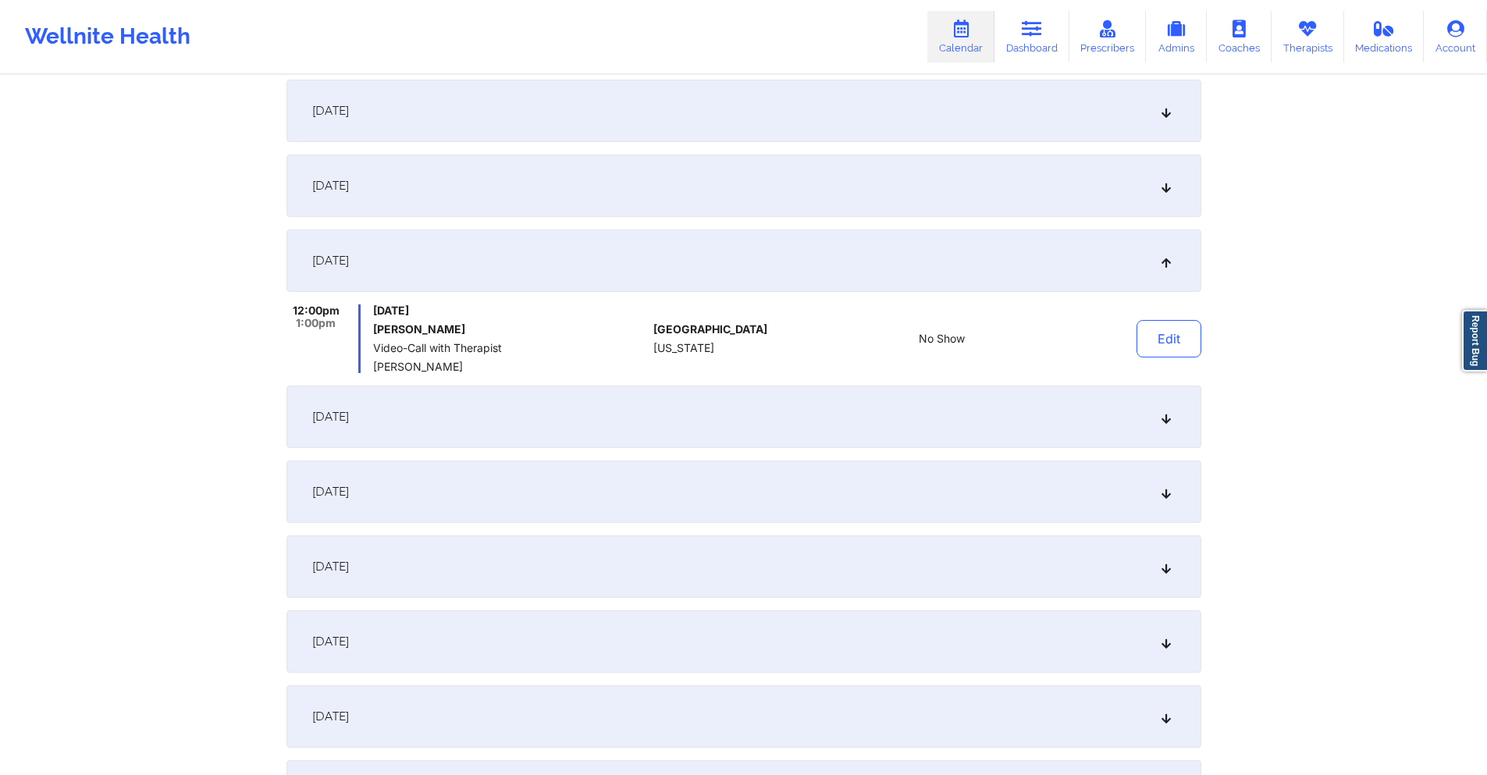
scroll to position [312, 0]
click at [702, 390] on div "[DATE]" at bounding box center [744, 410] width 915 height 62
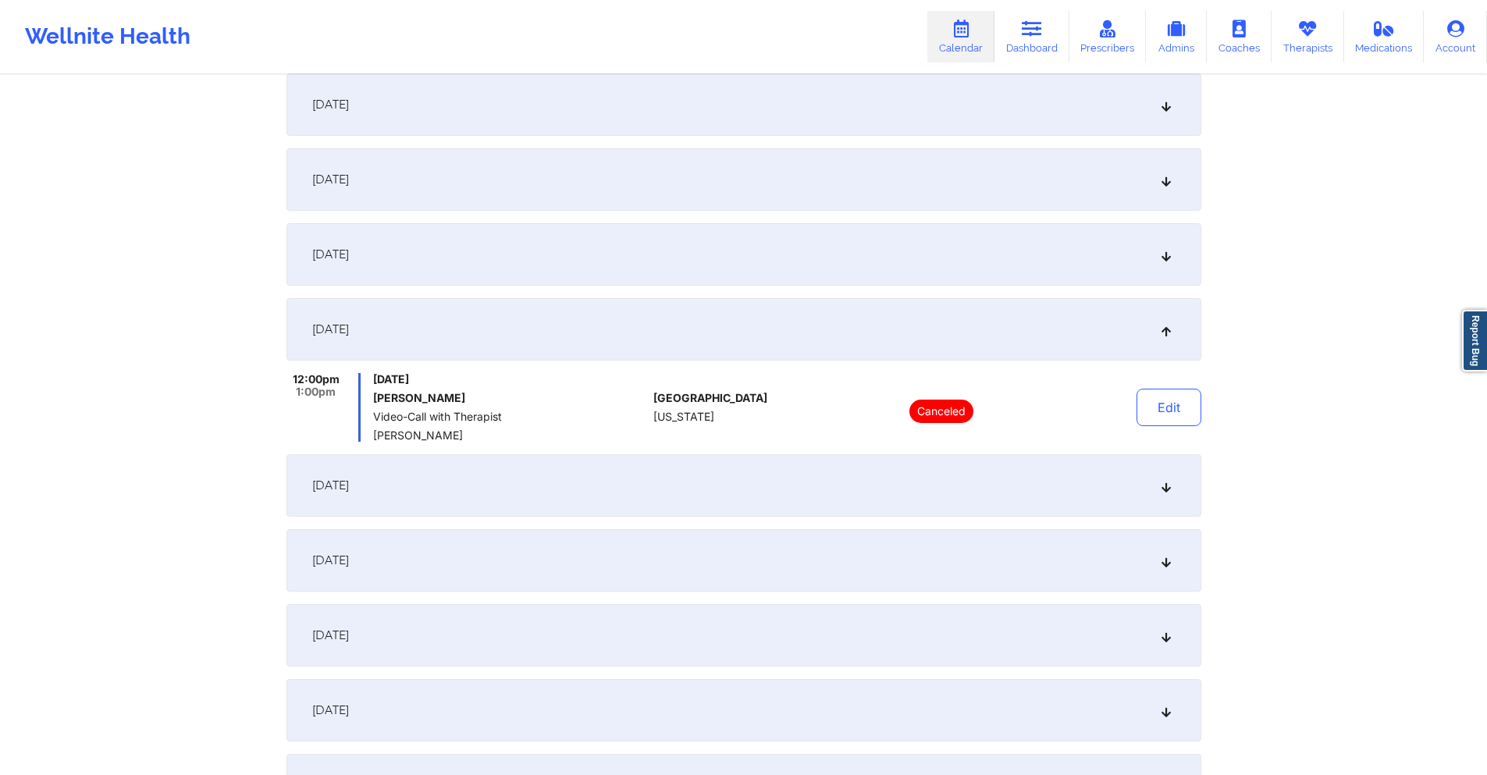
click at [599, 475] on div "[DATE]" at bounding box center [744, 485] width 915 height 62
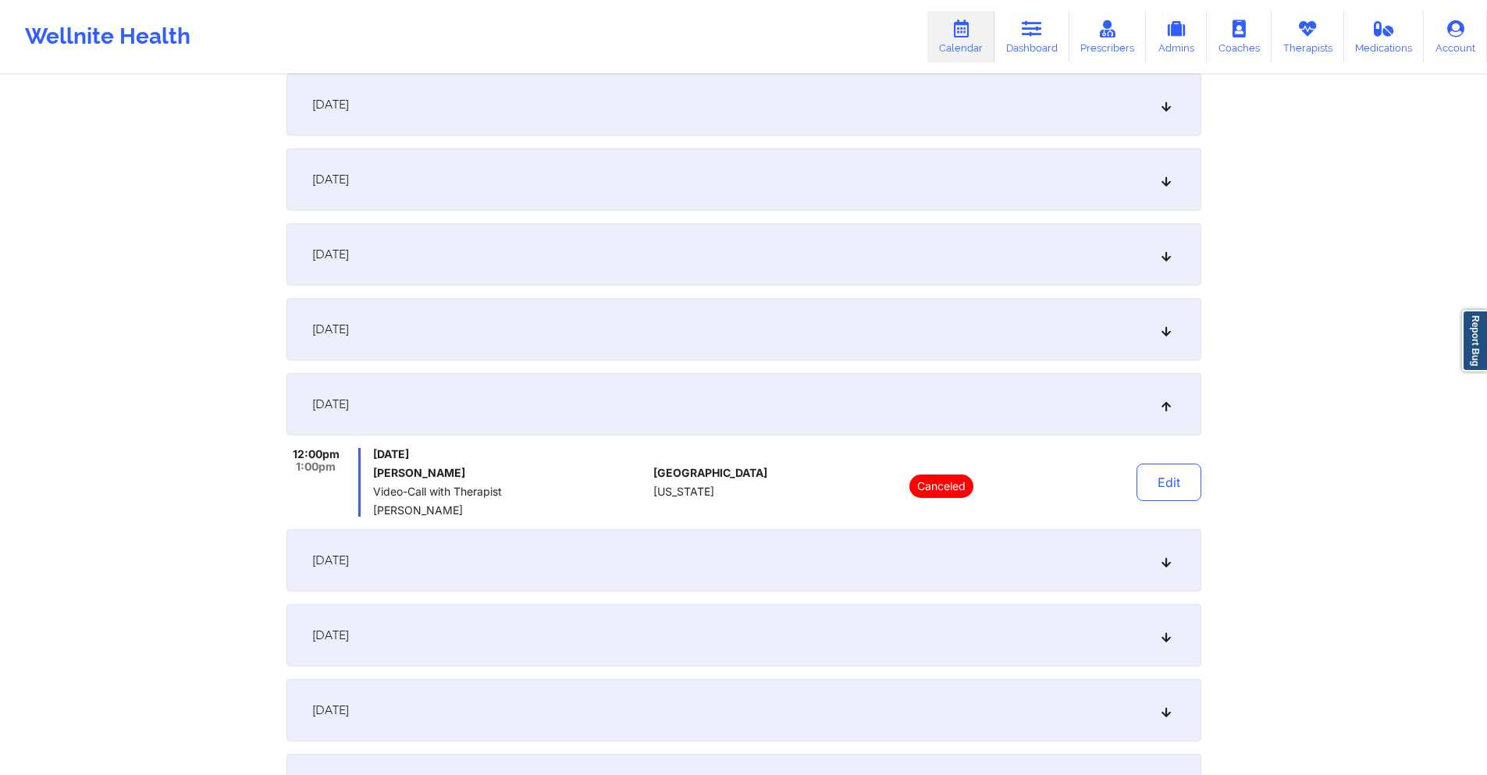
click at [543, 572] on div "[DATE]" at bounding box center [744, 560] width 915 height 62
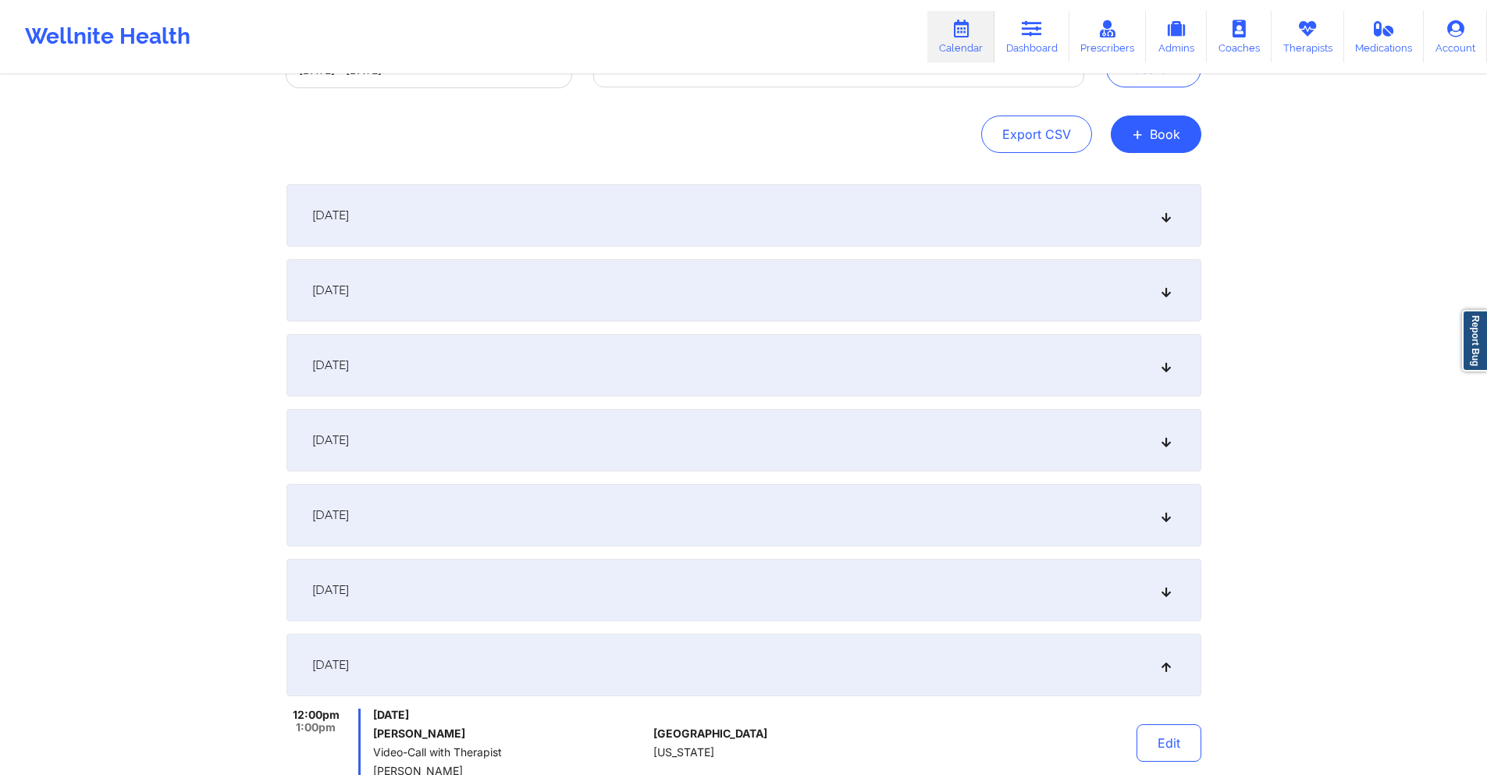
scroll to position [0, 0]
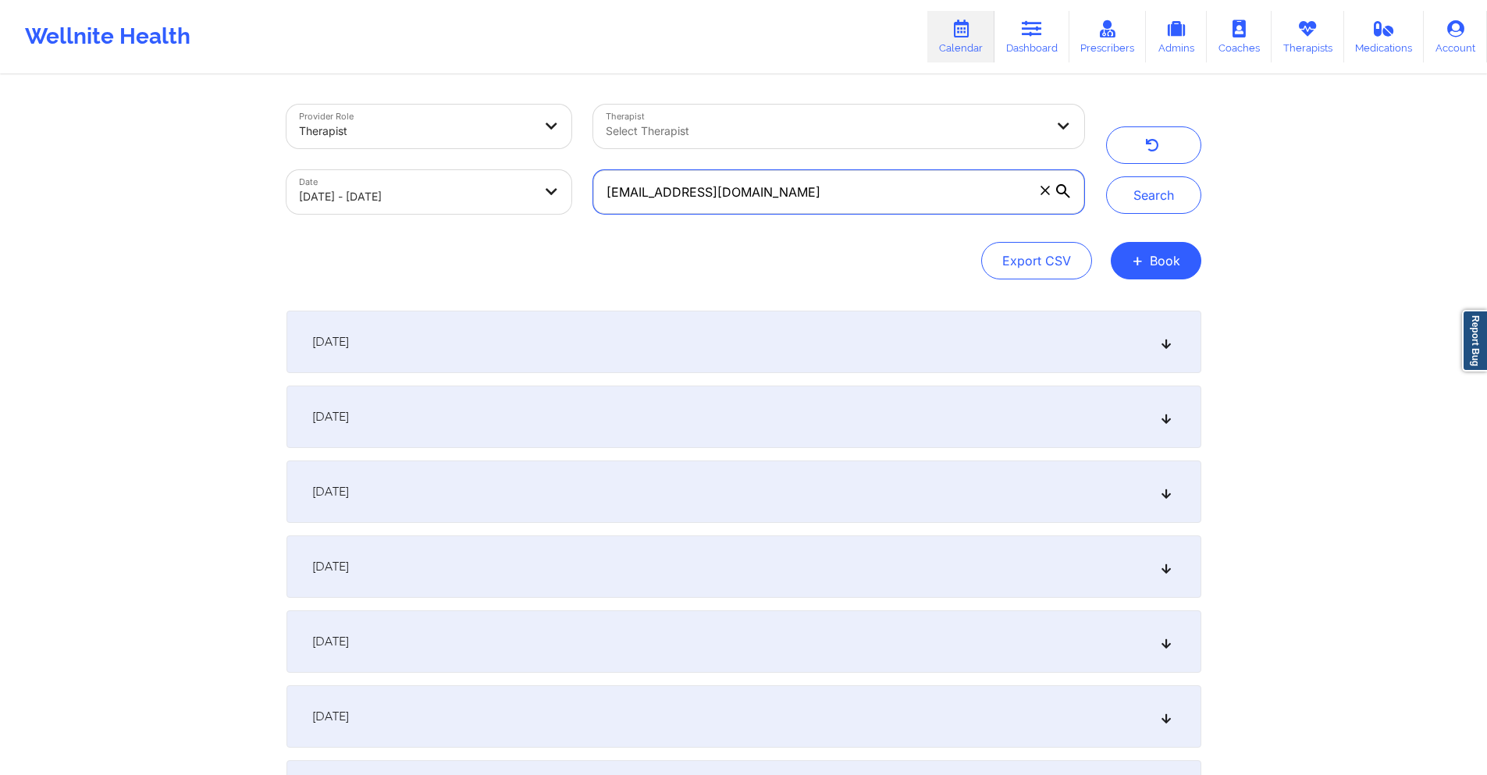
click at [870, 186] on input "[EMAIL_ADDRESS][DOMAIN_NAME]" at bounding box center [838, 192] width 490 height 44
paste input "abrinaicepeda"
click at [1148, 202] on button "Search" at bounding box center [1153, 194] width 95 height 37
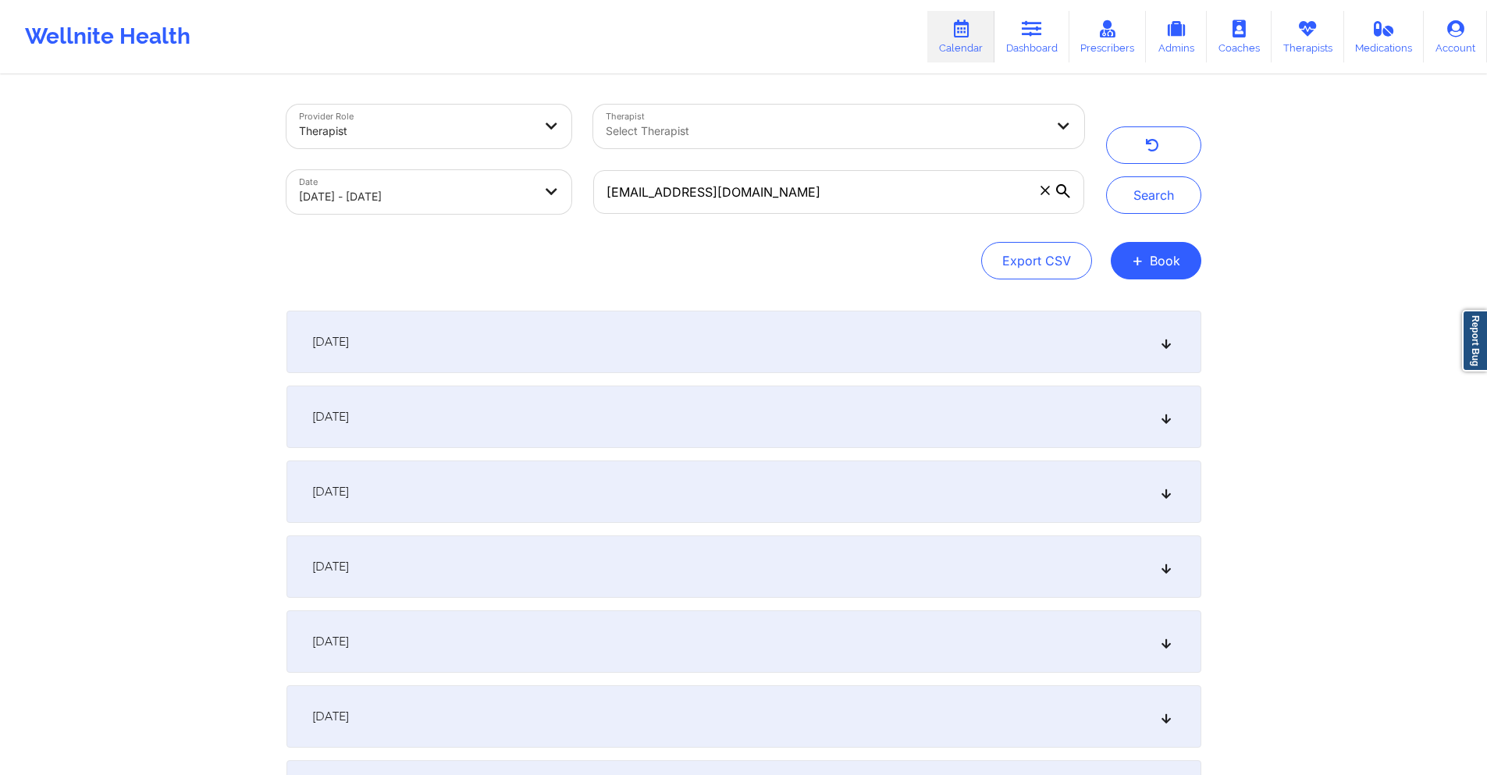
click at [600, 425] on div "[DATE]" at bounding box center [744, 417] width 915 height 62
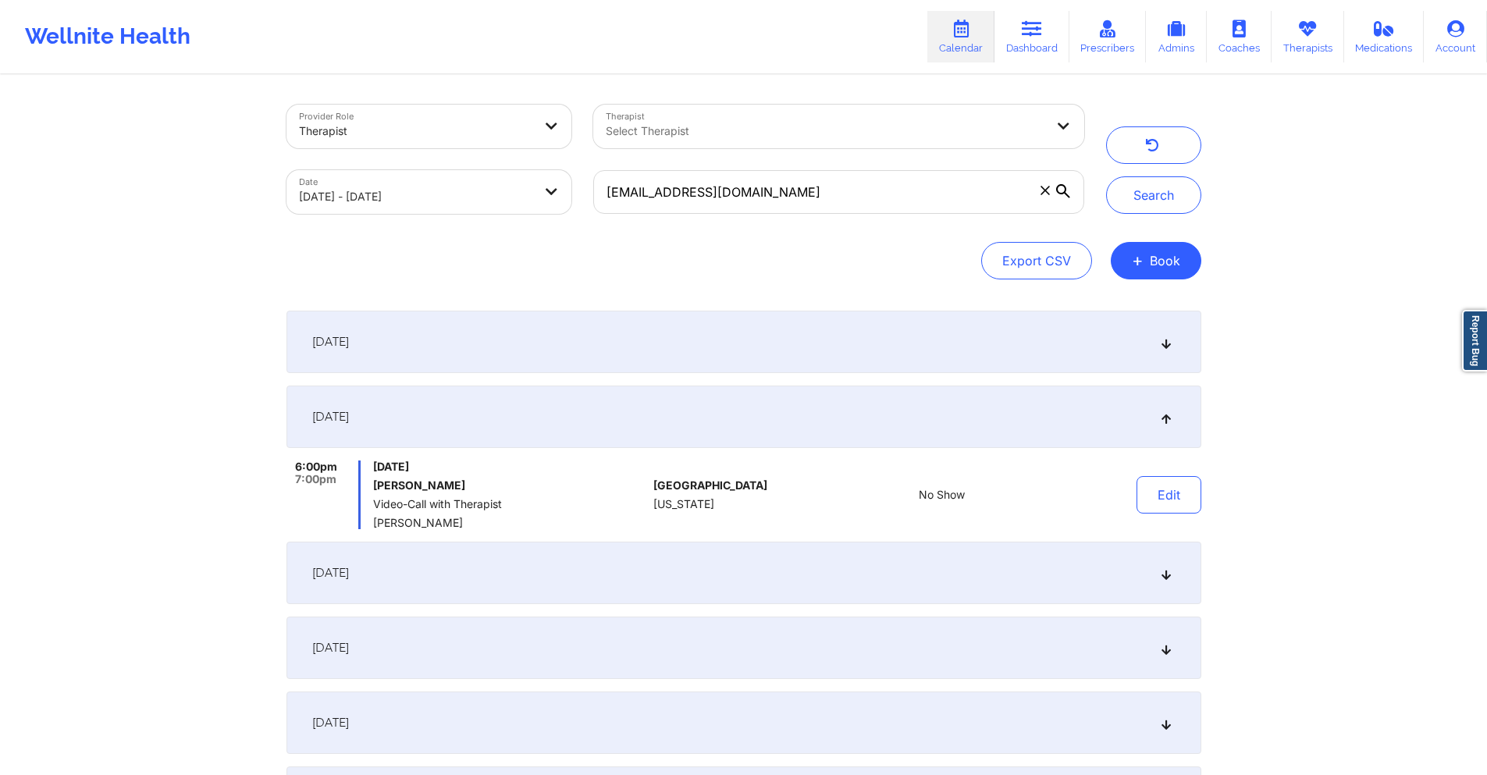
click at [582, 557] on div "[DATE]" at bounding box center [744, 573] width 915 height 62
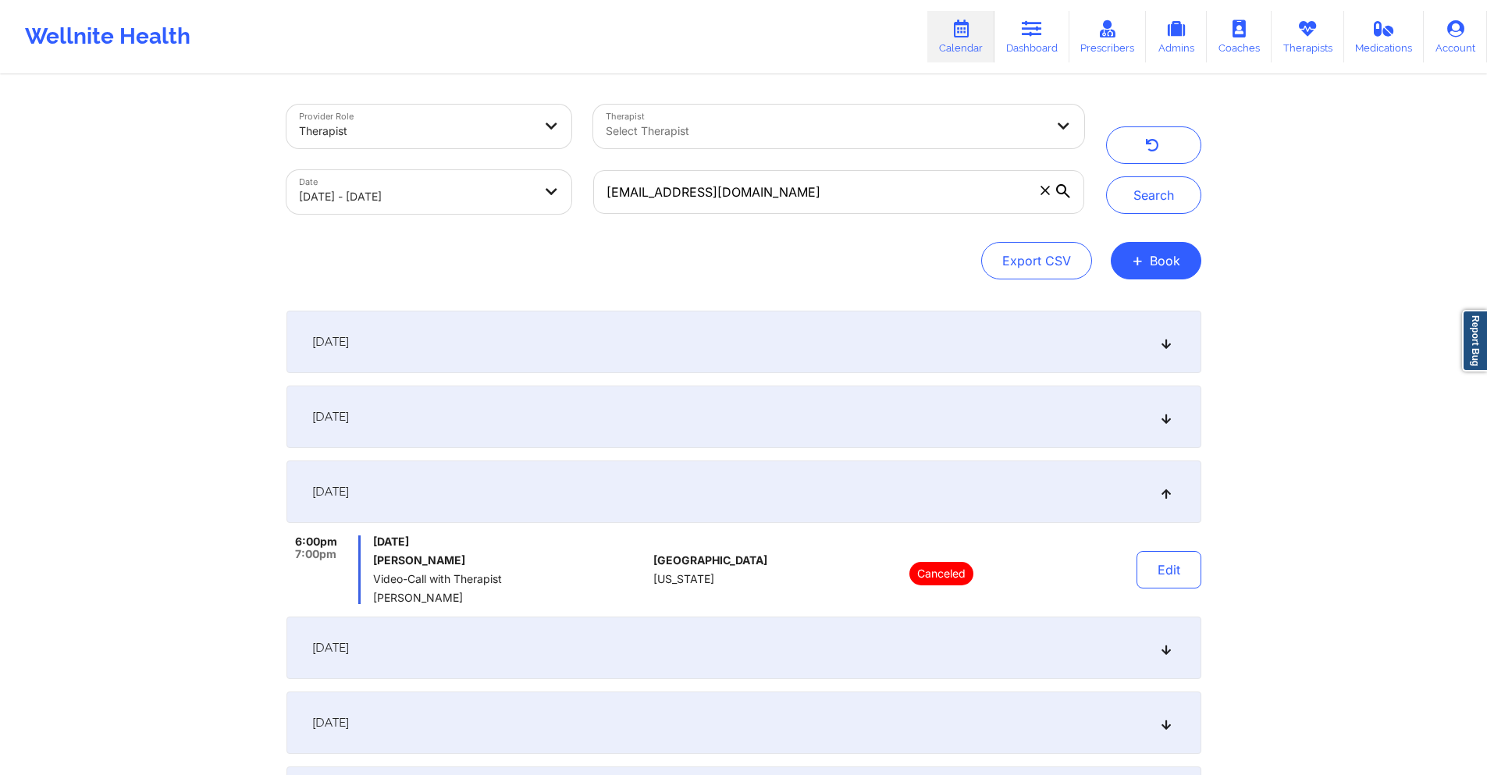
click at [517, 417] on div "[DATE]" at bounding box center [744, 417] width 915 height 62
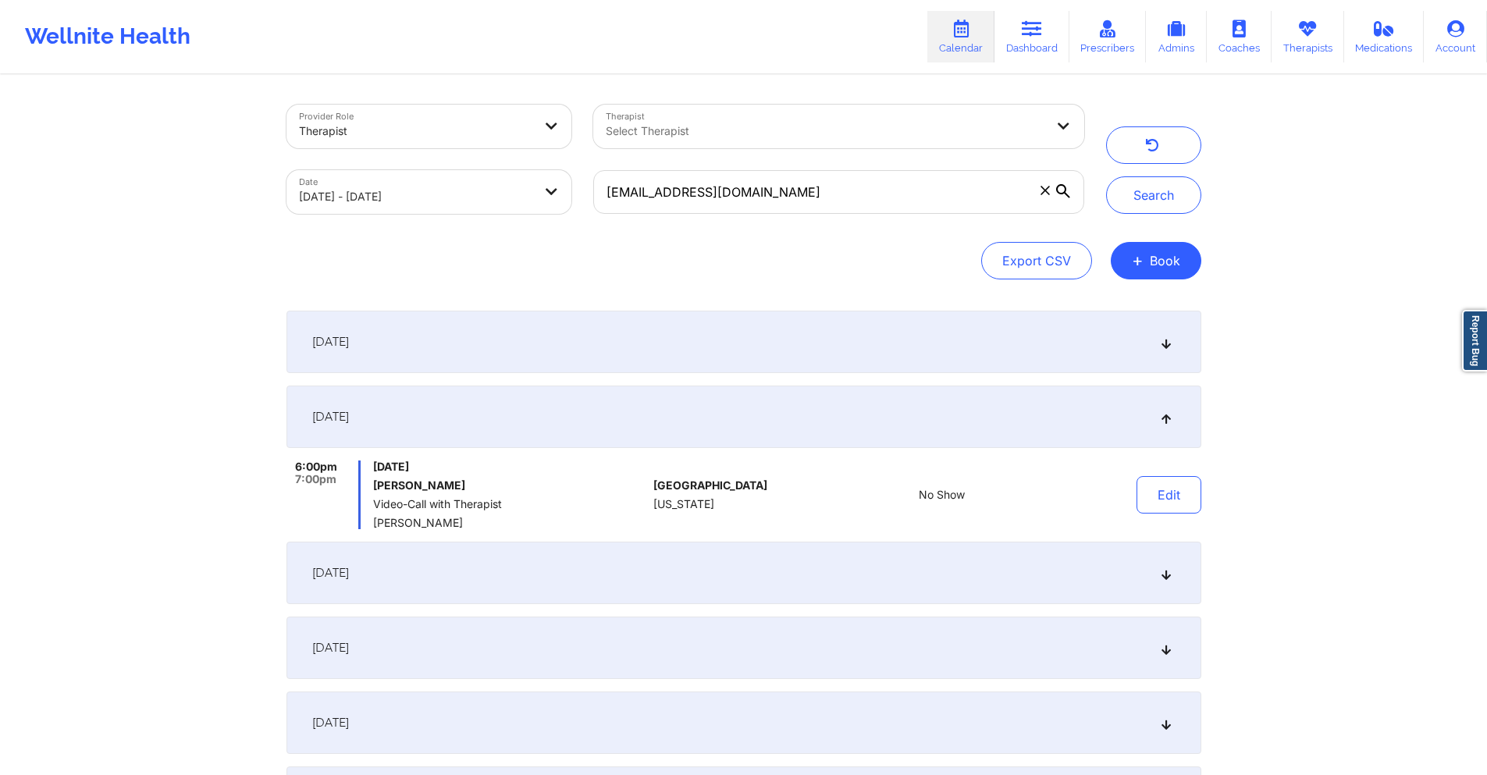
click at [441, 650] on div "[DATE]" at bounding box center [744, 648] width 915 height 62
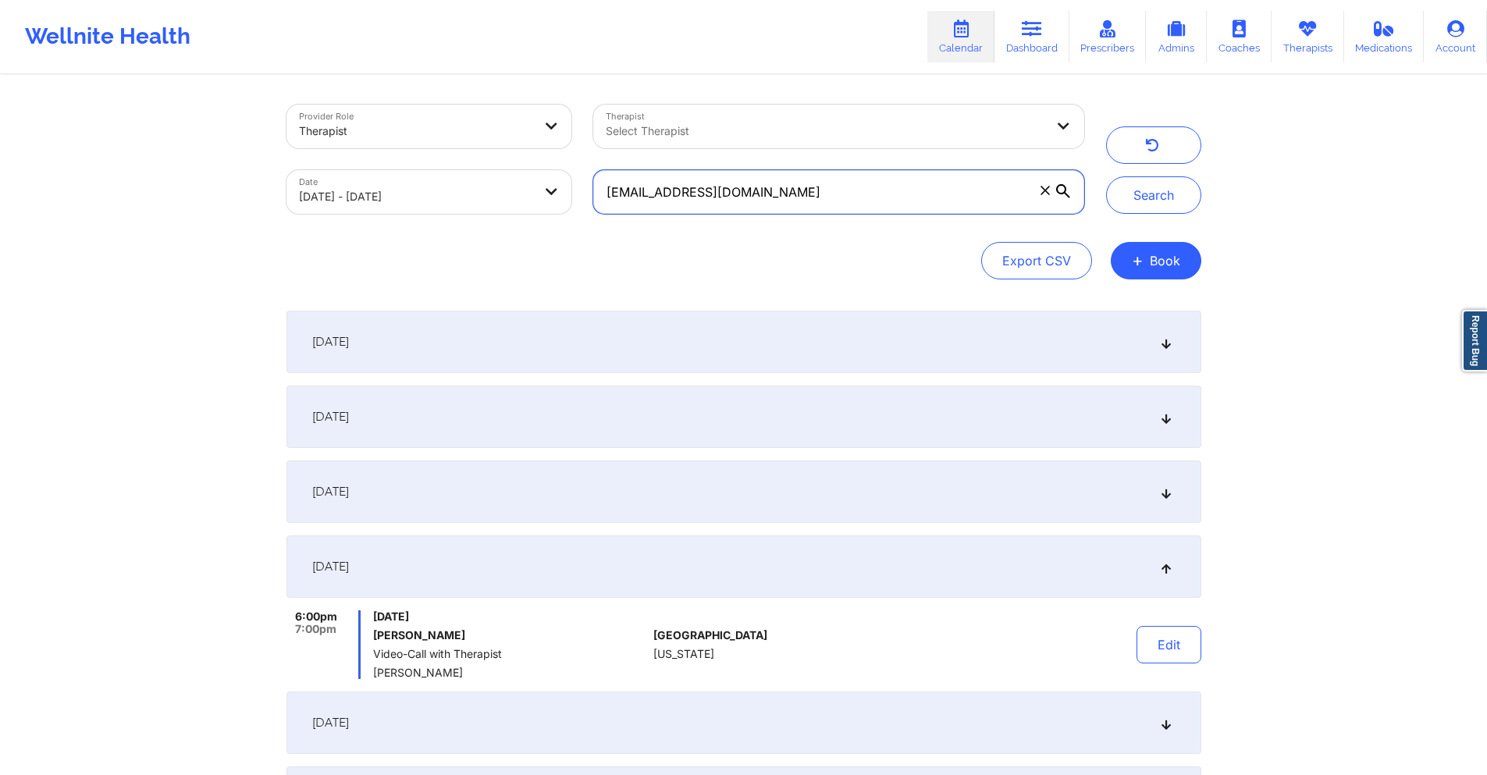
click at [794, 187] on input "[EMAIL_ADDRESS][DOMAIN_NAME]" at bounding box center [838, 192] width 490 height 44
paste input "dazcen1009"
click at [1134, 203] on button "Search" at bounding box center [1153, 194] width 95 height 37
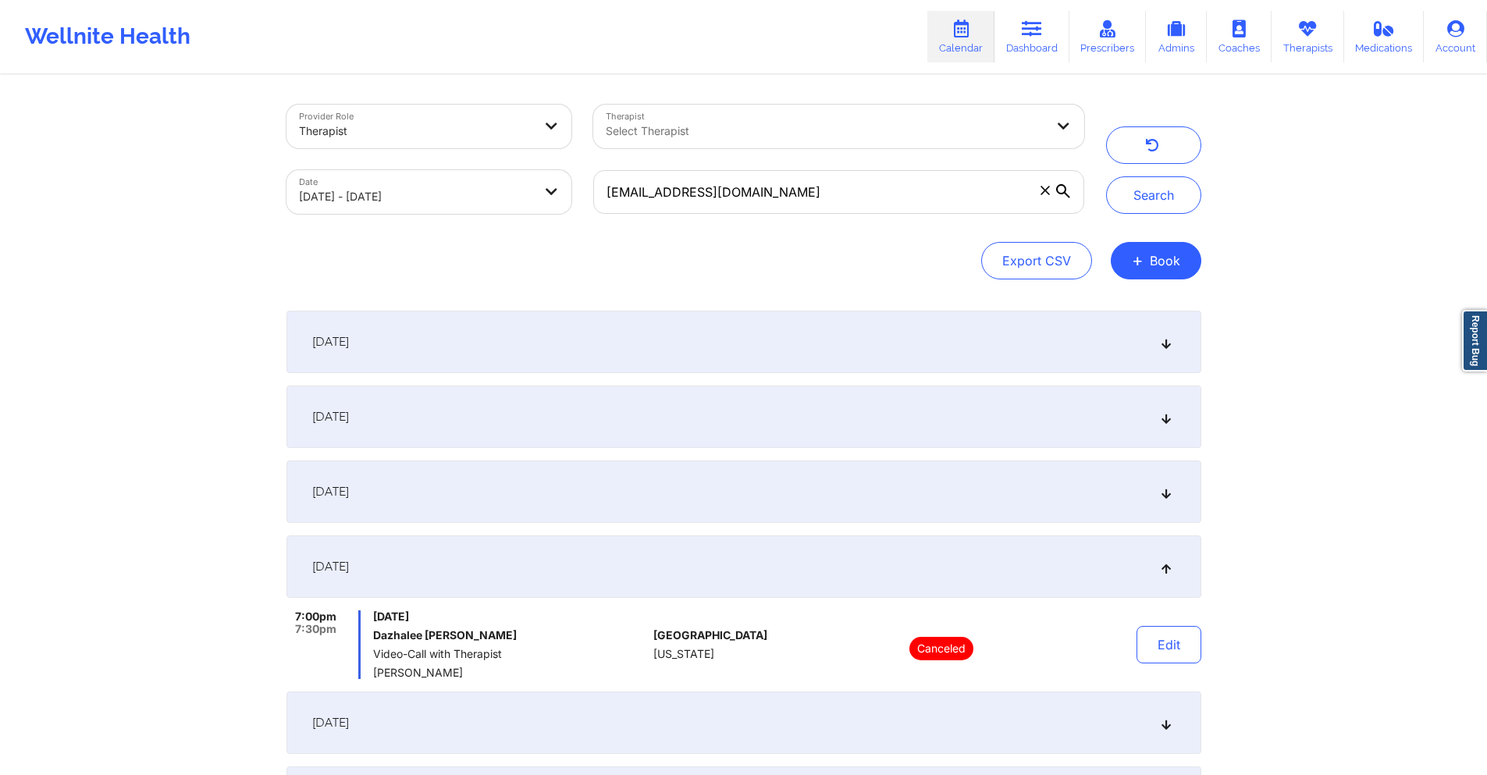
click at [520, 511] on div "[DATE]" at bounding box center [744, 492] width 915 height 62
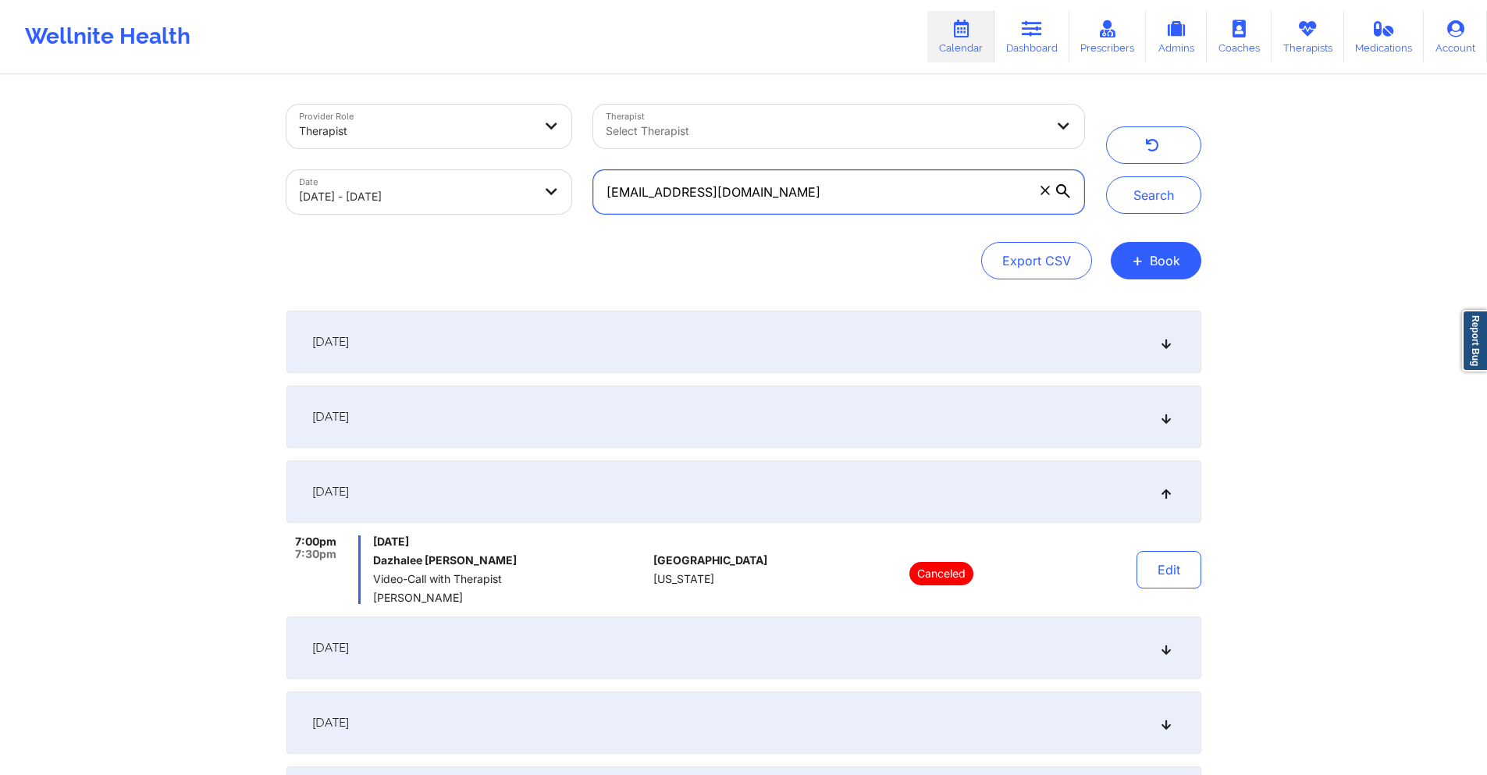
click at [857, 198] on input "[EMAIL_ADDRESS][DOMAIN_NAME]" at bounding box center [838, 192] width 490 height 44
click at [1120, 196] on button "Search" at bounding box center [1153, 194] width 95 height 37
click at [625, 643] on div "[DATE]" at bounding box center [744, 648] width 915 height 62
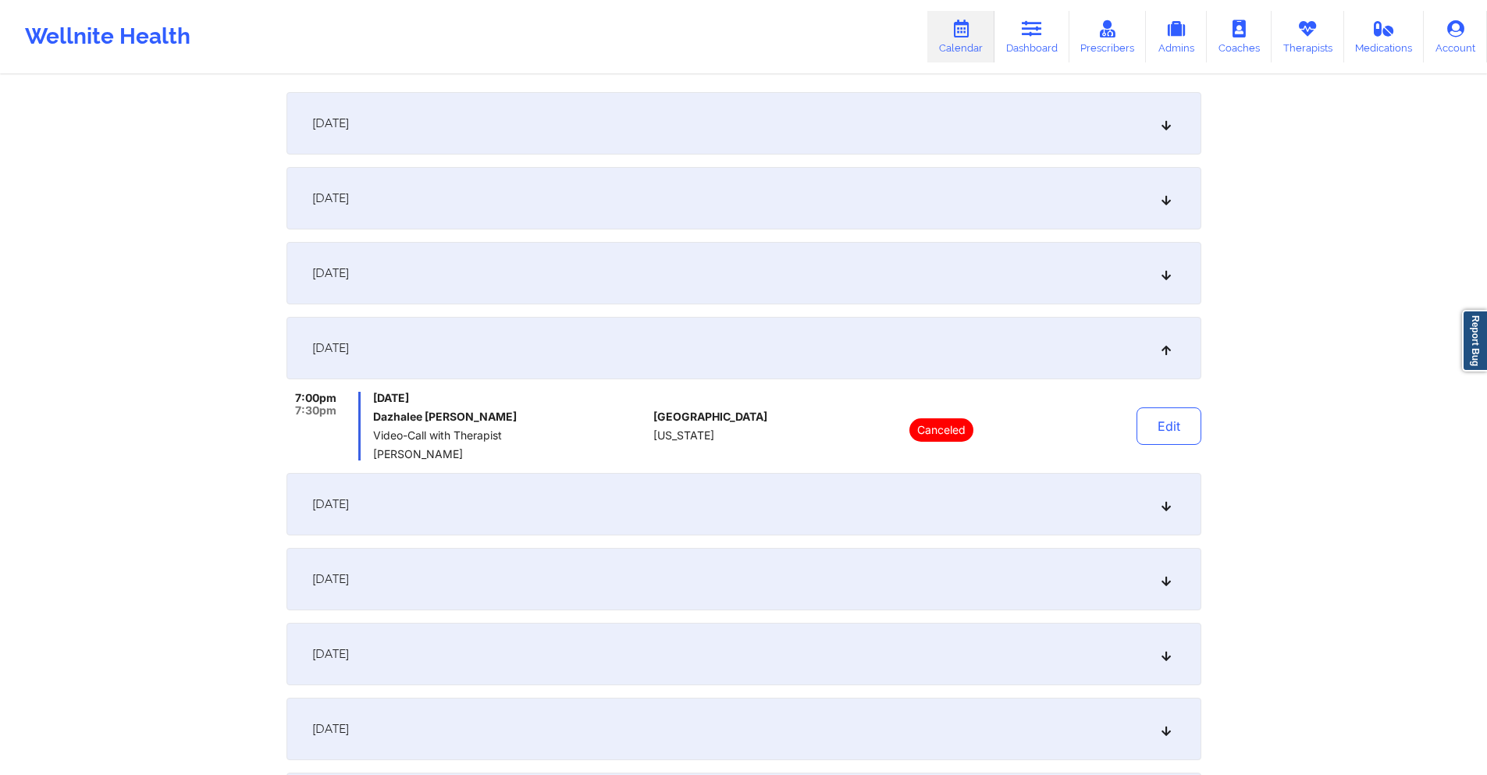
scroll to position [234, 0]
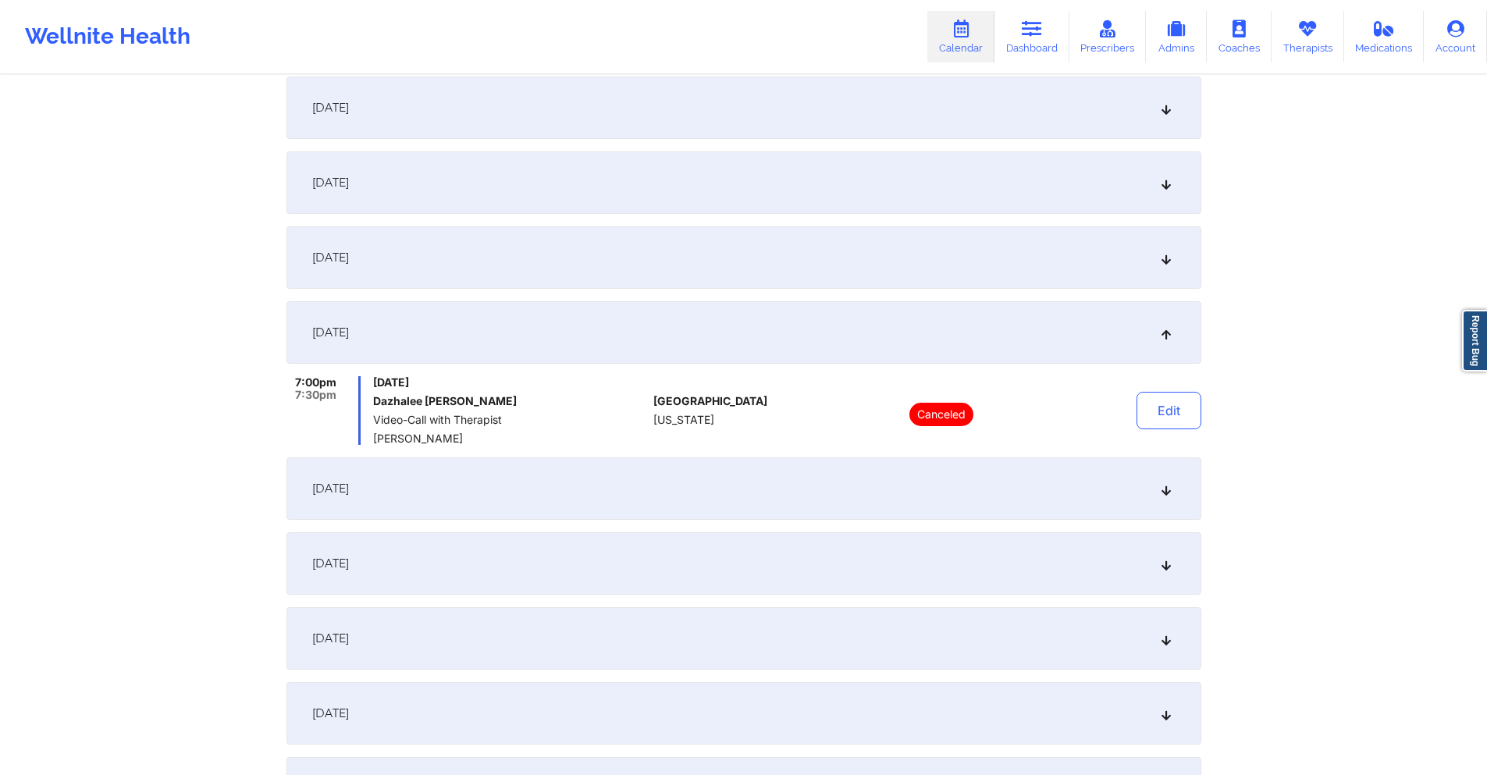
click at [716, 490] on div "[DATE]" at bounding box center [744, 488] width 915 height 62
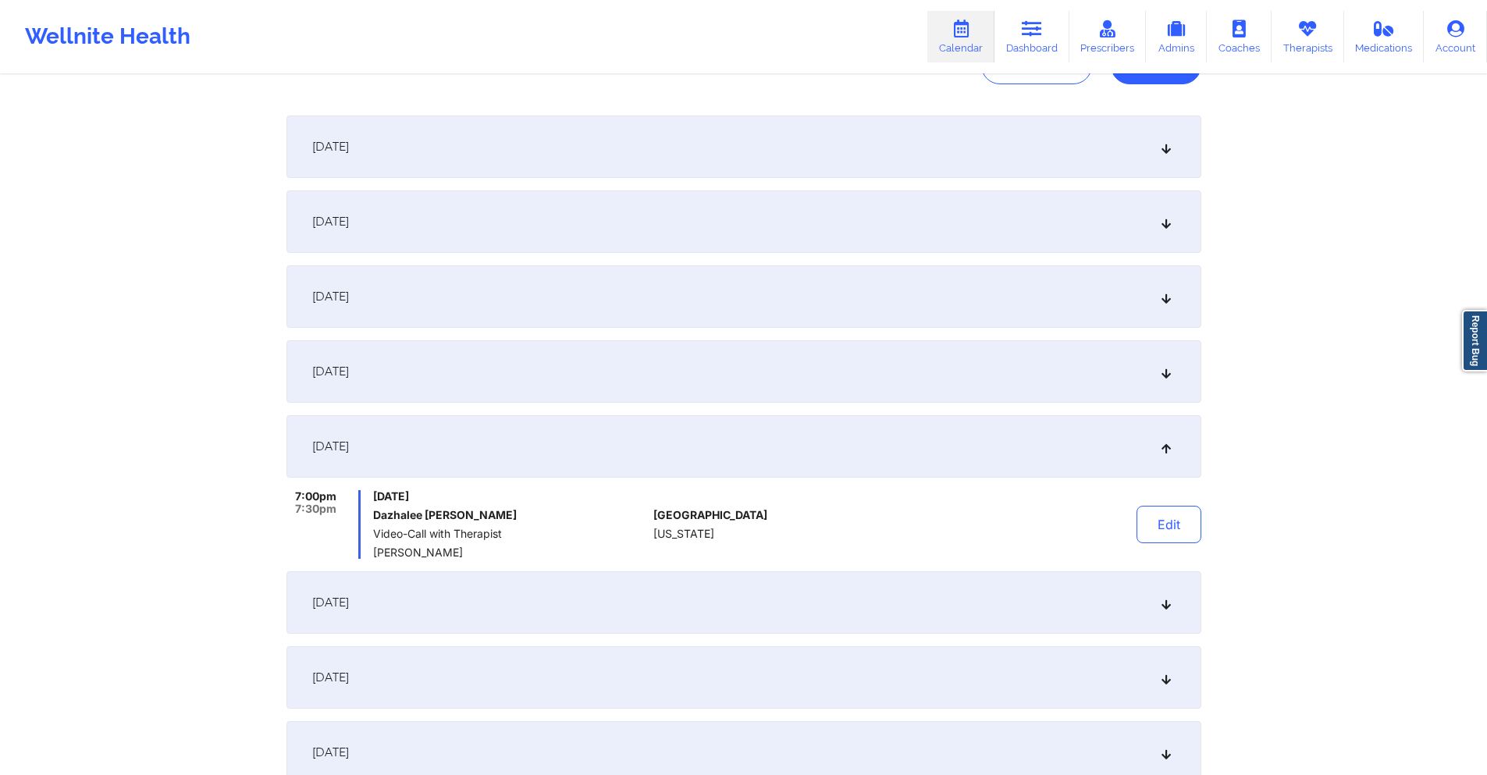
scroll to position [0, 0]
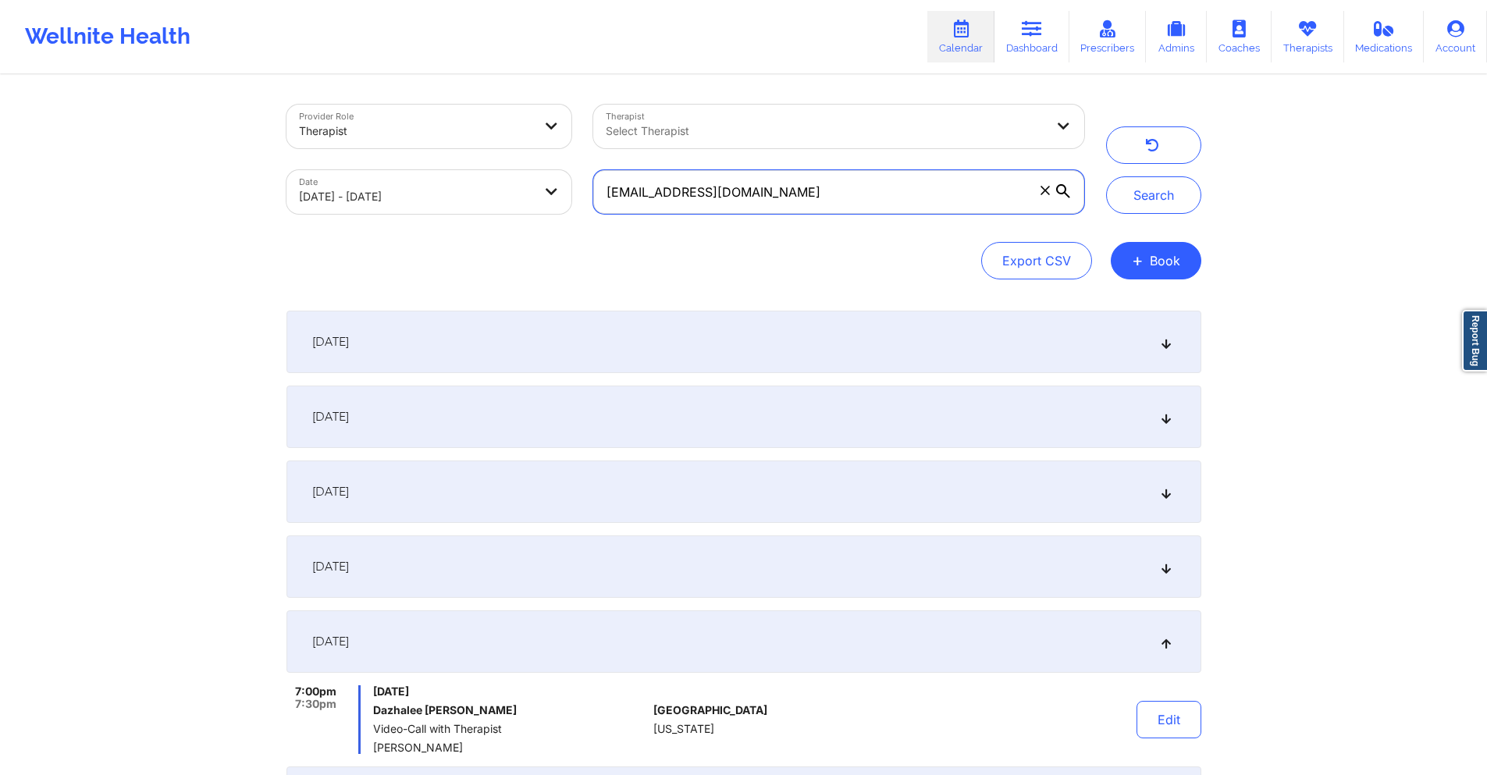
click at [823, 198] on input "[EMAIL_ADDRESS][DOMAIN_NAME]" at bounding box center [838, 192] width 490 height 44
paste input "elai44444"
click at [1157, 201] on button "Search" at bounding box center [1153, 194] width 95 height 37
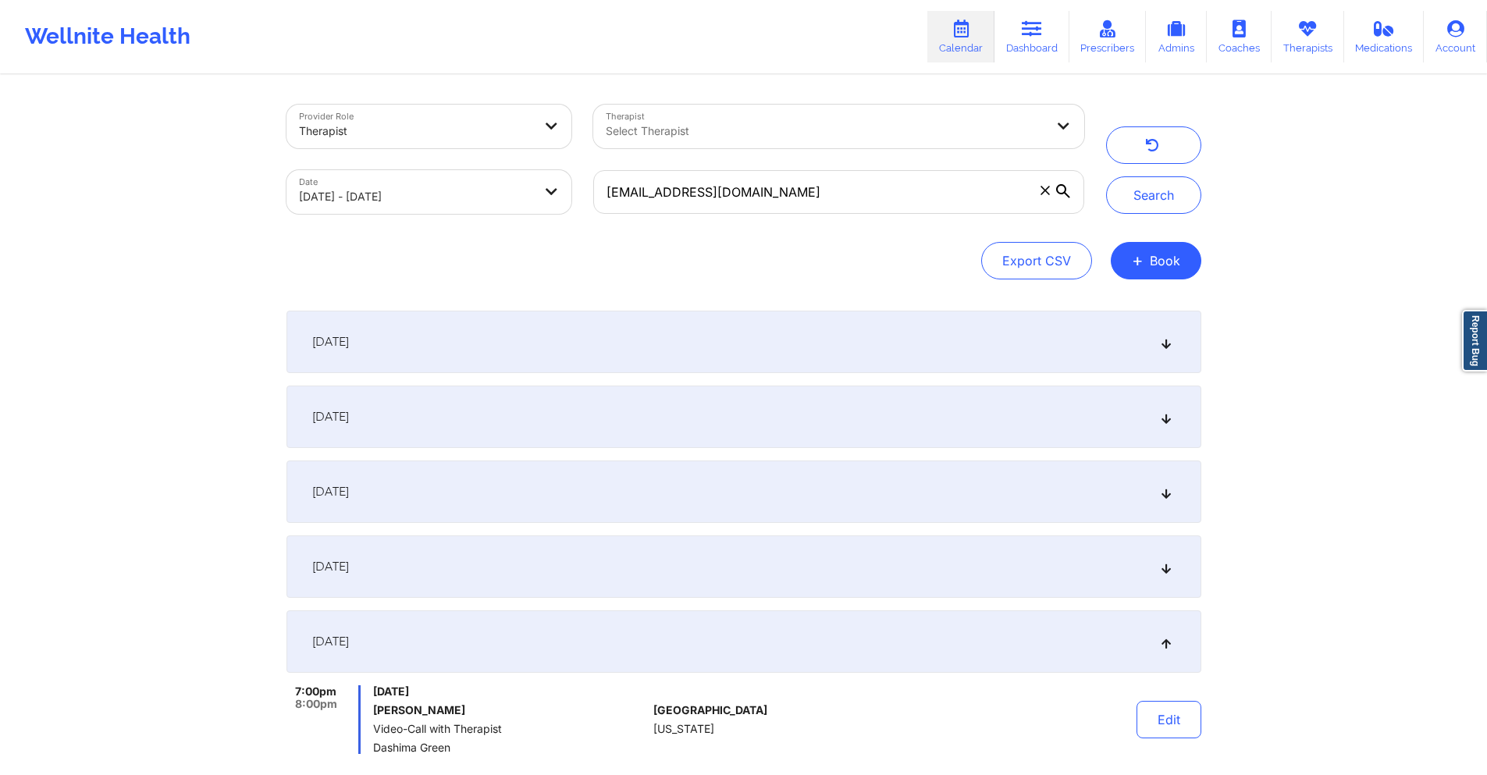
click at [503, 429] on div "[DATE]" at bounding box center [744, 417] width 915 height 62
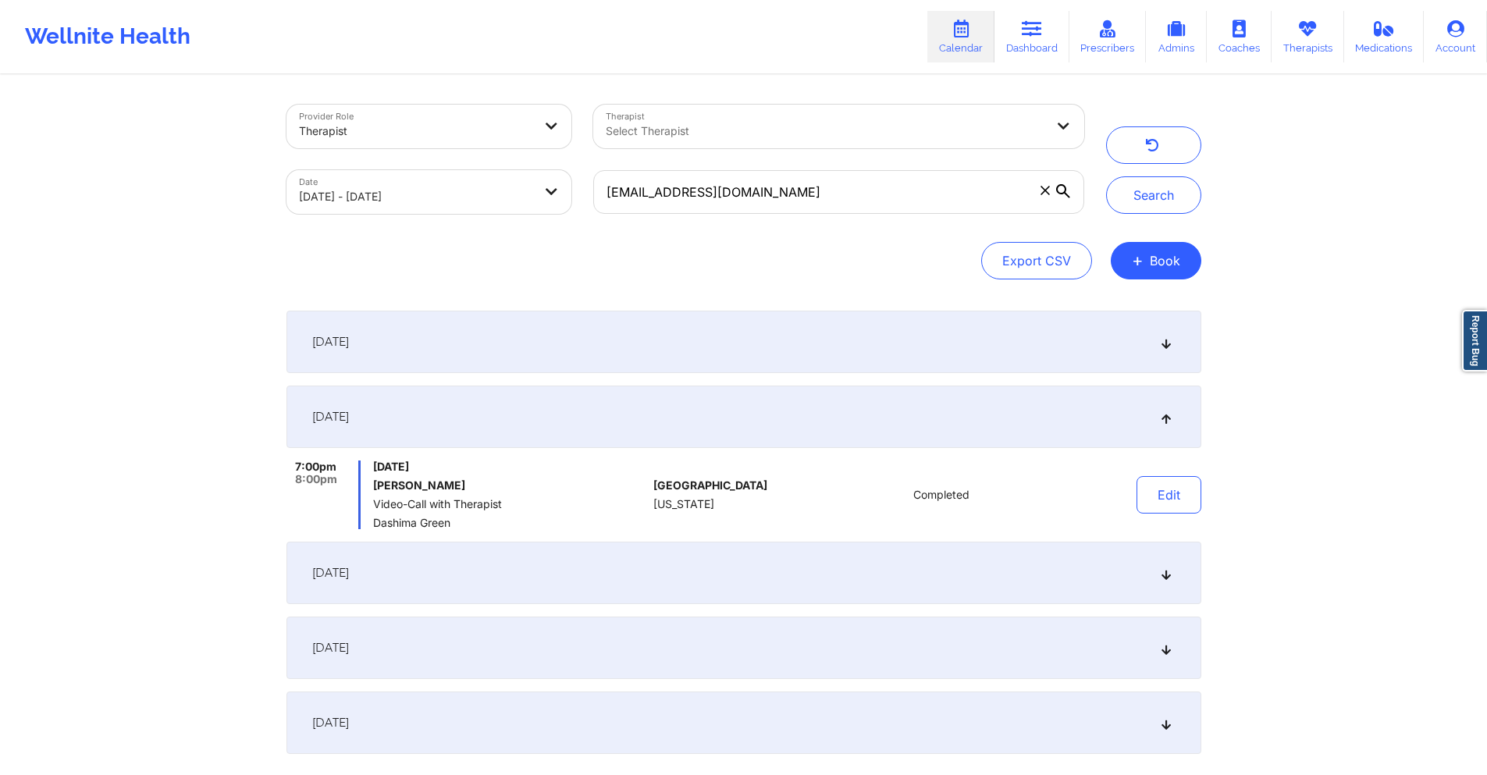
click at [554, 343] on div "[DATE]" at bounding box center [744, 342] width 915 height 62
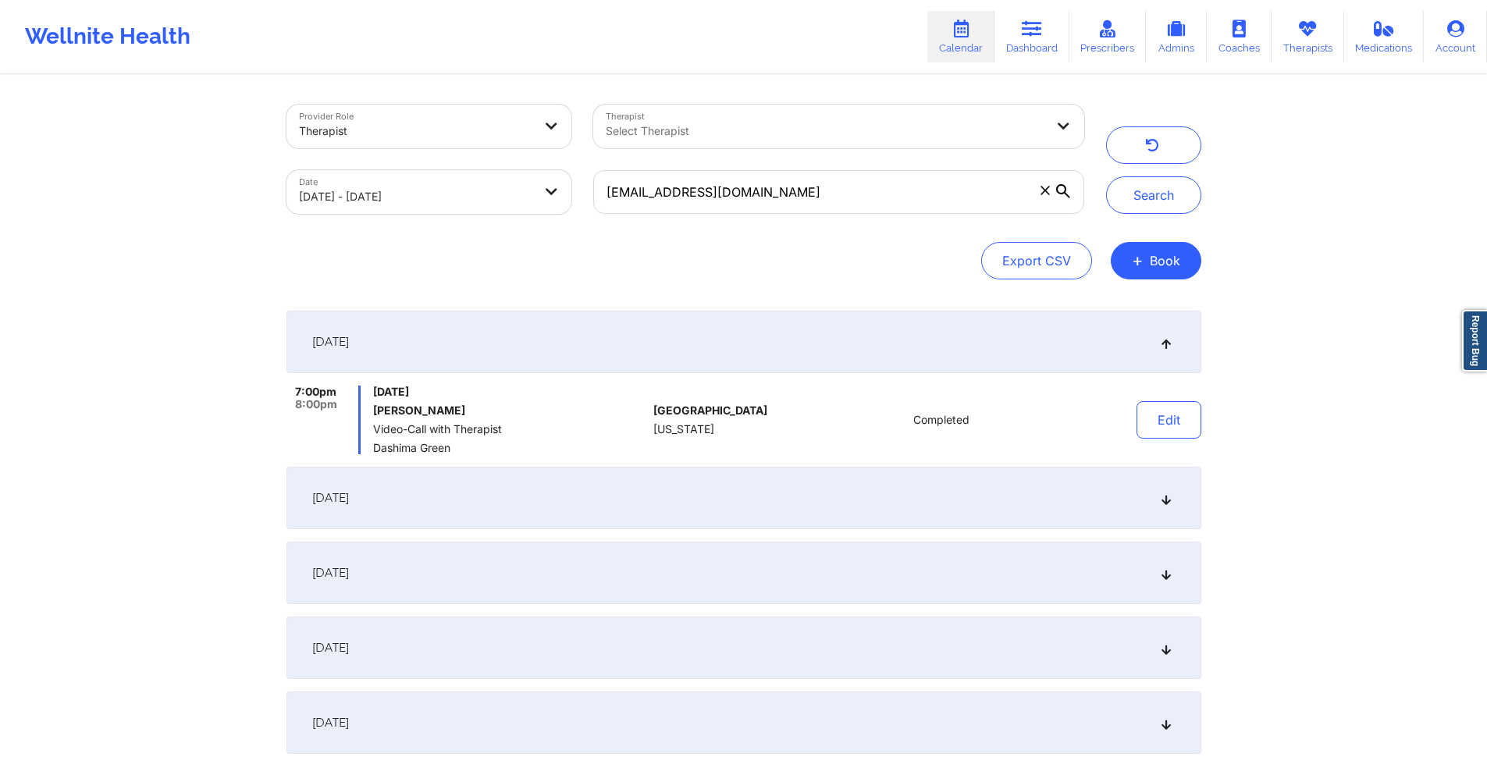
click at [558, 472] on div "[DATE]" at bounding box center [744, 498] width 915 height 62
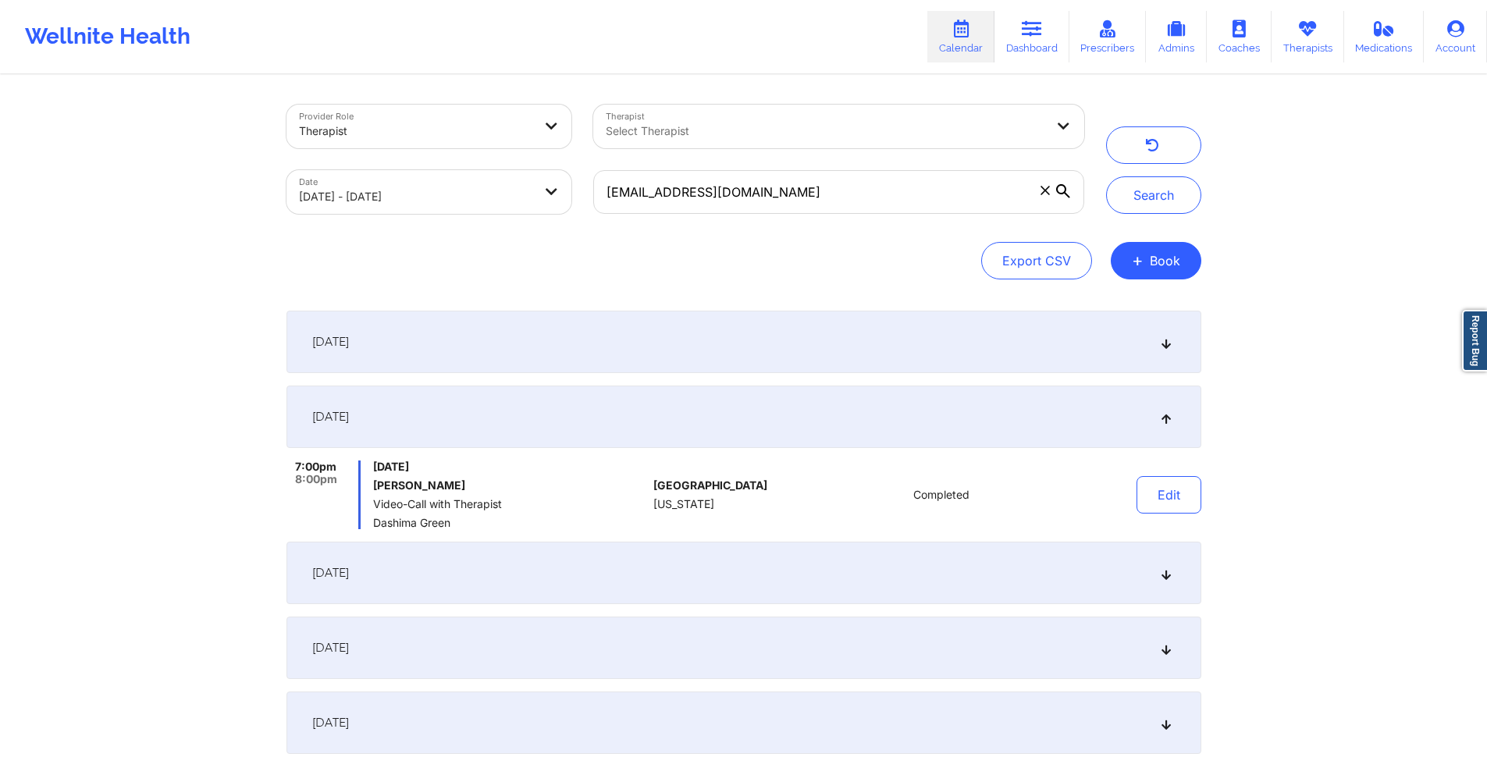
click at [592, 551] on div "[DATE]" at bounding box center [744, 573] width 915 height 62
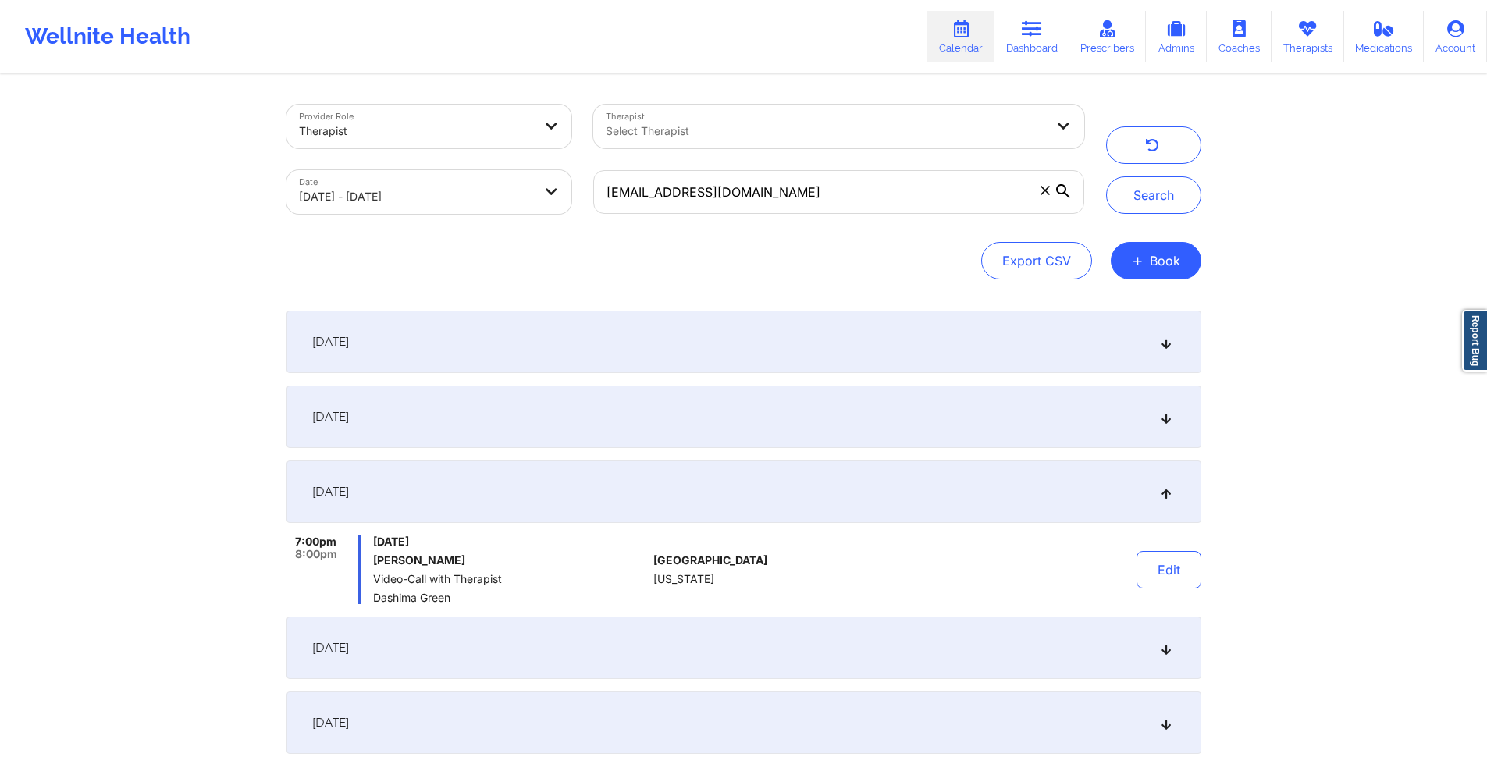
click at [564, 425] on div "[DATE]" at bounding box center [744, 417] width 915 height 62
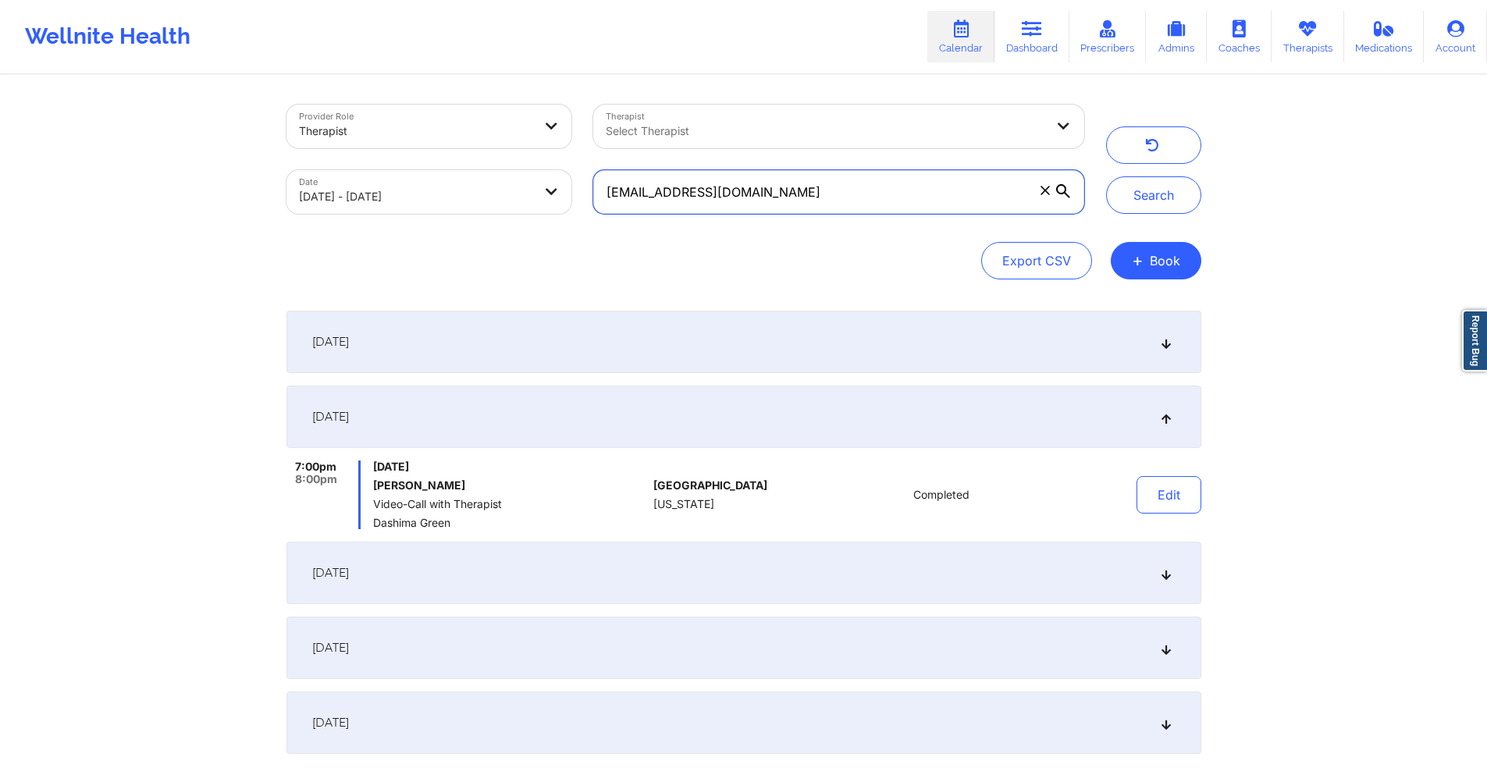
click at [720, 194] on input "[EMAIL_ADDRESS][DOMAIN_NAME]" at bounding box center [838, 192] width 490 height 44
paste input "[PERSON_NAME].martinez498"
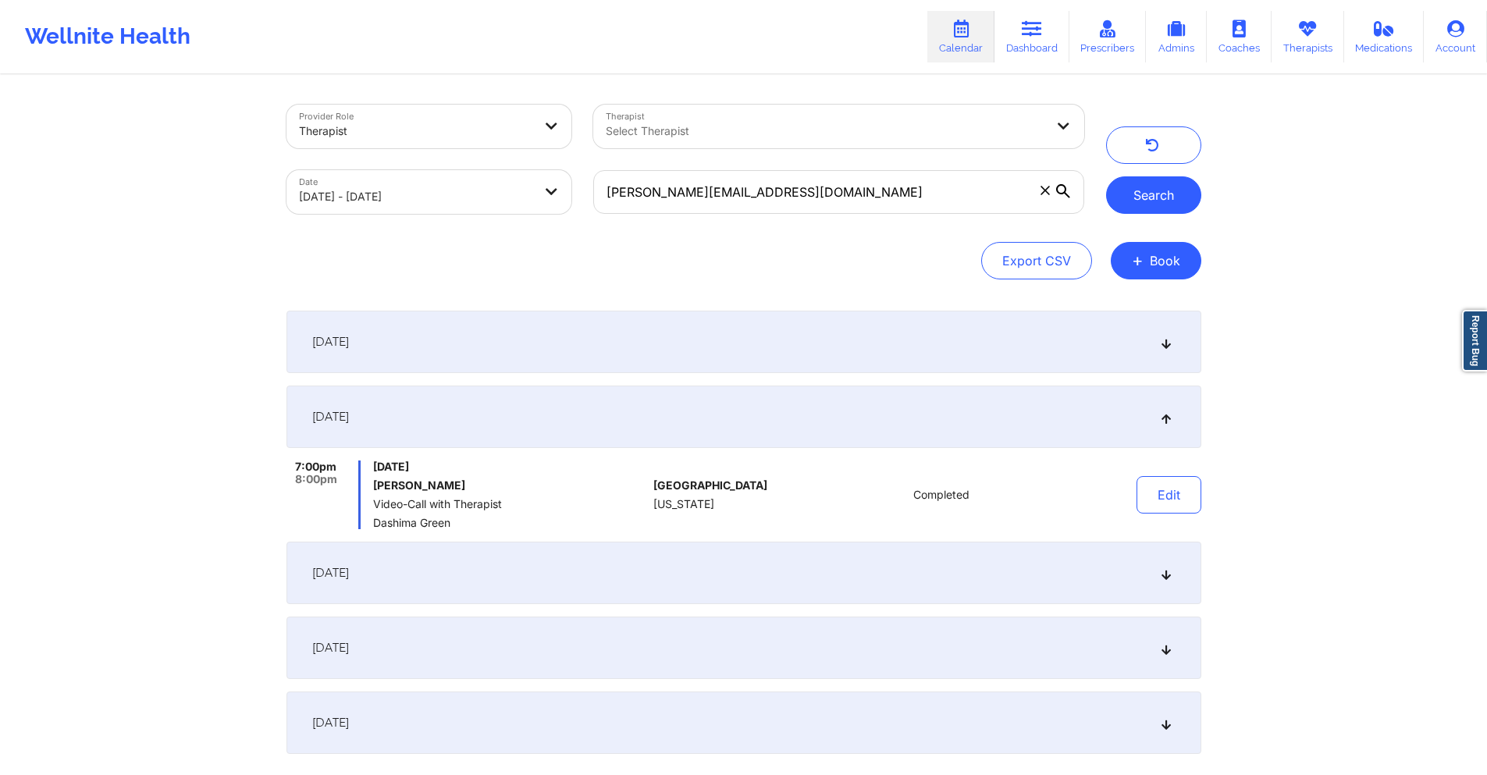
click at [1154, 188] on button "Search" at bounding box center [1153, 194] width 95 height 37
click at [699, 562] on div "[DATE]" at bounding box center [744, 573] width 915 height 62
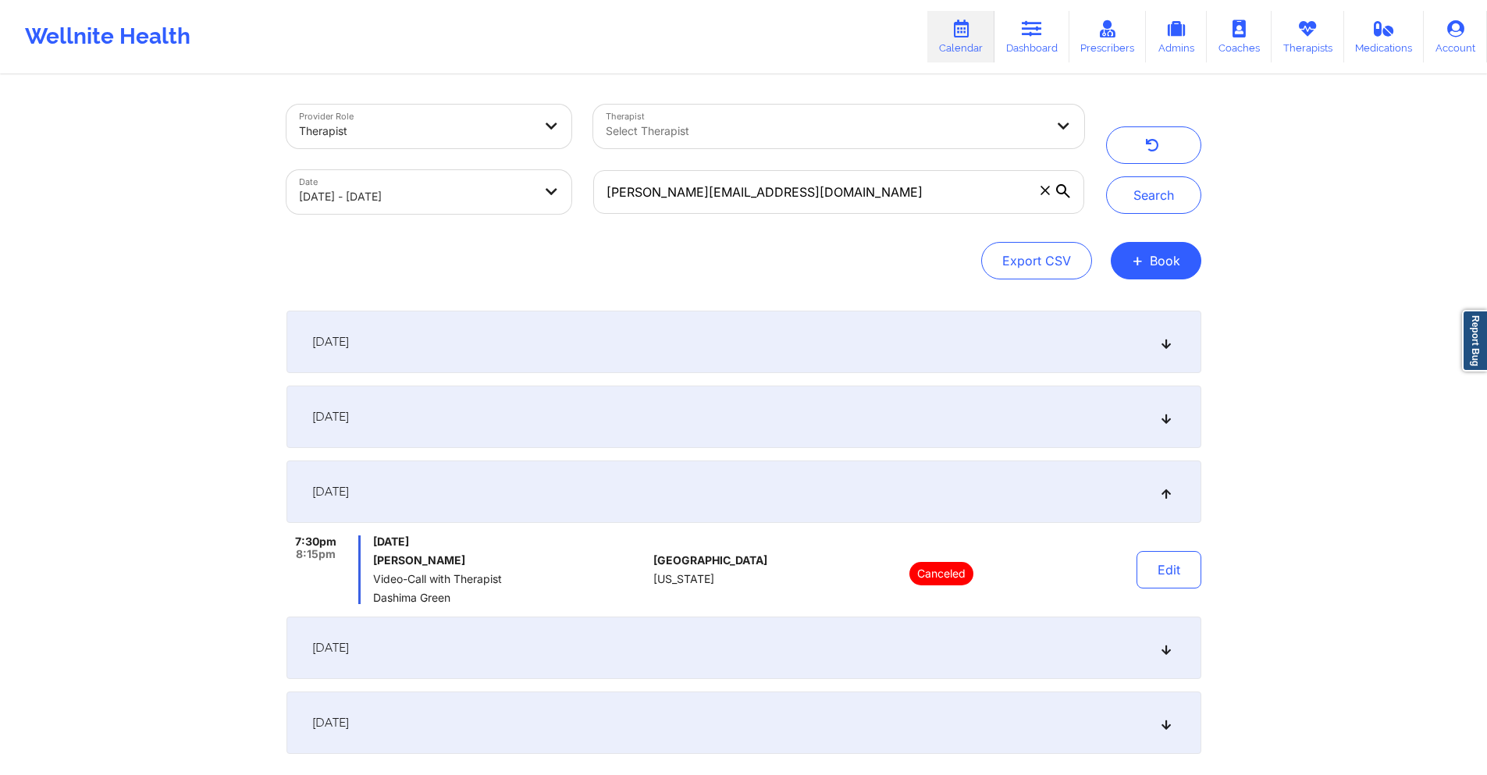
scroll to position [138, 0]
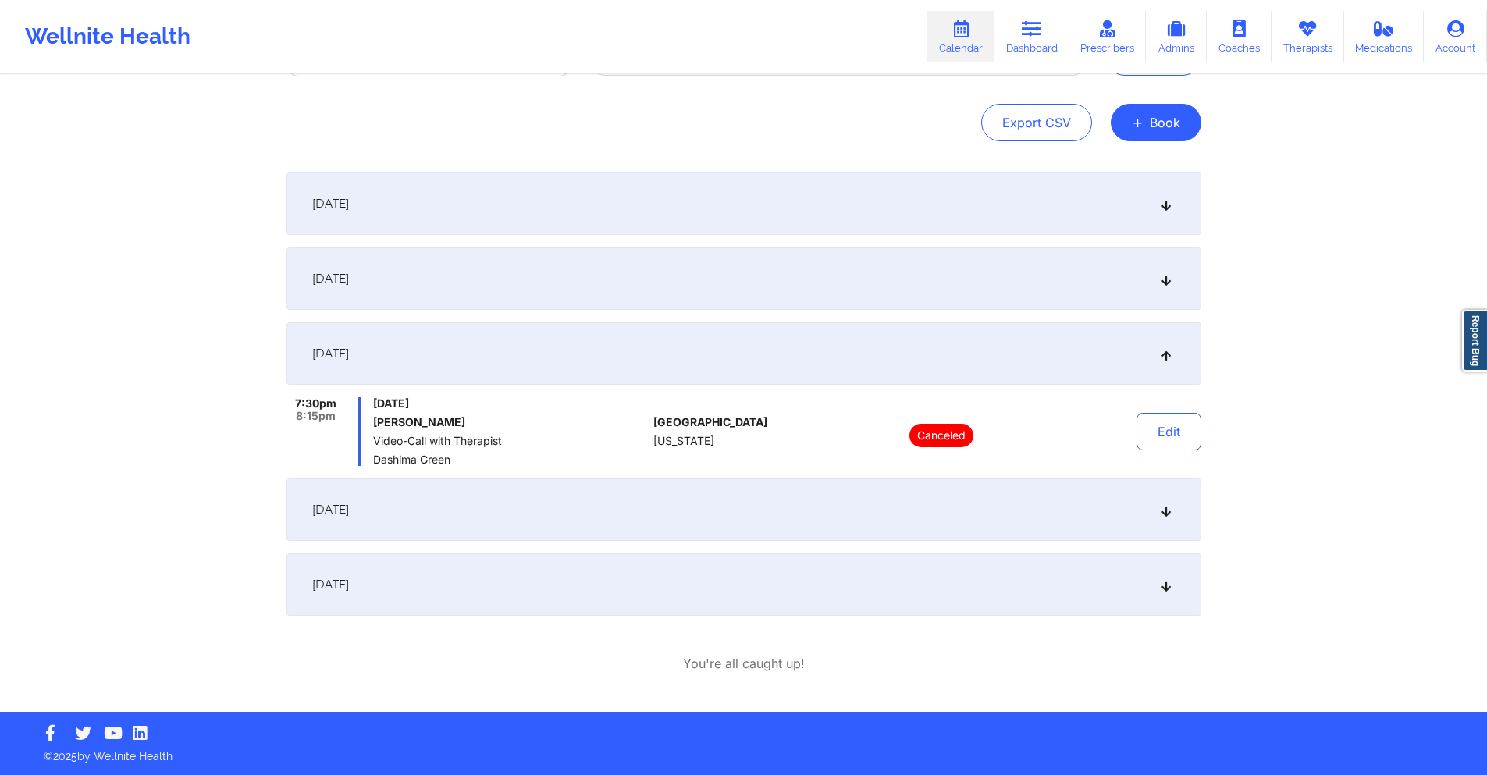
click at [665, 507] on div "[DATE]" at bounding box center [744, 510] width 915 height 62
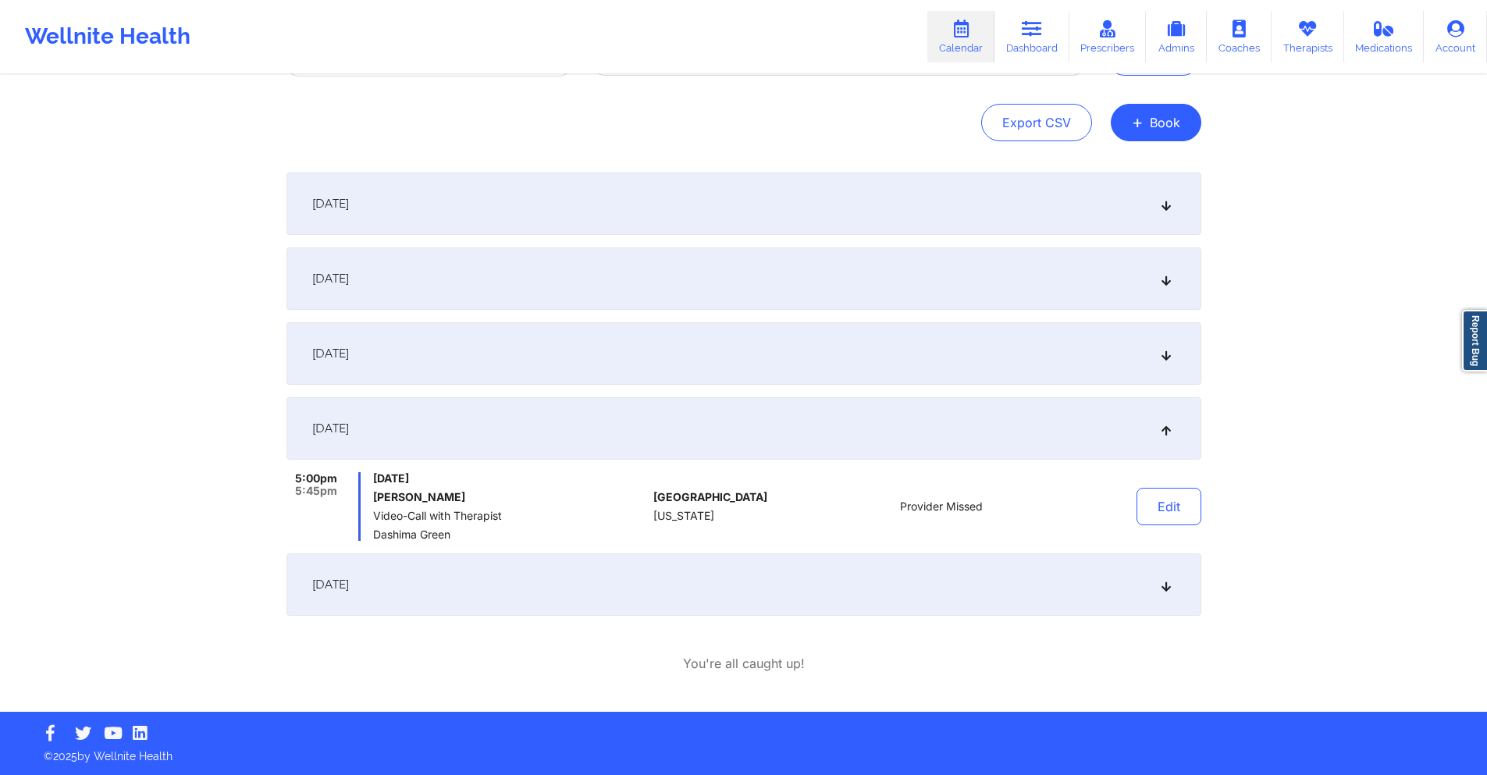
click at [657, 600] on div "[DATE]" at bounding box center [744, 585] width 915 height 62
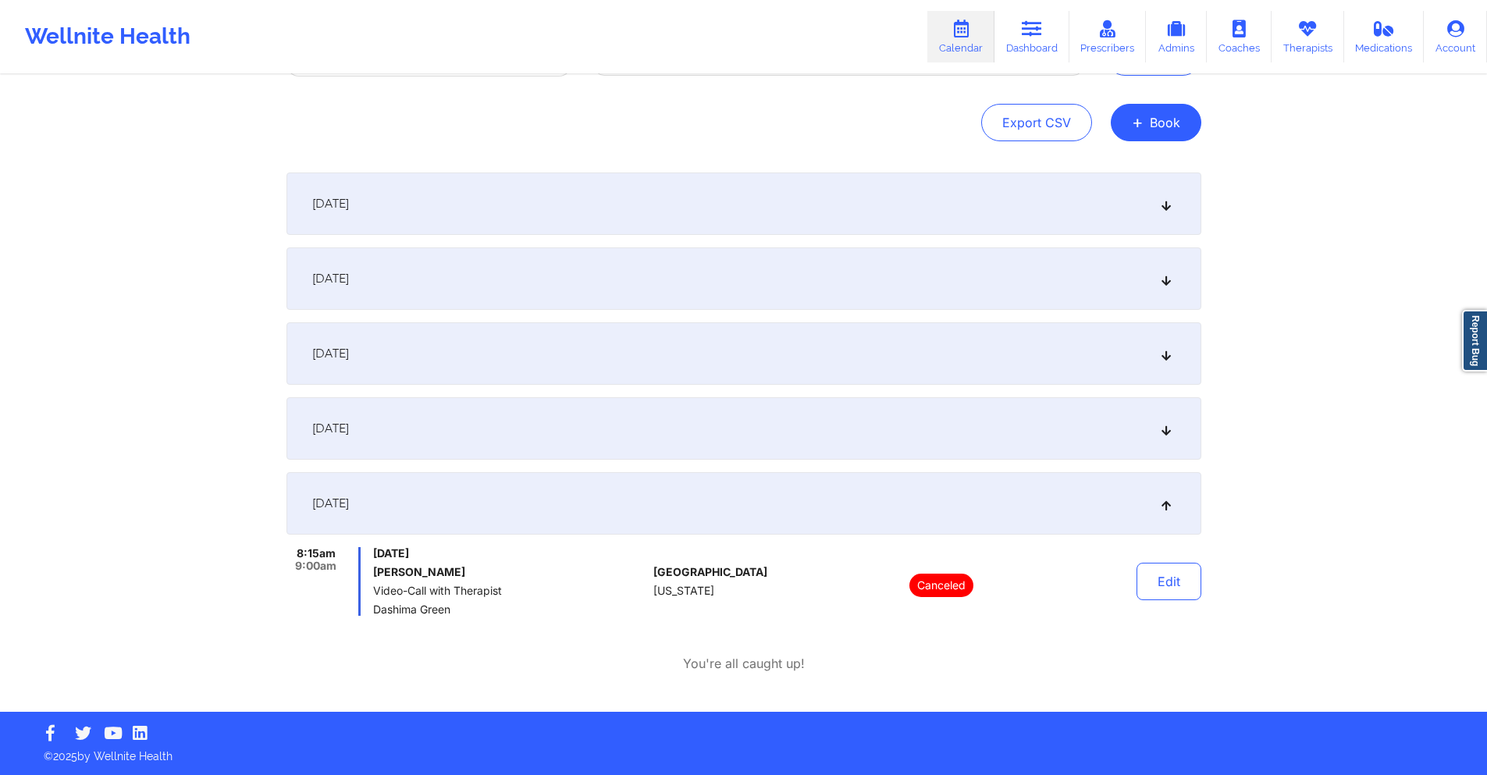
click at [572, 432] on div "[DATE]" at bounding box center [744, 428] width 915 height 62
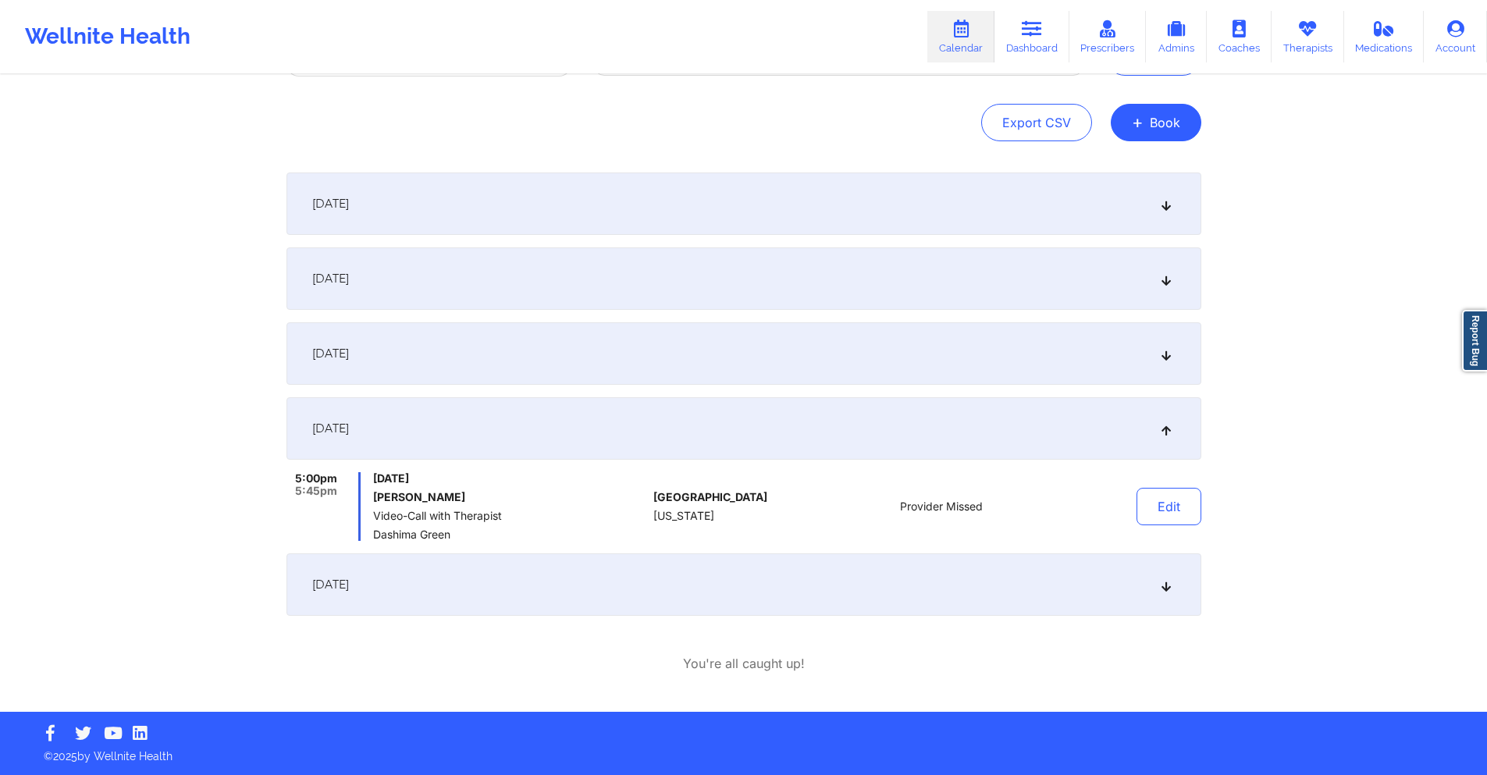
click at [513, 285] on div "[DATE]" at bounding box center [744, 278] width 915 height 62
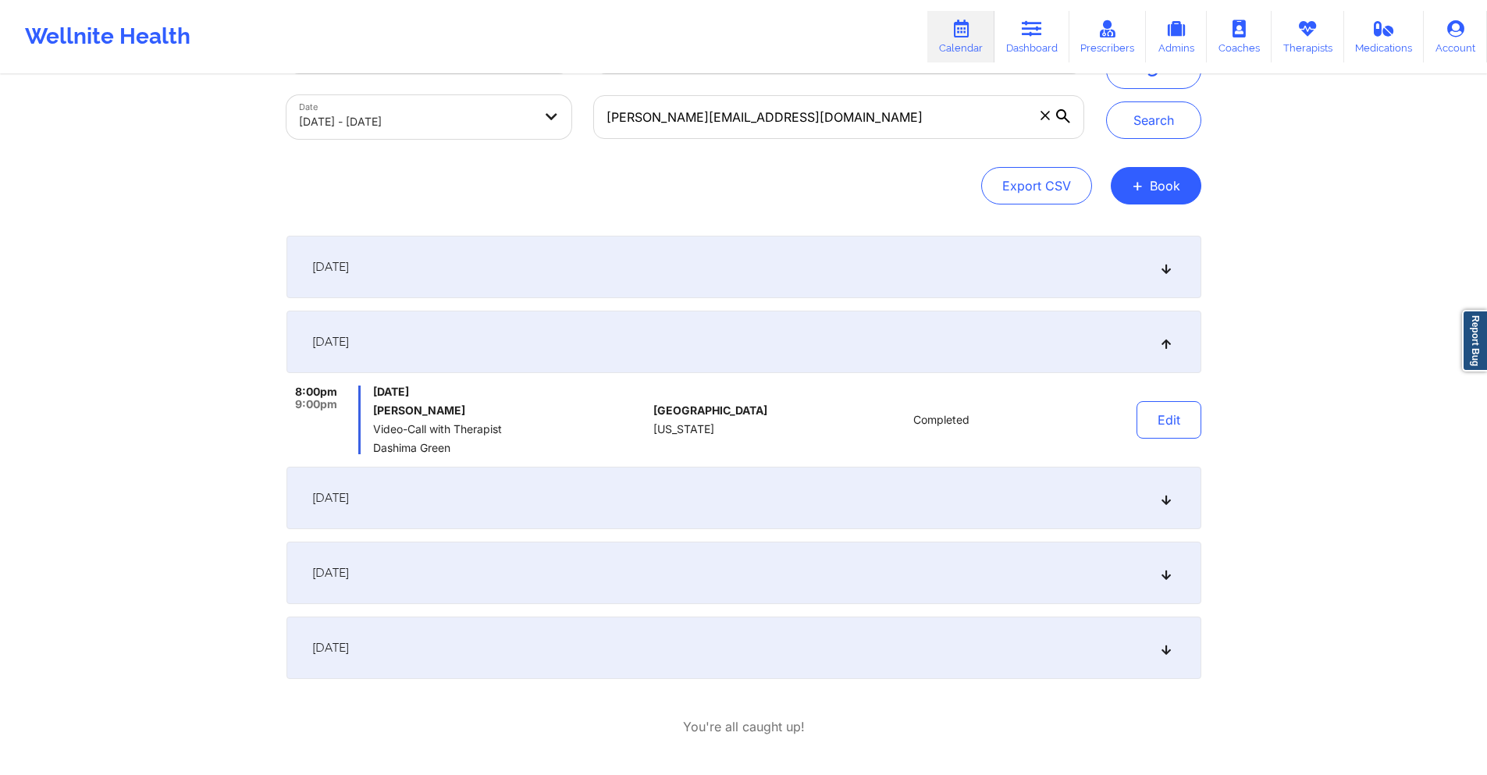
scroll to position [0, 0]
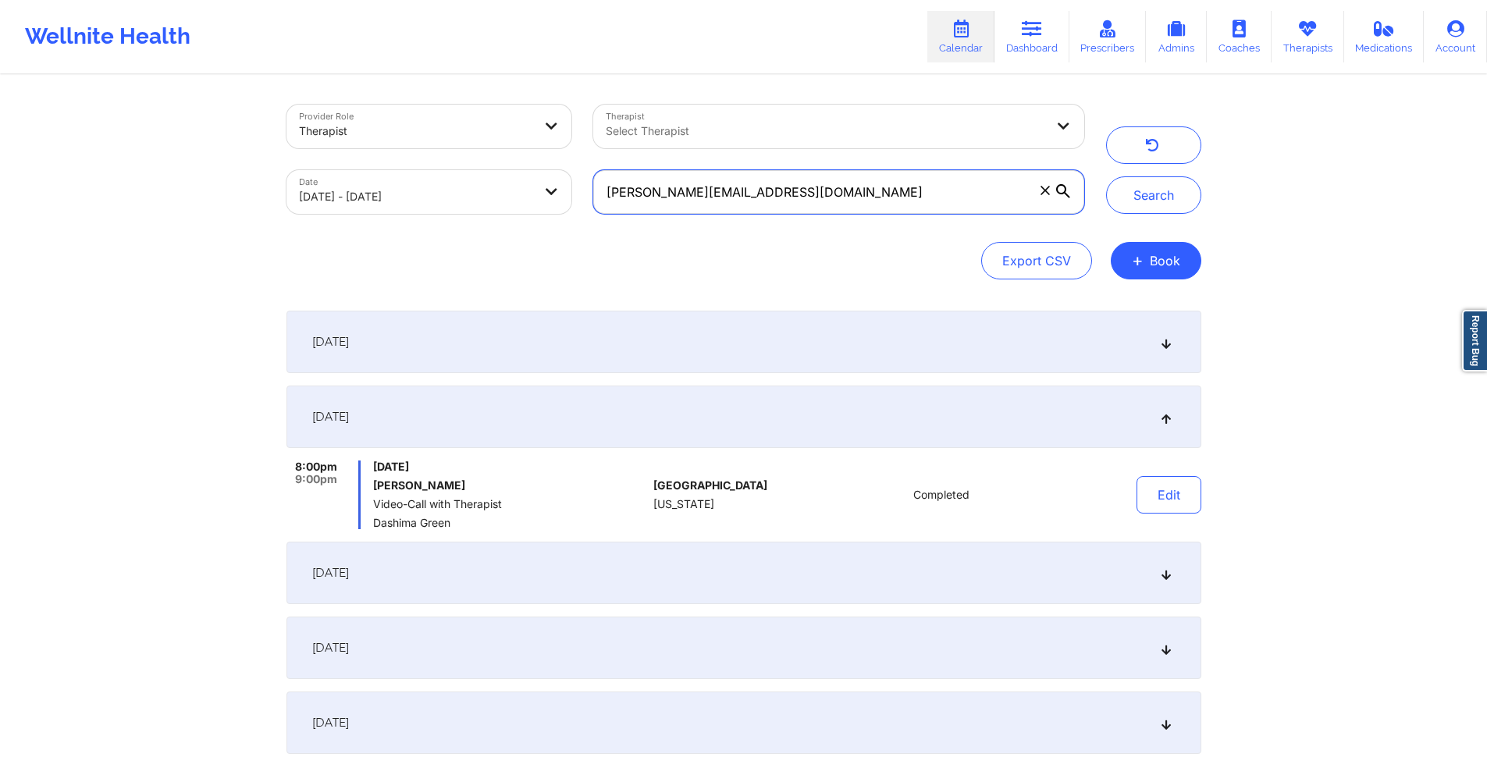
click at [808, 180] on input "[PERSON_NAME][EMAIL_ADDRESS][DOMAIN_NAME]" at bounding box center [838, 192] width 490 height 44
paste input "wraith.c.nephilidus"
type input "[EMAIL_ADDRESS][DOMAIN_NAME]"
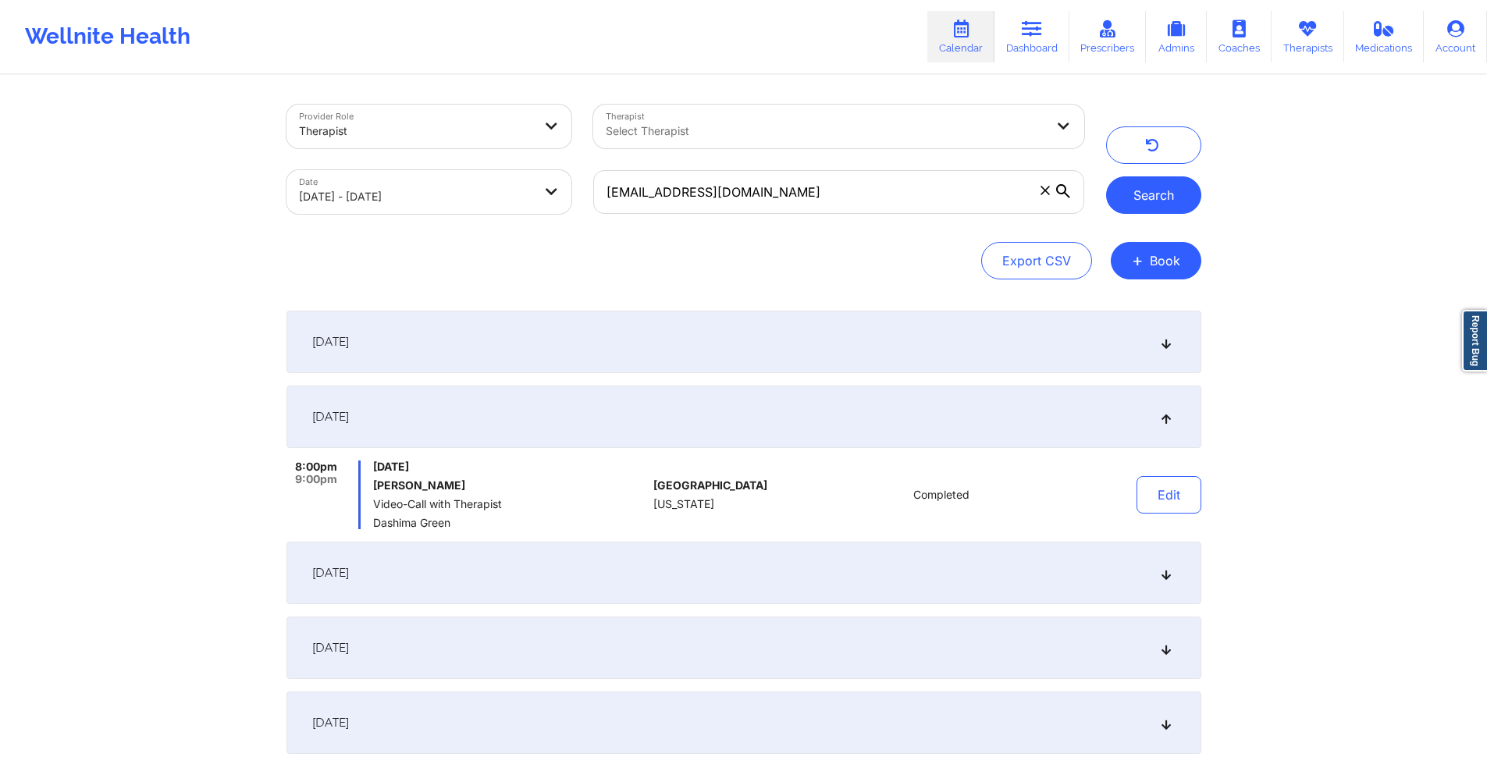
click at [1127, 195] on button "Search" at bounding box center [1153, 194] width 95 height 37
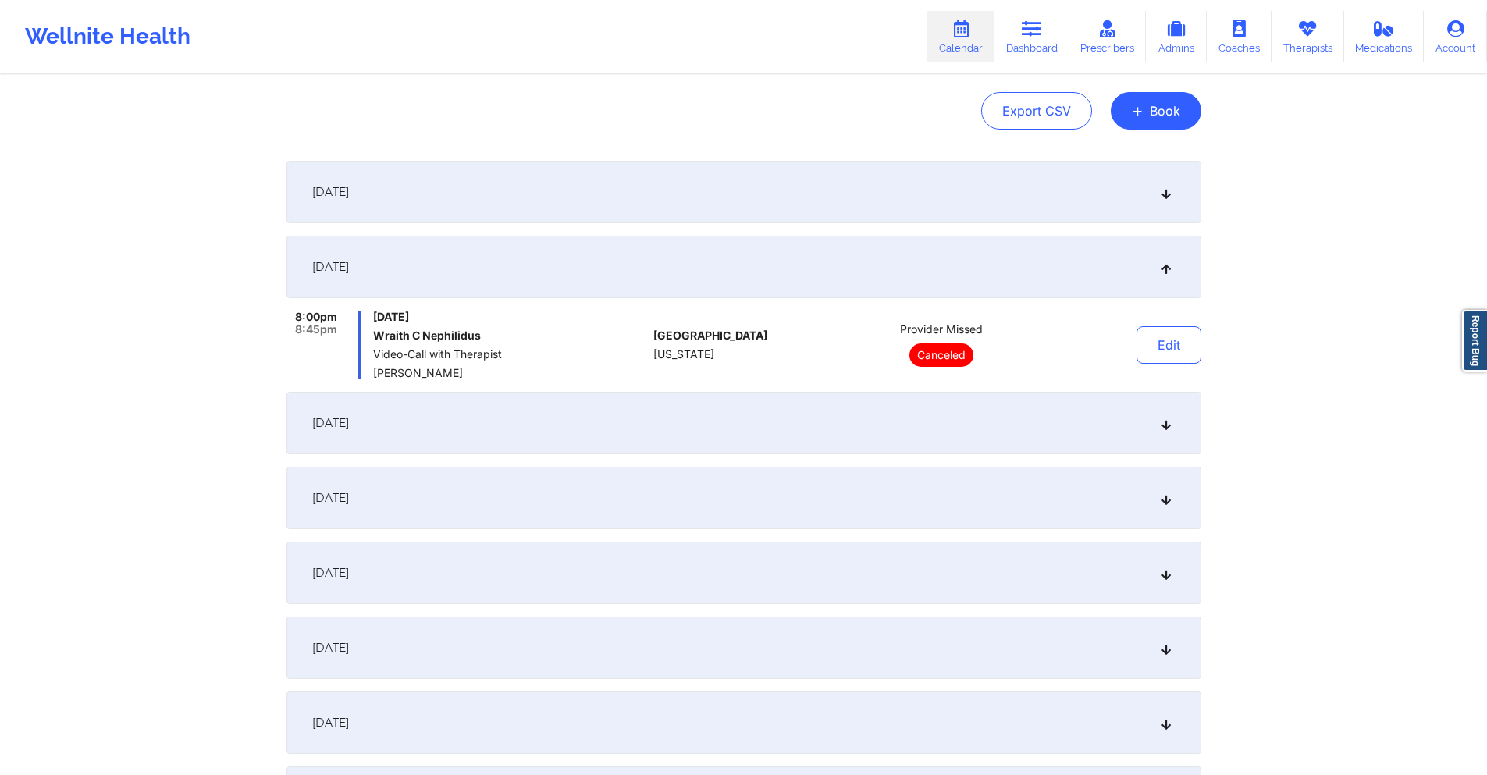
scroll to position [156, 0]
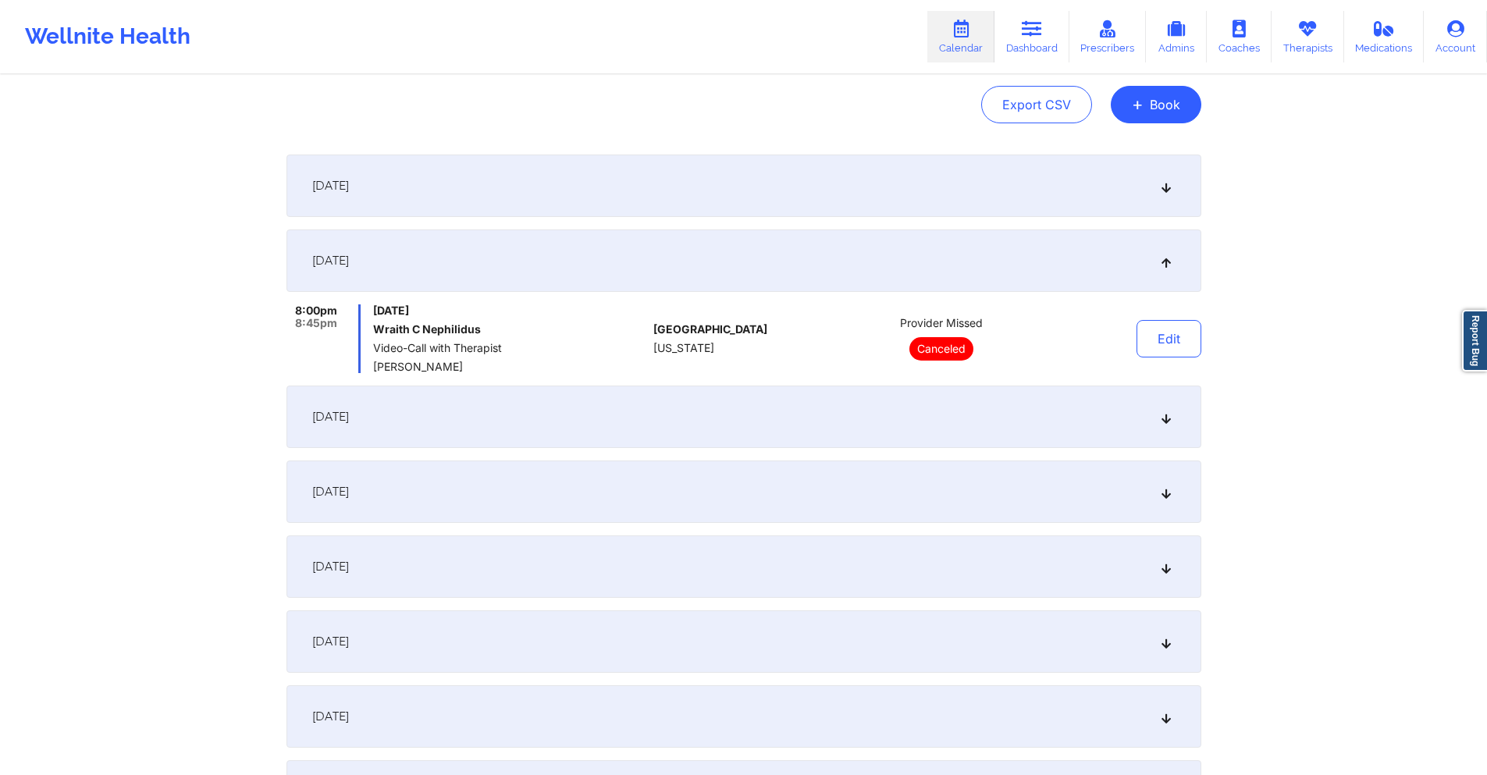
click at [715, 408] on div "[DATE]" at bounding box center [744, 417] width 915 height 62
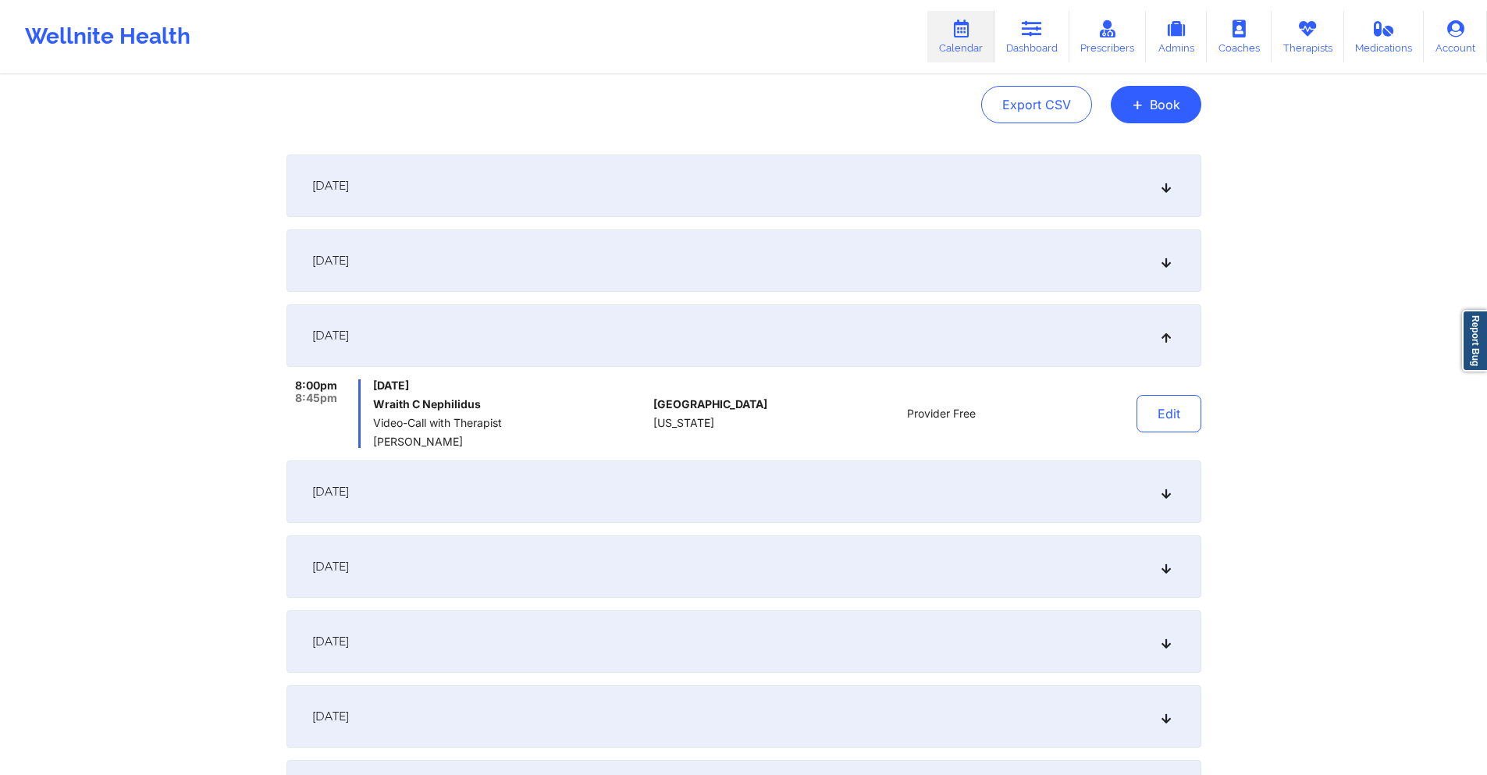
click at [646, 248] on div "[DATE]" at bounding box center [744, 261] width 915 height 62
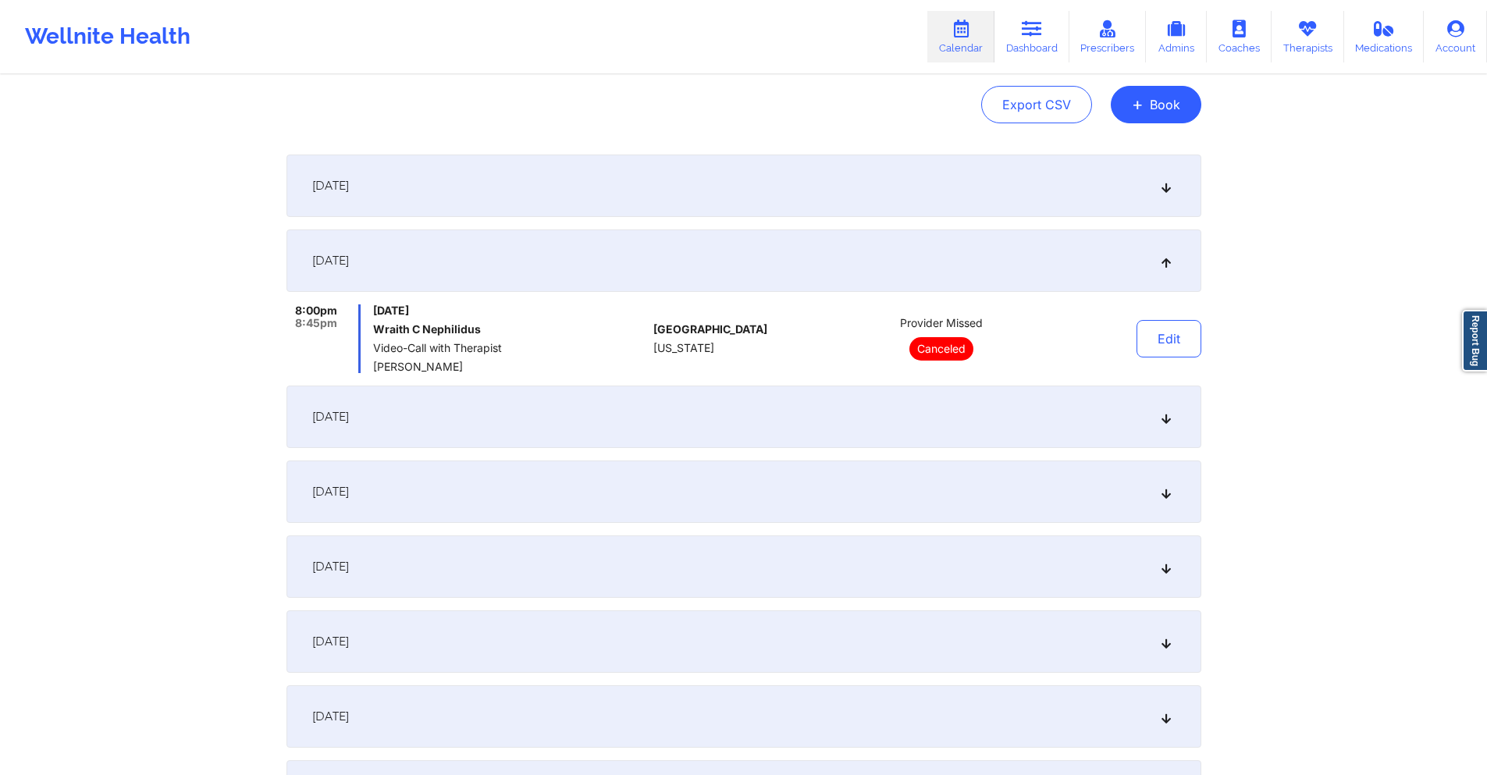
click at [655, 399] on div "[DATE]" at bounding box center [744, 417] width 915 height 62
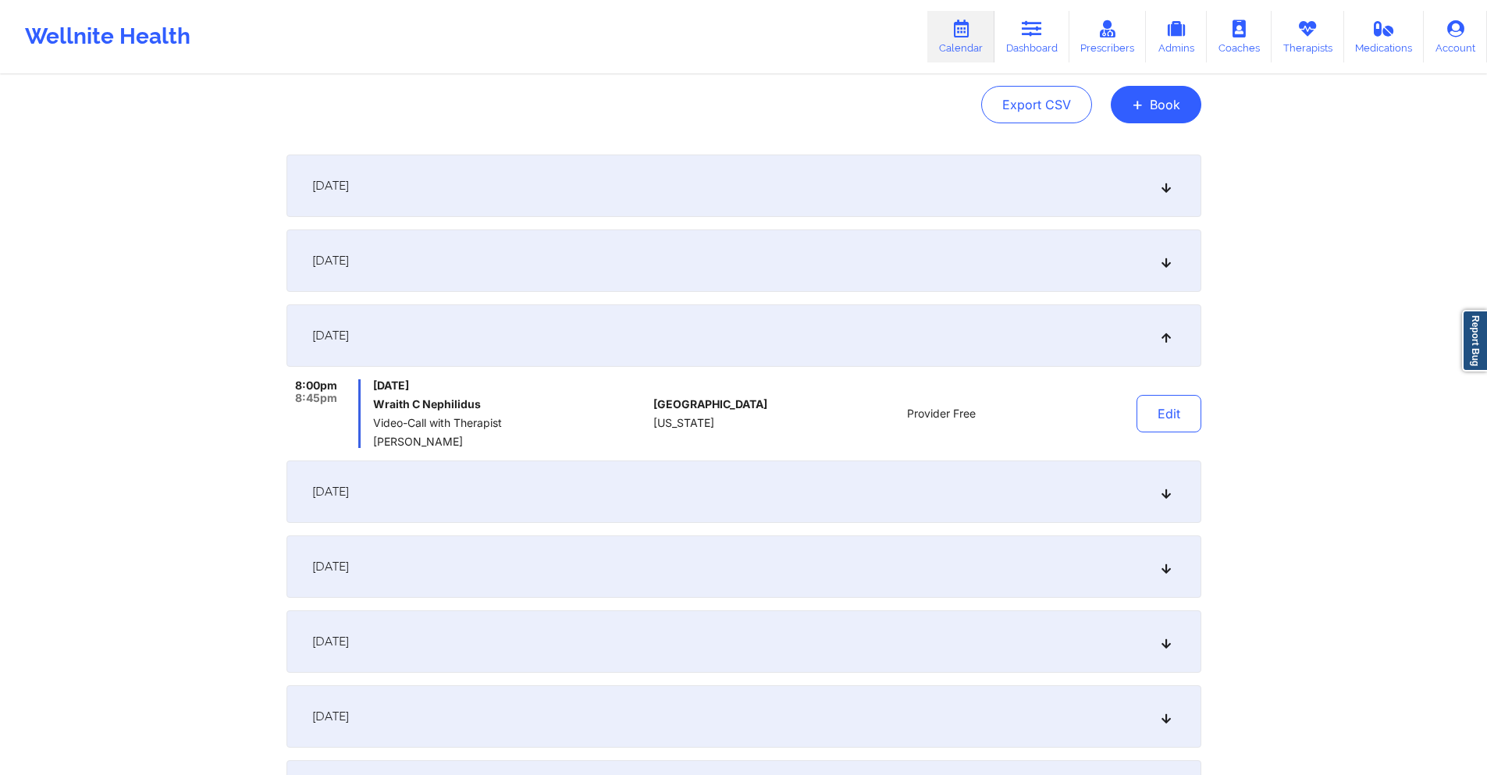
click at [565, 269] on div "[DATE]" at bounding box center [744, 261] width 915 height 62
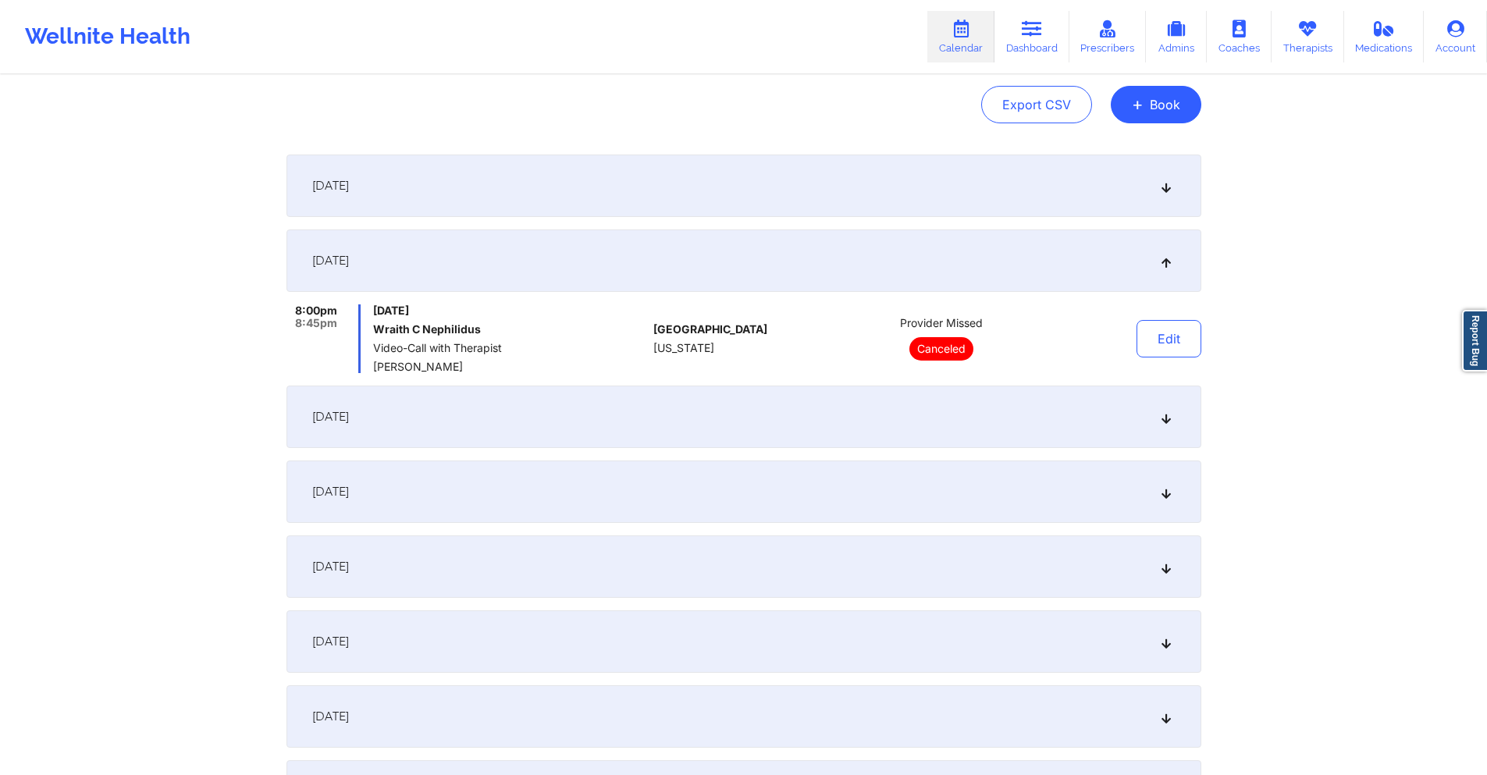
click at [557, 411] on div "[DATE]" at bounding box center [744, 417] width 915 height 62
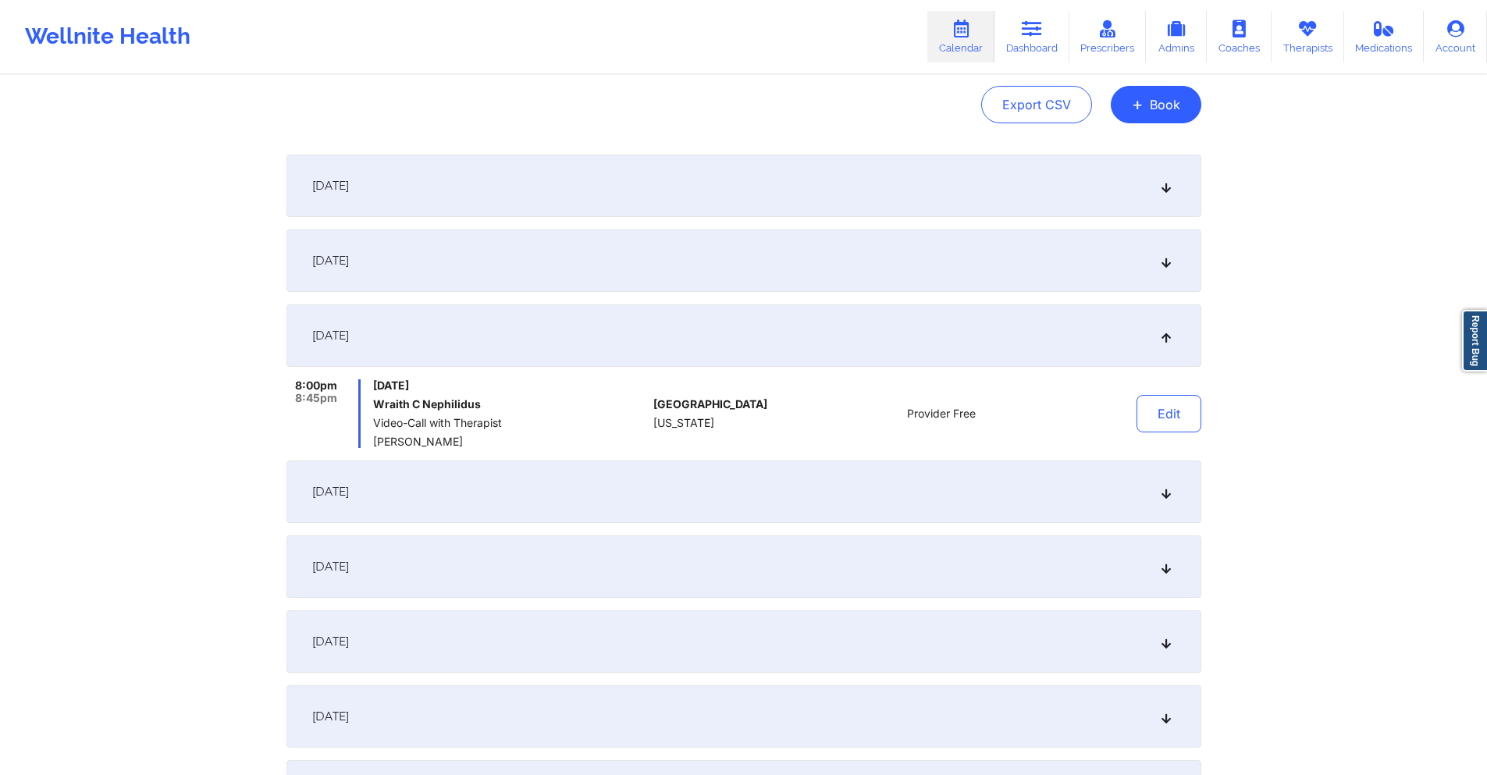
click at [646, 472] on div "[DATE]" at bounding box center [744, 492] width 915 height 62
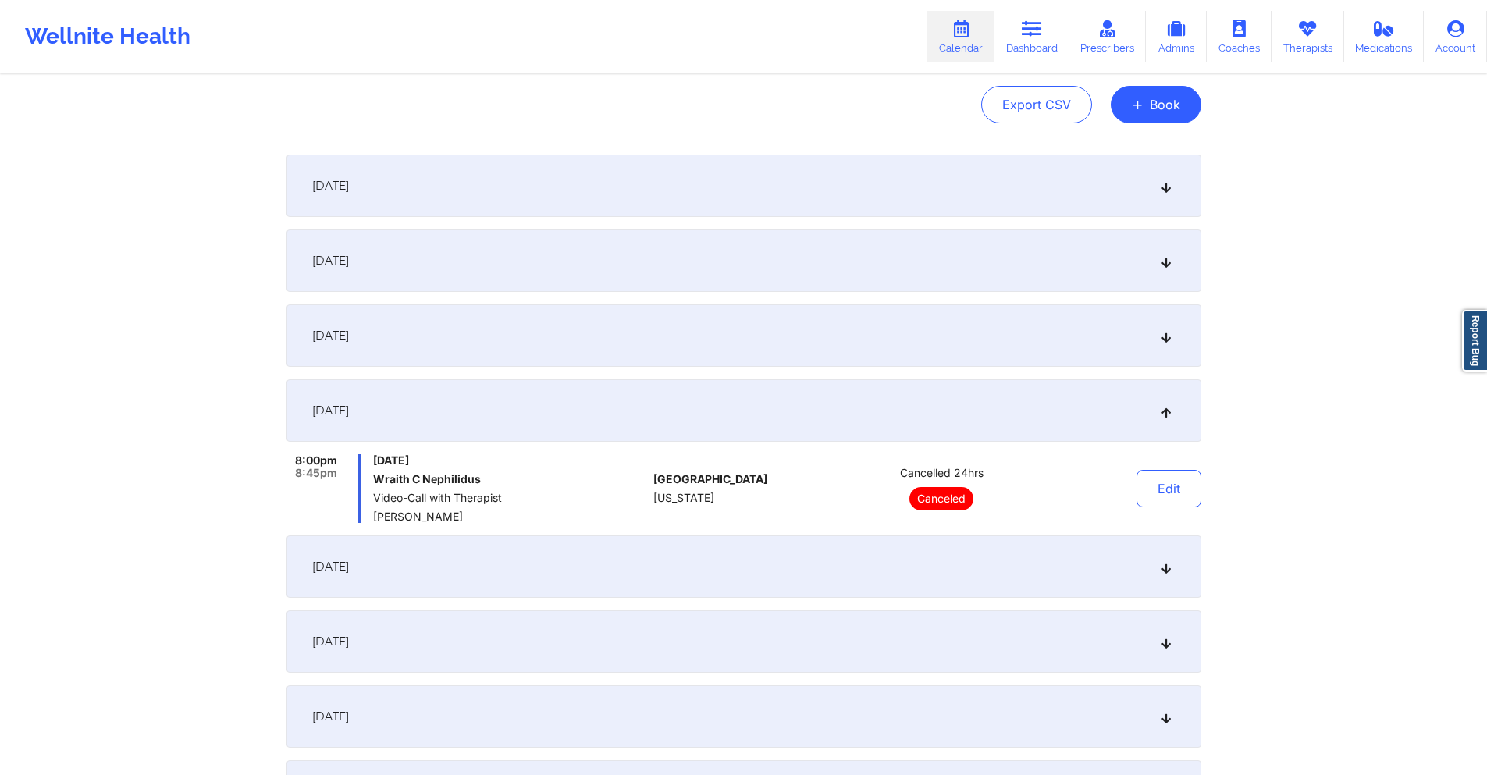
click at [705, 565] on div "[DATE]" at bounding box center [744, 567] width 915 height 62
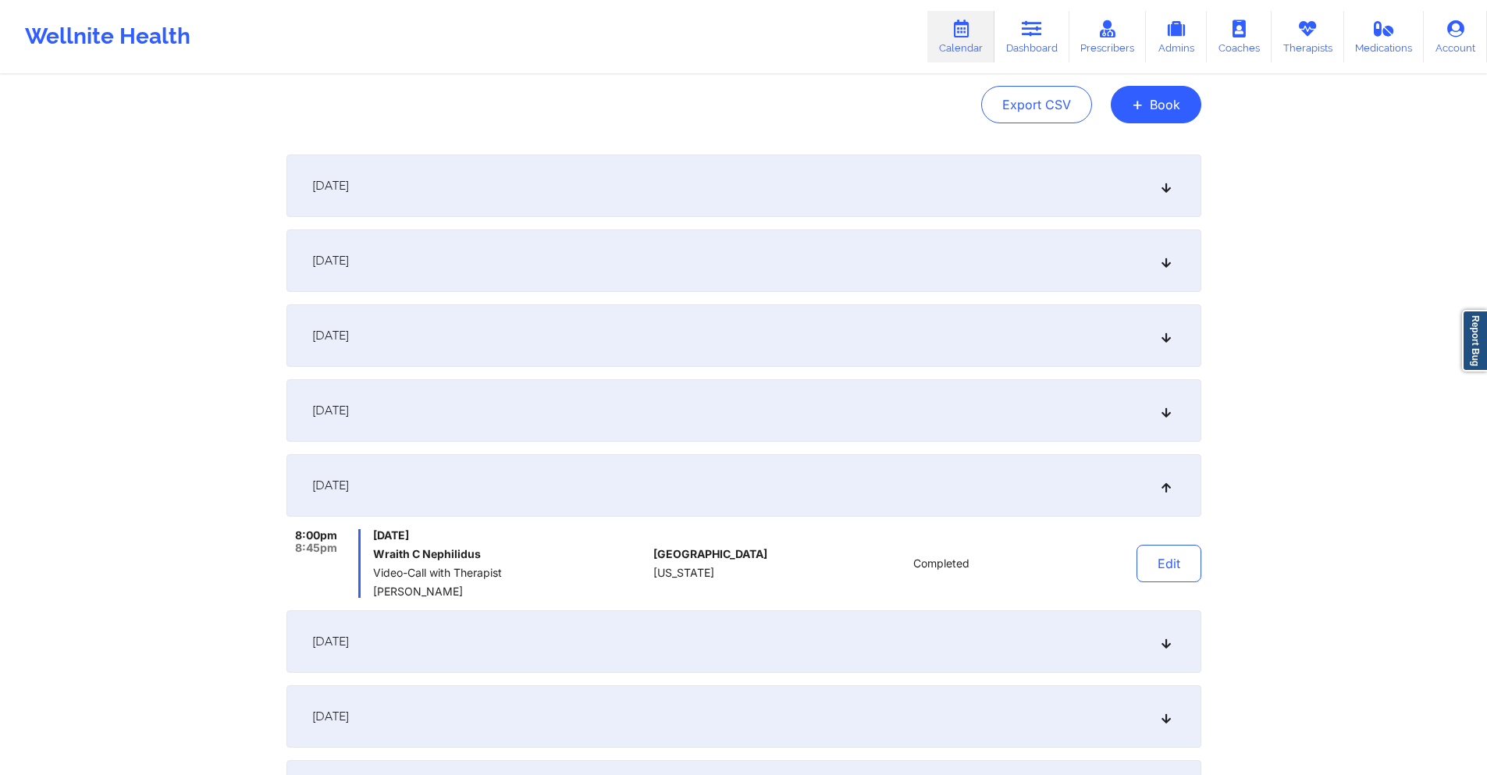
click at [618, 392] on div "[DATE]" at bounding box center [744, 410] width 915 height 62
